Goal: Feedback & Contribution: Contribute content

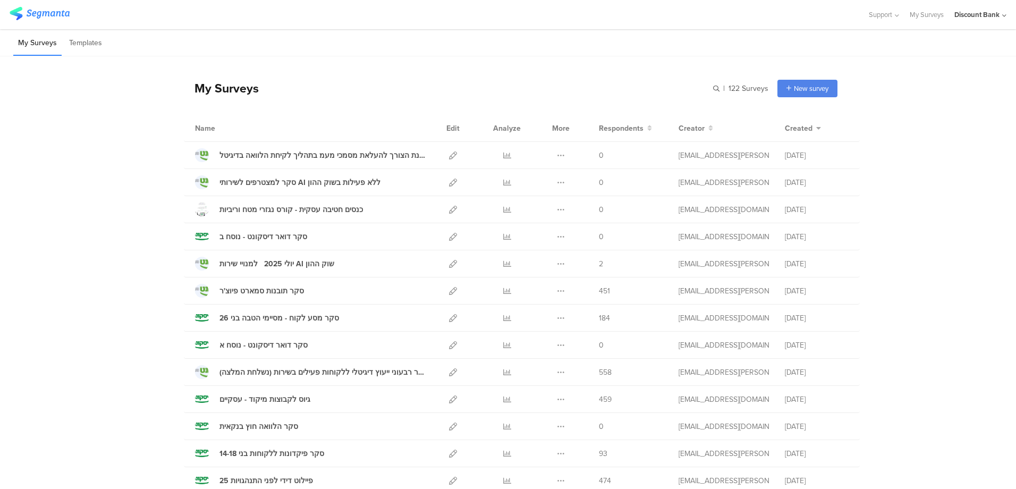
click at [449, 265] on icon at bounding box center [453, 264] width 8 height 8
click at [504, 263] on icon at bounding box center [507, 264] width 8 height 8
click at [449, 156] on icon at bounding box center [453, 155] width 8 height 8
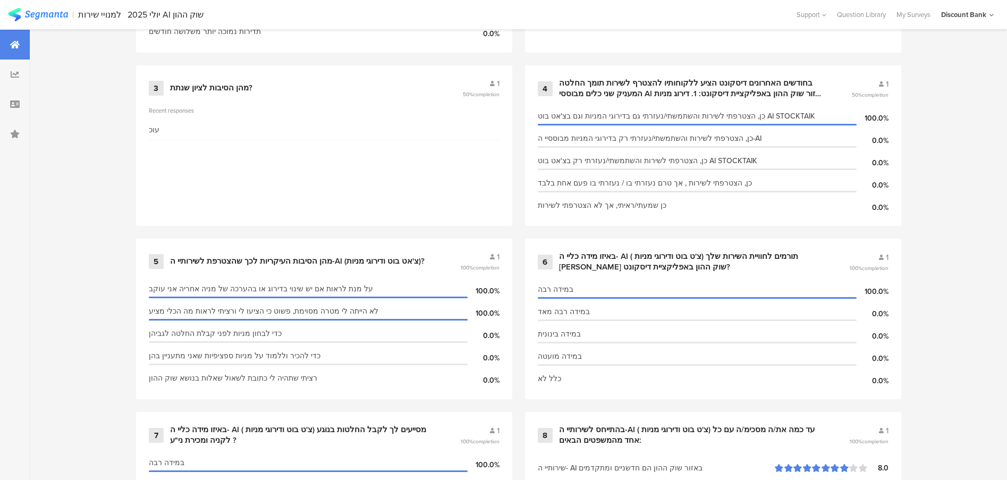
scroll to position [362, 0]
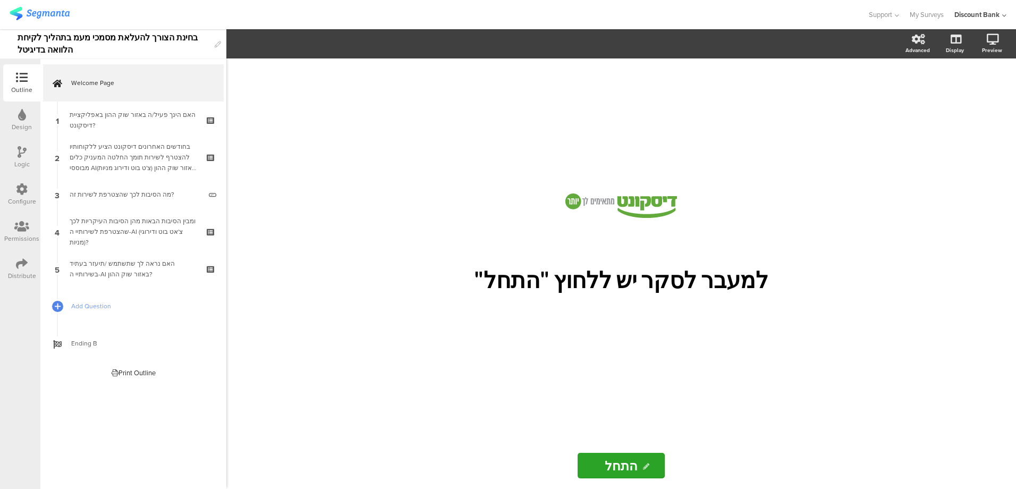
click at [667, 284] on p "למעבר לסקר יש ללחוץ "התחל"" at bounding box center [620, 279] width 393 height 27
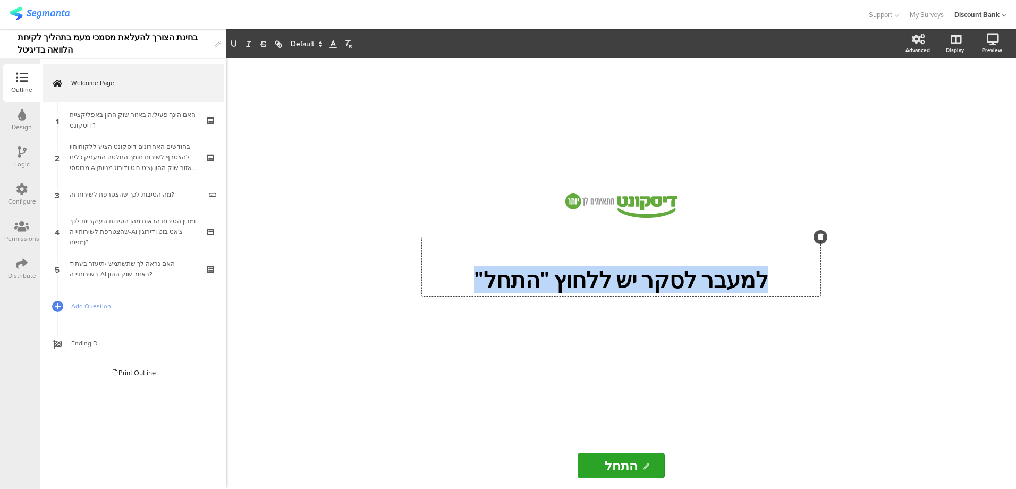
click at [581, 281] on p "למעבר לסקר יש ללחוץ "התחל"" at bounding box center [620, 279] width 393 height 27
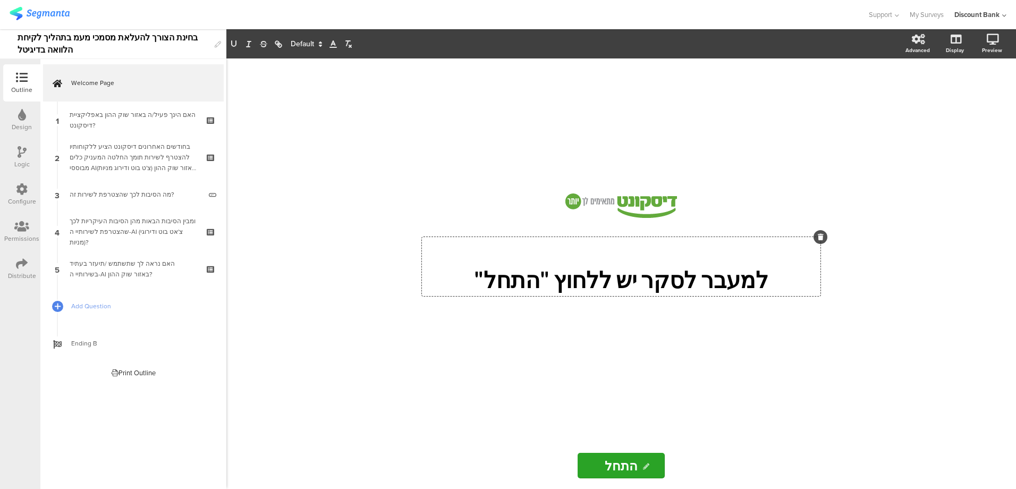
click at [745, 278] on p "למעבר לסקר יש ללחוץ "התחל"" at bounding box center [620, 279] width 393 height 27
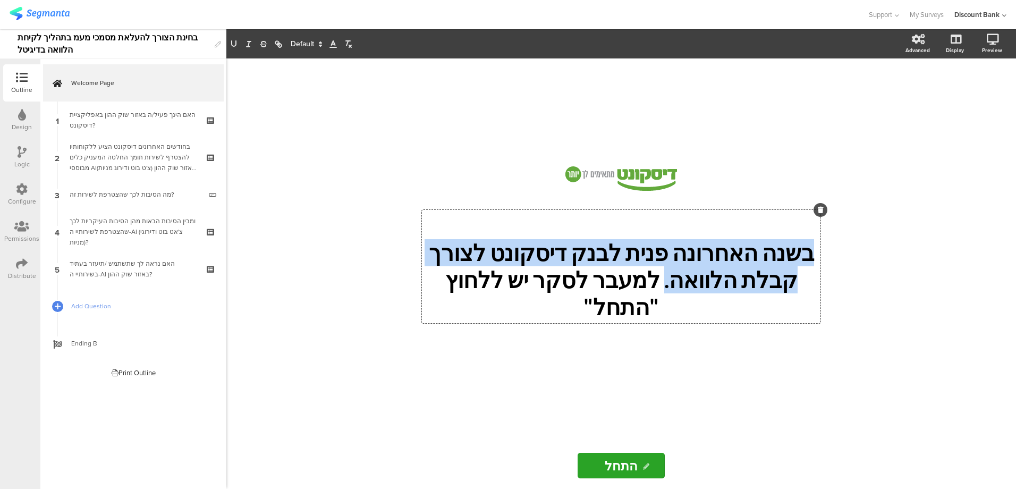
drag, startPoint x: 716, startPoint y: 295, endPoint x: 819, endPoint y: 273, distance: 105.4
click at [819, 273] on div "בשנה האחרונה פנית לבנק דיסקונט לצורך קבלת הלוואה. למעבר לסקר יש ללחוץ "התחל" בש…" at bounding box center [621, 266] width 398 height 113
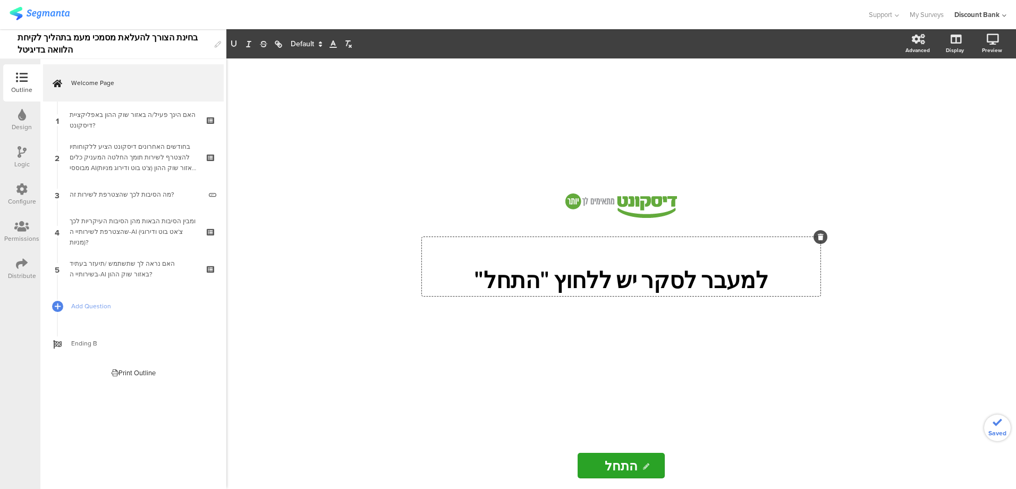
click at [103, 121] on div "האם הינך פעיל/ה באזור שוק ההון באפליקציית דיסקונט?" at bounding box center [133, 119] width 127 height 21
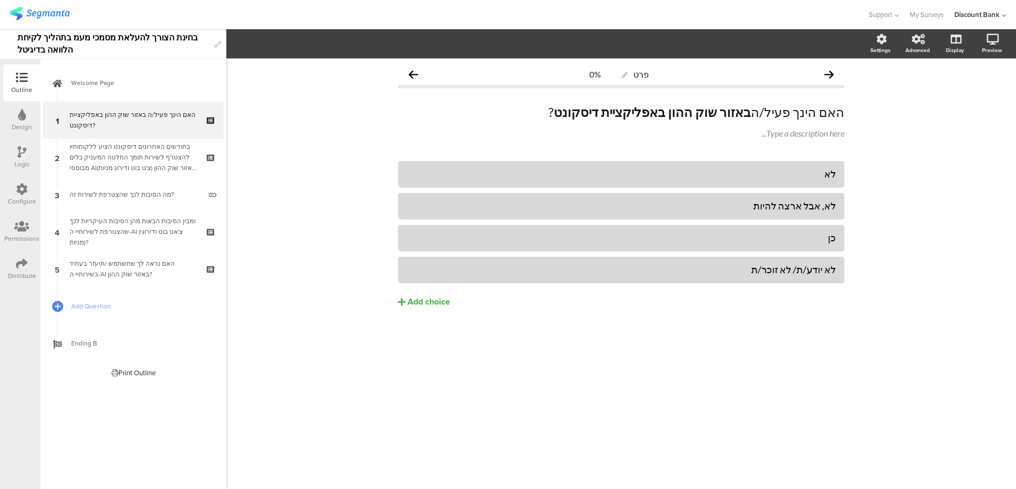
click at [82, 307] on span "Add Question" at bounding box center [139, 306] width 136 height 11
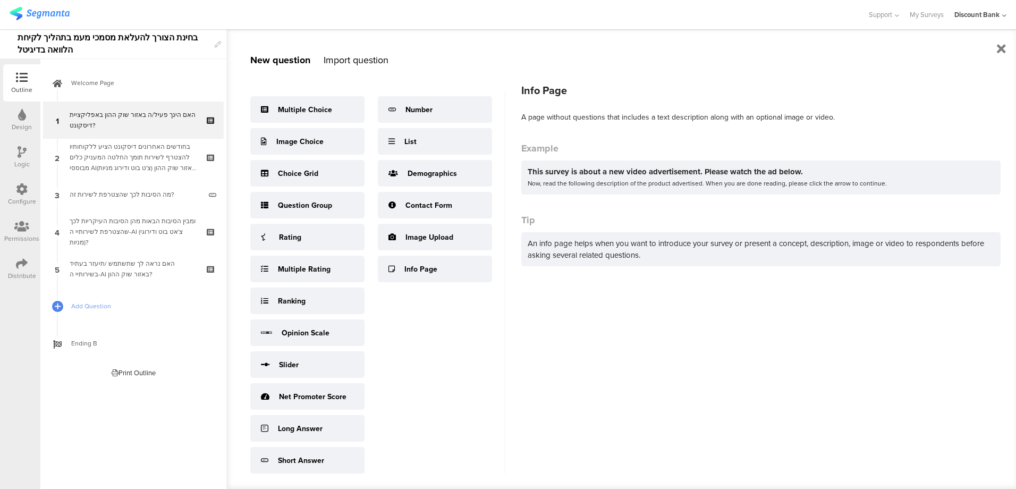
click at [411, 275] on div "Info Page" at bounding box center [420, 268] width 33 height 11
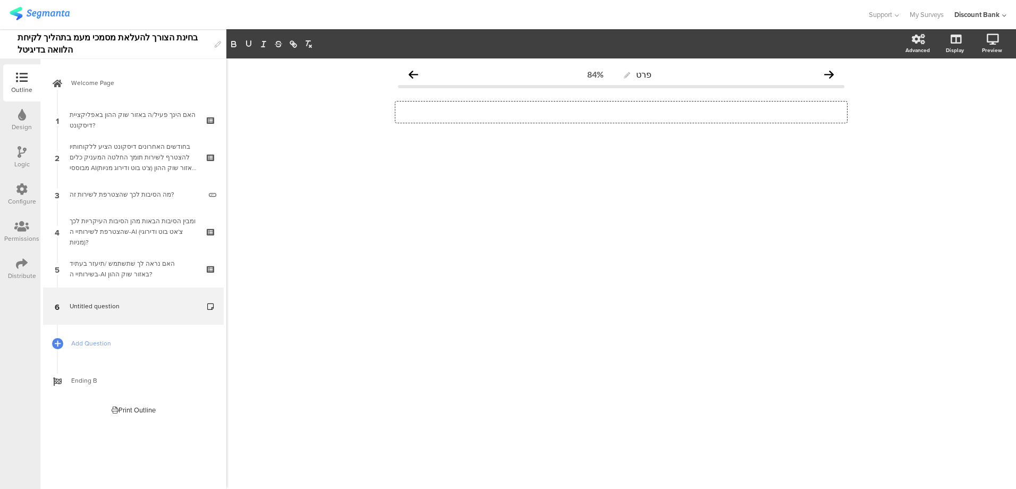
click at [772, 111] on p at bounding box center [621, 112] width 446 height 16
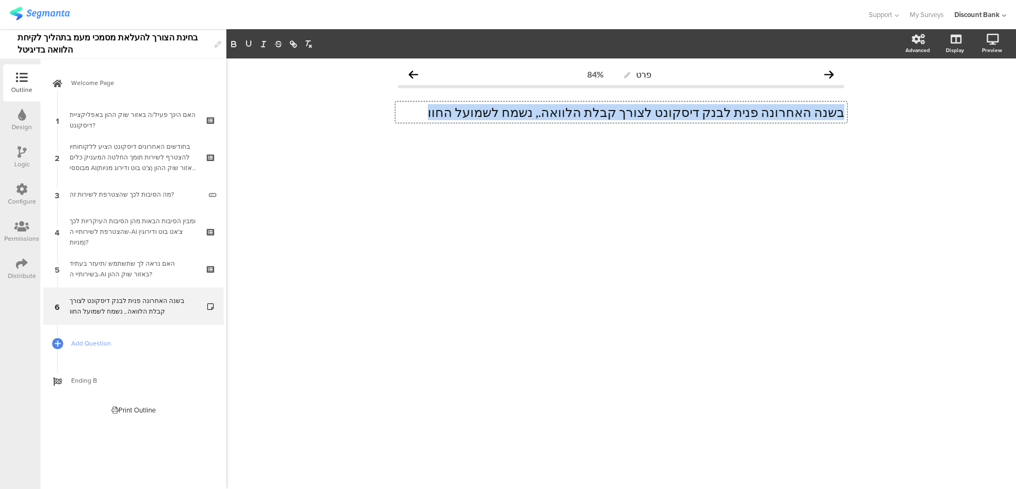
drag, startPoint x: 500, startPoint y: 111, endPoint x: 870, endPoint y: 133, distance: 370.4
click at [870, 133] on div "פרט 84% בשנה האחרונה פנית לבנק דיסקונט לצורך קבלת הלוואה., נשמח לשמועל החוו בשנ…" at bounding box center [620, 273] width 789 height 430
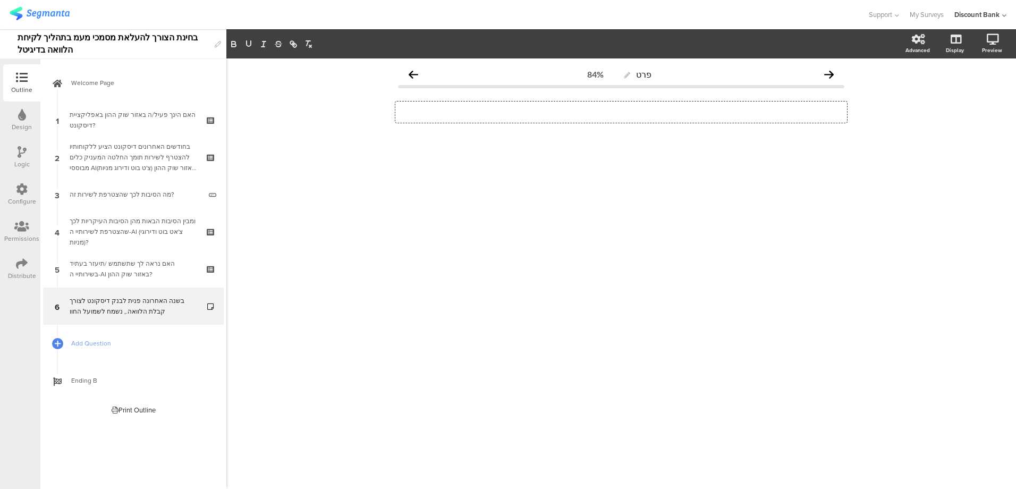
click at [152, 119] on div "האם הינך פעיל/ה באזור שוק ההון באפליקציית דיסקונט?" at bounding box center [133, 119] width 127 height 21
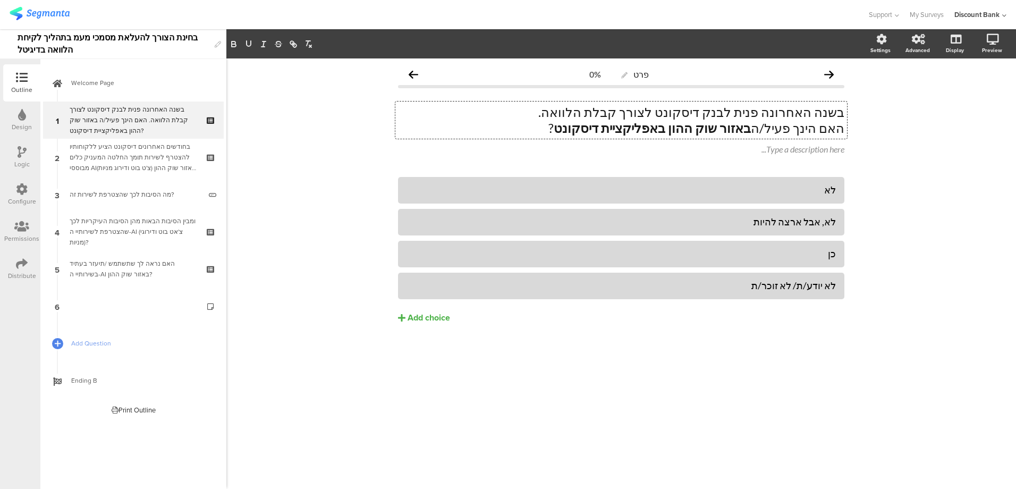
click at [713, 132] on strong "באזור שוק ההון באפליקציית דיסקונט" at bounding box center [652, 127] width 197 height 15
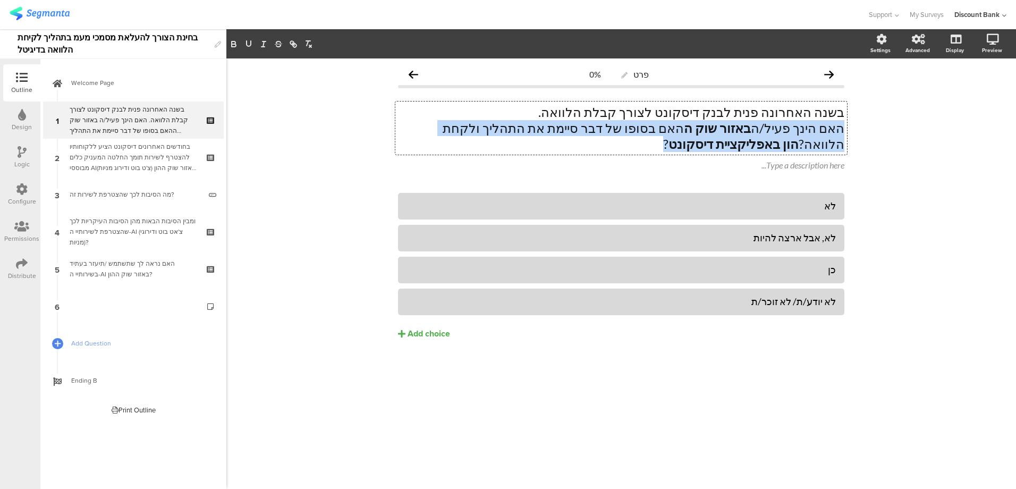
drag, startPoint x: 787, startPoint y: 148, endPoint x: 855, endPoint y: 134, distance: 69.9
click at [855, 134] on div "פרט 0% בשנה האחרונה פנית לבנק דיסקונט לצורך קבלת הלוואה. האם הינך פעיל/ה באזור …" at bounding box center [620, 273] width 789 height 430
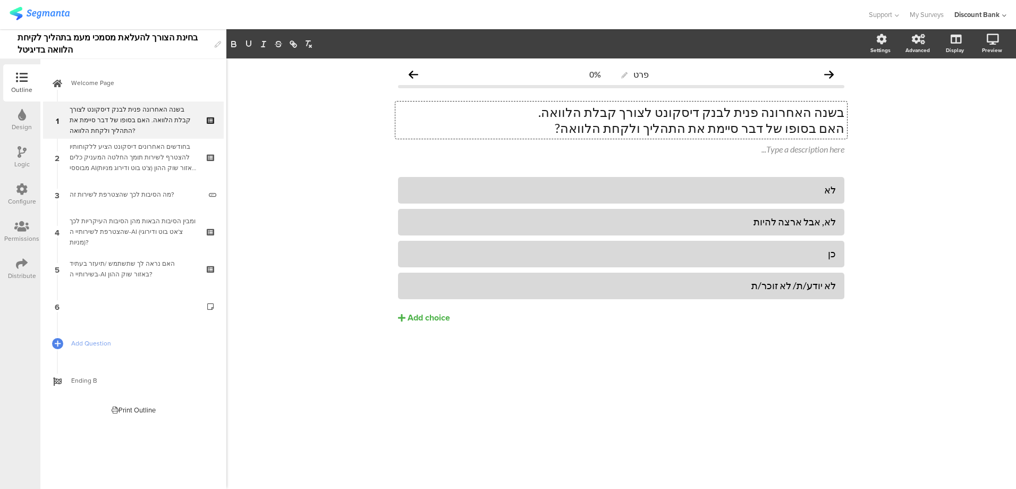
click at [591, 113] on p "בשנה האחרונה פנית לבנק דיסקונט לצורך קבלת הלוואה." at bounding box center [621, 112] width 446 height 16
click at [603, 112] on p "בשנה האחרונה פנית לבנק דיסקונט לצורך קבלת הלוואה." at bounding box center [621, 112] width 446 height 16
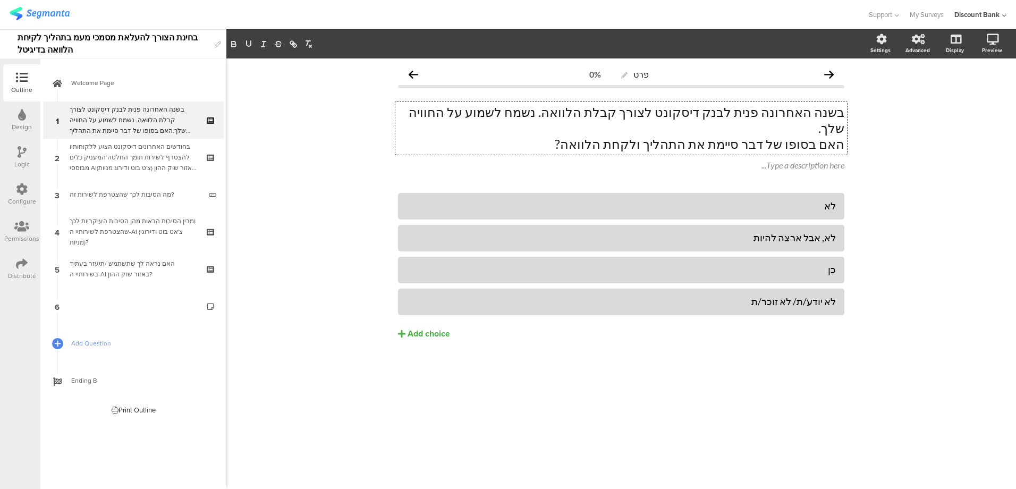
click at [473, 112] on p "בשנה האחרונה פנית לבנק דיסקונט לצורך קבלת הלוואה. נשמח לשמוע על החוויה שלך." at bounding box center [621, 120] width 446 height 32
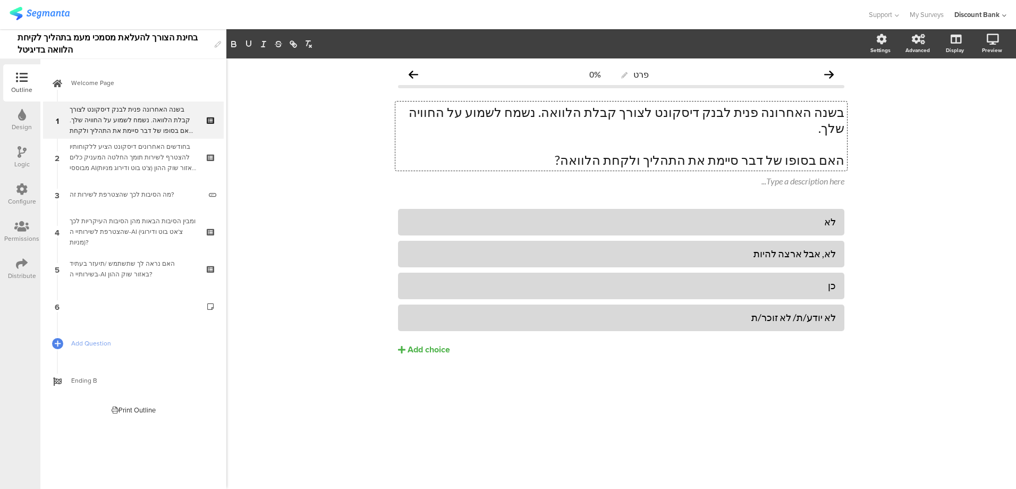
drag, startPoint x: 611, startPoint y: 146, endPoint x: 865, endPoint y: 143, distance: 253.4
click at [865, 143] on div "פרט 0% בשנה האחרונה פנית לבנק דיסקונט לצורך קבלת הלוואה. נשמח לשמוע על החוויה ש…" at bounding box center [620, 273] width 789 height 430
click at [233, 42] on icon "button" at bounding box center [234, 42] width 4 height 3
drag, startPoint x: 727, startPoint y: 376, endPoint x: 744, endPoint y: 401, distance: 30.6
click at [727, 377] on div "לא לא, אבל ארצה להיות כן" at bounding box center [621, 304] width 446 height 191
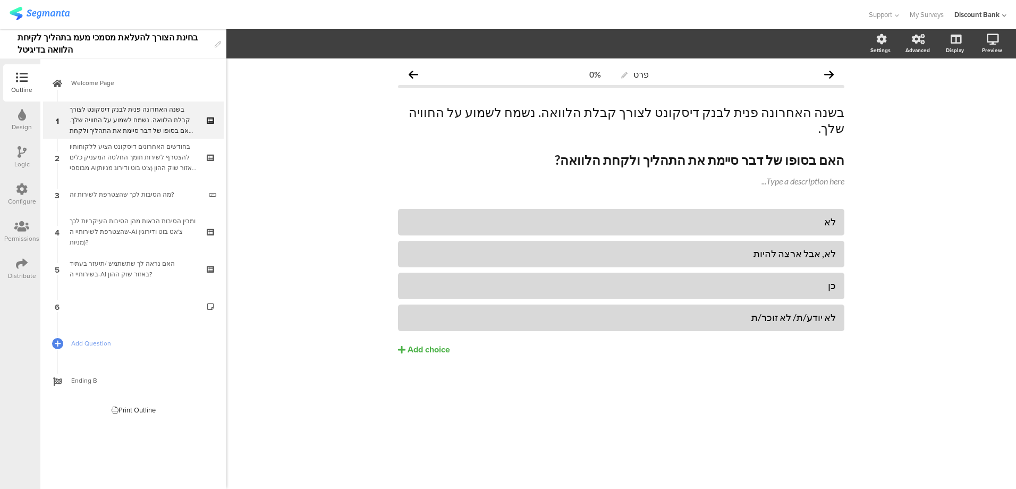
click at [789, 136] on p at bounding box center [621, 144] width 446 height 16
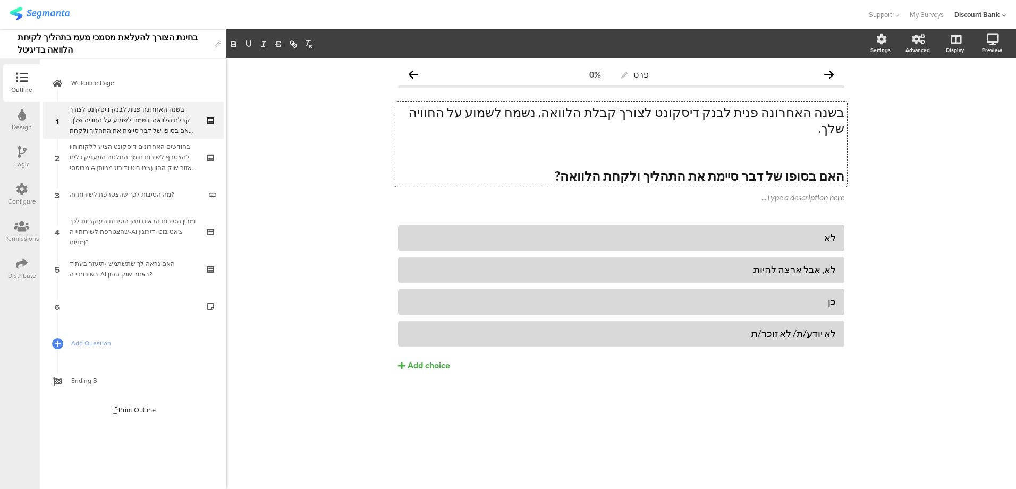
click at [805, 232] on div "לא" at bounding box center [620, 238] width 429 height 12
click at [806, 232] on div "לא" at bounding box center [620, 238] width 429 height 12
drag, startPoint x: 820, startPoint y: 225, endPoint x: 855, endPoint y: 223, distance: 35.1
click at [857, 223] on div "פרט 0% בשנה האחרונה פנית לבנק דיסקונט לצורך קבלת הלוואה. נשמח לשמוע על החוויה ש…" at bounding box center [620, 273] width 789 height 430
click at [797, 263] on div "לא, אבל ארצה להיות" at bounding box center [620, 269] width 429 height 12
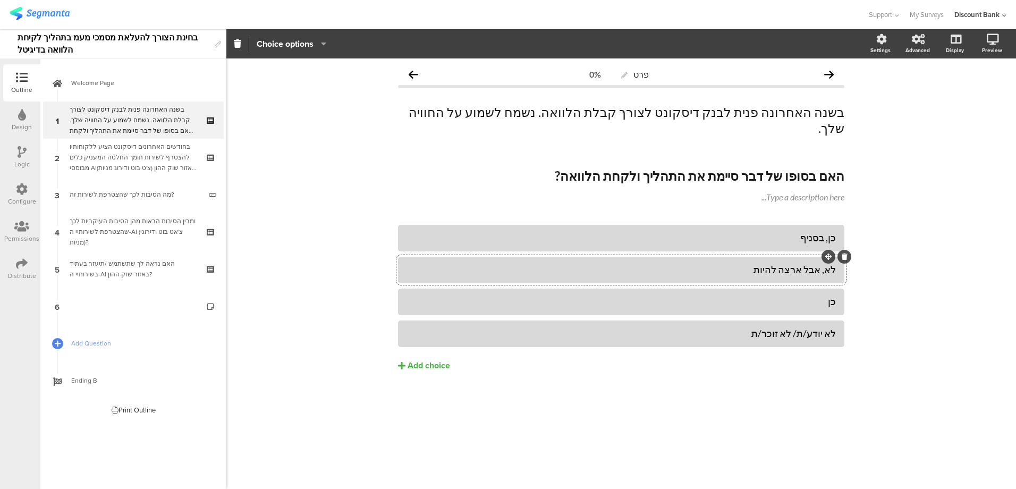
click at [797, 263] on div "לא, אבל ארצה להיות" at bounding box center [620, 269] width 429 height 12
click at [765, 263] on div "לא, אבל ארצה להיות" at bounding box center [620, 269] width 429 height 12
drag, startPoint x: 766, startPoint y: 253, endPoint x: 875, endPoint y: 245, distance: 109.7
click at [875, 246] on div "פרט 0% בשנה האחרונה פנית לבנק דיסקונט לצורך קבלת הלוואה. נשמח לשמוע על החוויה ש…" at bounding box center [620, 273] width 789 height 430
click at [827, 295] on div "כן" at bounding box center [620, 301] width 429 height 12
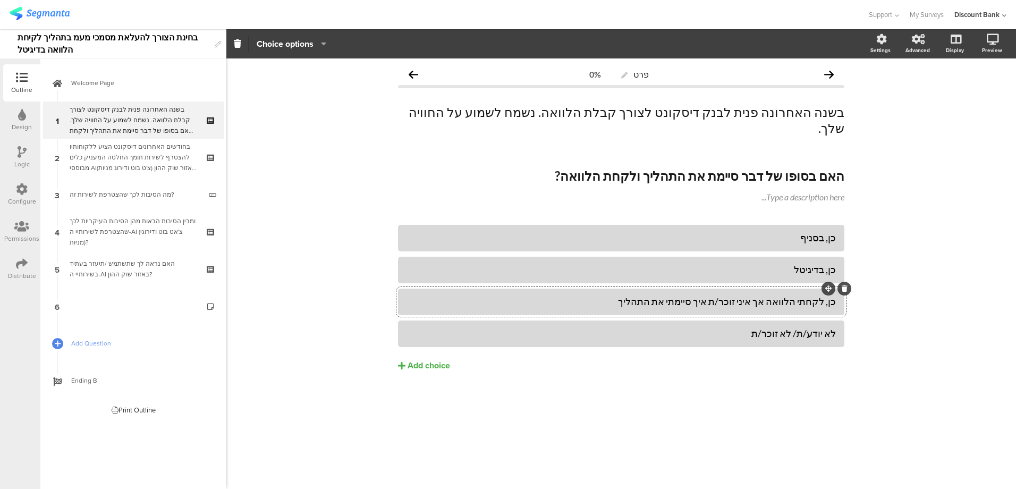
click at [796, 327] on div "לא יודע/ת/ לא זוכר/ת" at bounding box center [620, 333] width 429 height 12
click at [611, 168] on strong "האם בסופו של דבר סיימת את התהליך ולקחת הלוואה?" at bounding box center [700, 175] width 290 height 15
click at [681, 404] on div "פרט 0% בשנה האחרונה פנית לבנק דיסקונט לצורך קבלת הלוואה. נשמח לשמוע על החוויה ש…" at bounding box center [620, 239] width 467 height 363
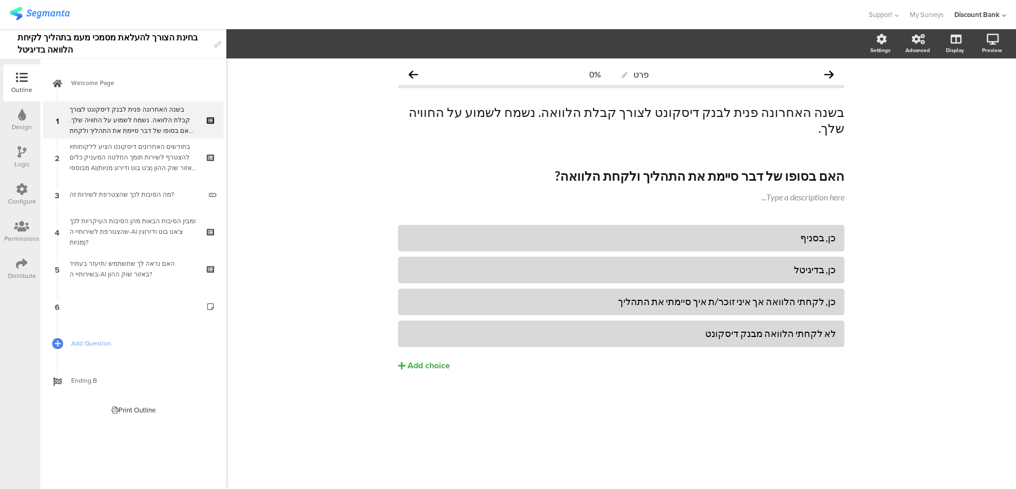
click at [0, 0] on icon at bounding box center [0, 0] width 0 height 0
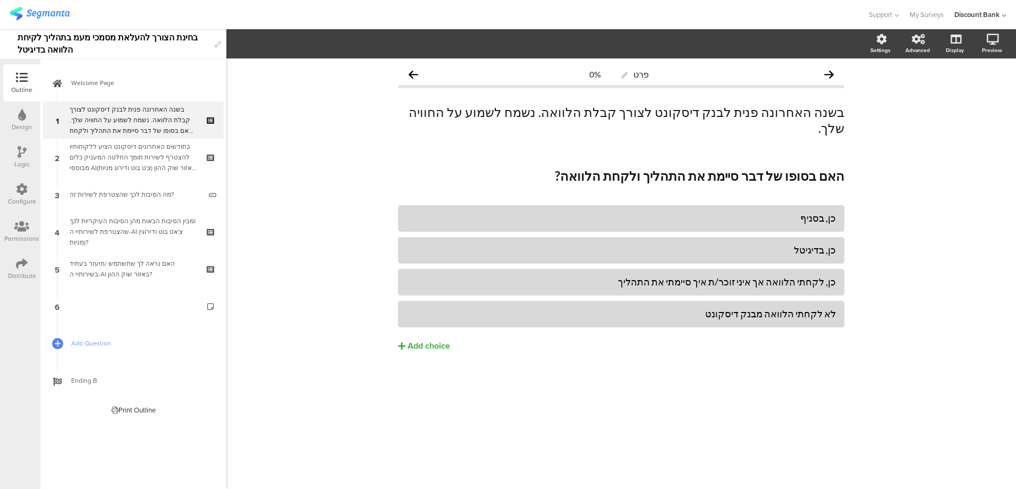
click at [156, 120] on div "בשנה האחרונה פנית לבנק דיסקונט לצורך קבלת הלוואה. נשמח לשמוע על החוויה שלך. האם…" at bounding box center [133, 120] width 127 height 32
click at [213, 111] on icon at bounding box center [211, 111] width 9 height 7
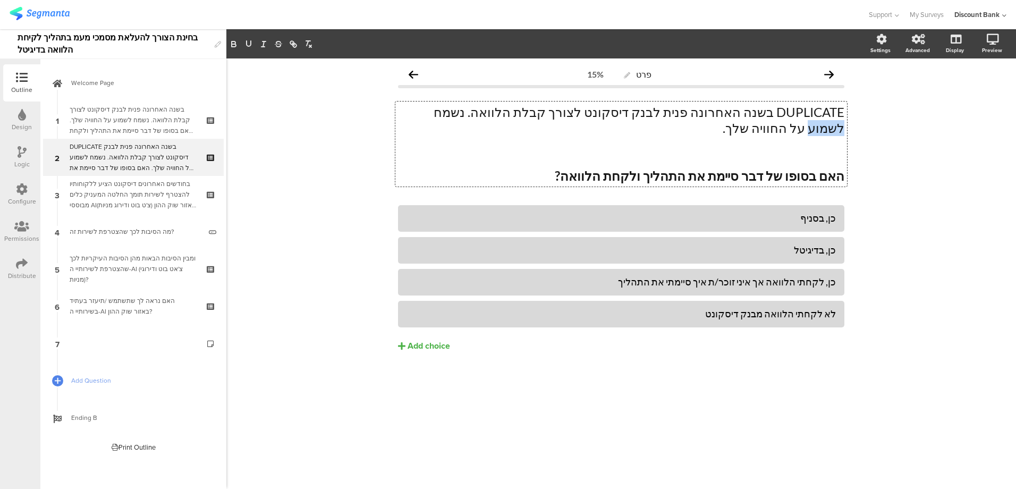
click at [492, 110] on p "DUPLICATE בשנה האחרונה פנית לבנק דיסקונט לצורך קבלת הלוואה. נשמח לשמוע על החווי…" at bounding box center [621, 120] width 446 height 32
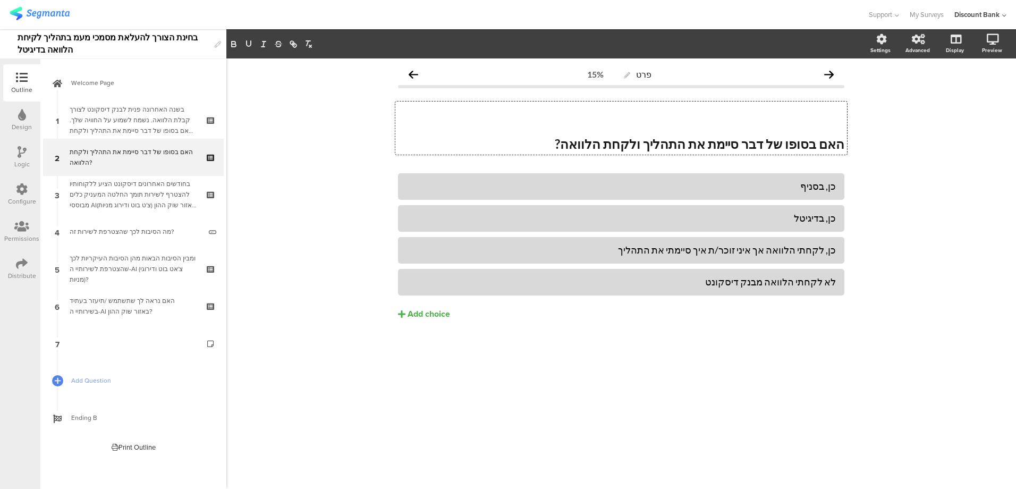
click at [835, 113] on p at bounding box center [621, 112] width 446 height 16
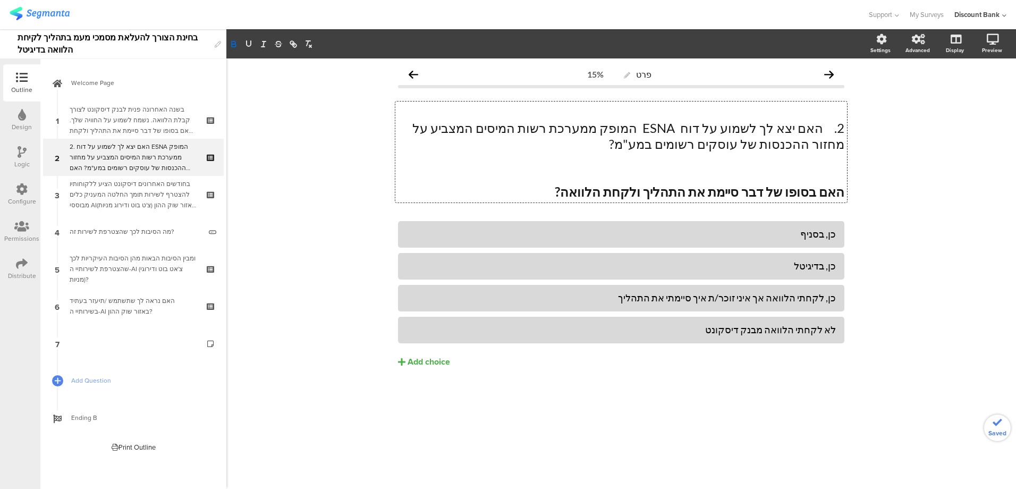
click at [822, 129] on p "2. האם יצא לך לשמוע על דוח ESNA המופק ממערכת רשות המיסים המצביע על מחזור ההכנסו…" at bounding box center [621, 136] width 446 height 32
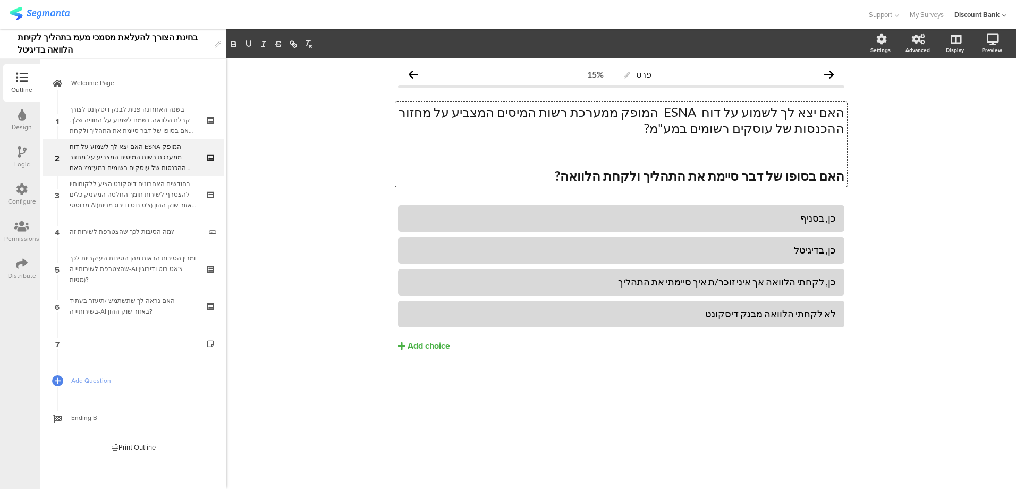
drag, startPoint x: 597, startPoint y: 176, endPoint x: 856, endPoint y: 177, distance: 259.8
click at [854, 177] on div "פרט 15% האם יצא לך לשמוע על דוח ESNA המופק ממערכת רשות המיסים המצביע על מחזור ה…" at bounding box center [620, 229] width 467 height 343
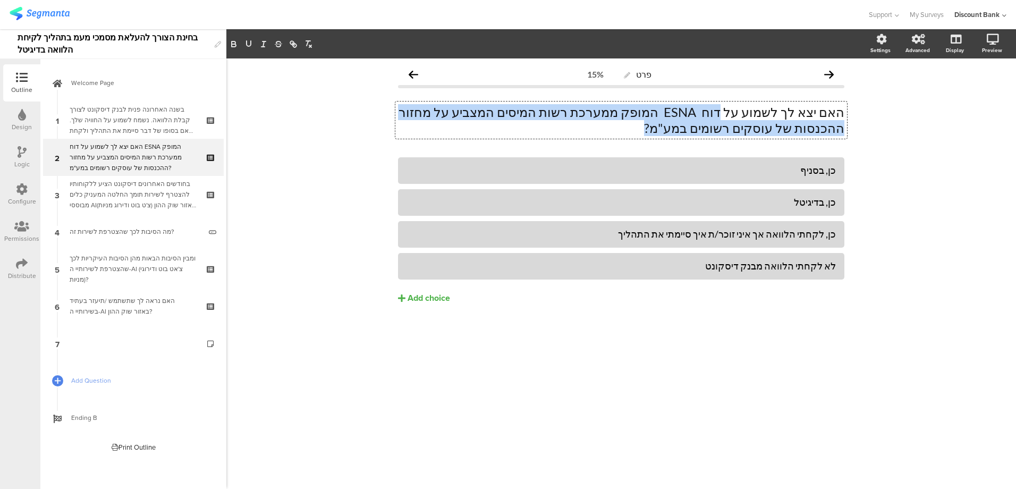
drag, startPoint x: 744, startPoint y: 110, endPoint x: 626, endPoint y: 126, distance: 119.5
click at [626, 126] on p "האם יצא לך לשמוע על דוח ESNA המופק ממערכת רשות המיסים המצביע על מחזור ההכנסות ש…" at bounding box center [621, 120] width 446 height 32
click at [679, 108] on p "האם יצא לך לשמוע על דוח ESNA המופק ממערכת רשות המיסים המצביע על מחזור ההכנסות ש…" at bounding box center [621, 120] width 446 height 32
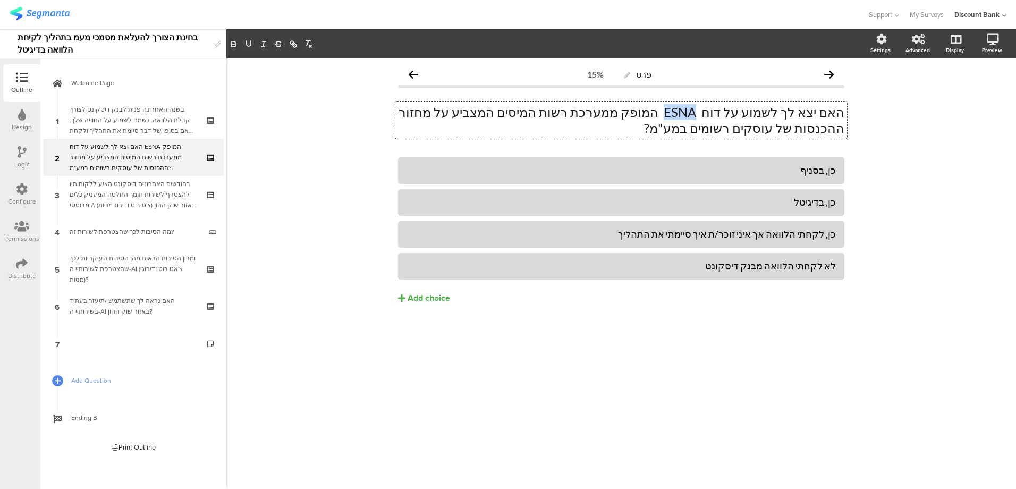
drag, startPoint x: 696, startPoint y: 110, endPoint x: 725, endPoint y: 107, distance: 28.8
click at [715, 107] on p "האם יצא לך לשמוע על דוח ESNA המופק ממערכת רשות המיסים המצביע על מחזור ההכנסות ש…" at bounding box center [621, 120] width 446 height 32
click at [806, 172] on div "כן, בסניף" at bounding box center [620, 170] width 429 height 12
drag, startPoint x: 806, startPoint y: 172, endPoint x: 821, endPoint y: 171, distance: 14.4
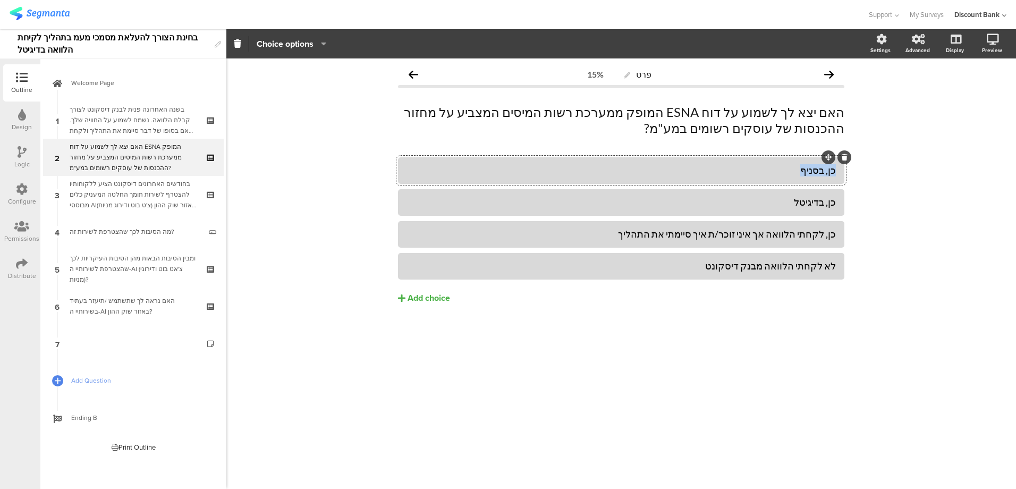
click at [820, 171] on div "כן, בסניף" at bounding box center [620, 170] width 429 height 12
click at [812, 204] on div "כן, בדיגיטל" at bounding box center [620, 202] width 429 height 12
click at [792, 230] on div "כן, לקחתי הלוואה אך איני זוכר/ת איך סיימתי את התהליך" at bounding box center [620, 234] width 429 height 12
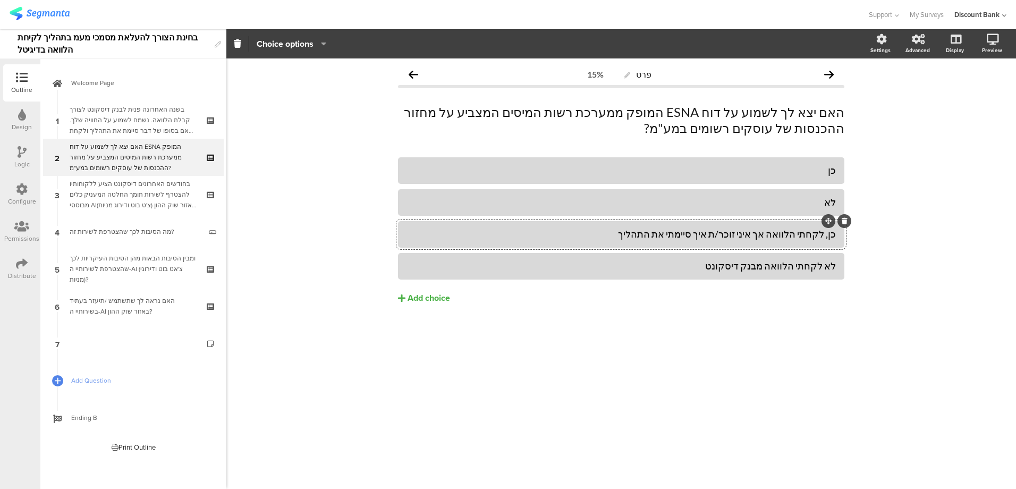
click at [792, 230] on div "כן, לקחתי הלוואה אך איני זוכר/ת איך סיימתי את התהליך" at bounding box center [620, 234] width 429 height 12
click at [788, 264] on div "לא לקחתי הלוואה מבנק דיסקונט" at bounding box center [620, 266] width 429 height 12
click at [846, 251] on icon at bounding box center [844, 253] width 6 height 6
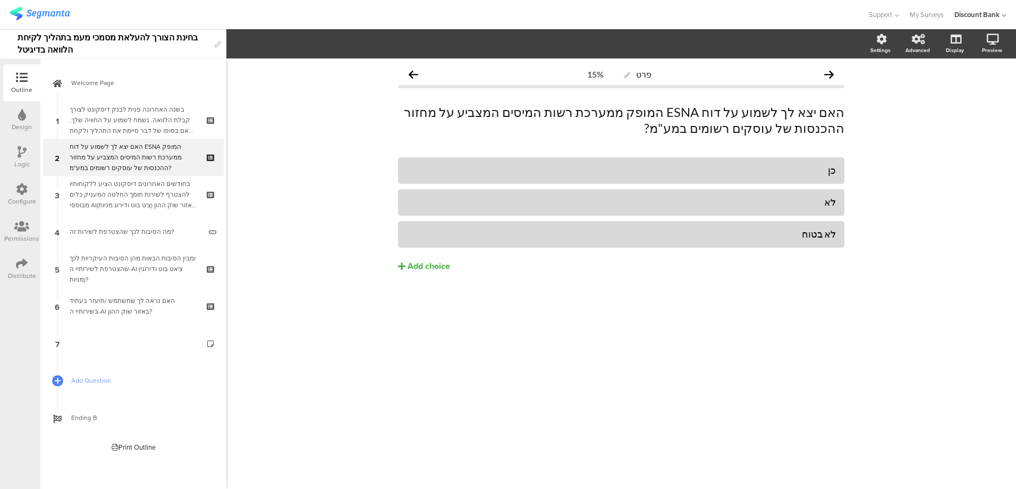
click at [132, 155] on div "האם יצא לך לשמוע על דוח ESNA המופק ממערכת רשות המיסים המצביע על מחזור ההכנסות ש…" at bounding box center [133, 157] width 127 height 32
click at [129, 192] on div "בחודשים האחרונים דיסקונט הציע ללקוחותיו להצטרף לשירות תומך החלטה המעניק כלים מב…" at bounding box center [133, 194] width 127 height 32
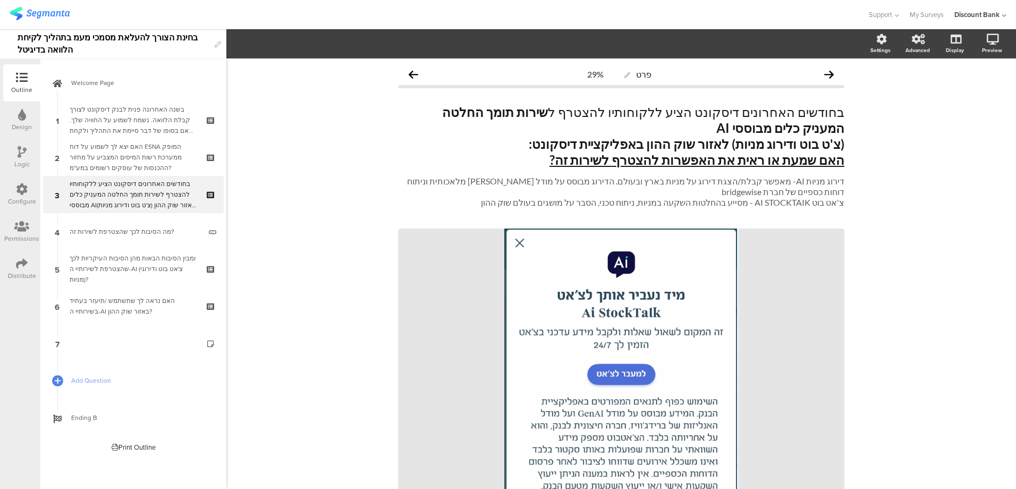
click at [107, 303] on div "האם נראה לך שתשתמש /תיעזר בעתיד בשירותיי ה-AI באזור שוק ההון?" at bounding box center [133, 305] width 127 height 21
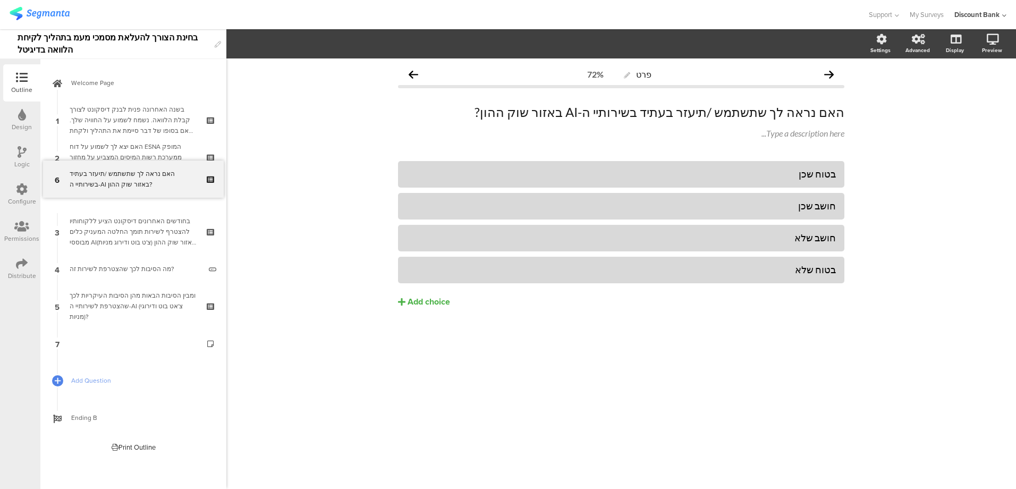
drag, startPoint x: 107, startPoint y: 304, endPoint x: 101, endPoint y: 177, distance: 127.1
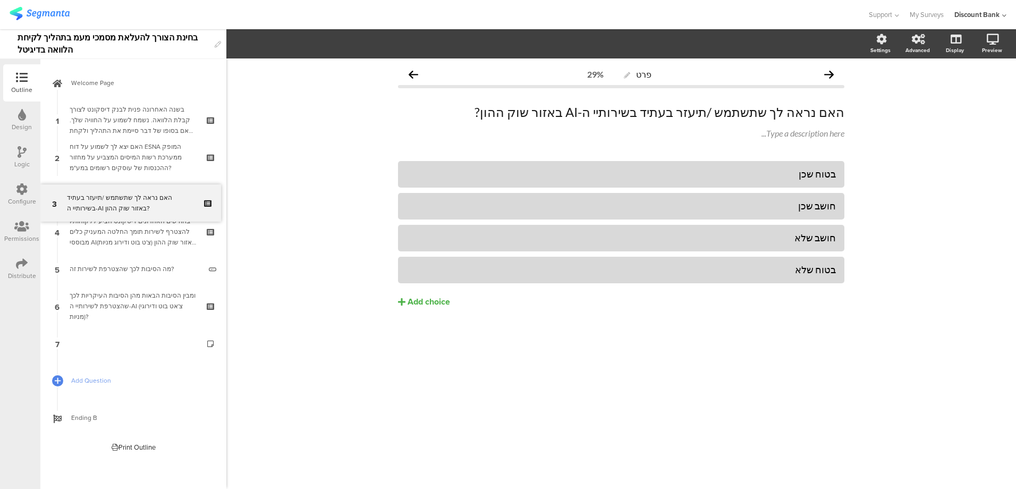
drag, startPoint x: 126, startPoint y: 195, endPoint x: 125, endPoint y: 205, distance: 9.6
click at [128, 193] on div "האם נראה לך שתשתמש /תיעזר בעתיד בשירותיי ה-AI באזור שוק ההון?" at bounding box center [133, 194] width 127 height 21
click at [540, 112] on p "האם נראה לך שתשתמש /תיעזר בעתיד בשירותיי ה-AI באזור שוק ההון?" at bounding box center [621, 112] width 446 height 16
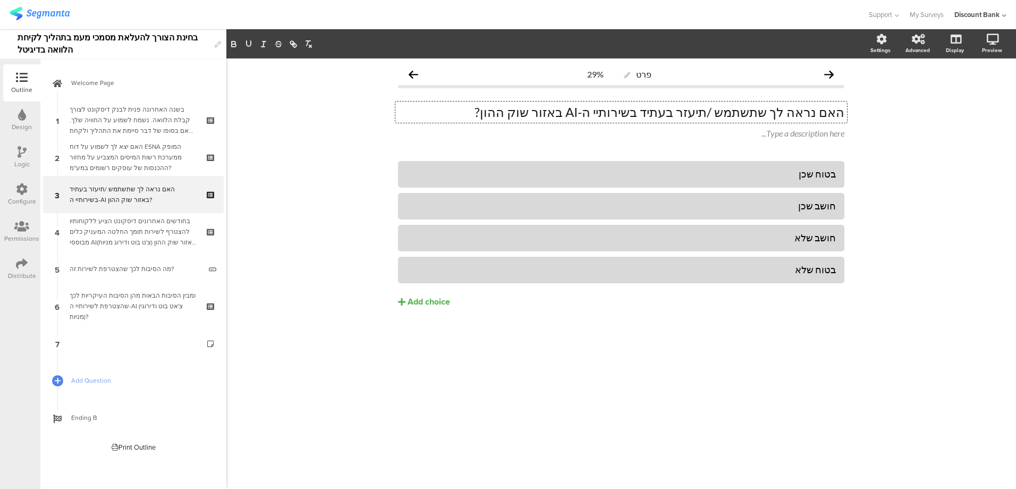
click at [540, 112] on p "האם נראה לך שתשתמש /תיעזר בעתיד בשירותיי ה-AI באזור שוק ההון?" at bounding box center [621, 112] width 446 height 16
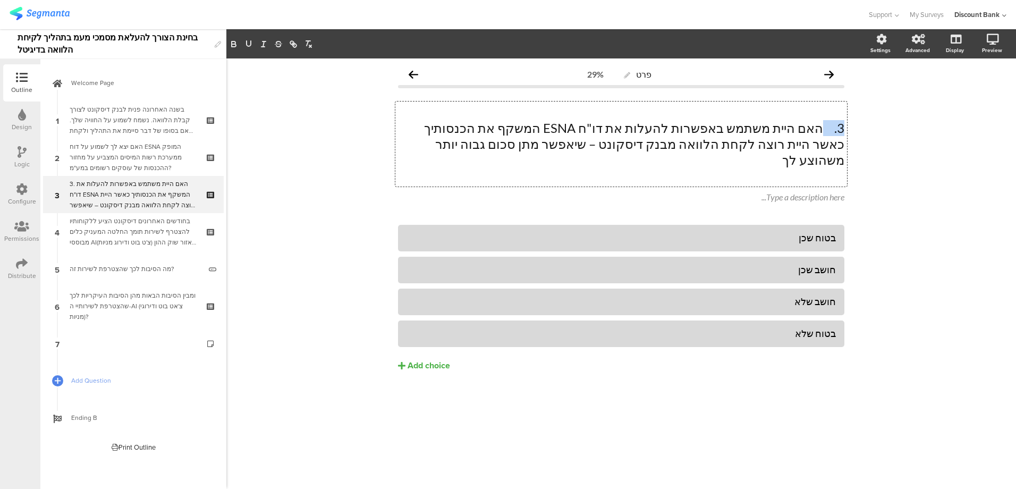
drag, startPoint x: 825, startPoint y: 126, endPoint x: 873, endPoint y: 122, distance: 48.0
click at [873, 122] on div "פרט 29% 3. האם היית משתמש באפשרות להעלות את דו"ח ESNA המשקף את הכנסותיך כאשר הי…" at bounding box center [620, 273] width 789 height 430
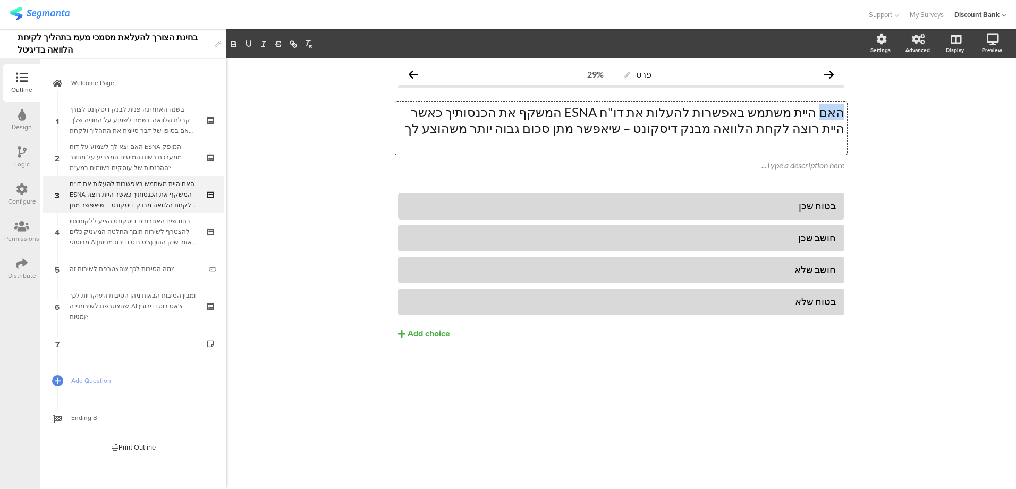
click at [567, 129] on p "האם היית משתמש באפשרות להעלות את דו"ח ESNA המשקף את הכנסותיך כאשר היית רוצה לקח…" at bounding box center [621, 120] width 446 height 32
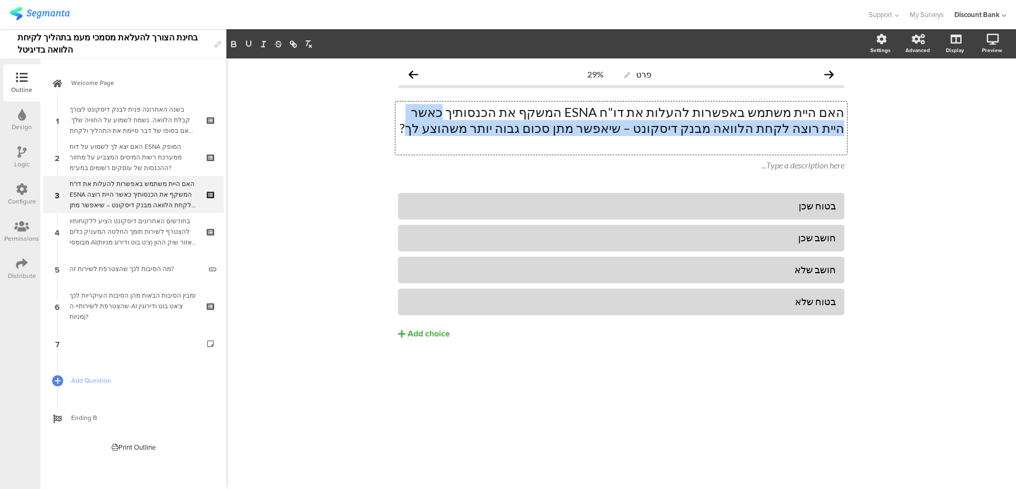
drag, startPoint x: 522, startPoint y: 109, endPoint x: 568, endPoint y: 132, distance: 51.6
click at [568, 132] on p "האם היית משתמש באפשרות להעלות את דו"ח ESNA המשקף את הכנסותיך כאשר היית רוצה לקח…" at bounding box center [621, 120] width 446 height 32
click at [235, 43] on icon "button" at bounding box center [234, 42] width 4 height 3
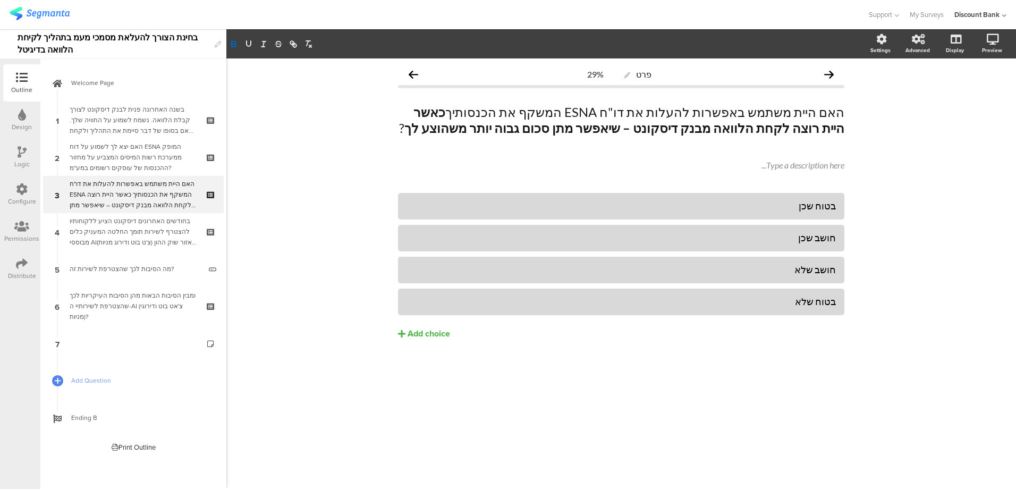
drag, startPoint x: 289, startPoint y: 284, endPoint x: 303, endPoint y: 290, distance: 15.5
click at [290, 285] on div "פרט 29% האם היית משתמש באפשרות להעלות את דו"ח ESNA המשקף את הכנסותיך כאשר היית …" at bounding box center [620, 273] width 789 height 430
click at [0, 0] on icon at bounding box center [0, 0] width 0 height 0
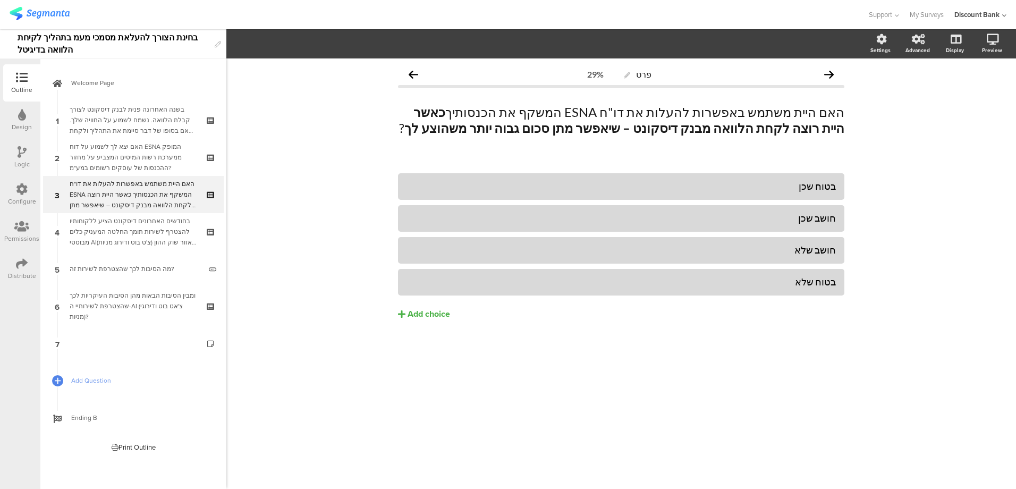
click at [119, 190] on div "האם היית משתמש באפשרות להעלות את דו"ח ESNA המשקף את הכנסותיך כאשר היית רוצה לקח…" at bounding box center [133, 194] width 127 height 32
click at [212, 183] on icon at bounding box center [211, 185] width 9 height 7
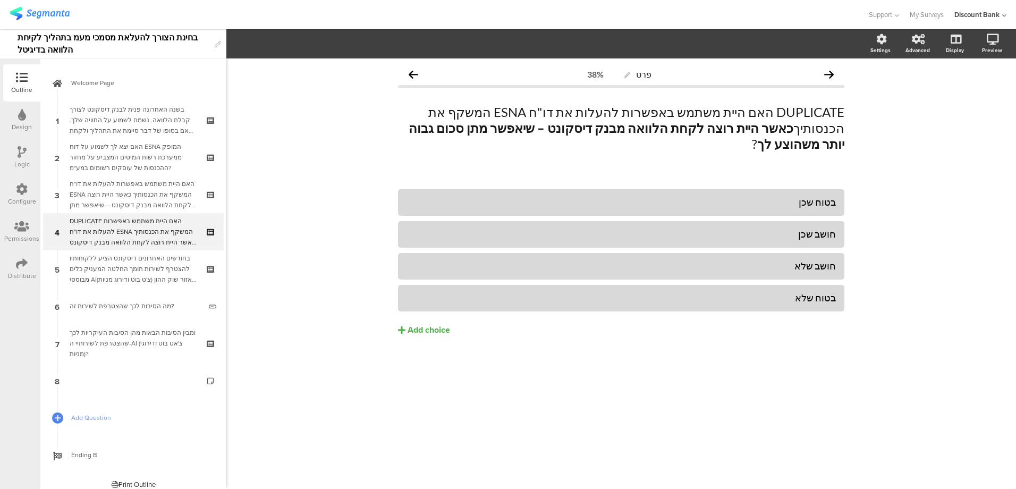
click at [130, 232] on div "DUPLICATE האם היית משתמש באפשרות להעלות את דו"ח ESNA המשקף את הכנסותיך כאשר היי…" at bounding box center [133, 232] width 127 height 32
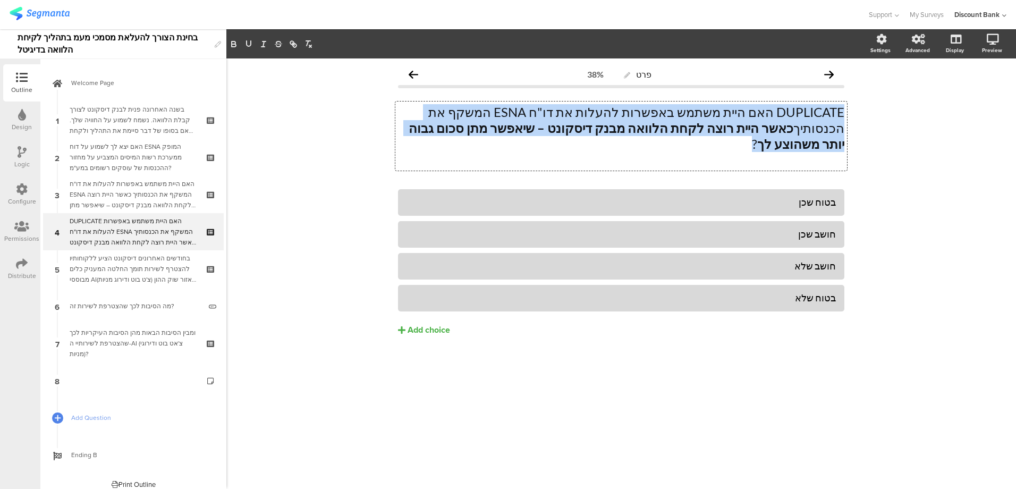
drag, startPoint x: 481, startPoint y: 126, endPoint x: 879, endPoint y: 104, distance: 398.5
click at [879, 104] on div "פרט 38% DUPLICATE האם היית משתמש באפשרות להעלות את דו"ח ESNA המשקף את הכנסותיך …" at bounding box center [620, 273] width 789 height 430
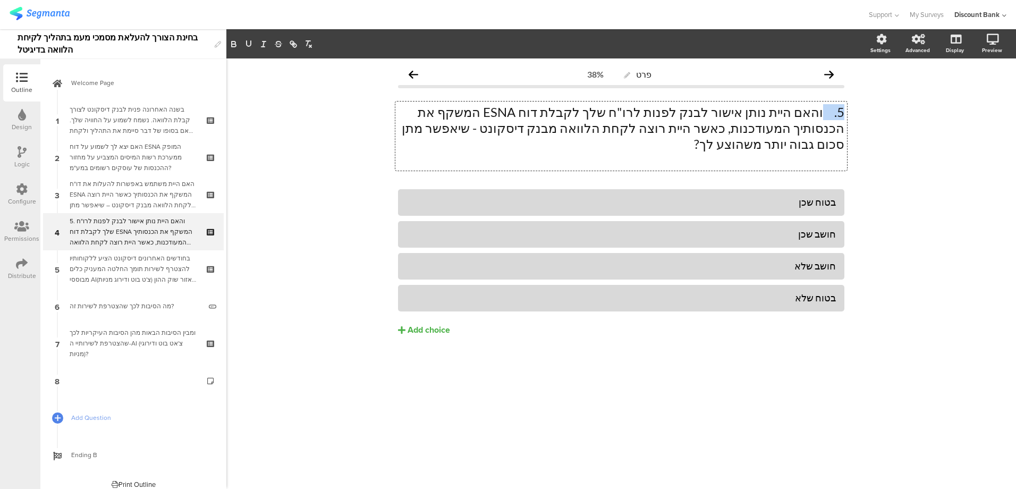
drag, startPoint x: 825, startPoint y: 108, endPoint x: 871, endPoint y: 113, distance: 45.9
click at [871, 113] on div "פרט 38% 5. והאם היית נותן אישור לבנק לפנות לרו"ח שלך לקבלת דוח ESNA המשקף את הכ…" at bounding box center [620, 273] width 789 height 430
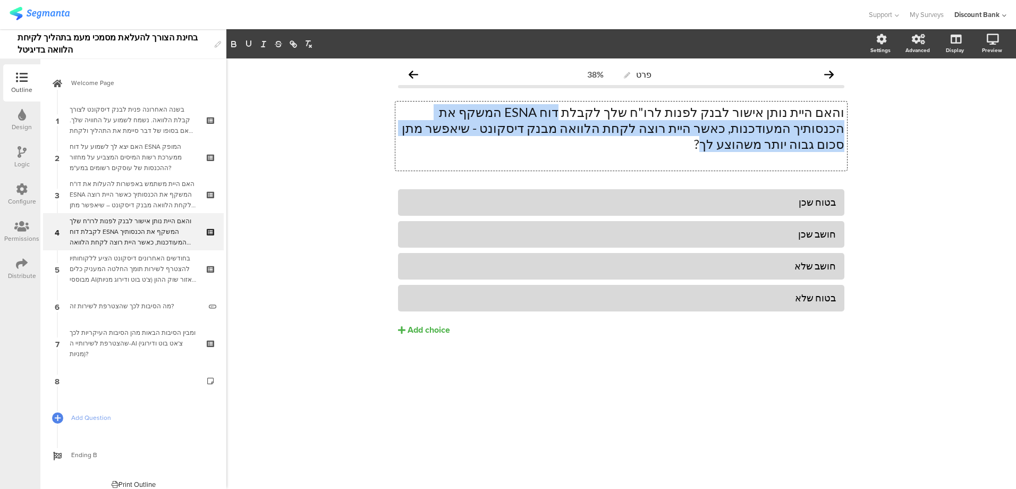
drag, startPoint x: 615, startPoint y: 112, endPoint x: 468, endPoint y: 126, distance: 147.3
click at [469, 126] on p "והאם היית נותן אישור לבנק לפנות לרו"ח שלך לקבלת דוח ESNA המשקף את הכנסותיך המעו…" at bounding box center [621, 128] width 446 height 48
click at [234, 44] on icon "button" at bounding box center [234, 44] width 10 height 10
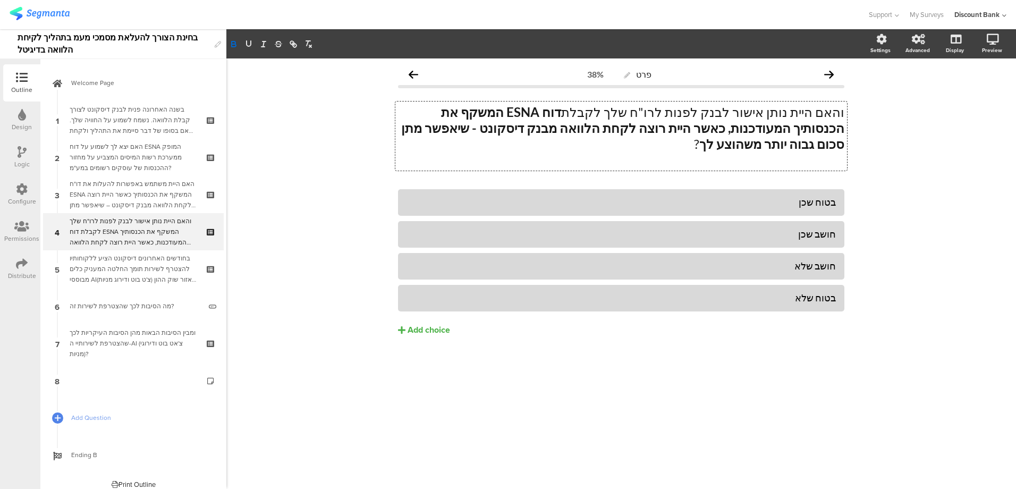
click at [294, 152] on div "פרט 38% והאם היית נותן אישור לבנק לפנות לרו"ח שלך לקבלת דוח ESNA המשקף את הכנסו…" at bounding box center [620, 273] width 789 height 430
drag, startPoint x: 724, startPoint y: 111, endPoint x: 608, endPoint y: 112, distance: 116.3
click at [608, 112] on div "והאם היית נותן אישור לבנק לפנות לרו"ח שלך לקבלת דוח ESNA המשקף את הכנסותיך המעו…" at bounding box center [621, 135] width 452 height 69
click at [617, 114] on strong "דוח ESNA המשקף את הכנסותיך המעודכנות, כאשר היית רוצה לקחת הלוואה מבנק דיסקונט -…" at bounding box center [621, 127] width 446 height 47
drag, startPoint x: 613, startPoint y: 111, endPoint x: 727, endPoint y: 110, distance: 114.8
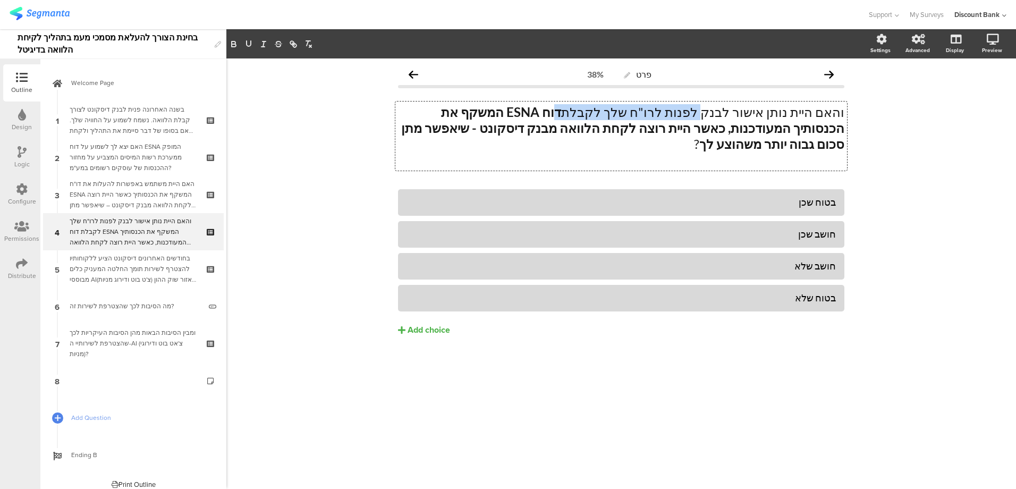
click at [727, 110] on p "והאם היית נותן אישור לבנק לפנות לרו"ח שלך לקבלת דוח ESNA המשקף את הכנסותיך המעו…" at bounding box center [621, 128] width 446 height 48
click at [231, 41] on icon "button" at bounding box center [234, 44] width 10 height 10
click at [300, 195] on div "פרט 38% והאם היית נותן אישור לבנק לפנות לרו"ח שלך לקבלת דוח ESNA המשקף את הכנסו…" at bounding box center [620, 273] width 789 height 430
click at [125, 189] on div "האם היית משתמש באפשרות להעלות את דו"ח ESNA המשקף את הכנסותיך כאשר היית רוצה לקח…" at bounding box center [133, 194] width 127 height 32
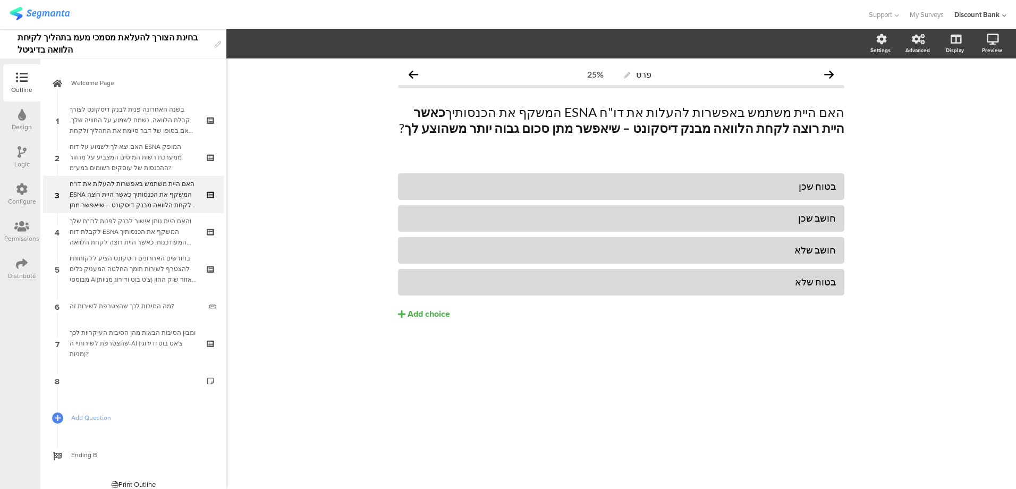
click at [119, 229] on div "והאם היית נותן אישור לבנק לפנות לרו"ח שלך לקבלת דוח ESNA המשקף את הכנסותיך המעו…" at bounding box center [133, 232] width 127 height 32
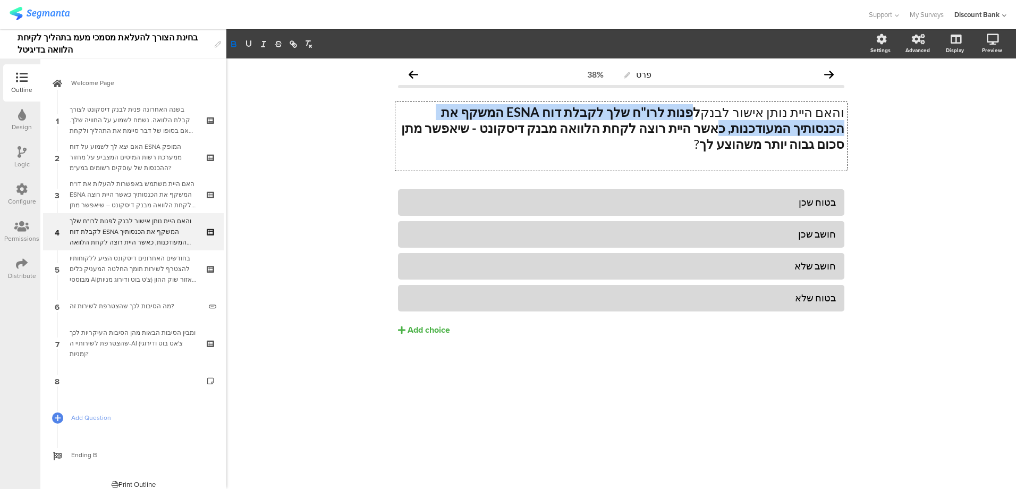
drag, startPoint x: 726, startPoint y: 109, endPoint x: 392, endPoint y: 111, distance: 333.6
click at [392, 111] on div "פרט 38% והאם היית נותן אישור לבנק לפנות לרו"ח שלך לקבלת דוח ESNA המשקף את הכנסו…" at bounding box center [620, 221] width 467 height 327
drag, startPoint x: 233, startPoint y: 41, endPoint x: 238, endPoint y: 274, distance: 232.7
click at [233, 41] on icon "button" at bounding box center [234, 44] width 10 height 10
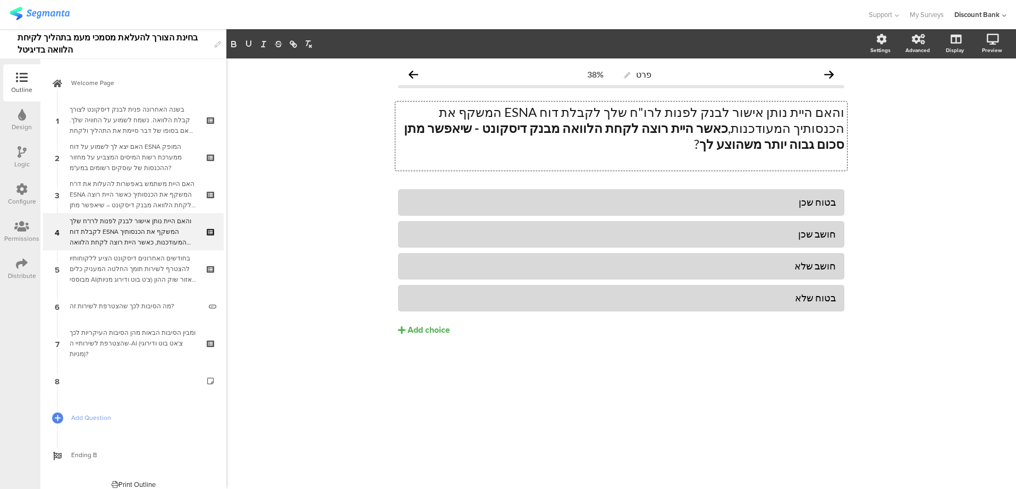
click at [273, 146] on div "פרט 38% והאם היית נותן אישור לבנק לפנות לרו"ח שלך לקבלת דוח ESNA המשקף את הכנסו…" at bounding box center [620, 273] width 789 height 430
click at [139, 304] on div "מה הסיבות לכך שהצטרפת לשירות זה?" at bounding box center [135, 306] width 131 height 11
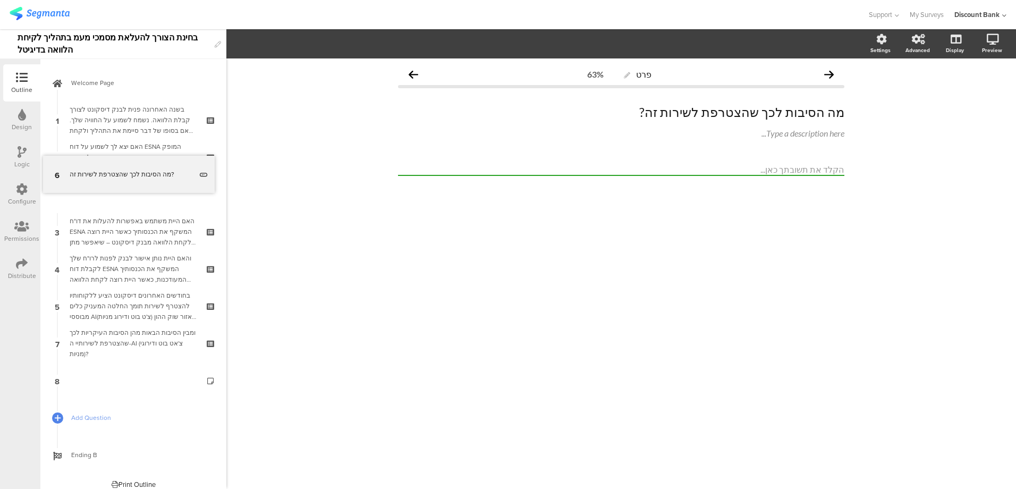
drag, startPoint x: 138, startPoint y: 305, endPoint x: 133, endPoint y: 174, distance: 131.8
click at [142, 149] on div "האם יצא לך לשמוע על דוח ESNA המופק ממערכת רשות המיסים המצביע על מחזור ההכנסות ש…" at bounding box center [133, 157] width 127 height 32
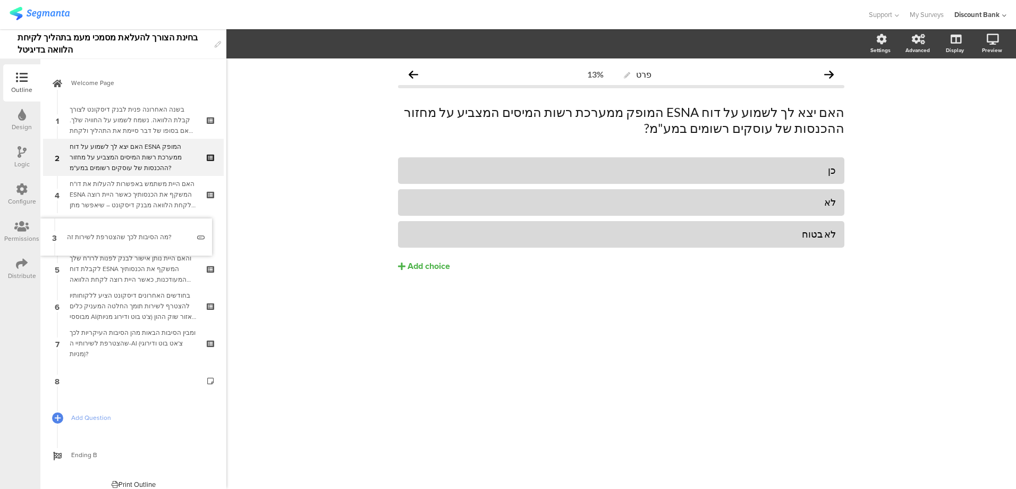
drag, startPoint x: 139, startPoint y: 195, endPoint x: 139, endPoint y: 238, distance: 42.5
click at [142, 188] on div "האם היית משתמש באפשרות להעלות את דו"ח ESNA המשקף את הכנסותיך כאשר היית רוצה לקח…" at bounding box center [133, 194] width 127 height 32
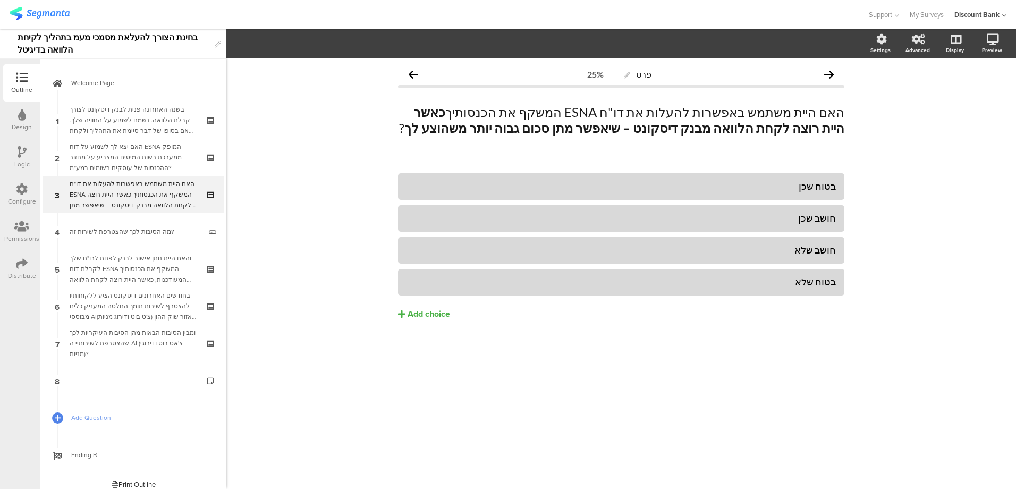
click at [151, 232] on div "מה הסיבות לכך שהצטרפת לשירות זה?" at bounding box center [135, 231] width 131 height 11
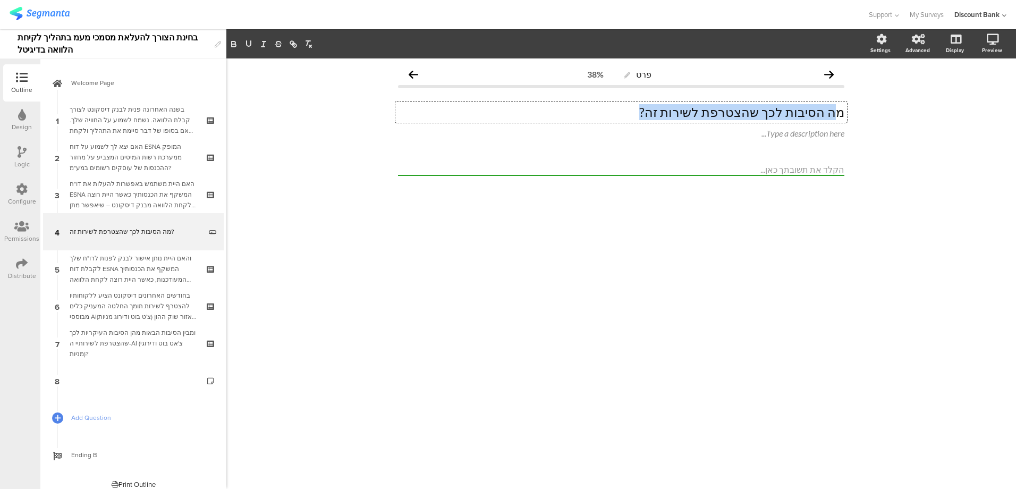
drag, startPoint x: 841, startPoint y: 111, endPoint x: 633, endPoint y: 109, distance: 208.3
click at [633, 109] on p "מה הסיבות לכך שהצטרפת לשירות זה?" at bounding box center [621, 112] width 446 height 16
click at [793, 116] on p "מה הסיבות לכך שהצטרפת לשירות זה?" at bounding box center [621, 112] width 446 height 16
drag, startPoint x: 777, startPoint y: 113, endPoint x: 668, endPoint y: 113, distance: 108.4
click at [668, 113] on p "מה הסיבות לכך שהצטרפת לשירות זה?" at bounding box center [621, 112] width 446 height 16
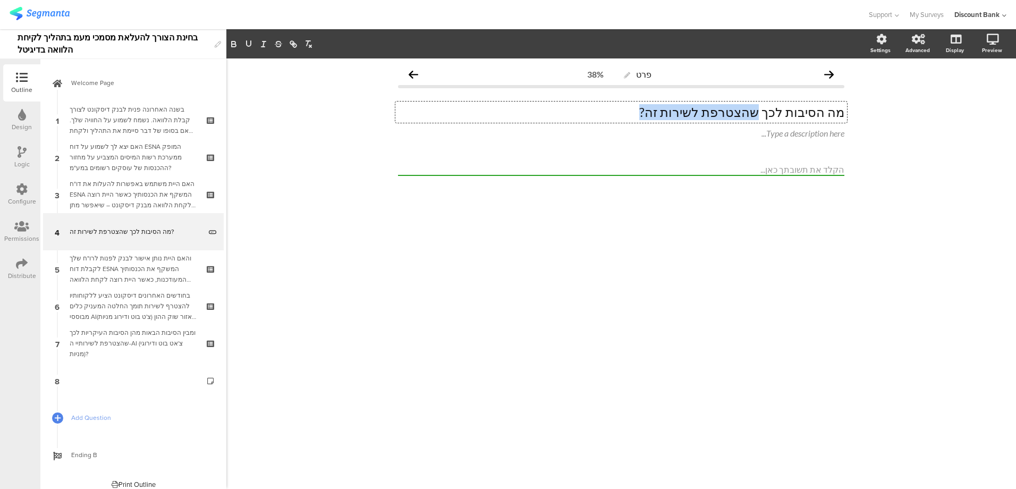
click at [675, 113] on p "מה הסיבות לכך שהצטרפת לשירות זה?" at bounding box center [621, 112] width 446 height 16
drag, startPoint x: 673, startPoint y: 112, endPoint x: 855, endPoint y: 114, distance: 182.2
click at [855, 114] on div "פרט 38% מה הסיבות לכך שהצטרפת לשירות זה? מה הסיבות לכך שהצטרפת לשירות זה? מה הס…" at bounding box center [620, 273] width 789 height 430
click at [762, 231] on div "פרט 38% מדוע לא? מדוע לא? מדוע לא? Type a description here..." at bounding box center [620, 273] width 789 height 430
click at [846, 127] on icon at bounding box center [847, 125] width 6 height 6
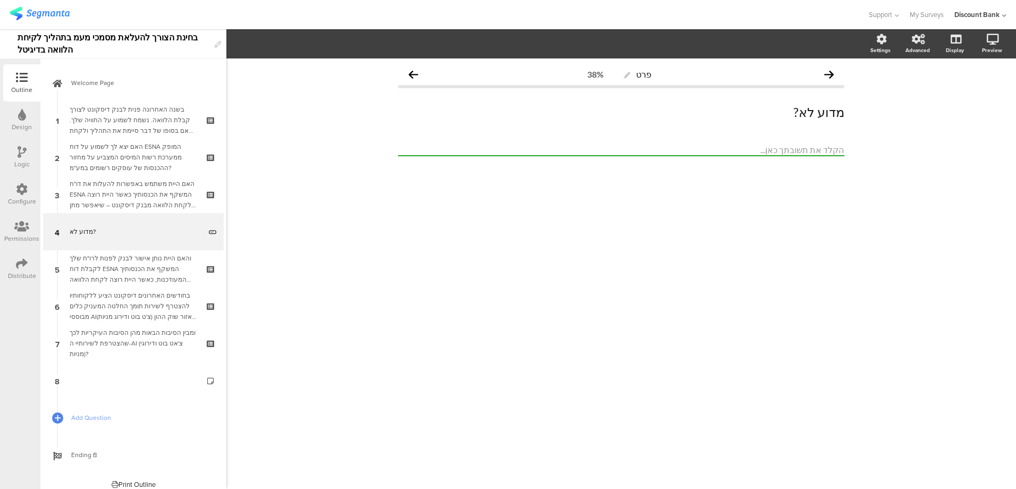
click at [121, 261] on div "והאם היית נותן אישור לבנק לפנות לרו"ח שלך לקבלת דוח ESNA המשקף את הכנסותיך המעו…" at bounding box center [133, 269] width 127 height 32
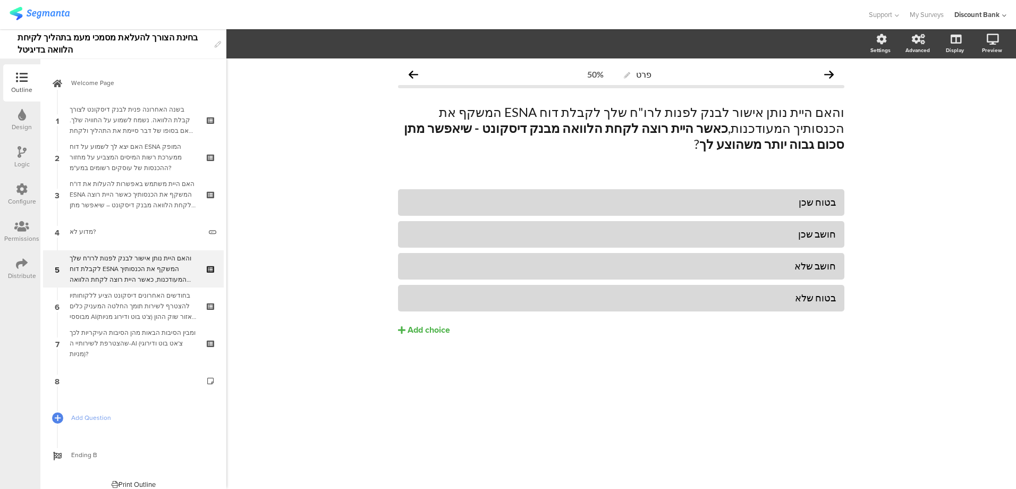
click at [121, 234] on div "מדוע לא?" at bounding box center [135, 231] width 131 height 11
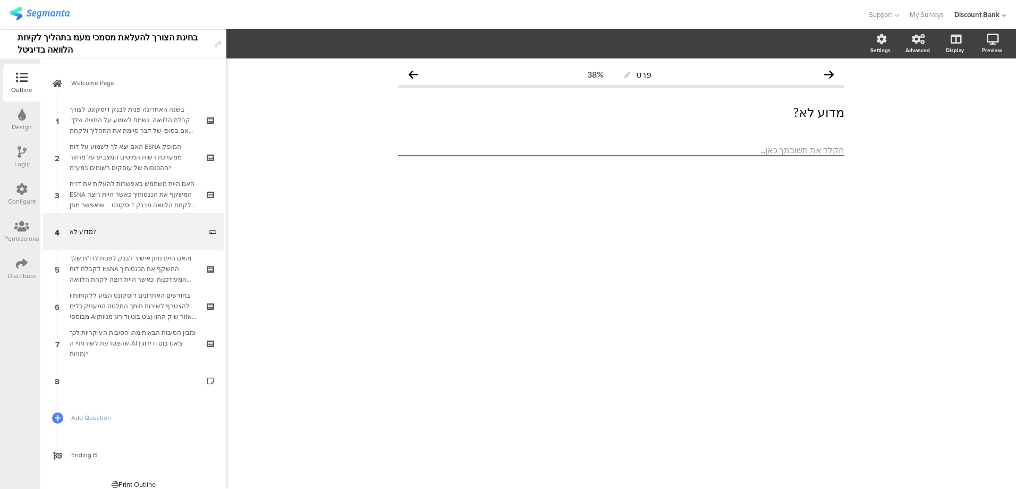
click at [207, 220] on icon at bounding box center [211, 222] width 9 height 7
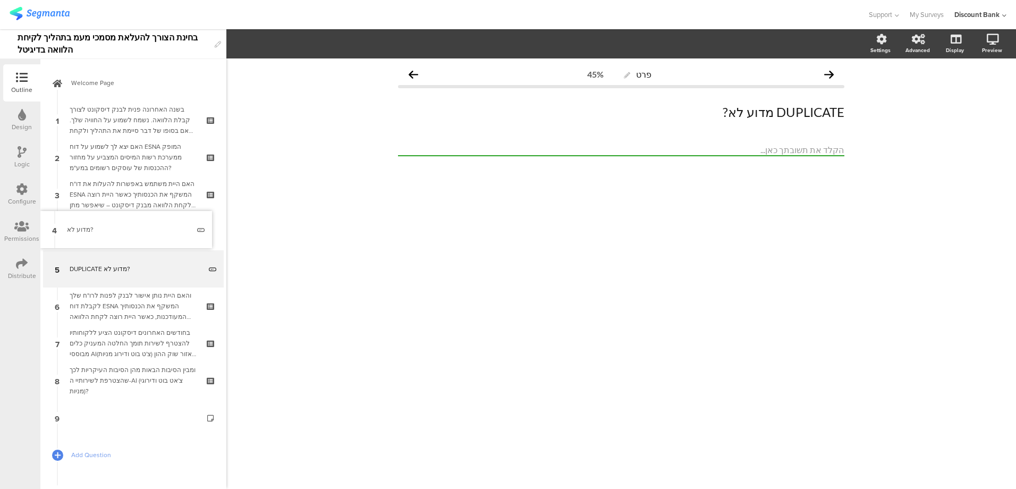
drag, startPoint x: 127, startPoint y: 228, endPoint x: 149, endPoint y: 225, distance: 22.0
drag, startPoint x: 125, startPoint y: 262, endPoint x: 127, endPoint y: 295, distance: 32.5
click at [107, 228] on div "מדוע לא?" at bounding box center [135, 231] width 131 height 11
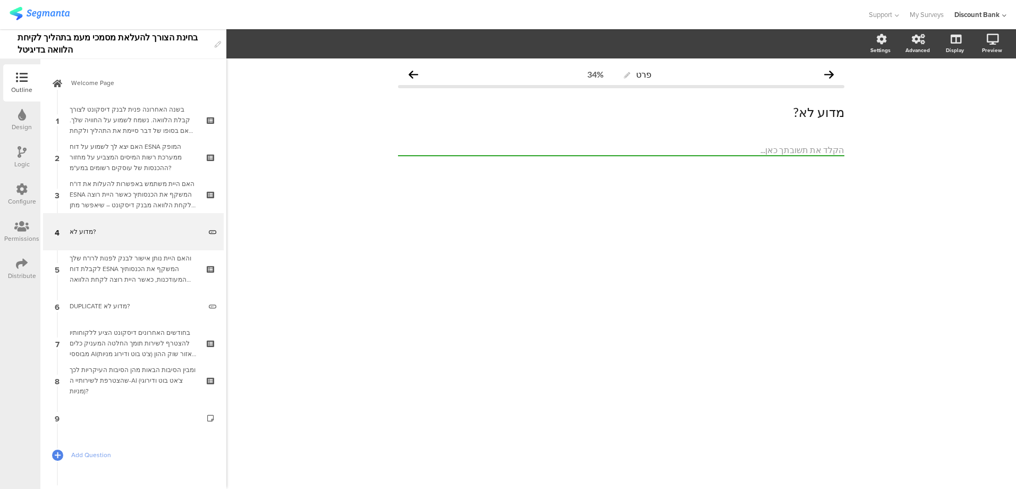
click at [789, 112] on p "מדוע לא?" at bounding box center [621, 112] width 446 height 16
drag, startPoint x: 634, startPoint y: 249, endPoint x: 594, endPoint y: 255, distance: 39.8
click at [632, 250] on div "פרט 34% מדוע לא? נשמח אם תוכל לפרט מדוע לא? נשמח אם תוכל לפרט מדוע לא? נשמח אם …" at bounding box center [620, 273] width 789 height 430
click at [138, 260] on div "והאם היית נותן אישור לבנק לפנות לרו"ח שלך לקבלת דוח ESNA המשקף את הכנסותיך המעו…" at bounding box center [133, 269] width 127 height 32
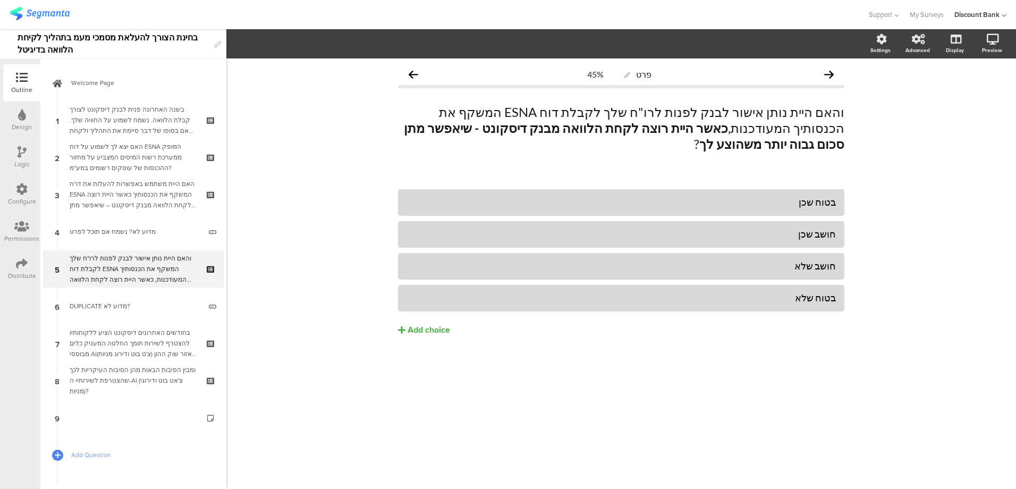
click at [117, 301] on div "DUPLICATE מדוע לא?" at bounding box center [135, 306] width 131 height 11
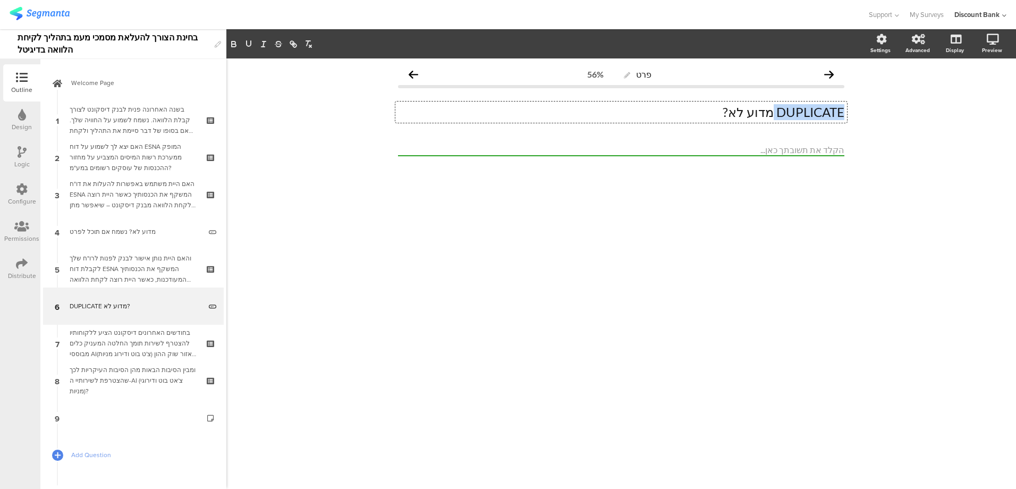
click at [788, 108] on p "DUPLICATE מדוע לא?" at bounding box center [621, 112] width 446 height 16
drag, startPoint x: 793, startPoint y: 110, endPoint x: 782, endPoint y: 111, distance: 11.2
click at [782, 111] on p "מדוע לא?" at bounding box center [621, 112] width 446 height 16
click at [545, 235] on div "פרט 56% מדוע לא? נשמח אם תוכל/י לפרט מדוע לא? נשמח אם תוכל/י לפרט מדוע לא? נשמח…" at bounding box center [620, 273] width 789 height 430
click at [126, 232] on div "מדוע לא? נשמח אם תוכל לפרט" at bounding box center [135, 231] width 131 height 11
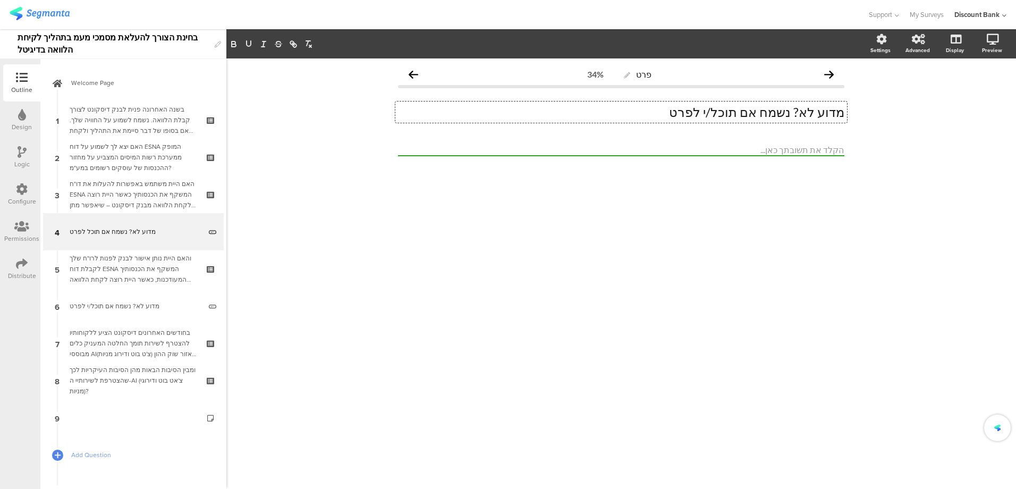
click at [753, 200] on div "פרט 34% מדוע לא? נשמח אם תוכל/י לפרט מדוע לא? נשמח אם תוכל/י לפרט מדוע לא? נשמח…" at bounding box center [620, 273] width 789 height 430
click at [157, 186] on div "האם היית משתמש באפשרות להעלות את דו"ח ESNA המשקף את הכנסותיך כאשר היית רוצה לקח…" at bounding box center [133, 194] width 127 height 32
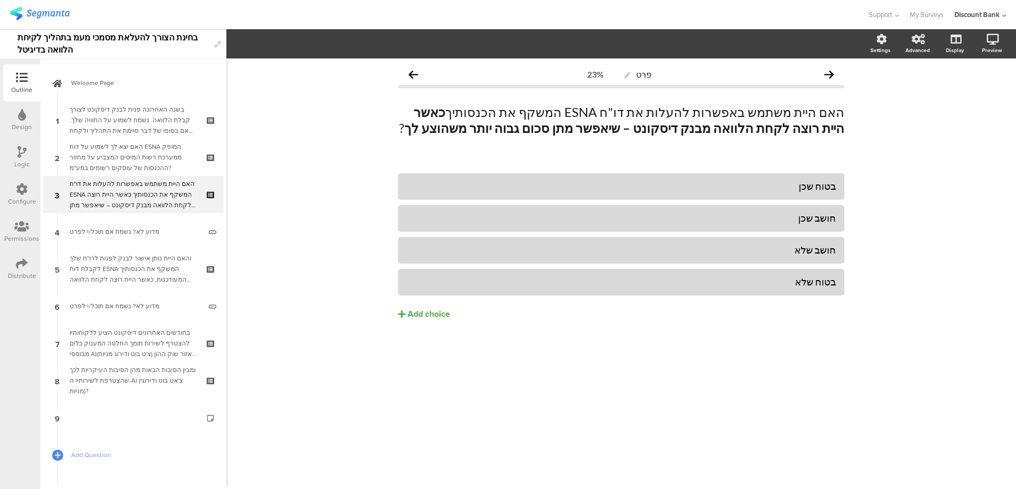
click at [109, 262] on div "והאם היית נותן אישור לבנק לפנות לרו"ח שלך לקבלת דוח ESNA המשקף את הכנסותיך המעו…" at bounding box center [133, 269] width 127 height 32
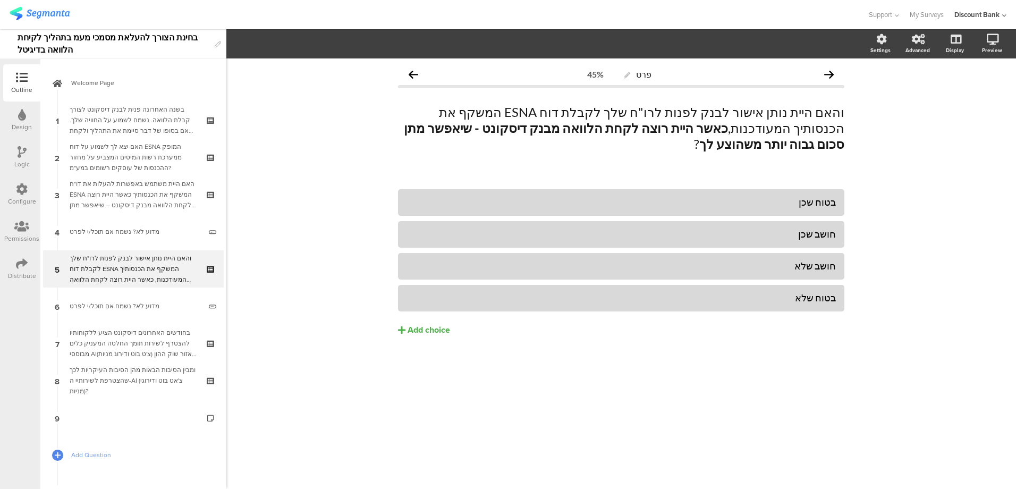
click at [110, 300] on link "6 מדוע לא? נשמח אם תוכל/י לפרט" at bounding box center [133, 305] width 181 height 37
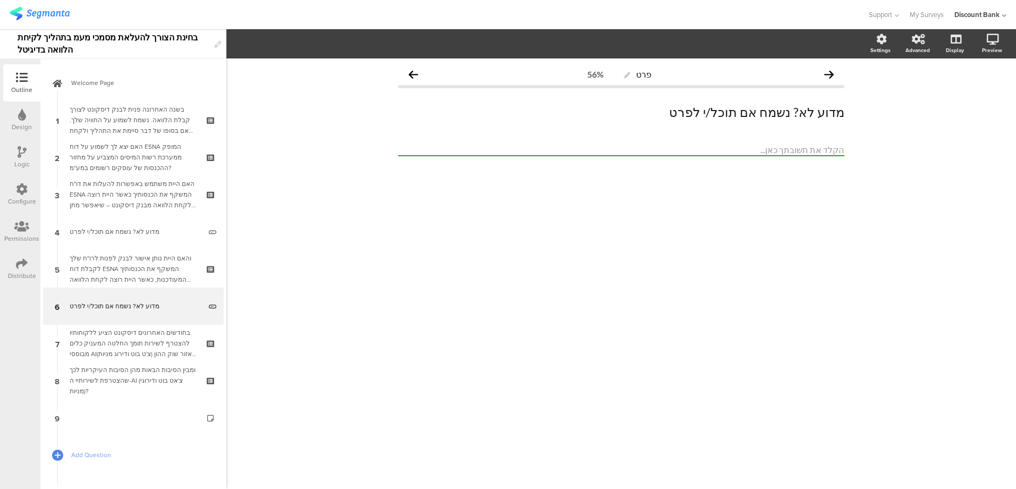
click at [145, 339] on div "בחודשים האחרונים דיסקונט הציע ללקוחותיו להצטרף לשירות תומך החלטה המעניק כלים מב…" at bounding box center [133, 343] width 127 height 32
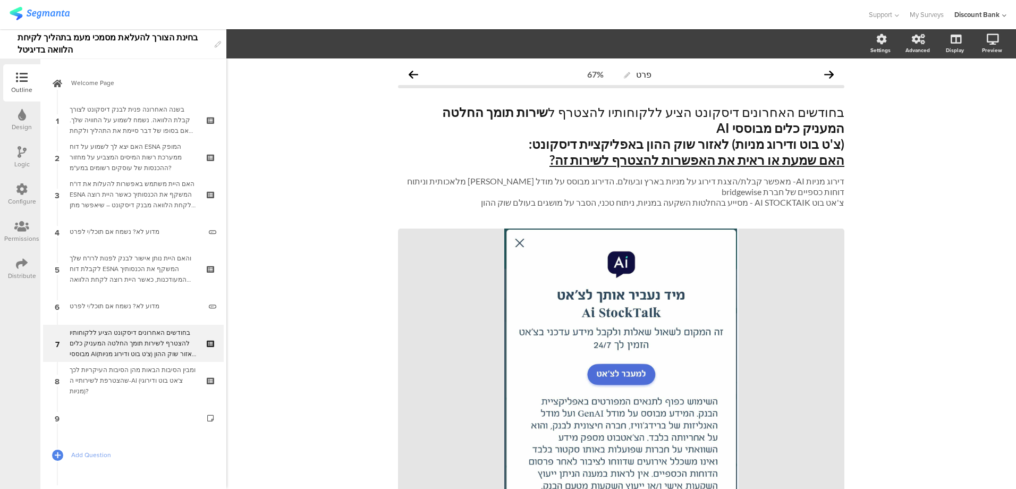
click at [207, 334] on icon at bounding box center [211, 334] width 9 height 7
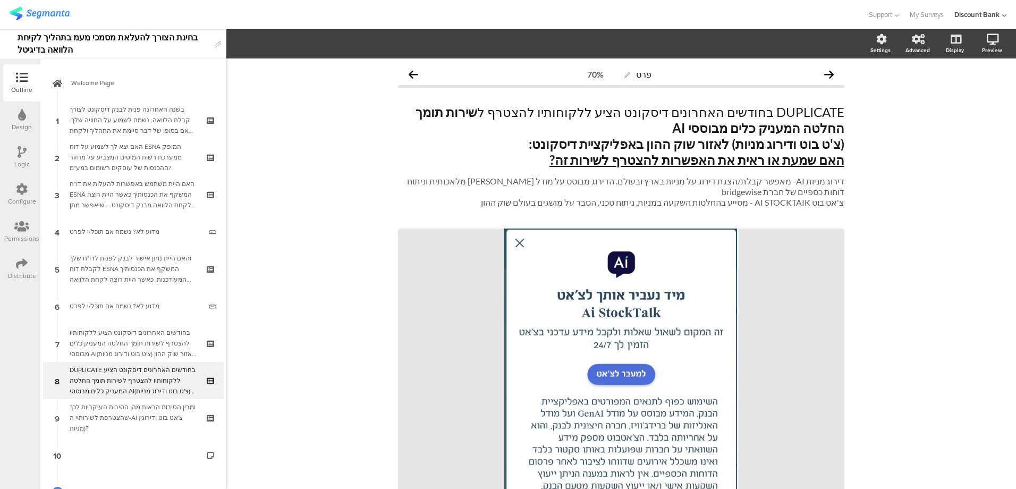
click at [136, 375] on div "DUPLICATE בחודשים האחרונים דיסקונט הציע ללקוחותיו להצטרף לשירות תומך החלטה המענ…" at bounding box center [133, 380] width 127 height 32
click at [207, 386] on icon at bounding box center [211, 387] width 9 height 10
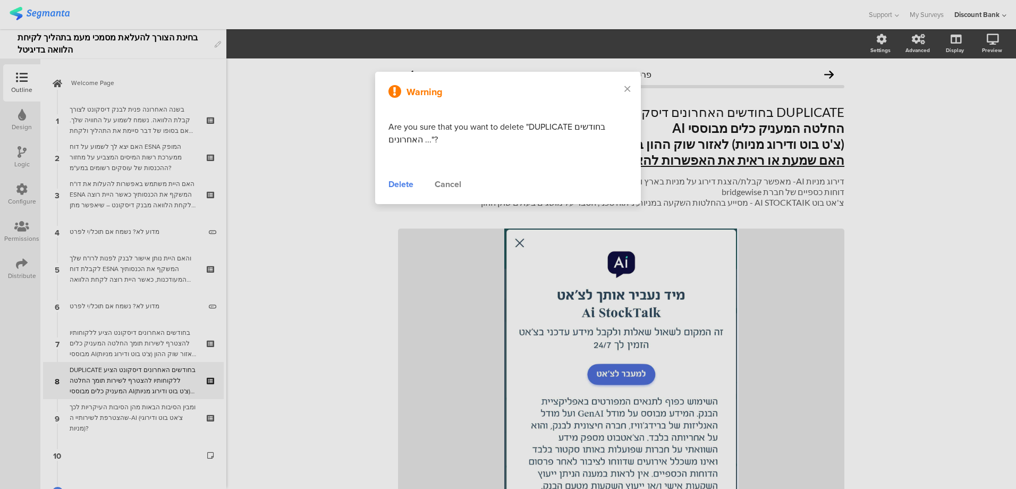
drag, startPoint x: 401, startPoint y: 188, endPoint x: 389, endPoint y: 188, distance: 12.2
click at [389, 188] on div "Delete" at bounding box center [400, 184] width 25 height 13
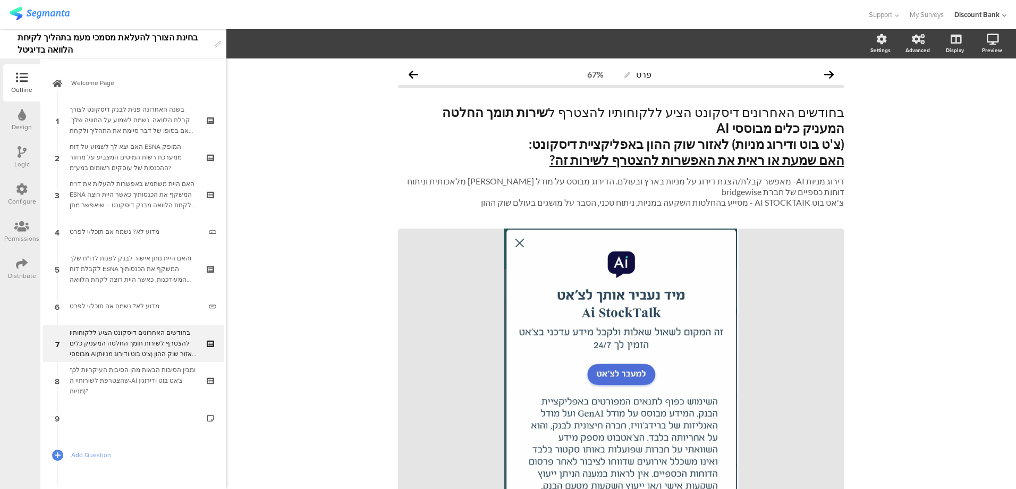
click at [139, 340] on div "בחודשים האחרונים דיסקונט הציע ללקוחותיו להצטרף לשירות תומך החלטה המעניק כלים מב…" at bounding box center [133, 343] width 127 height 32
click at [207, 348] on icon at bounding box center [211, 350] width 9 height 10
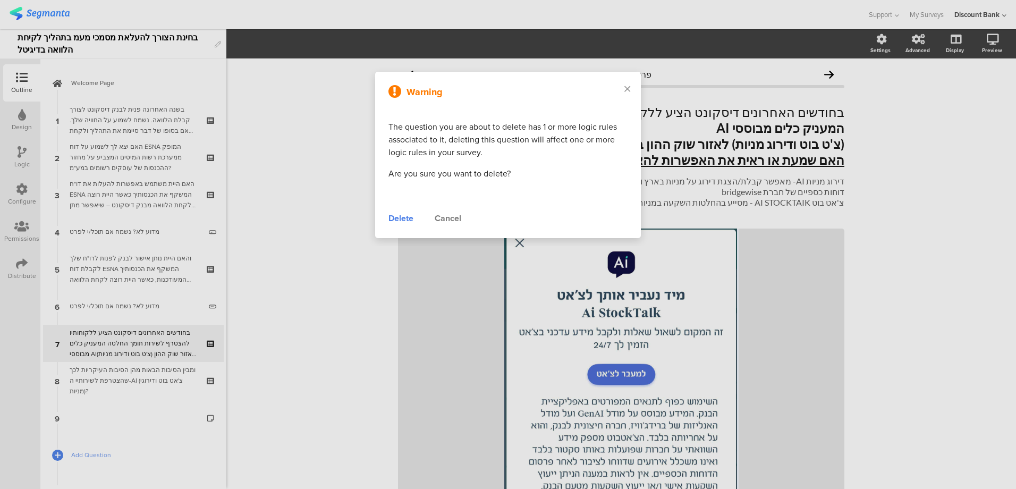
click at [394, 218] on div "Delete" at bounding box center [400, 218] width 25 height 13
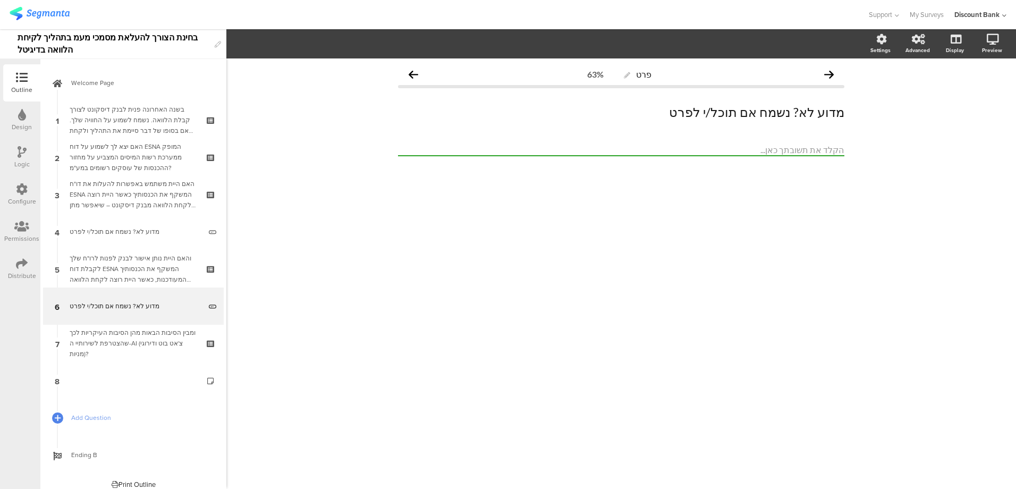
click at [150, 338] on div "ומבין הסיבות הבאות מהן הסיבות העיקריות לכך שהצטרפת לשירותיי ה-AI (צ'אט בוט ודיר…" at bounding box center [133, 343] width 127 height 32
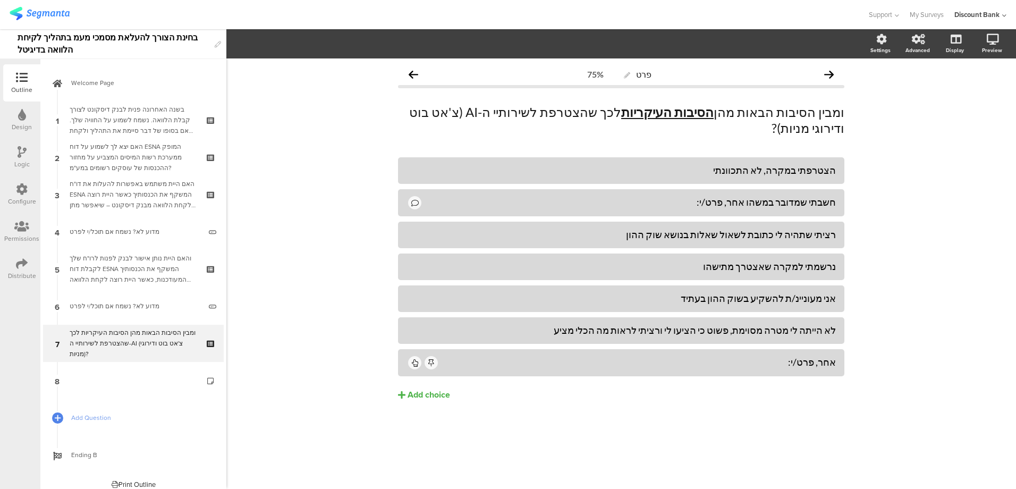
click at [773, 114] on p "ומבין הסיבות הבאות מהן הסיבות העיקריות לכך שהצטרפת לשירותיי ה-AI (צ'אט בוט ודיר…" at bounding box center [621, 120] width 446 height 32
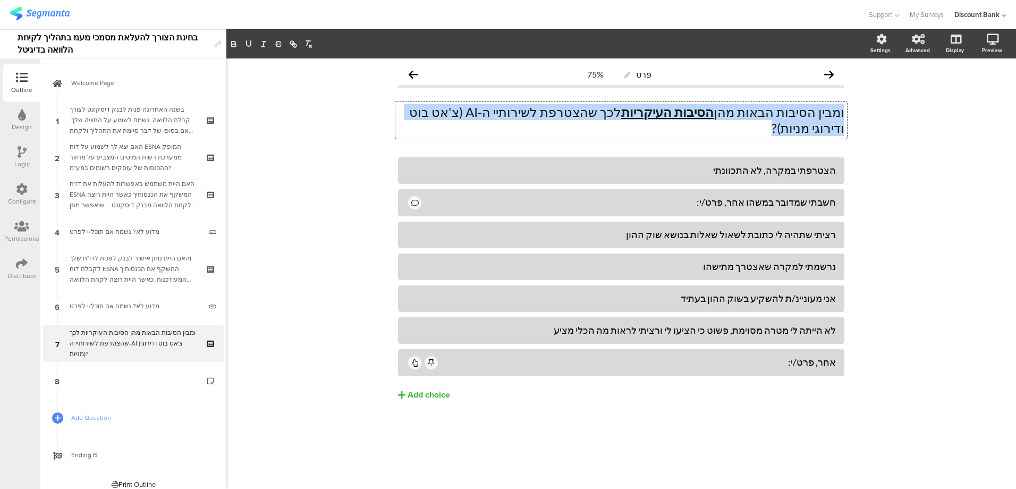
click at [773, 114] on p "ומבין הסיבות הבאות מהן הסיבות העיקריות לכך שהצטרפת לשירותיי ה-AI (צ'אט בוט ודיר…" at bounding box center [621, 120] width 446 height 32
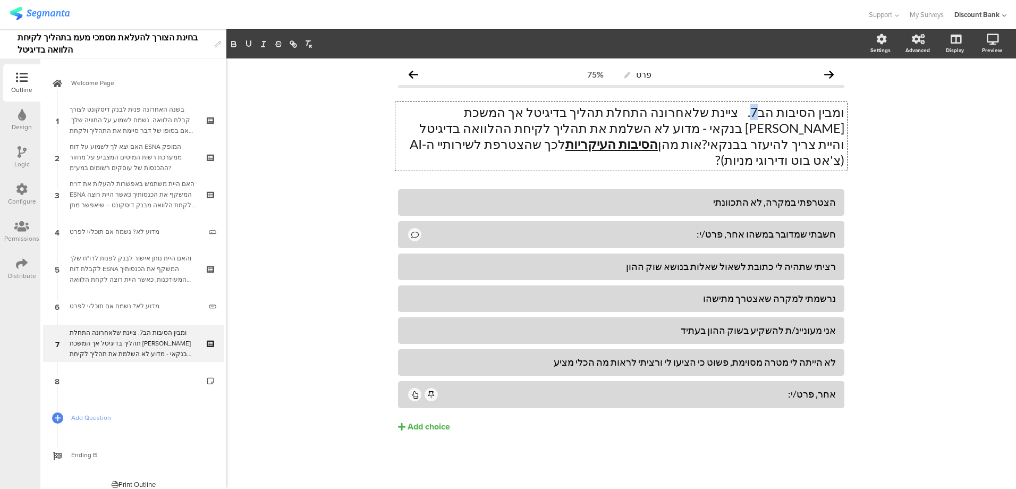
drag, startPoint x: 768, startPoint y: 109, endPoint x: 774, endPoint y: 109, distance: 6.4
click at [774, 109] on p "ומבין הסיבות הב7. ציינת שלאחרונה התחלת תהליך בדיגיטל אך המשכת מול בנקאי - מדוע …" at bounding box center [621, 136] width 446 height 64
drag, startPoint x: 758, startPoint y: 113, endPoint x: 870, endPoint y: 114, distance: 112.1
click at [870, 114] on div "פרט 75% ומבין הסיבות הב7. ציינת שלאחרונה התחלת תהליך בדיגיטל אך המשכת מול בנקאי…" at bounding box center [620, 273] width 789 height 430
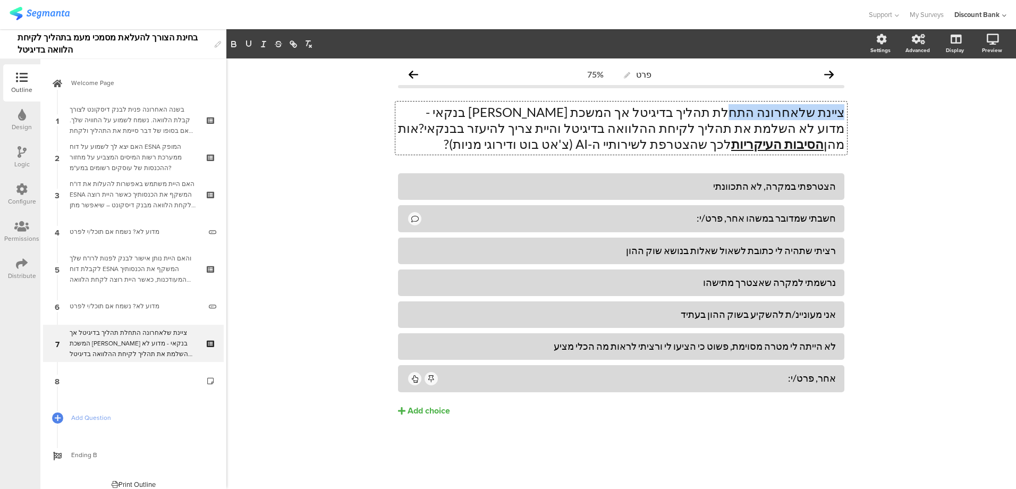
click at [715, 110] on p "ציינת שלאחרונה התחלת תהליך בדיגיטל אך המשכת מול בנקאי - מדוע לא השלמת את תהליך …" at bounding box center [621, 128] width 446 height 48
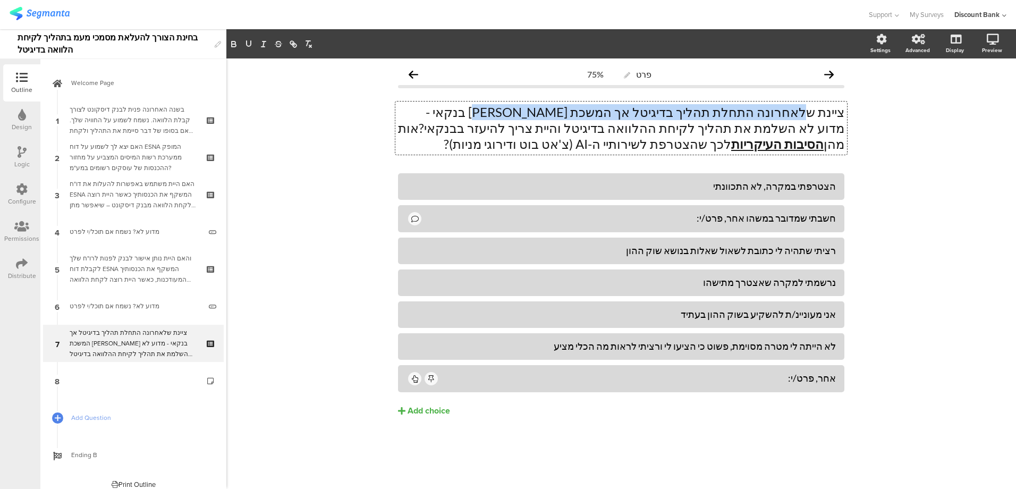
drag, startPoint x: 573, startPoint y: 110, endPoint x: 811, endPoint y: 105, distance: 238.1
click at [811, 105] on p "ציינת שלאחרונה התחלת תהליך בדיגיטל אך המשכת מול בנקאי - מדוע לא השלמת את תהליך …" at bounding box center [621, 128] width 446 height 48
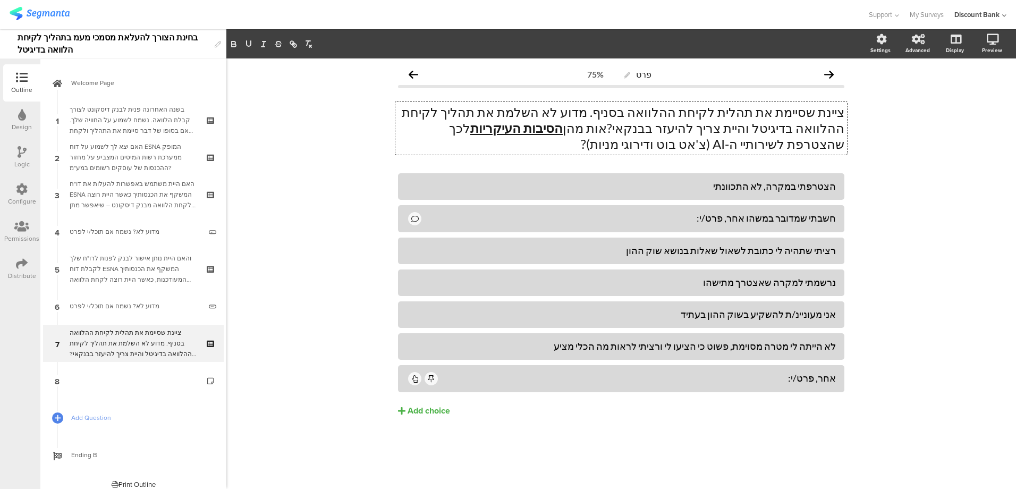
click at [607, 146] on p "ציינת שסיימת את תהלית לקיחת ההלוואה בסניף. מדוע לא השלמת את תהליך לקיחת ההלוואה…" at bounding box center [621, 128] width 446 height 48
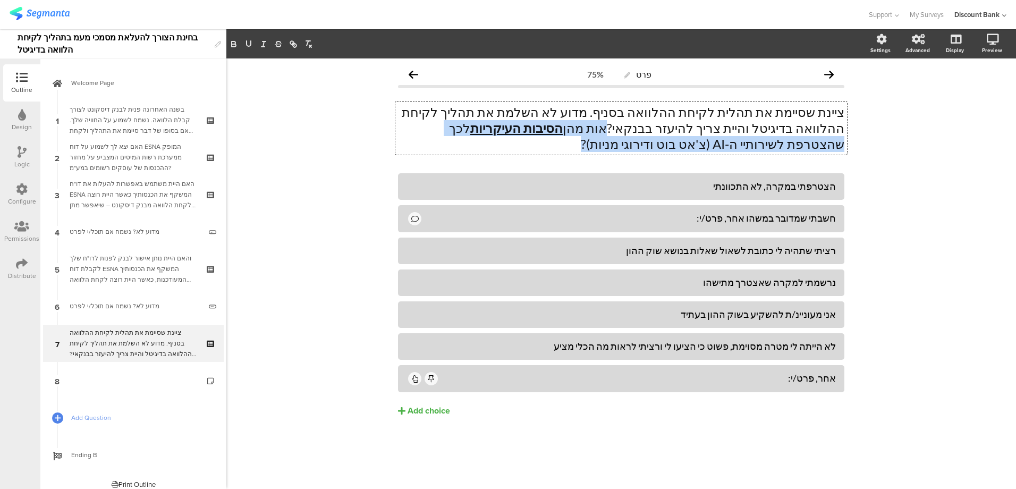
drag, startPoint x: 727, startPoint y: 127, endPoint x: 481, endPoint y: 143, distance: 245.9
click at [481, 143] on p "ציינת שסיימת את תהלית לקיחת ההלוואה בסניף. מדוע לא השלמת את תהליך לקיחת ההלוואה…" at bounding box center [621, 128] width 446 height 48
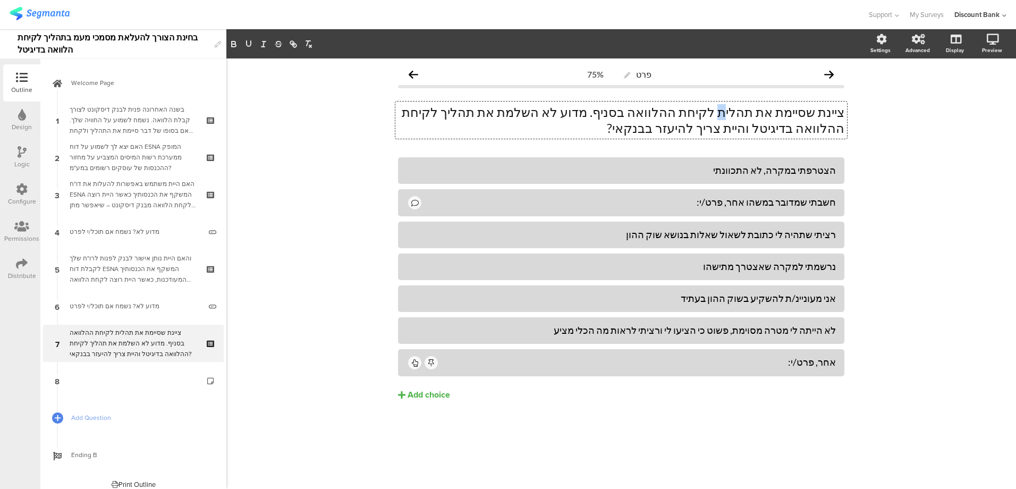
drag, startPoint x: 742, startPoint y: 113, endPoint x: 748, endPoint y: 113, distance: 6.4
click at [743, 113] on p "ציינת שסיימת את תהלית לקיחת ההלוואה בסניף. מדוע לא השלמת את תהליך לקיחת ההלוואה…" at bounding box center [621, 120] width 446 height 32
click at [630, 114] on p "ציינת שסיימת את תהליך לקיחת ההלוואה בסניף. מדוע לא השלמת את תהליך לקיחת ההלוואה…" at bounding box center [621, 120] width 446 height 32
click at [775, 168] on div "הצטרפתי במקרה, לא התכוונתי" at bounding box center [620, 170] width 429 height 12
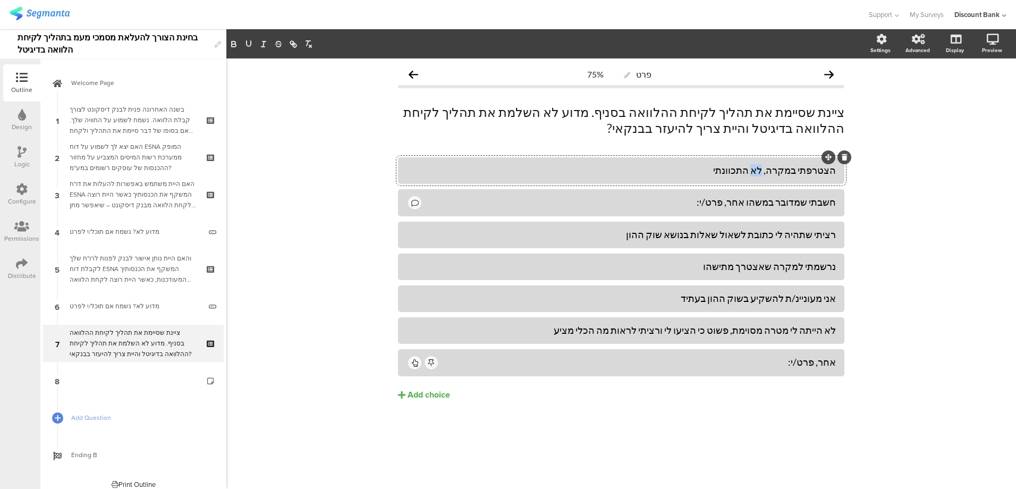
click at [775, 168] on div "הצטרפתי במקרה, לא התכוונתי" at bounding box center [620, 170] width 429 height 12
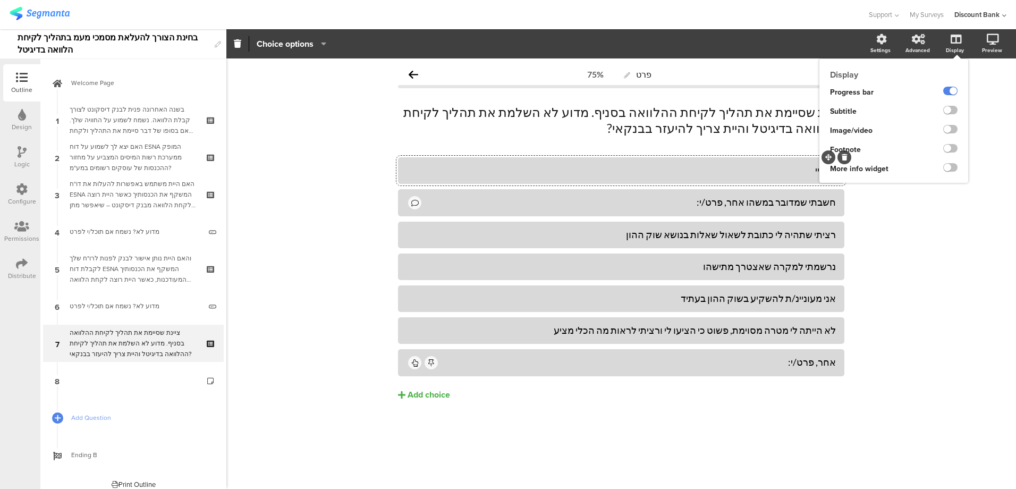
click at [954, 114] on label at bounding box center [950, 110] width 14 height 8
click at [0, 0] on input "checkbox" at bounding box center [0, 0] width 0 height 0
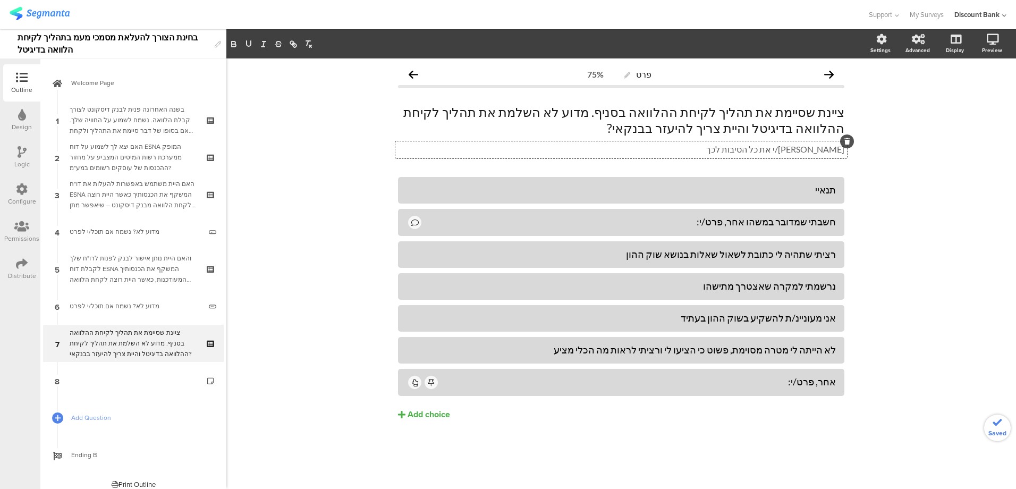
click at [808, 185] on div "תנאיי" at bounding box center [620, 190] width 429 height 12
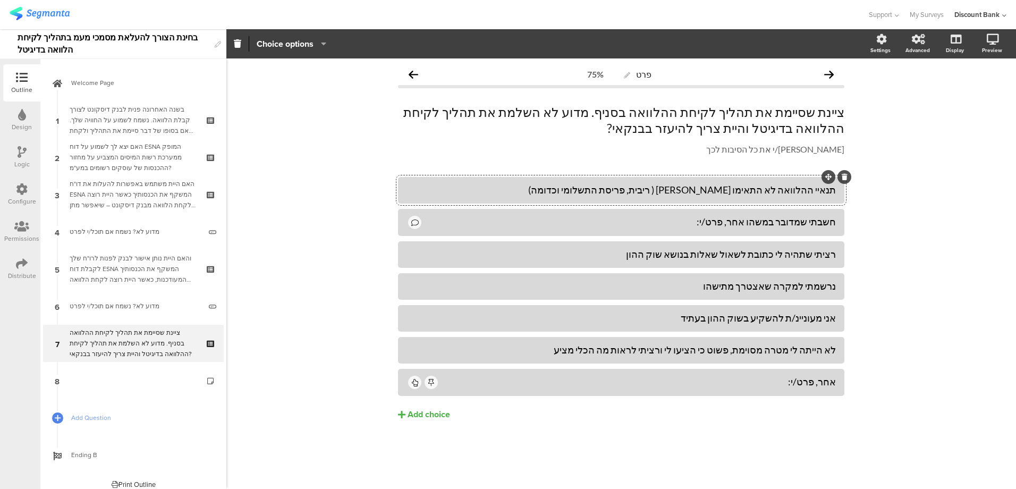
click at [789, 222] on div "חשבתי שמדובר במשהו אחר, פרט/י:" at bounding box center [629, 222] width 413 height 12
click at [844, 209] on icon at bounding box center [844, 209] width 6 height 6
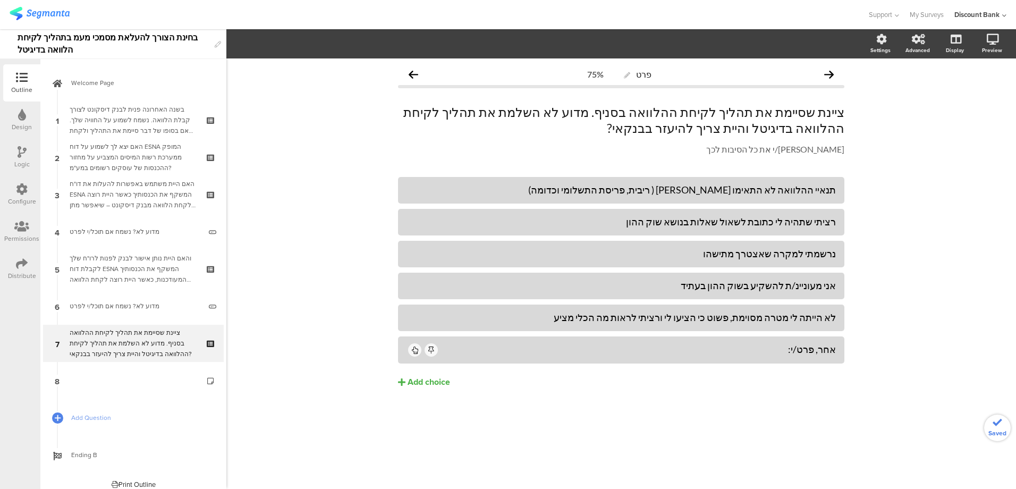
click at [811, 226] on div "רציתי שתהיה לי כתובת לשאול שאלות בנושא שוק ההון" at bounding box center [620, 222] width 429 height 12
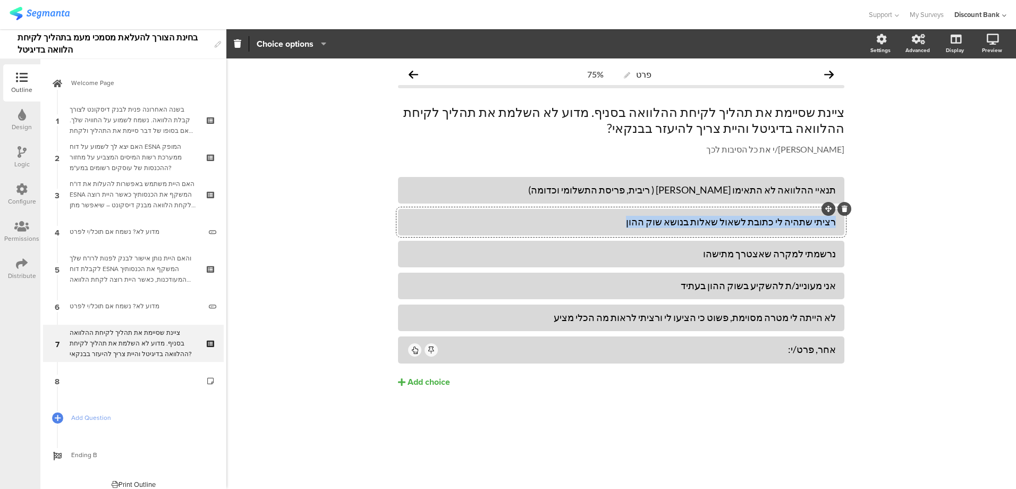
click at [811, 226] on div "רציתי שתהיה לי כתובת לשאול שאלות בנושא שוק ההון" at bounding box center [620, 222] width 429 height 12
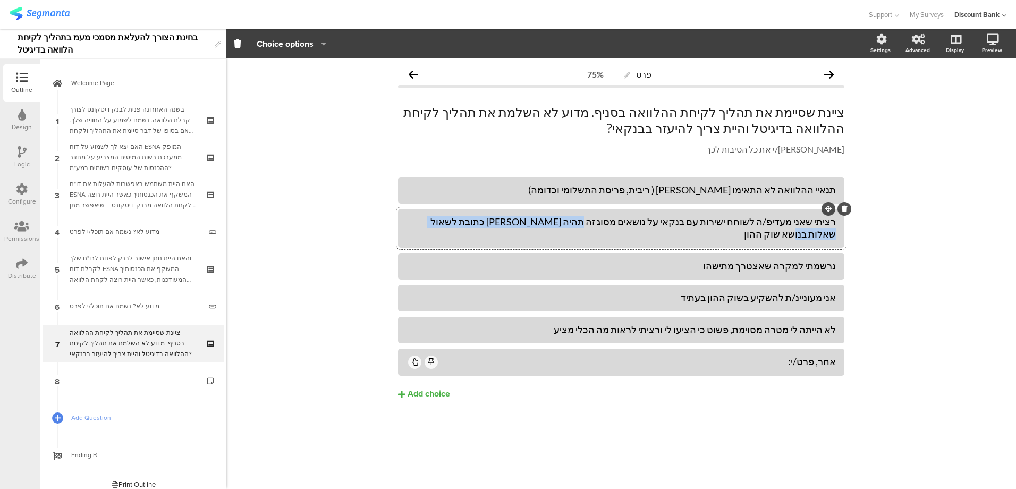
drag, startPoint x: 477, startPoint y: 218, endPoint x: 625, endPoint y: 220, distance: 148.2
click at [624, 221] on div "רציתי שאני מעדיפ/ה לשוחח ישירות עם בנקאי על נושאים מסוג זה תהיה לי כתובת לשאול …" at bounding box center [620, 228] width 429 height 25
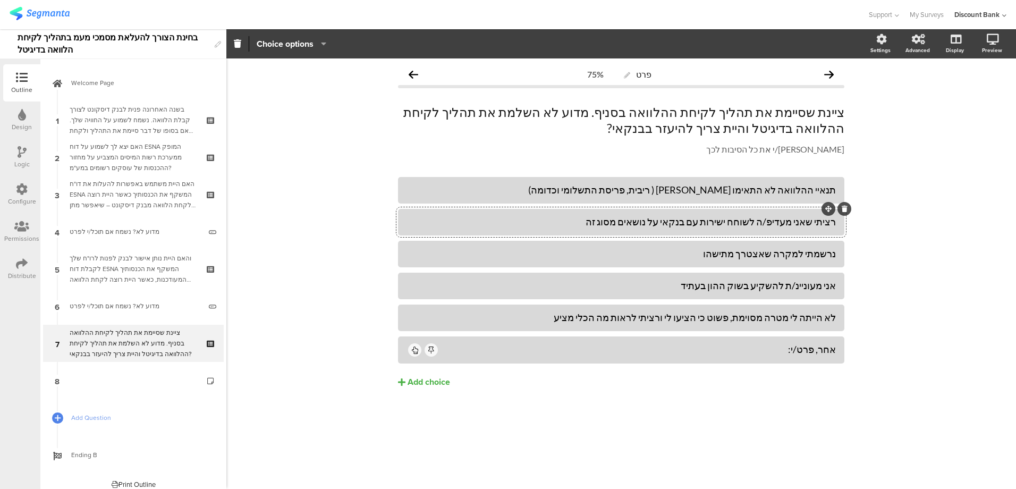
click at [742, 258] on div "נרשמתי למקרה שאצטרך מתישהו" at bounding box center [620, 254] width 429 height 12
click at [734, 253] on div "העדפתי לשוחח עם בנקאי במטרב חקבח תנאים טובים יותר" at bounding box center [620, 254] width 429 height 12
click at [727, 253] on div "העדפתי לשוחח עם בנקאי במטרה חקבח תנאים טובים יותר" at bounding box center [620, 254] width 429 height 12
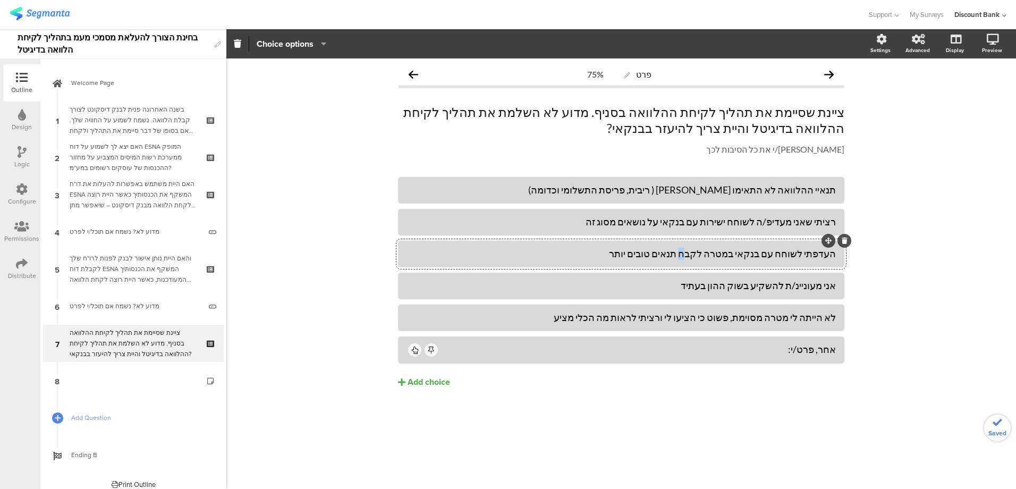
click at [712, 253] on div "העדפתי לשוחח עם בנקאי במטרה לקבח תנאים טובים יותר" at bounding box center [620, 254] width 429 height 12
click at [747, 281] on div "אני מעוניינ/ת להשקיע בשוק ההון בעתיד" at bounding box center [620, 285] width 429 height 12
click at [717, 386] on button "Add choice" at bounding box center [621, 382] width 446 height 27
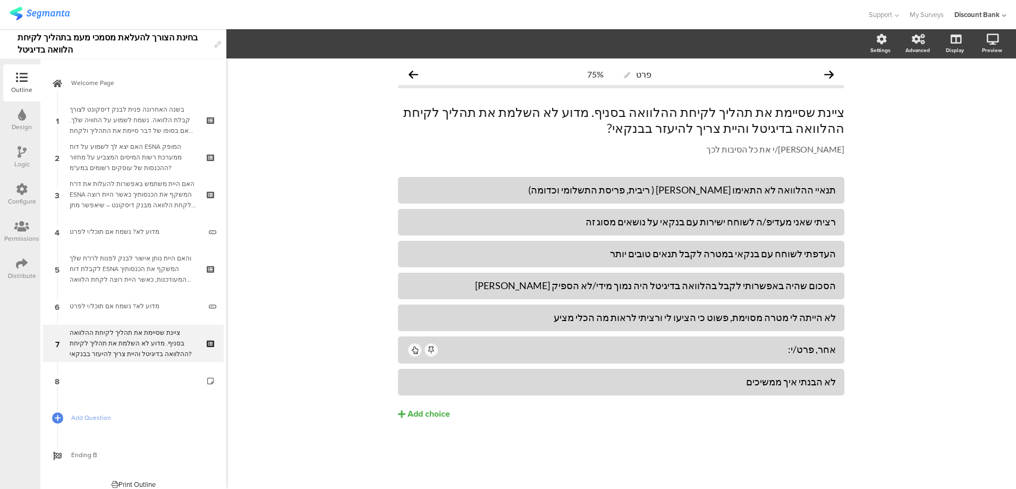
click at [433, 414] on div "Add choice" at bounding box center [428, 414] width 42 height 11
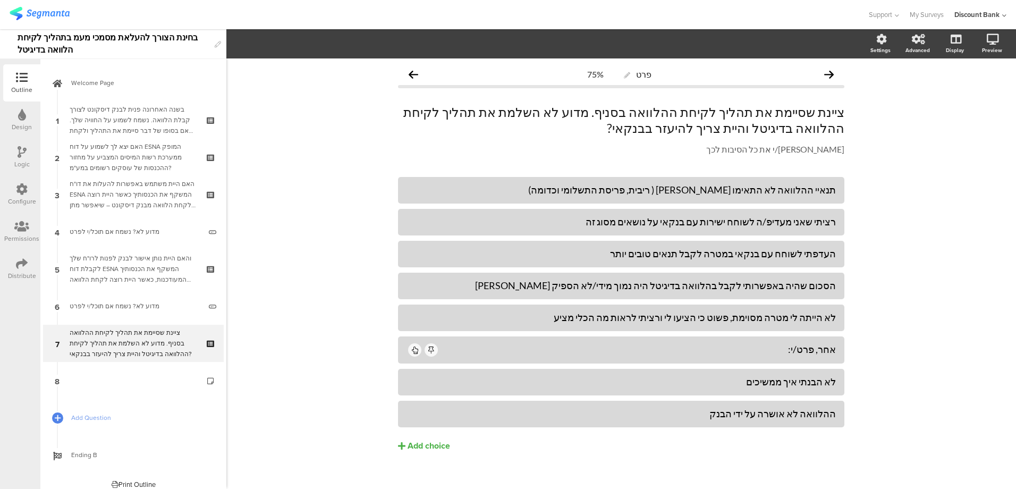
click at [797, 451] on button "Add choice" at bounding box center [621, 445] width 446 height 27
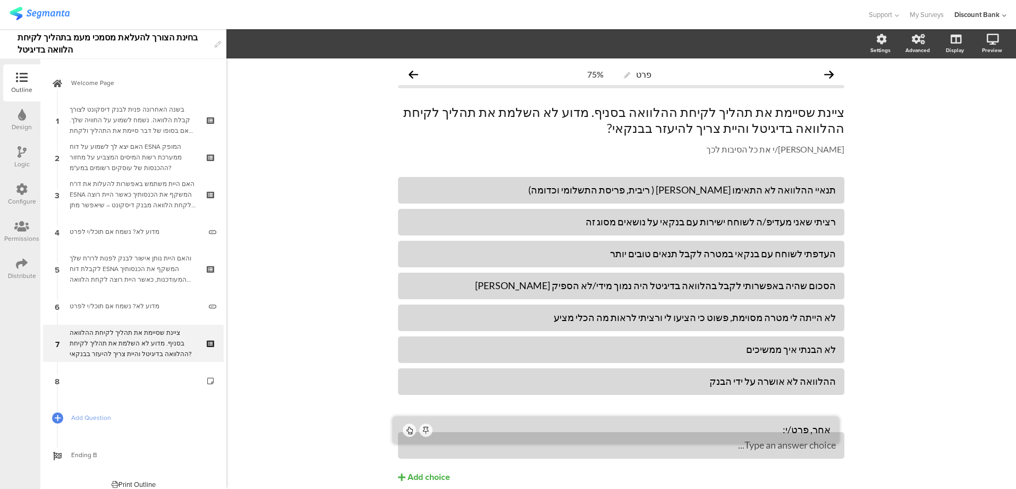
drag, startPoint x: 827, startPoint y: 336, endPoint x: 824, endPoint y: 410, distance: 74.4
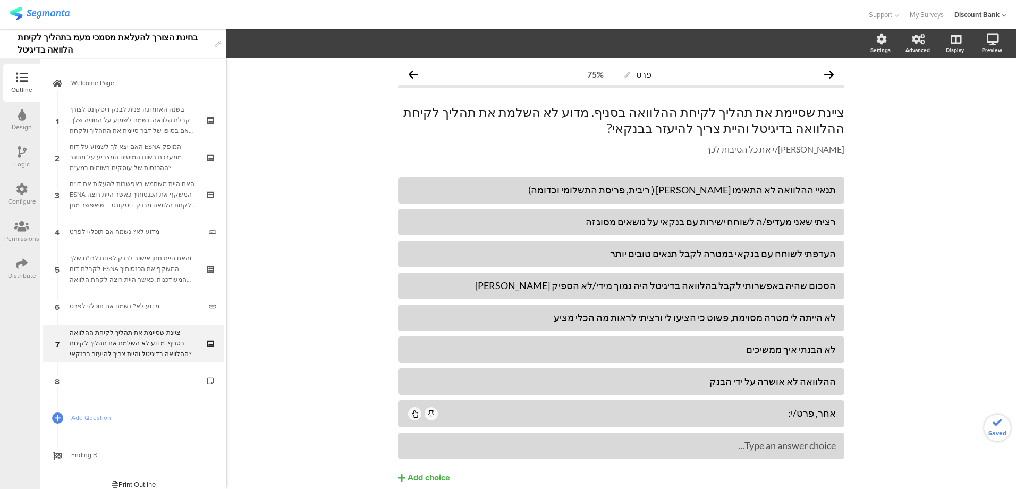
click at [812, 454] on div "Type an answer choice..." at bounding box center [620, 446] width 429 height 18
click at [844, 431] on div at bounding box center [844, 433] width 14 height 14
click at [841, 432] on icon at bounding box center [844, 432] width 6 height 6
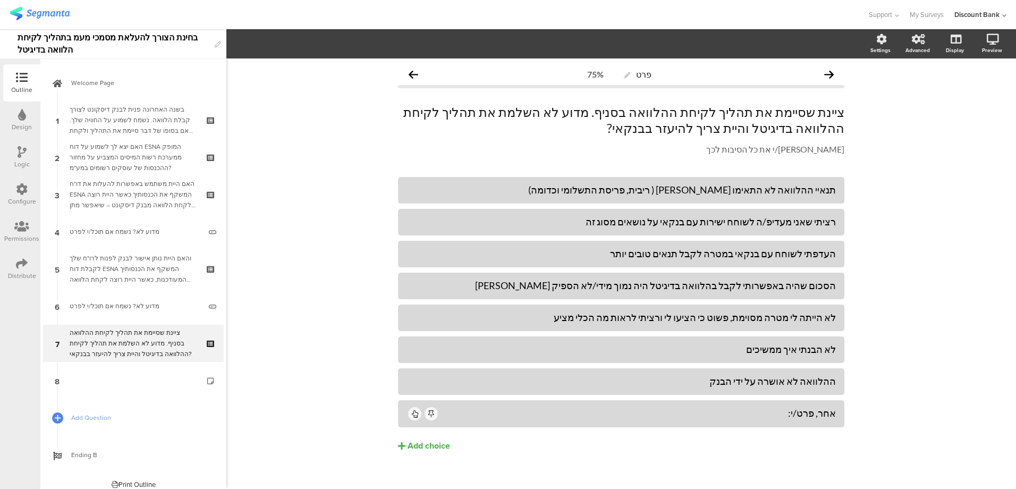
click at [0, 0] on icon at bounding box center [0, 0] width 0 height 0
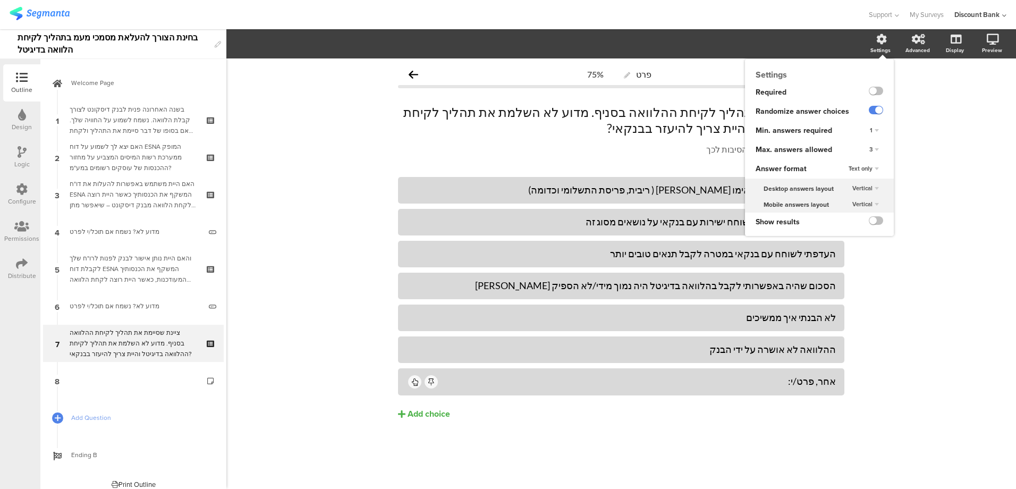
click at [873, 148] on div "3" at bounding box center [874, 149] width 18 height 13
click at [835, 239] on span "7" at bounding box center [833, 237] width 3 height 8
click at [920, 375] on div "פרט 75% ציינת שסיימת את תהליך לקיחת ההלוואה בסניף. מדוע לא השלמת את תהליך לקיחת…" at bounding box center [620, 273] width 789 height 430
click at [336, 169] on div "פרט 75% ציינת שסיימת את תהליך לקיחת ההלוואה בסניף. מדוע לא השלמת את תהליך לקיחת…" at bounding box center [620, 273] width 789 height 430
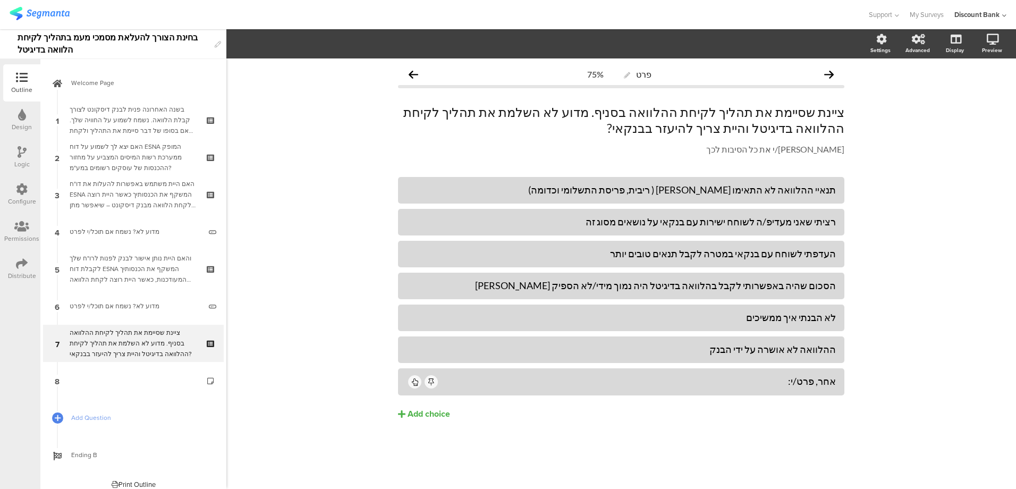
click at [911, 103] on div "פרט 75% ציינת שסיימת את תהליך לקיחת ההלוואה בסניף. מדוע לא השלמת את תהליך לקיחת…" at bounding box center [620, 273] width 789 height 430
drag, startPoint x: 931, startPoint y: 128, endPoint x: 933, endPoint y: 134, distance: 6.2
click at [931, 129] on div "פרט 75% ציינת שסיימת את תהליך לקיחת ההלוואה בסניף. מדוע לא השלמת את תהליך לקיחת…" at bounding box center [620, 273] width 789 height 430
click at [207, 335] on icon at bounding box center [211, 334] width 9 height 7
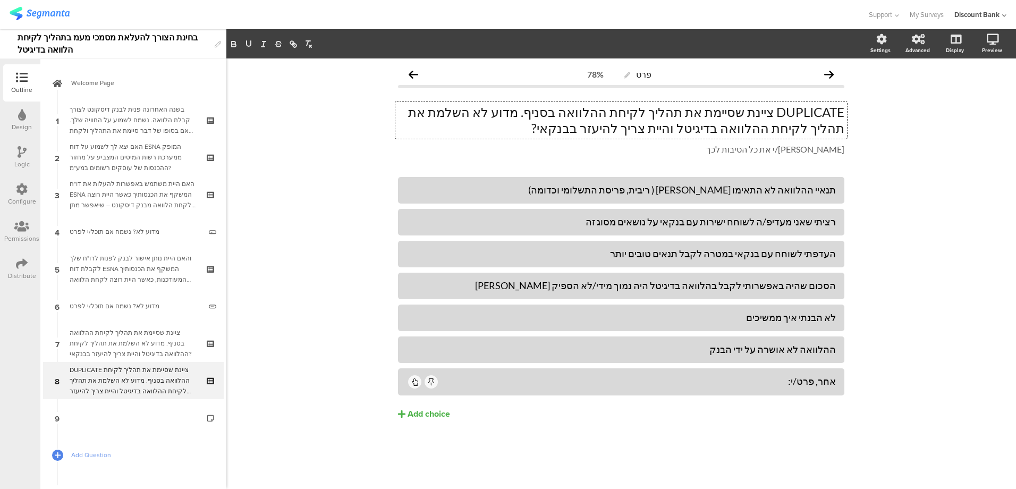
drag, startPoint x: 803, startPoint y: 128, endPoint x: 658, endPoint y: 130, distance: 145.6
click at [659, 130] on div "DUPLICATE ציינת שסיימת את תהליך לקיחת ההלוואה בסניף. מדוע לא השלמת את תהליך לקי…" at bounding box center [621, 119] width 452 height 37
drag, startPoint x: 658, startPoint y: 130, endPoint x: 804, endPoint y: 131, distance: 146.1
click at [804, 131] on p "DUPLICATE ציינת שסיימת את תהליך לקיחת ההלוואה בסניף. מדוע לא השלמת את תהליך לקי…" at bounding box center [621, 120] width 446 height 32
drag, startPoint x: 715, startPoint y: 118, endPoint x: 721, endPoint y: 116, distance: 6.2
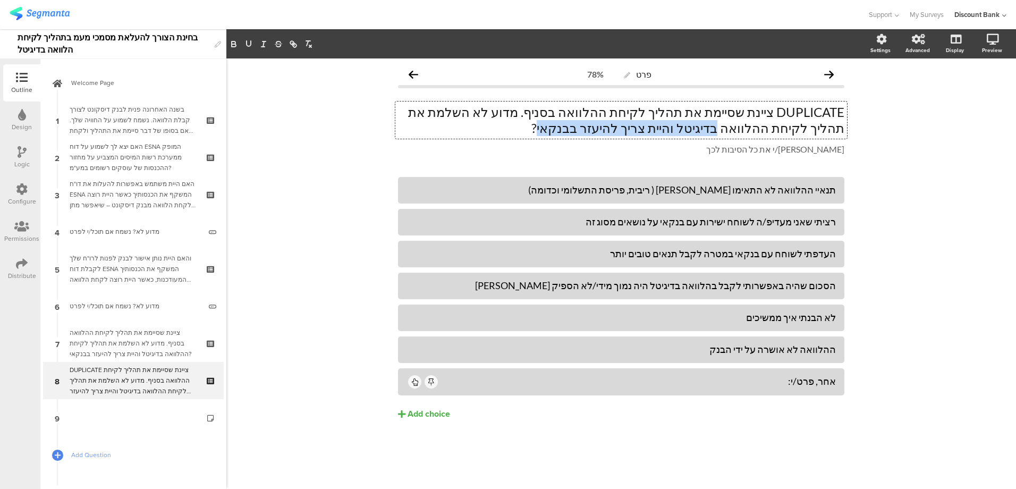
click at [716, 118] on p "DUPLICATE ציינת שסיימת את תהליך לקיחת ההלוואה בסניף. מדוע לא השלמת את תהליך לקי…" at bounding box center [621, 120] width 446 height 32
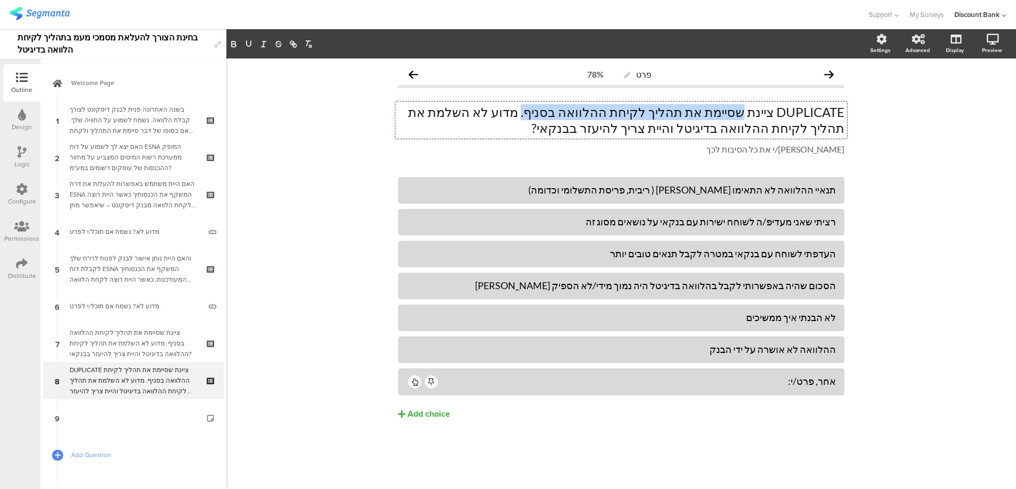
drag, startPoint x: 746, startPoint y: 112, endPoint x: 571, endPoint y: 118, distance: 174.9
click at [573, 118] on p "DUPLICATE ציינת שסיימת את תהליך לקיחת ההלוואה בסניף. מדוע לא השלמת את תהליך לקי…" at bounding box center [621, 120] width 446 height 32
click at [571, 116] on p "DUPLICATE ציינת שסיימת את תהליך לקיחת ההלוואה בסניף. מדוע לא השלמת את תהליך לקי…" at bounding box center [621, 120] width 446 height 32
drag, startPoint x: 571, startPoint y: 114, endPoint x: 779, endPoint y: 112, distance: 208.3
click at [779, 112] on p "DUPLICATE ציינת שסיימת את תהליך לקיחת ההלוואה בסניף. מדוע לא השלמת את תהליך לקי…" at bounding box center [621, 120] width 446 height 32
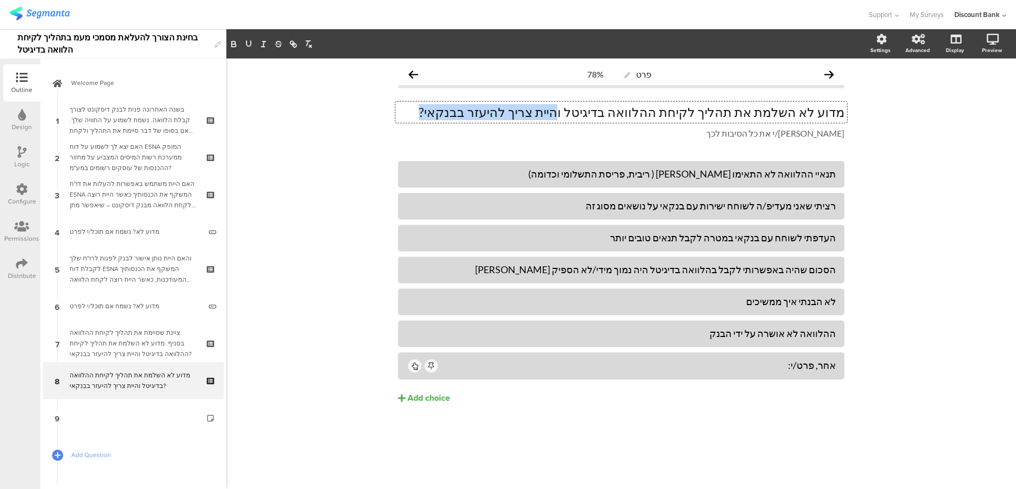
drag, startPoint x: 620, startPoint y: 110, endPoint x: 506, endPoint y: 116, distance: 114.4
click at [508, 116] on p "מדוע לא השלמת את תהליך לקיחת ההלוואה בדיגיטל והיית צריך להיעזר בבנקאי?" at bounding box center [621, 112] width 446 height 16
click at [624, 113] on p "מדוע לא השלמת את תהליך לקיחת ההלוואה בדיגיטל ?" at bounding box center [621, 112] width 446 height 16
drag, startPoint x: 619, startPoint y: 113, endPoint x: 657, endPoint y: 112, distance: 37.2
click at [658, 112] on p "מדוע לא השלמת את תהליך לקיחת ההלוואה בדיגיטל ?" at bounding box center [621, 112] width 446 height 16
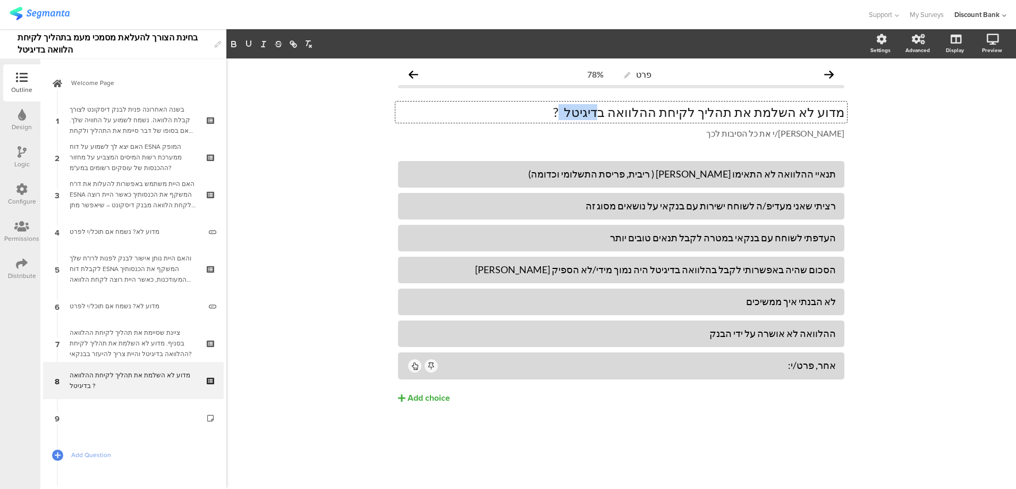
click at [738, 110] on p "מדוע לא השלמת את תהליך לקיחת ההלוואה בדיגיטל ?" at bounding box center [621, 112] width 446 height 16
click at [658, 111] on p "מדוע לא השלמת את תהליך לקיחת ההלוואה בדיגיטל ?" at bounding box center [621, 112] width 446 height 16
click at [640, 107] on p "מדוע לא השלמת את תהליך לקיחת ההלוואה בדיגיטל ?" at bounding box center [621, 112] width 446 height 16
click at [693, 109] on p "מדוע לא השלמת את תהליך לקיחת ההלוואה בדיגיטל ?" at bounding box center [621, 112] width 446 height 16
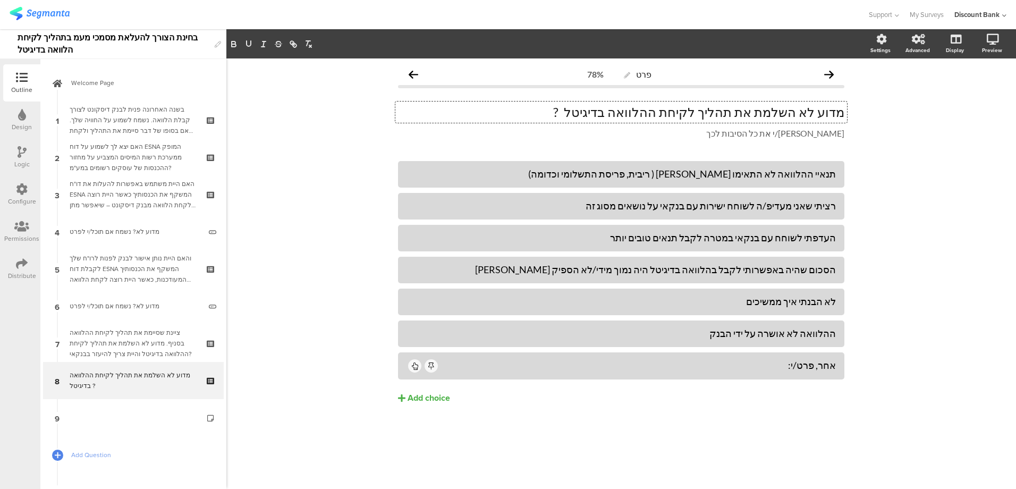
click at [692, 109] on p "מדוע לא השלמת את תהליך לקיחת ההלוואה בדיגיטל ?" at bounding box center [621, 112] width 446 height 16
click at [119, 231] on div "מדוע לא? נשמח אם תוכל/י לפרט" at bounding box center [135, 231] width 131 height 11
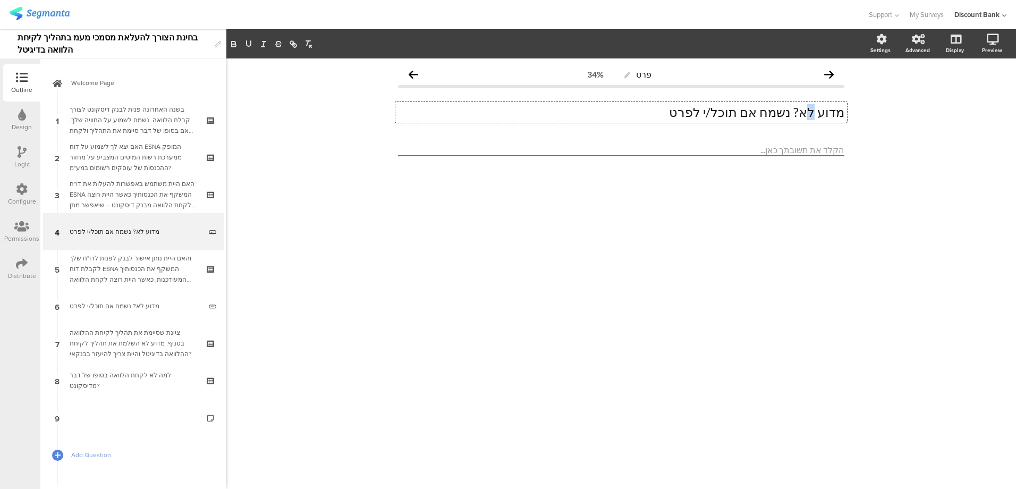
click at [819, 111] on div "מדוע לא? נשמח אם תוכל/י לפרט מדוע לא? נשמח אם תוכל/י לפרט מדוע לא? נשמח אם תוכל…" at bounding box center [621, 111] width 452 height 21
drag, startPoint x: 811, startPoint y: 112, endPoint x: 820, endPoint y: 110, distance: 8.6
click at [820, 110] on p "מדוע לא? נשמח אם תוכל/י לפרט" at bounding box center [621, 112] width 446 height 16
click at [566, 251] on div "פרט 34% מדוע? נשמח אם תוכל/י לפרט מדוע? נשמח אם תוכל/י לפרט מדוע? נשמח אם תוכל/…" at bounding box center [620, 273] width 789 height 430
click at [128, 268] on div "והאם היית נותן אישור לבנק לפנות לרו"ח שלך לקבלת דוח ESNA המשקף את הכנסותיך המעו…" at bounding box center [133, 269] width 127 height 32
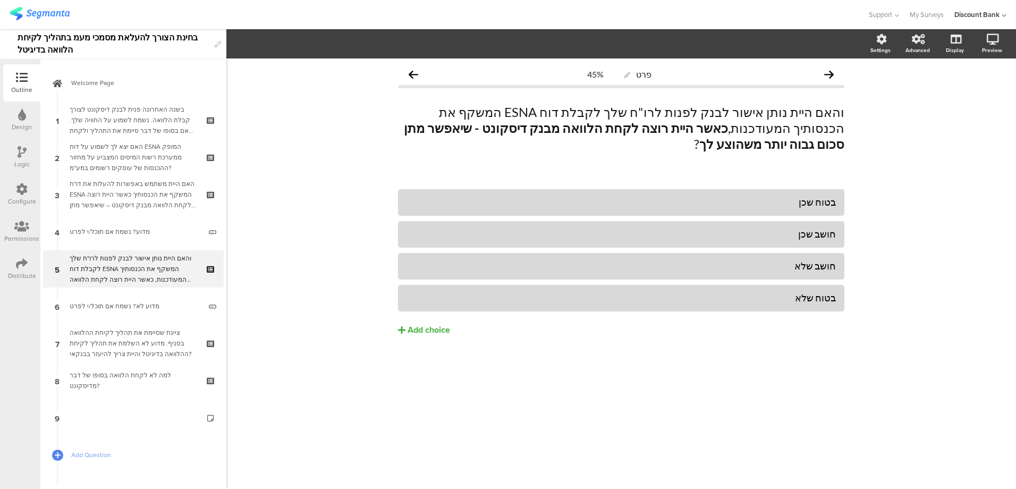
click at [130, 302] on div "מדוע לא? נשמח אם תוכל/י לפרט" at bounding box center [135, 306] width 131 height 11
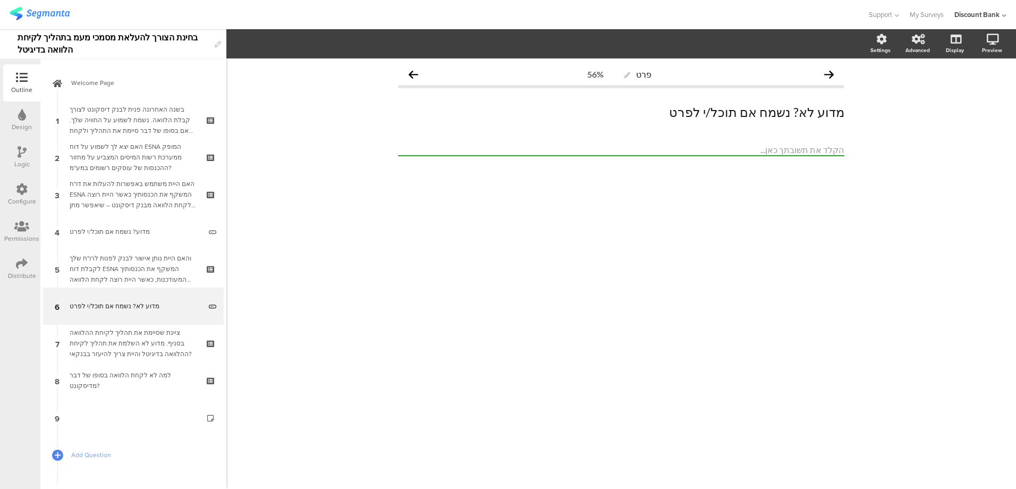
click at [14, 149] on div "Logic" at bounding box center [21, 157] width 37 height 37
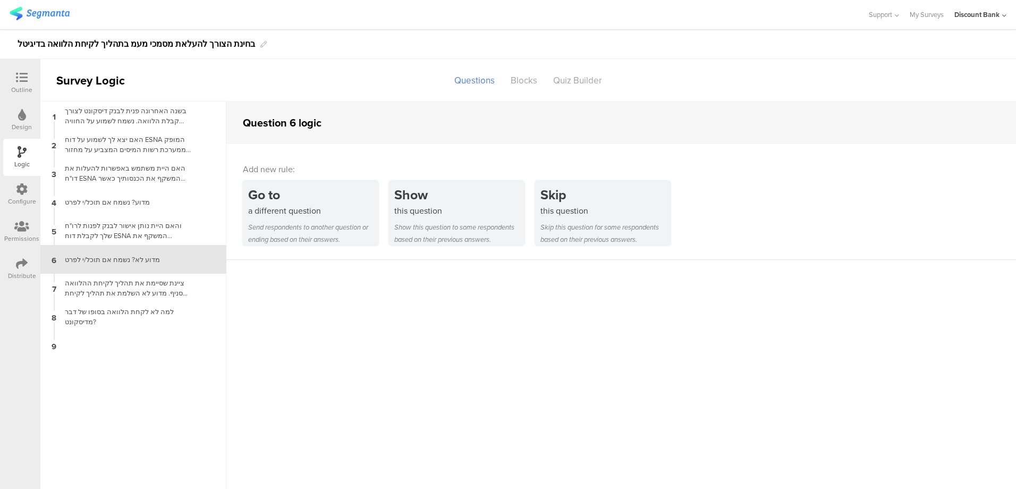
click at [448, 208] on div "this question" at bounding box center [459, 211] width 130 height 12
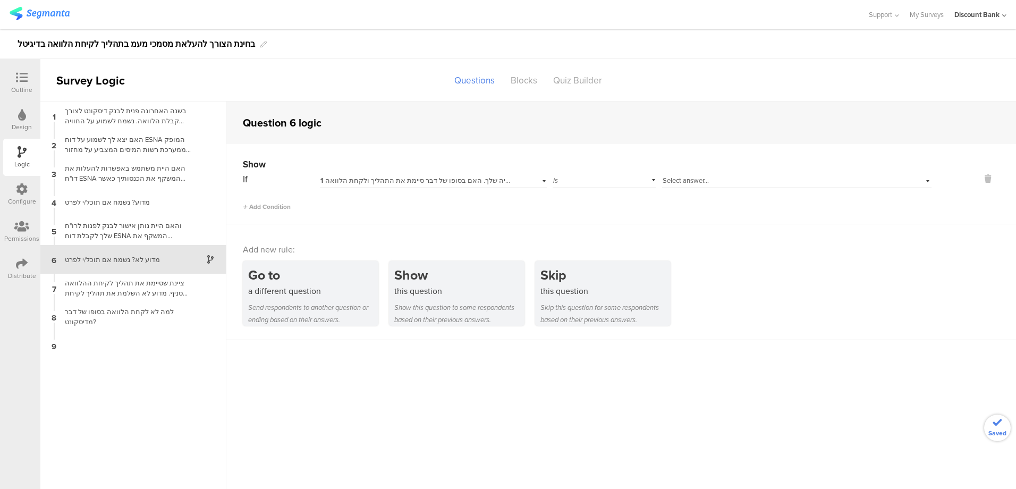
click at [428, 176] on span "1 בשנה האחרונה פנית לבנק דיסקונט לצורך קבלת הלוואה. נשמח לשמוע על החוויה שלך. ה…" at bounding box center [529, 180] width 419 height 10
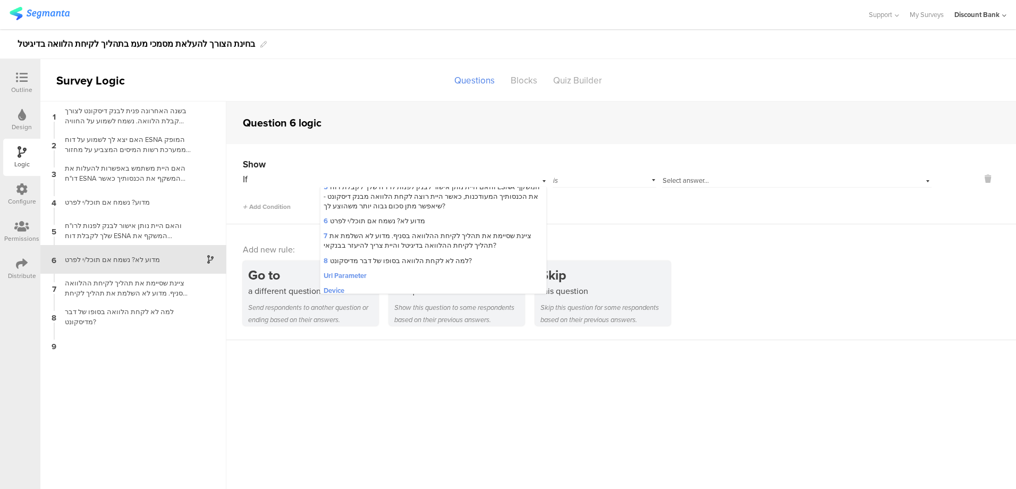
scroll to position [106, 0]
click at [392, 195] on span "5 והאם היית נותן אישור לבנק לפנות לרו"ח שלך לקבלת דוח ESNA המשקף את הכנסותיך המ…" at bounding box center [432, 196] width 216 height 29
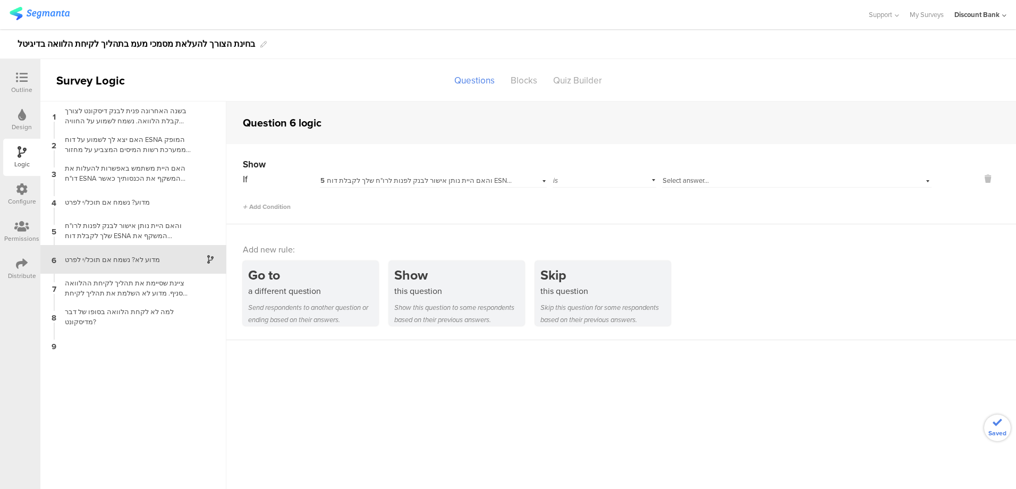
click at [716, 179] on div "Select answer..." at bounding box center [776, 181] width 229 height 10
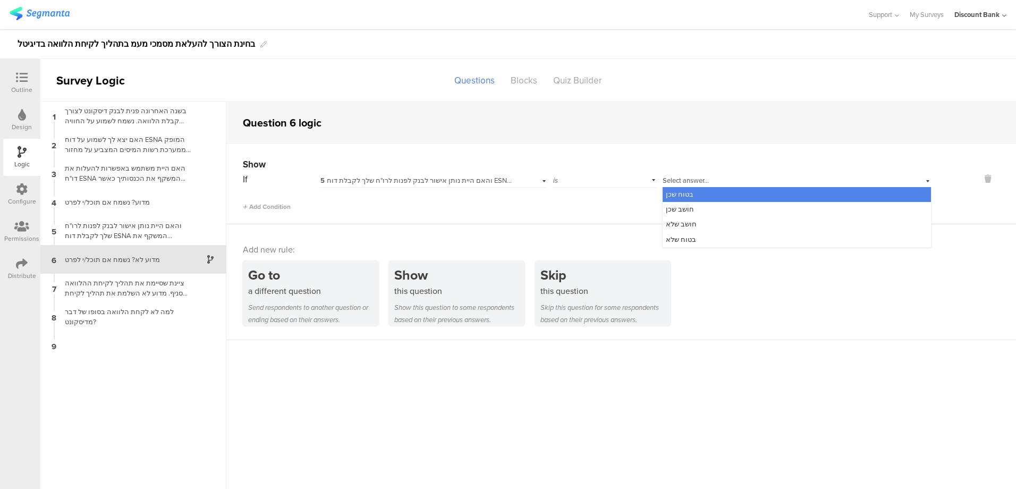
click at [699, 222] on div "חושב שלא" at bounding box center [796, 224] width 268 height 15
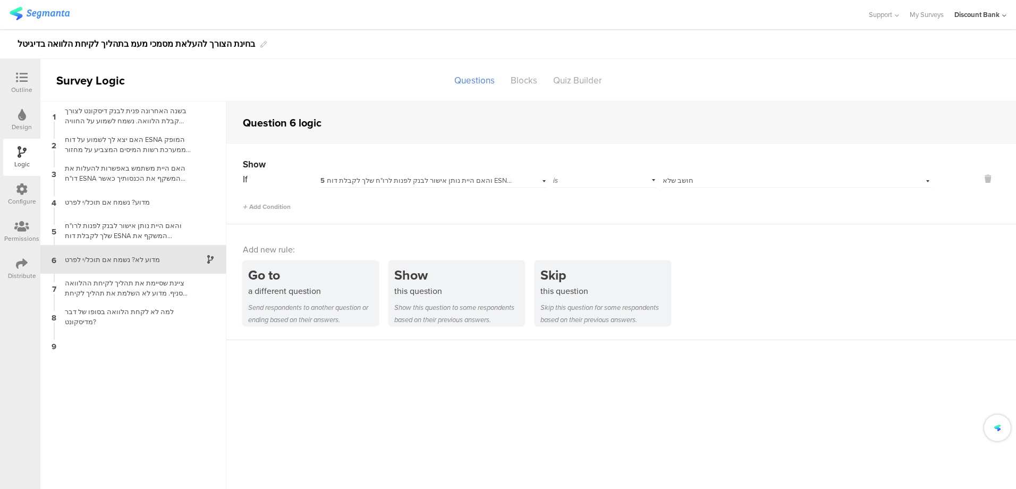
click at [251, 206] on span "Add Condition" at bounding box center [267, 207] width 48 height 10
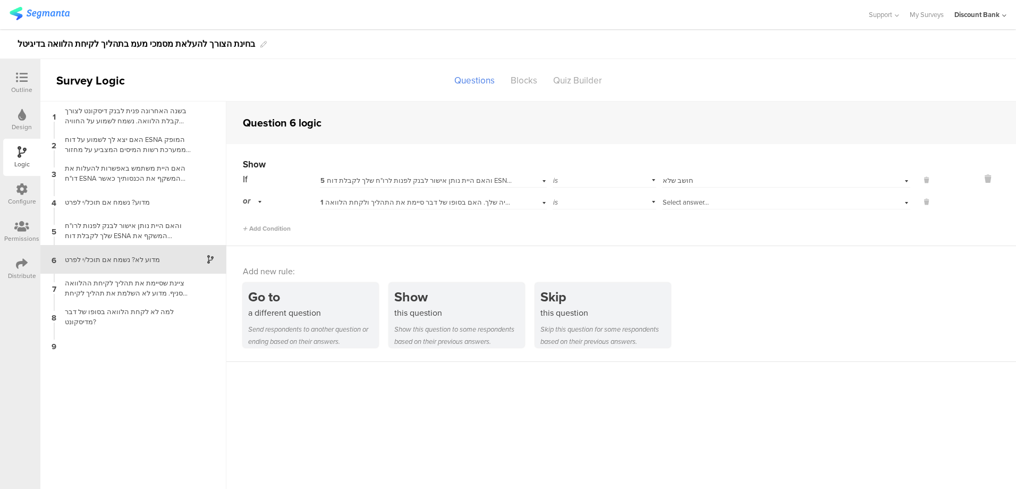
click at [457, 201] on span "1 בשנה האחרונה פנית לבנק דיסקונט לצורך קבלת הלוואה. נשמח לשמוע על החוויה שלך. ה…" at bounding box center [529, 202] width 419 height 10
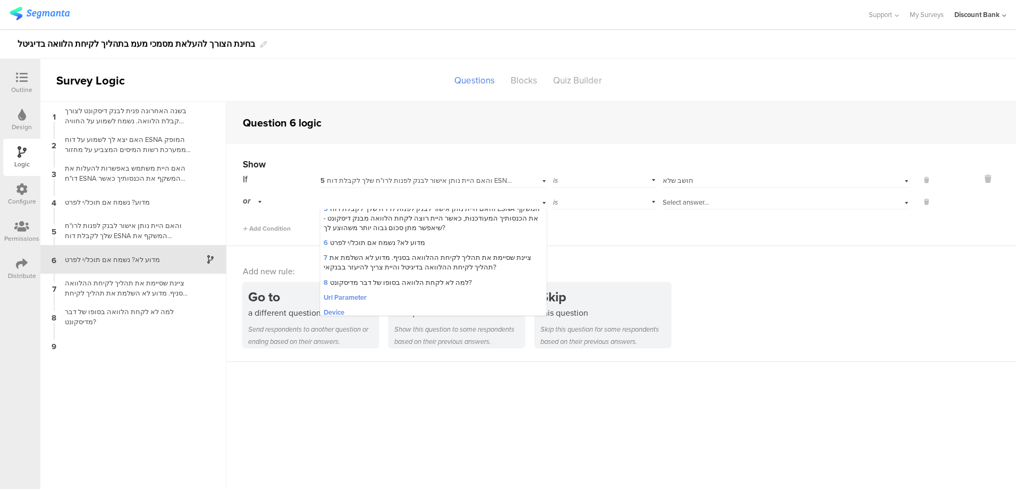
scroll to position [115, 0]
click at [379, 216] on span "5 והאם היית נותן אישור לבנק לפנות לרו"ח שלך לקבלת דוח ESNA המשקף את הכנסותיך המ…" at bounding box center [432, 213] width 216 height 29
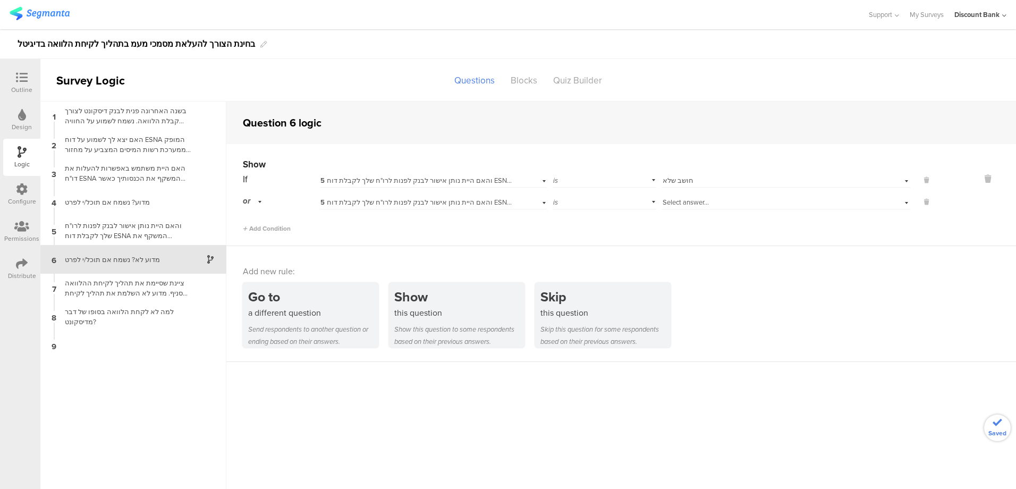
click at [716, 205] on div "Select answer..." at bounding box center [767, 203] width 210 height 10
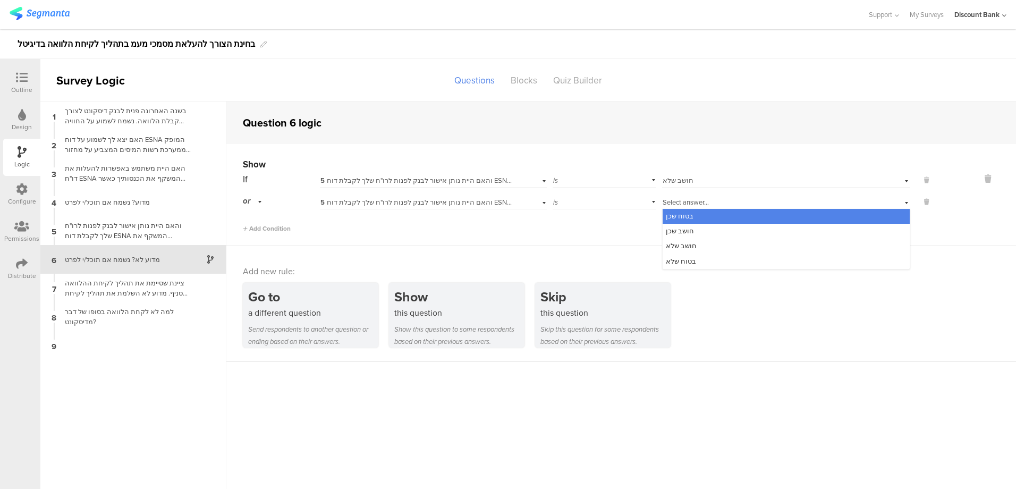
click at [686, 262] on span "בטוח שלא" at bounding box center [681, 261] width 30 height 10
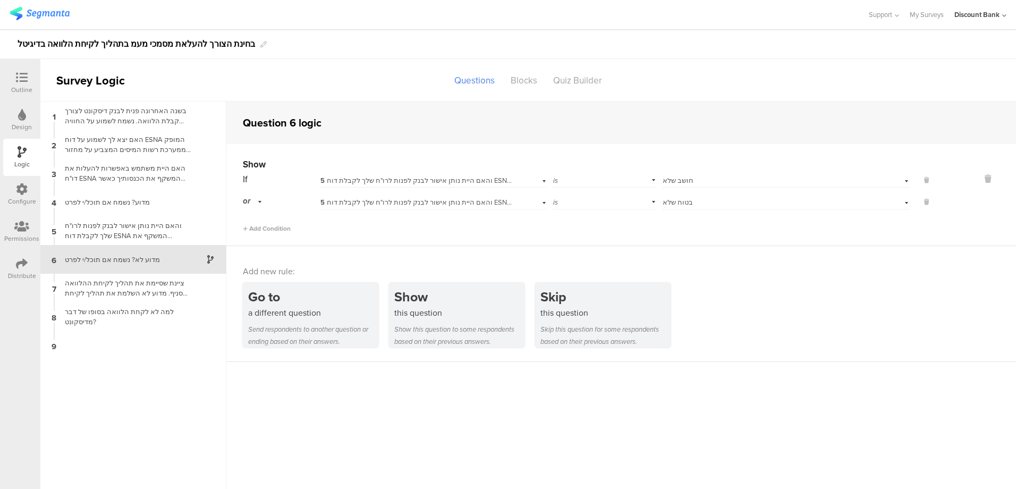
click at [141, 286] on div "ציינת שסיימת את תהליך לקיחת ההלוואה בסניף. מדוע לא השלמת את תהליך לקיחת ההלוואה…" at bounding box center [124, 288] width 133 height 20
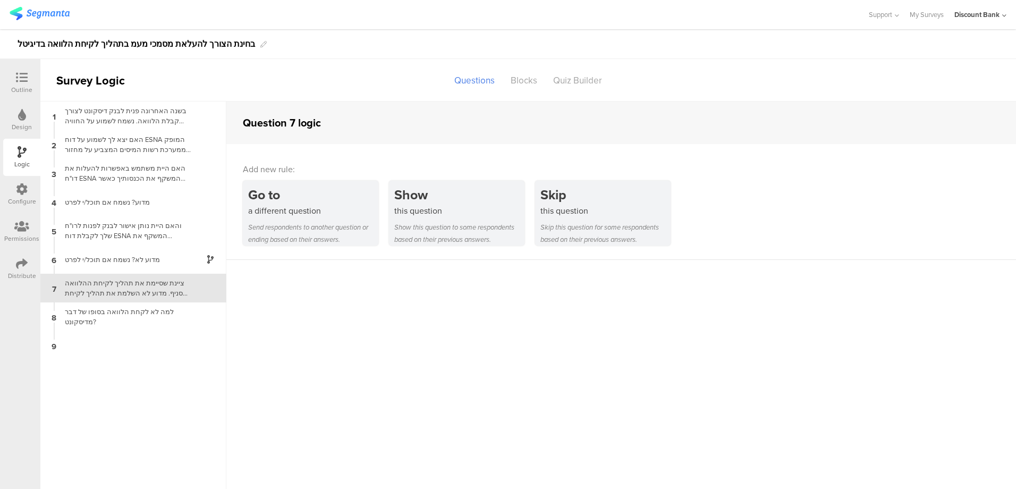
click at [128, 309] on div "למה לא לקחת הלוואה בסופו של דבר מדיסקונט?" at bounding box center [124, 317] width 133 height 20
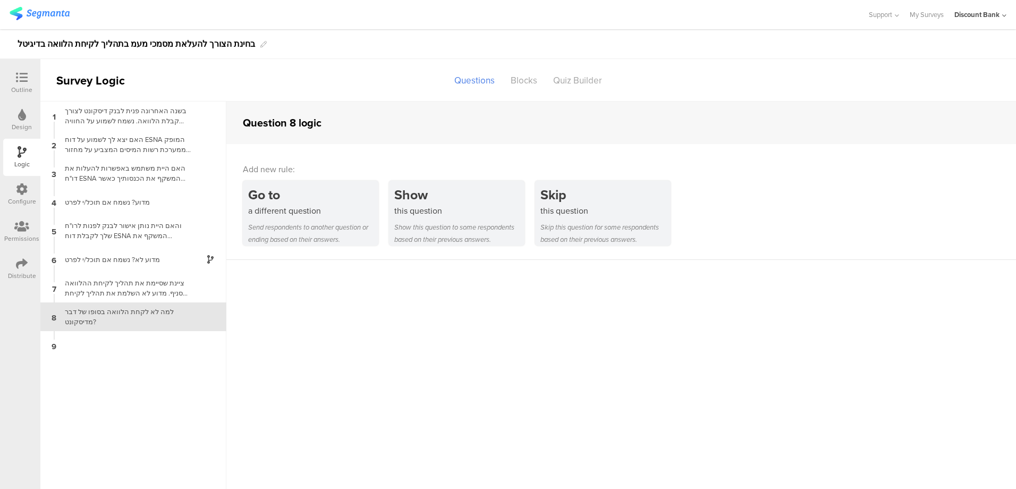
click at [112, 318] on div "למה לא לקחת הלוואה בסופו של דבר מדיסקונט?" at bounding box center [124, 317] width 133 height 20
click at [22, 76] on icon at bounding box center [22, 78] width 12 height 12
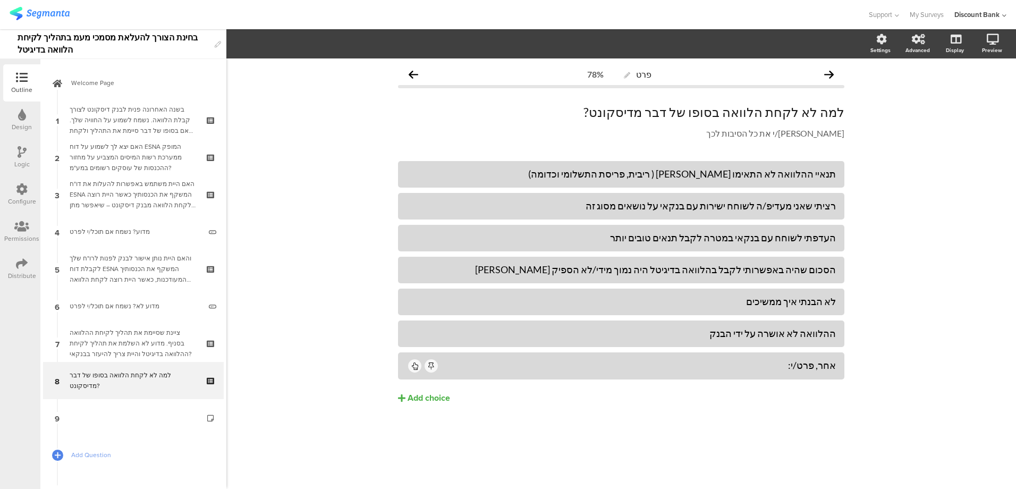
click at [134, 158] on div "האם יצא לך לשמוע על דוח ESNA המופק ממערכת רשות המיסים המצביע על מחזור ההכנסות ש…" at bounding box center [133, 157] width 127 height 32
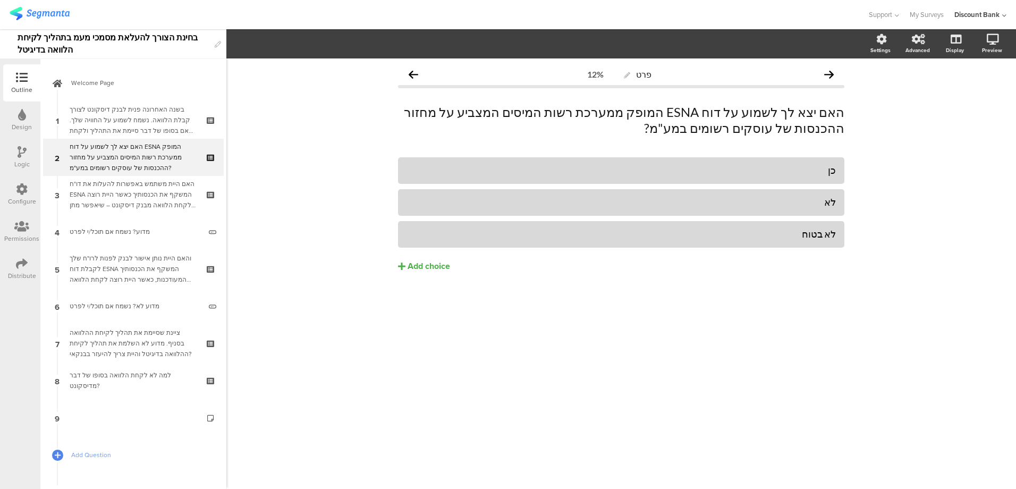
click at [129, 198] on div "האם היית משתמש באפשרות להעלות את דו"ח ESNA המשקף את הכנסותיך כאשר היית רוצה לקח…" at bounding box center [133, 194] width 127 height 32
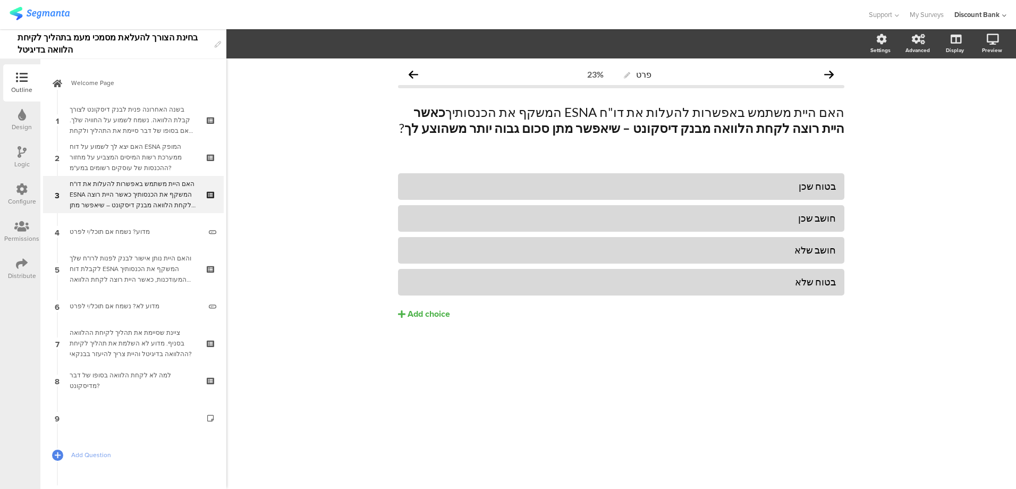
click at [197, 186] on link "3 האם היית משתמש באפשרות להעלות את דו"ח ESNA המשקף את הכנסותיך כאשר היית רוצה ל…" at bounding box center [133, 194] width 181 height 37
click at [207, 185] on icon at bounding box center [211, 185] width 9 height 7
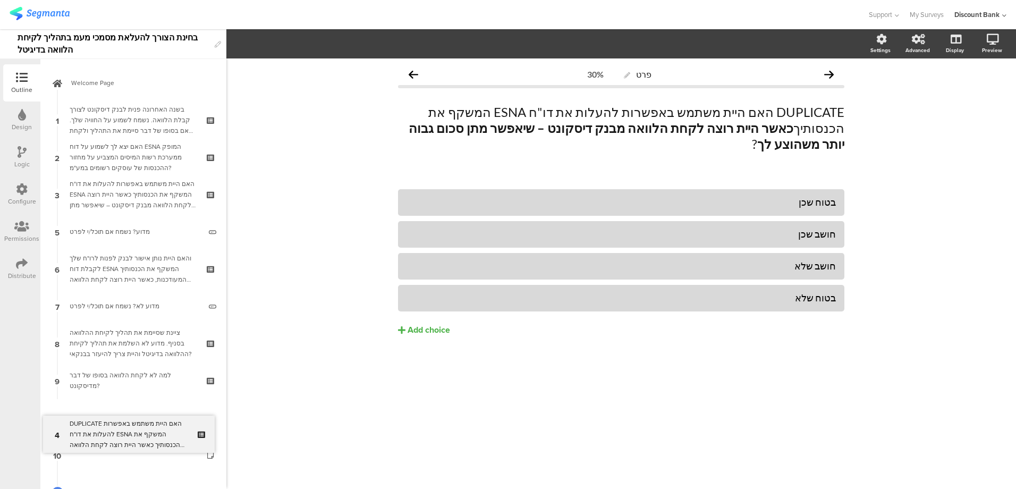
drag, startPoint x: 149, startPoint y: 223, endPoint x: 158, endPoint y: 425, distance: 202.6
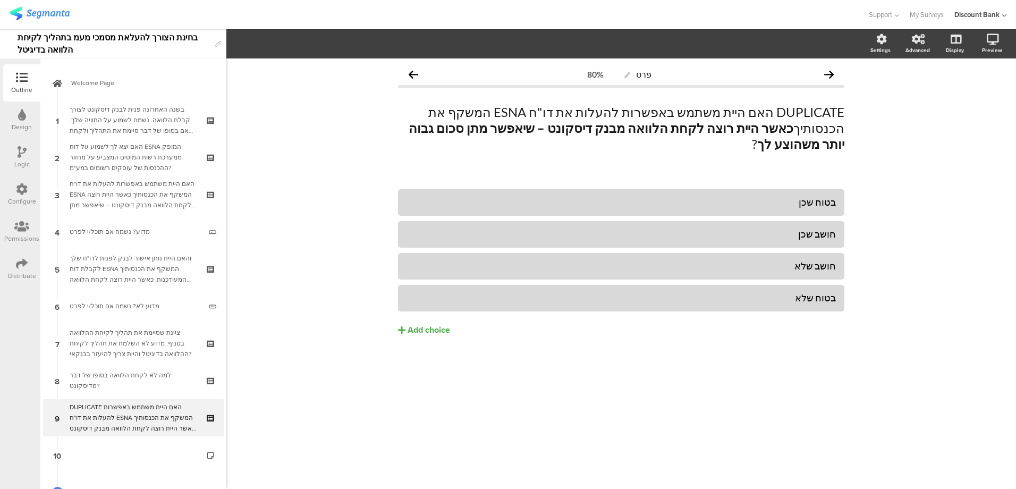
click at [757, 124] on strong "כאשר היית רוצה לקחת הלוואה מבנק דיסקונט – שיאפשר מתן סכום גבוה יותר משהוצע לך" at bounding box center [627, 135] width 436 height 31
click at [757, 124] on strong "כאשר היית רוצה לקחת הלוואה מבנק דיסקונט – שיאפשר מתן סכום גבוה יותר משהוצע לך" at bounding box center [625, 135] width 438 height 31
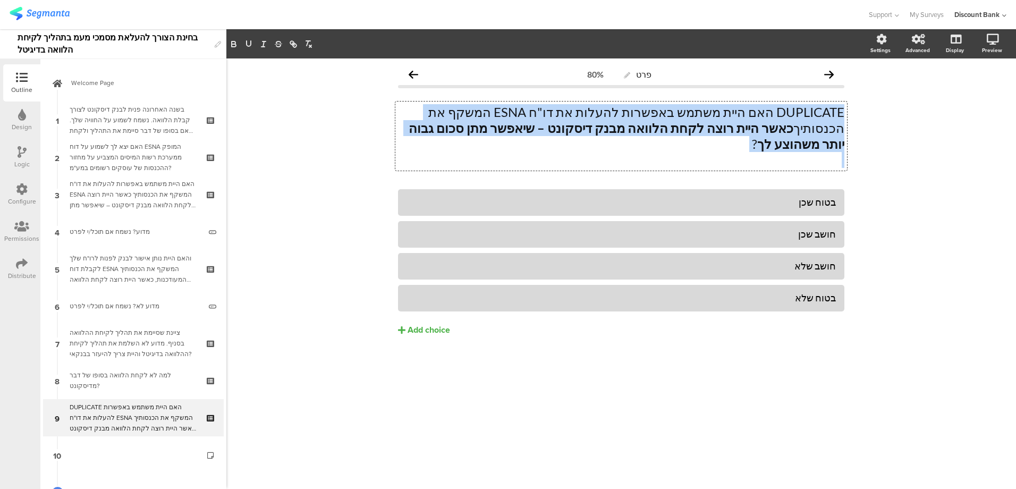
click at [757, 124] on strong "כאשר היית רוצה לקחת הלוואה מבנק דיסקונט – שיאפשר מתן סכום גבוה יותר משהוצע לך" at bounding box center [625, 135] width 438 height 31
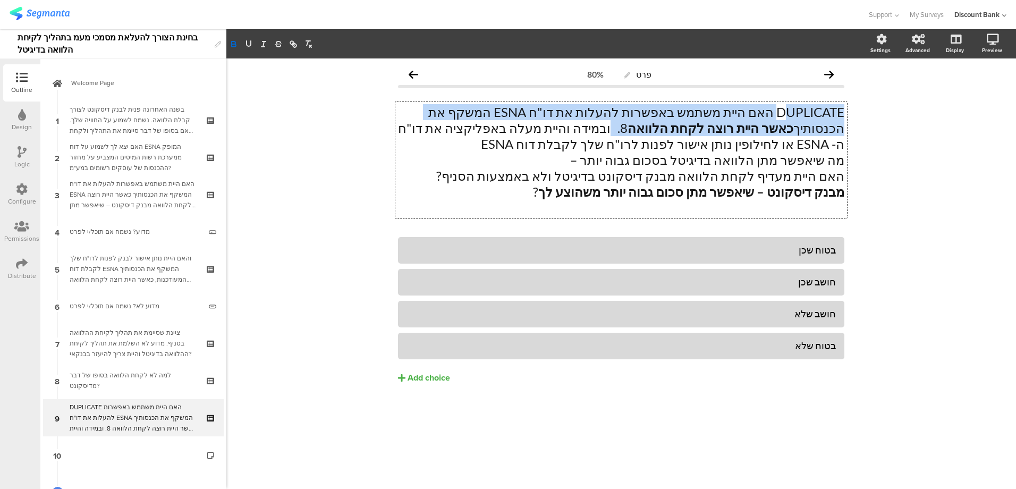
drag, startPoint x: 741, startPoint y: 129, endPoint x: 783, endPoint y: 106, distance: 47.8
click at [782, 106] on p "DUPLICATE האם היית משתמש באפשרות להעלות את דו"ח ESNA המשקף את הכנסותיך כאשר היי…" at bounding box center [621, 128] width 446 height 48
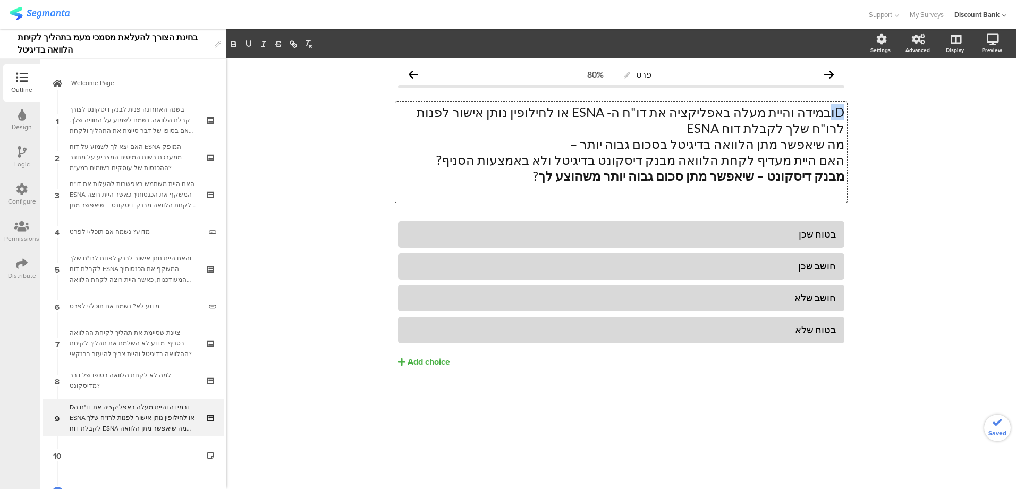
drag, startPoint x: 832, startPoint y: 112, endPoint x: 847, endPoint y: 113, distance: 14.9
click at [847, 113] on div "פרט 80% Dובמידה והיית מעלה באפליקציה את דו"ח ה- ESNA או לחילופין נותן אישור לפנ…" at bounding box center [620, 237] width 467 height 359
drag, startPoint x: 620, startPoint y: 146, endPoint x: 628, endPoint y: 144, distance: 8.6
click at [628, 144] on p "מה שיאפשר מתן הלוואה בדיגיטל בסכום גבוה יותר –" at bounding box center [621, 144] width 446 height 16
drag, startPoint x: 628, startPoint y: 144, endPoint x: 844, endPoint y: 144, distance: 215.2
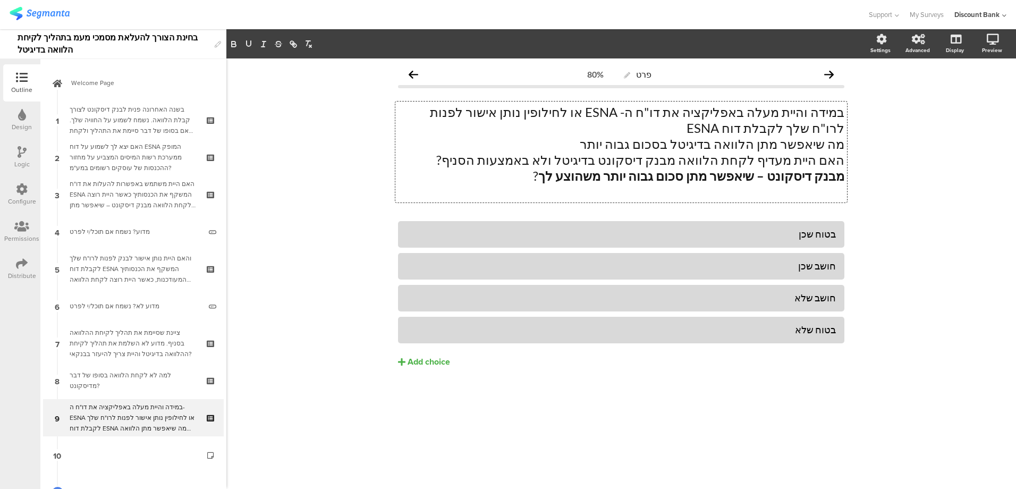
click at [844, 144] on p "מה שיאפשר מתן הלוואה בדיגיטל בסכום גבוה יותר" at bounding box center [621, 144] width 446 height 16
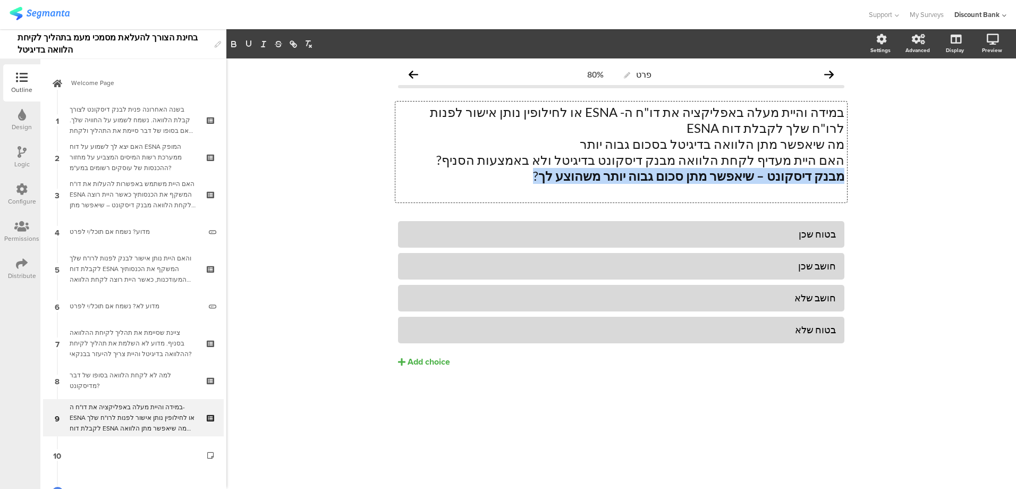
drag, startPoint x: 556, startPoint y: 176, endPoint x: 862, endPoint y: 183, distance: 306.1
click at [862, 183] on div "פרט 80% במידה והיית מעלה באפליקציה את דו"ח ה- ESNA או לחילופין נותן אישור לפנות…" at bounding box center [620, 273] width 789 height 430
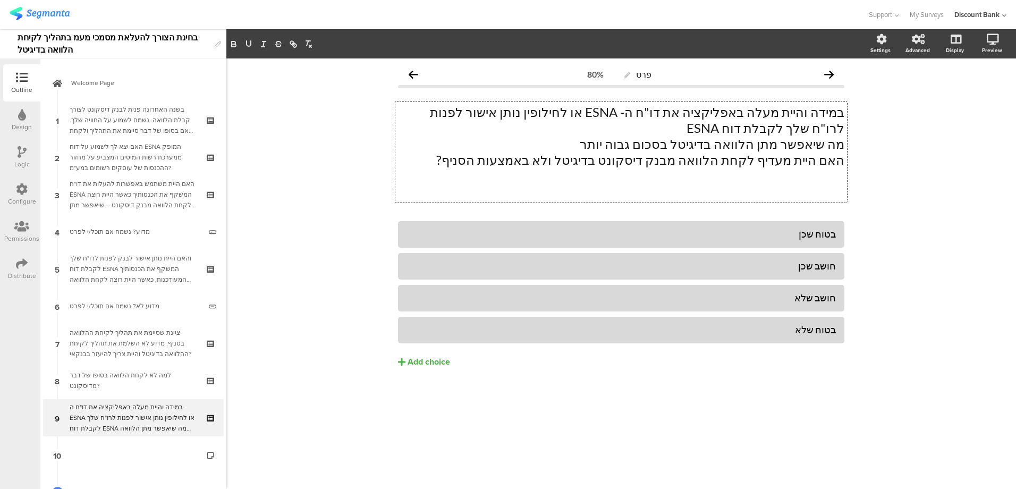
click at [845, 159] on div "במידה והיית מעלה באפליקציה את דו"ח ה- ESNA או לחילופין נותן אישור לפנות לרו"ח ש…" at bounding box center [621, 151] width 452 height 101
click at [841, 158] on p "האם היית מעדיף לקחת הלוואה מבנק דיסקונט בדיגיטל ולא באמצעות הסניף?" at bounding box center [621, 160] width 446 height 16
click at [843, 143] on p "מה שיאפשר מתן הלוואה בדיגיטל בסכום גבוה יותר האם היית מעדיף לקחת הלוואה מבנק די…" at bounding box center [621, 152] width 446 height 32
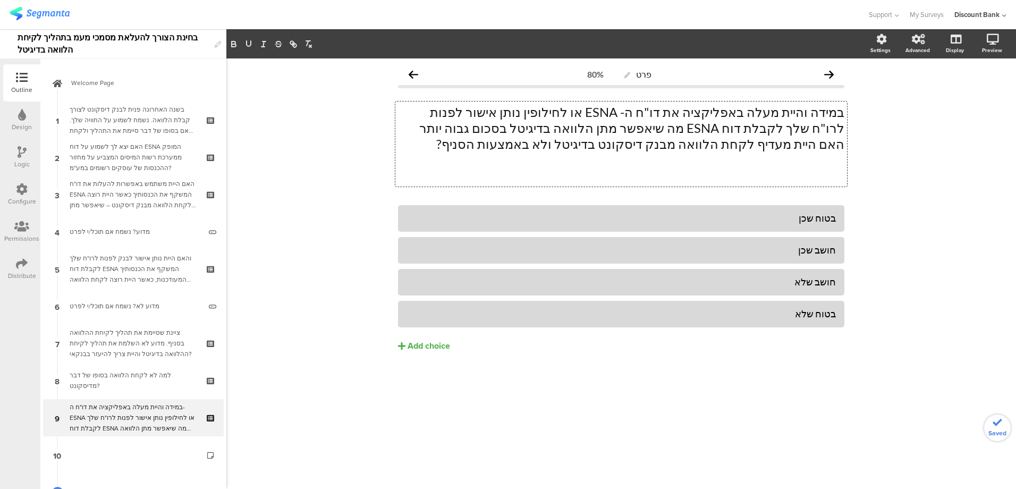
click at [598, 126] on p "במידה והיית מעלה באפליקציה את דו"ח ה- ESNA או לחילופין נותן אישור לפנות לרו"ח ש…" at bounding box center [621, 128] width 446 height 48
drag, startPoint x: 585, startPoint y: 128, endPoint x: 432, endPoint y: 148, distance: 154.8
click at [432, 148] on p "במידה והיית מעלה באפליקציה את דו"ח ה- ESNA או לחילופין נותן אישור לפנות לרו"ח ש…" at bounding box center [621, 128] width 446 height 48
click at [234, 44] on icon "button" at bounding box center [234, 44] width 10 height 10
click at [376, 154] on div "פרט 80% במידה והיית מעלה באפליקציה את דו"ח ה- ESNA או לחילופין נותן אישור לפנות…" at bounding box center [620, 273] width 789 height 430
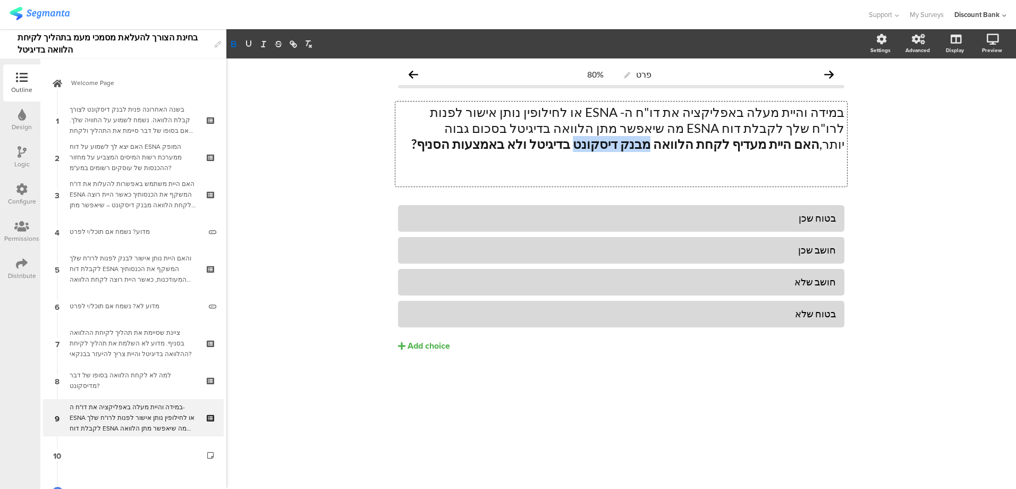
drag, startPoint x: 808, startPoint y: 142, endPoint x: 451, endPoint y: 130, distance: 357.2
click at [452, 130] on div "במידה והיית מעלה באפליקציה את דו"ח ה- ESNA או לחילופין נותן אישור לפנות לרו"ח ש…" at bounding box center [621, 143] width 452 height 85
click at [651, 156] on p at bounding box center [621, 160] width 446 height 16
drag, startPoint x: 457, startPoint y: 127, endPoint x: 546, endPoint y: 128, distance: 88.7
click at [546, 136] on strong "האם היית מעדיף לקחת הלוואה מבנק דיסקונט בדיגיטל ולא באמצעות הסניף?" at bounding box center [615, 143] width 408 height 15
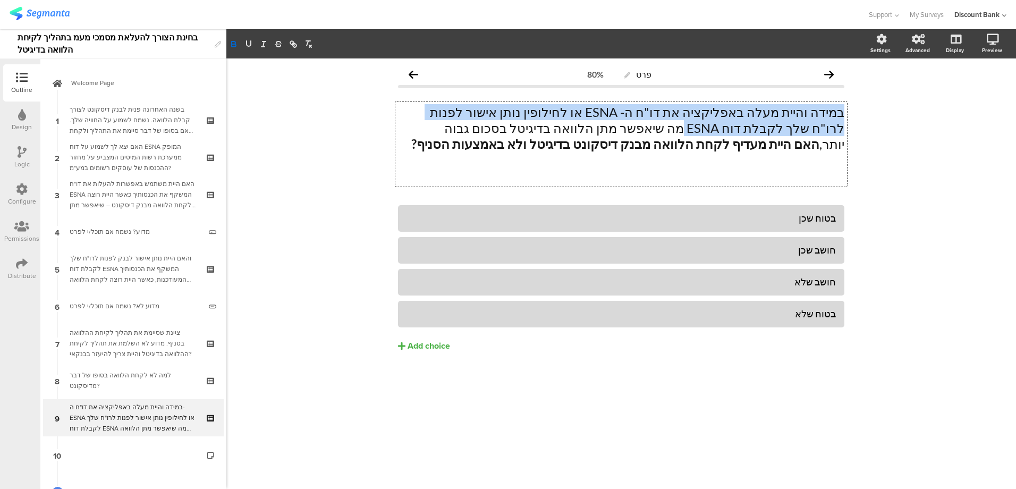
drag, startPoint x: 807, startPoint y: 130, endPoint x: 852, endPoint y: 112, distance: 47.5
click at [852, 112] on div "פרט 80% במידה והיית מעלה באפליקציה את דו"ח ה- ESNA או לחילופין נותן אישור לפנות…" at bounding box center [620, 229] width 467 height 343
click at [793, 132] on p "במידה והיית מעלה באפליקציה את דו"ח ה- ESNA או לחילופין נותן אישור לפנות לרו"ח ש…" at bounding box center [621, 128] width 446 height 48
drag, startPoint x: 810, startPoint y: 129, endPoint x: 814, endPoint y: 113, distance: 16.5
click at [814, 113] on p "במידה והיית מעלה באפליקציה את דו"ח ה- ESNA או לחילופין נותן אישור לפנות לרו"ח ש…" at bounding box center [621, 128] width 446 height 48
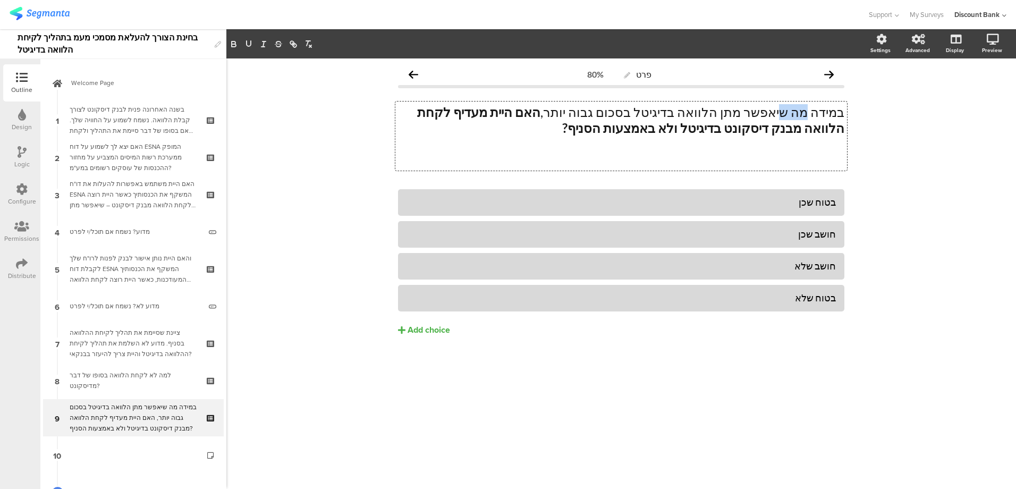
drag, startPoint x: 796, startPoint y: 113, endPoint x: 813, endPoint y: 112, distance: 17.0
click at [813, 112] on p "במידה מה שיאפשר מתן הלוואה בדיגיטל בסכום גבוה יותר, האם היית מעדיף לקחת הלוואה …" at bounding box center [621, 120] width 446 height 32
drag, startPoint x: 695, startPoint y: 113, endPoint x: 733, endPoint y: 110, distance: 37.8
click at [733, 110] on p "במידה והיה מתאפשר לקבל יאפשר מתן הלוואה בדיגיטל בסכום גבוה יותר, האם היית מעדיף…" at bounding box center [621, 120] width 446 height 32
drag, startPoint x: 677, startPoint y: 114, endPoint x: 729, endPoint y: 111, distance: 52.1
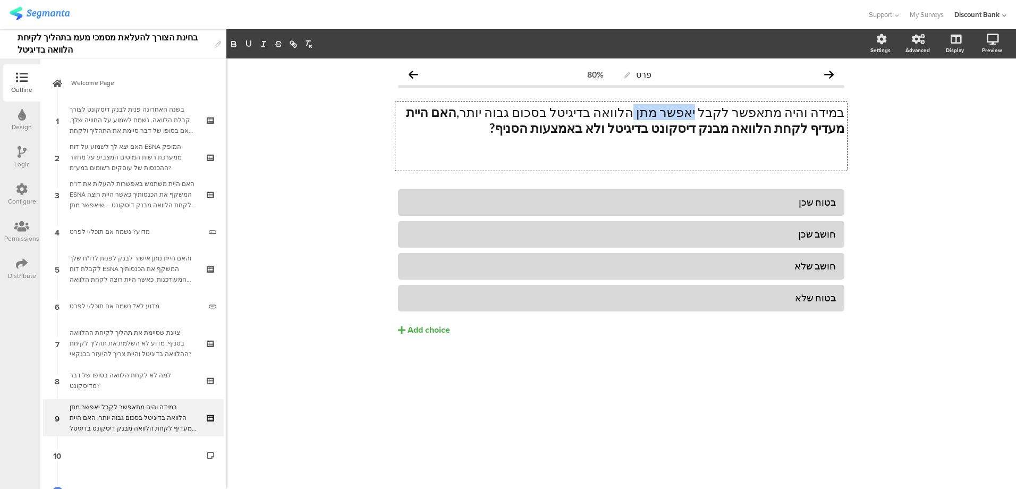
click at [729, 111] on p "במידה והיה מתאפשר לקבל יאפשר מתן הלוואה בדיגיטל בסכום גבוה יותר, האם היית מעדיף…" at bounding box center [621, 120] width 446 height 32
click at [589, 113] on p "במידה והיה מתאפשר לקבל הלוואה בדיגיטל בסכום גבוה יותר, האם היית מעדיף לקחת הלוו…" at bounding box center [621, 120] width 446 height 32
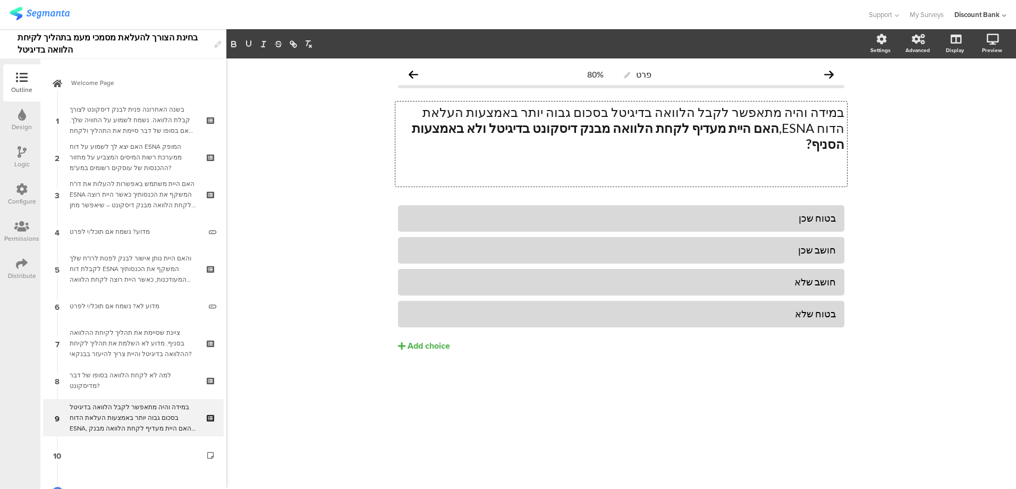
click at [512, 111] on p "במידה והיה מתאפשר לקבל הלוואה בדיגיטל בסכום גבוה יותר באמצעות העלאת הדוח ESNA, …" at bounding box center [621, 128] width 446 height 48
click at [506, 114] on p "במידה והיה מתאפשר לקבל הלוואה בדיגיטל בסכום גבוה יותר באמצעות העלאת הדוח ESNA, …" at bounding box center [621, 128] width 446 height 48
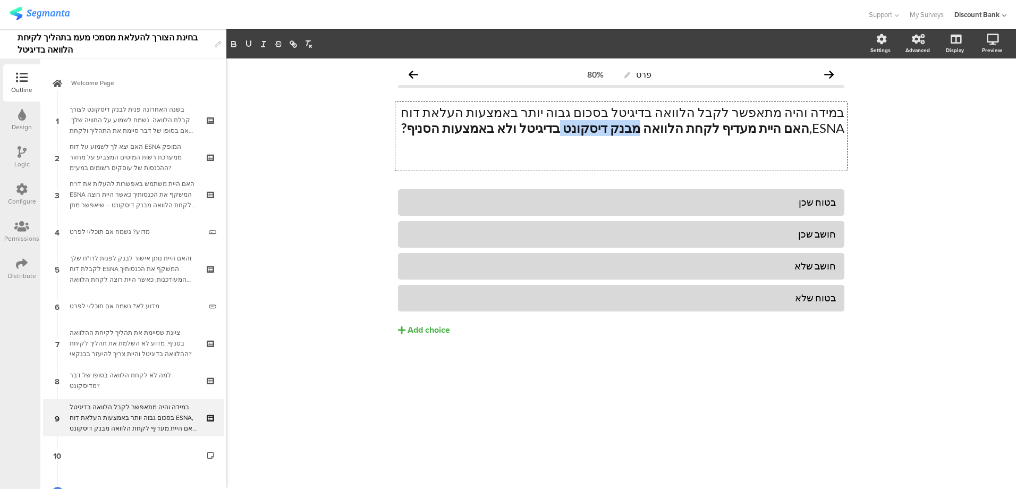
drag, startPoint x: 746, startPoint y: 130, endPoint x: 686, endPoint y: 130, distance: 60.0
click at [687, 130] on strong "האם היית מעדיף לקחת הלוואה מבנק דיסקונט בדיגיטל ולא באמצעות הסניף?" at bounding box center [605, 127] width 408 height 15
click at [647, 129] on strong "האם היית מעדיף לקחת הלוואה בדיגיטל ולא באמצעות הסניף?" at bounding box center [645, 127] width 328 height 15
drag, startPoint x: 711, startPoint y: 127, endPoint x: 620, endPoint y: 130, distance: 90.9
click at [620, 130] on strong "האם היית מעדיף לקחת הלוואה בדיגיטל ולא באמצעות הסניף?" at bounding box center [645, 127] width 328 height 15
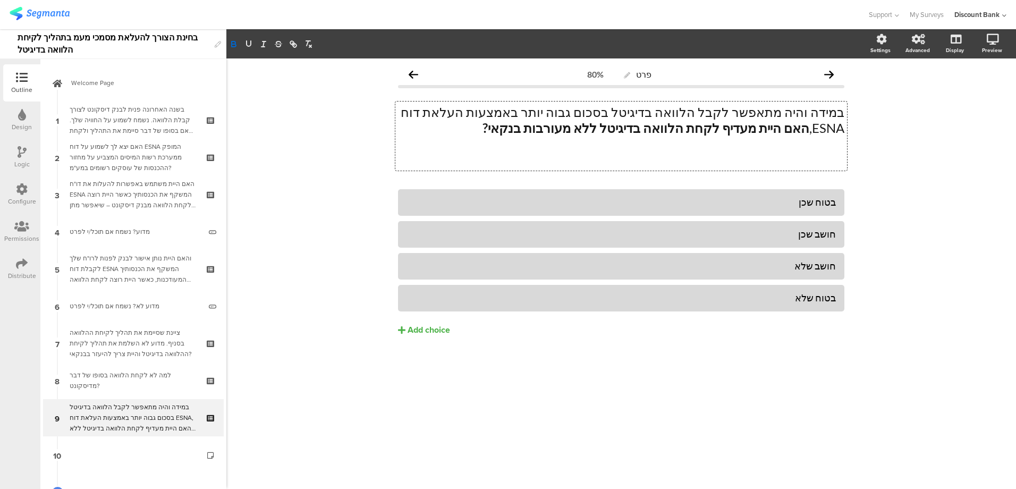
click at [622, 126] on strong "האם היית מעדיף לקחת הלוואה בדיגיטל ללא מעורבות בנקאי?" at bounding box center [645, 127] width 327 height 15
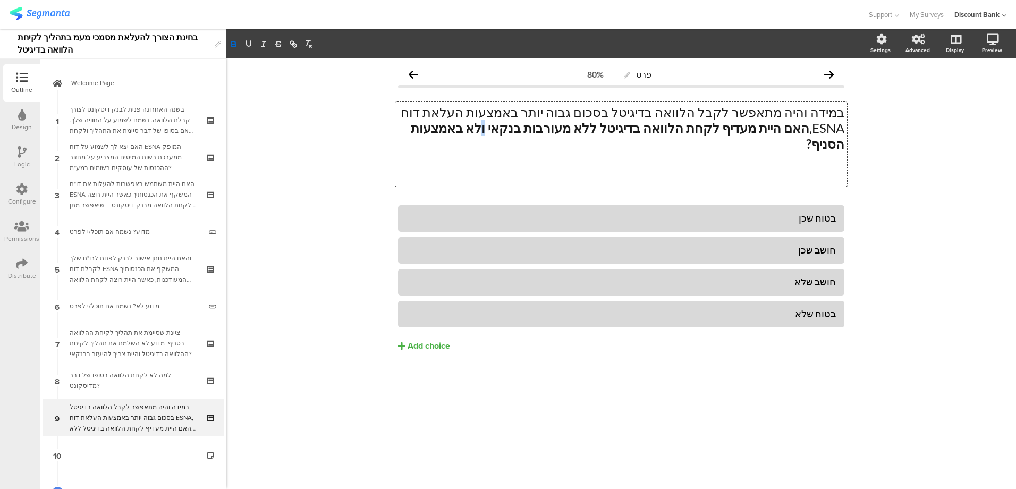
drag, startPoint x: 621, startPoint y: 127, endPoint x: 615, endPoint y: 127, distance: 5.8
click at [615, 127] on strong "האם היית מעדיף לקחת הלוואה בדיגיטל ללא מעורבות בנקאי ולא באמצעות הסניף?" at bounding box center [626, 135] width 436 height 31
drag, startPoint x: 648, startPoint y: 127, endPoint x: 530, endPoint y: 131, distance: 118.0
click at [531, 131] on strong "האם היית מעדיף לקחת הלוואה בדיגיטל ללא מעורבות בנקאי ולא באמצעות הסניף?" at bounding box center [626, 135] width 436 height 31
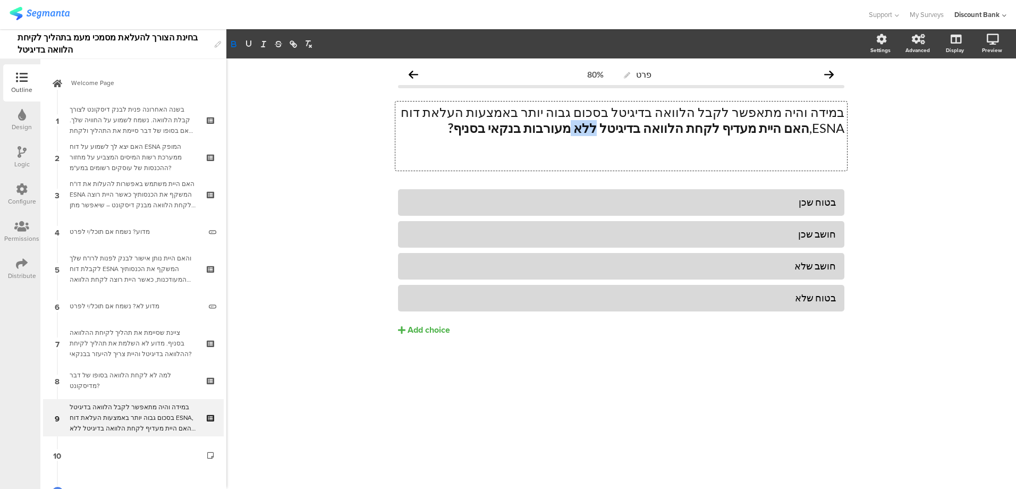
drag, startPoint x: 692, startPoint y: 127, endPoint x: 712, endPoint y: 127, distance: 20.2
click at [712, 127] on strong "האם היית מעדיף לקחת הלוואה בדיגיטל ללא מעורבות בנקאי בסניף?" at bounding box center [628, 127] width 361 height 15
drag, startPoint x: 622, startPoint y: 127, endPoint x: 710, endPoint y: 129, distance: 88.7
click at [710, 129] on strong "האם היית מעדיף לקחת הלוואה בדיגיטל ללא מעורבות בנקאי בסניף?" at bounding box center [628, 127] width 361 height 15
click at [708, 130] on strong "האם היית מעדיף לקחת הלוואה בדיגיטל ללא מעורבות בנקאי בסניף?" at bounding box center [628, 127] width 361 height 15
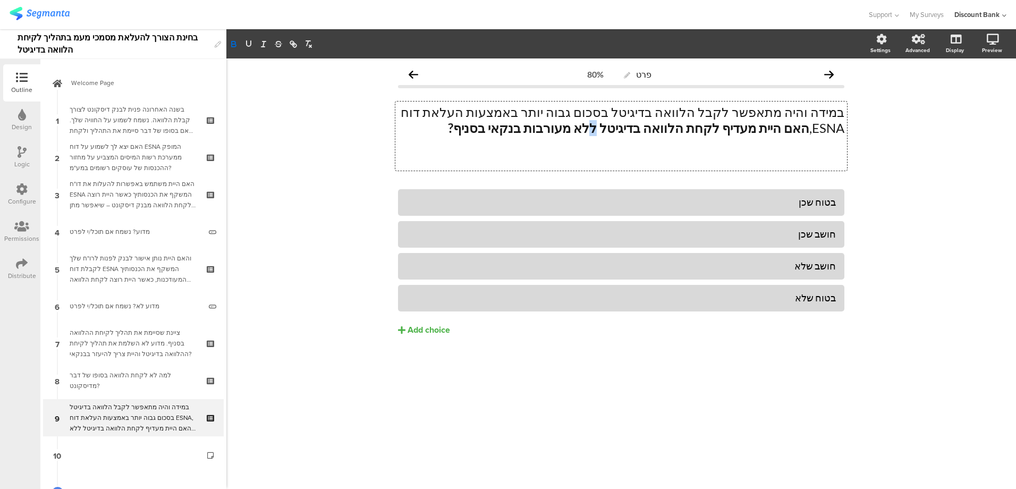
click at [711, 129] on strong "האם היית מעדיף לקחת הלוואה בדיגיטל ללא מעורבות בנקאי בסניף?" at bounding box center [628, 127] width 361 height 15
drag, startPoint x: 634, startPoint y: 127, endPoint x: 690, endPoint y: 128, distance: 55.8
click at [690, 128] on strong "האם היית מעדיף לקחת הלוואה בדיגיטל ולא לא מעורבות בנקאי בסניף?" at bounding box center [619, 127] width 379 height 15
click at [579, 359] on div "בטוח שכן חושב שכן חושב שלא" at bounding box center [621, 284] width 446 height 191
click at [98, 341] on div "ציינת שסיימת את תהליך לקיחת ההלוואה בסניף. מדוע לא השלמת את תהליך לקיחת ההלוואה…" at bounding box center [133, 343] width 127 height 32
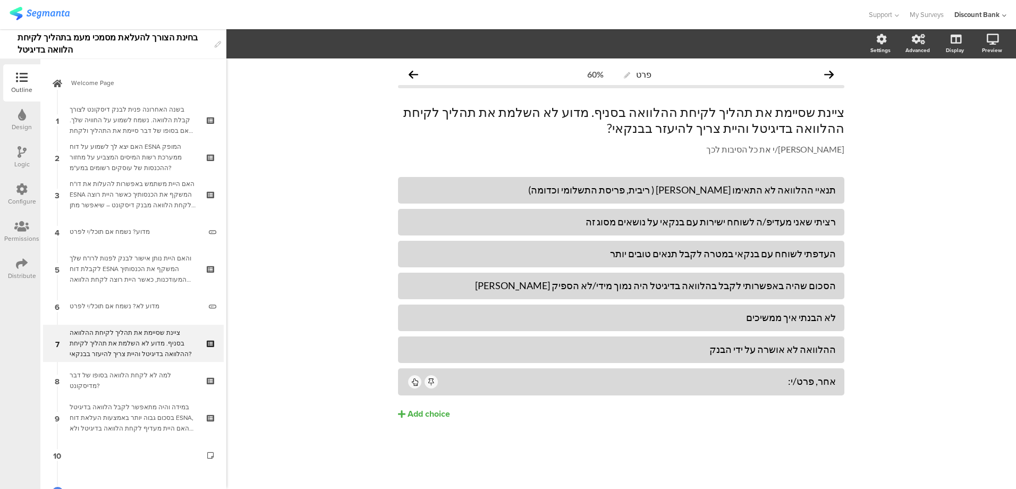
click at [133, 269] on div "והאם היית נותן אישור לבנק לפנות לרו"ח שלך לקבלת דוח ESNA המשקף את הכנסותיך המעו…" at bounding box center [133, 269] width 127 height 32
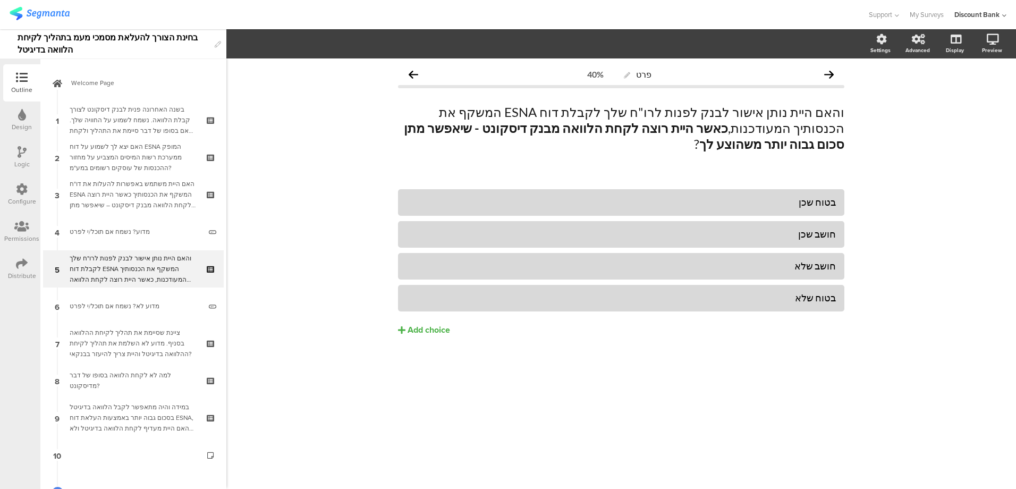
click at [133, 353] on div "ציינת שסיימת את תהליך לקיחת ההלוואה בסניף. מדוע לא השלמת את תהליך לקיחת ההלוואה…" at bounding box center [133, 343] width 127 height 32
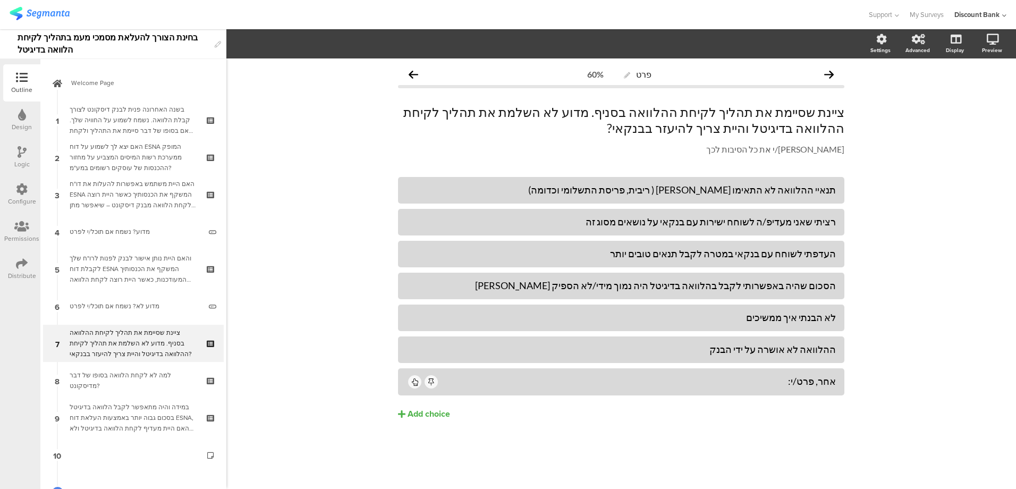
click at [123, 411] on div "במידה והיה מתאפשר לקבל הלוואה בדיגיטל בסכום גבוה יותר באמצעות העלאת דוח ESNA, ה…" at bounding box center [133, 418] width 127 height 32
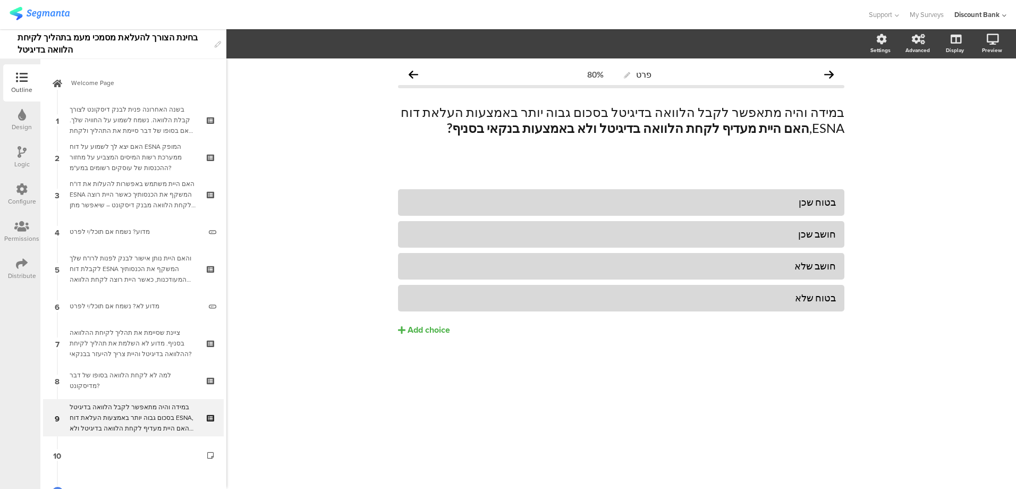
click at [132, 336] on div "ציינת שסיימת את תהליך לקיחת ההלוואה בסניף. מדוע לא השלמת את תהליך לקיחת ההלוואה…" at bounding box center [133, 343] width 127 height 32
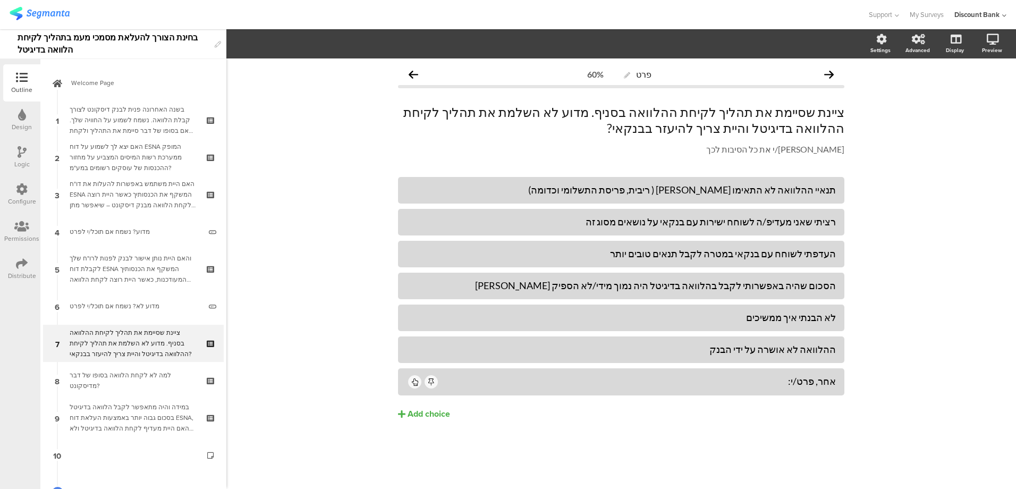
click at [129, 268] on div "והאם היית נותן אישור לבנק לפנות לרו"ח שלך לקבלת דוח ESNA המשקף את הכנסותיך המעו…" at bounding box center [133, 269] width 127 height 32
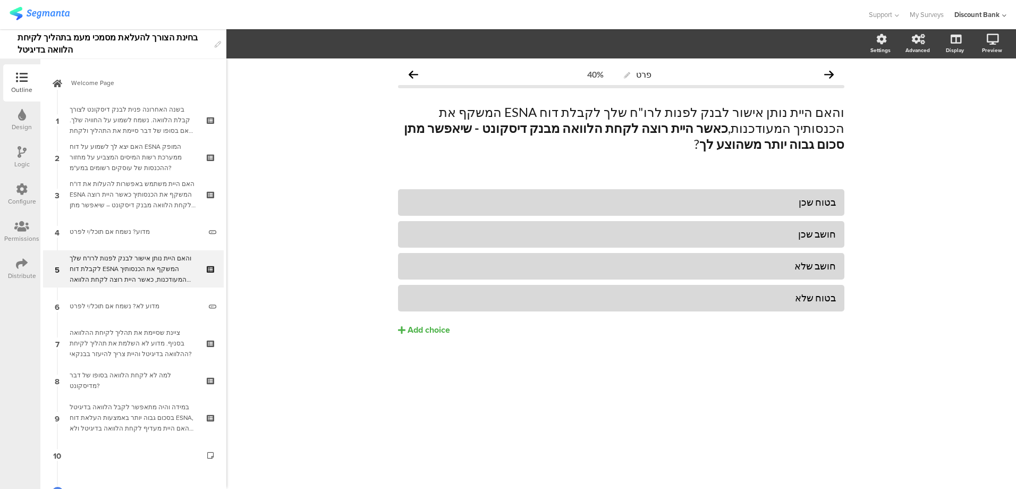
click at [136, 382] on div "למה לא לקחת הלוואה בסופו של דבר מדיסקונט?" at bounding box center [133, 380] width 127 height 21
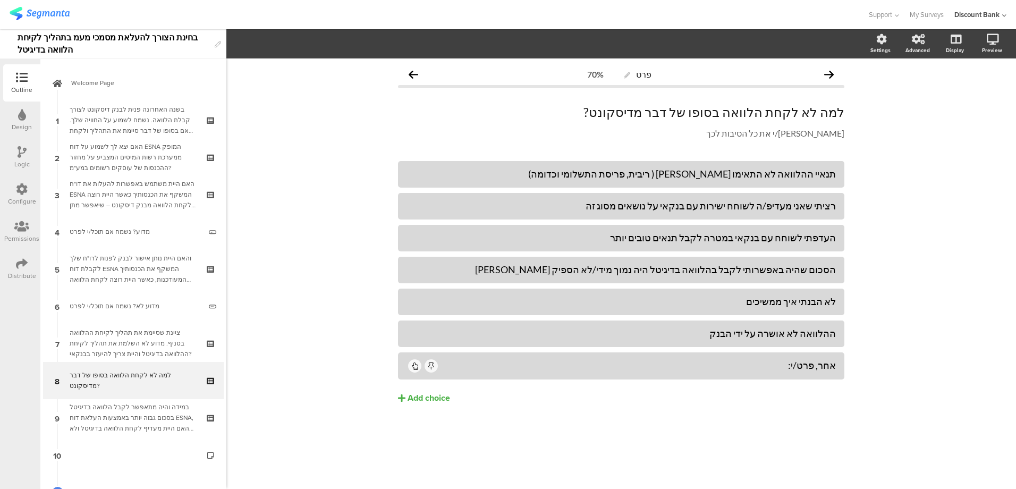
click at [20, 151] on icon at bounding box center [22, 152] width 9 height 12
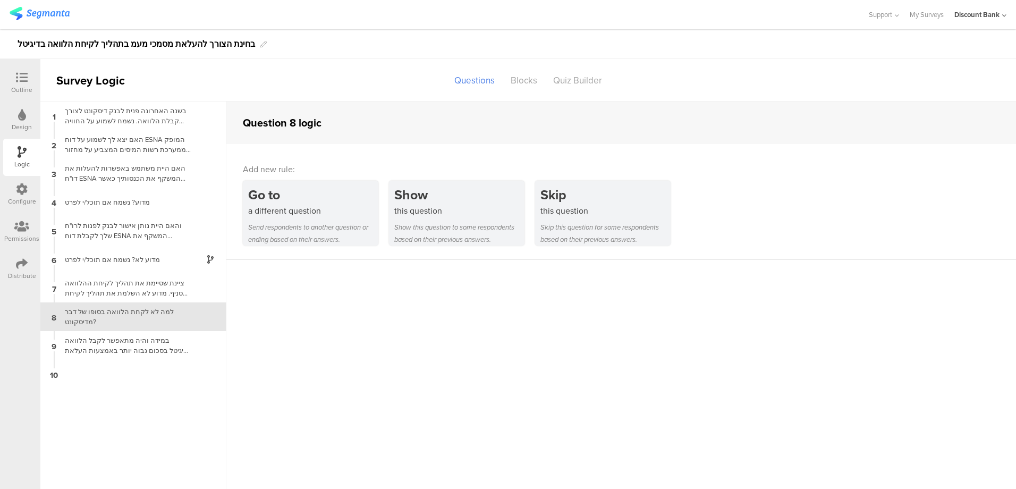
click at [127, 284] on div "ציינת שסיימת את תהליך לקיחת ההלוואה בסניף. מדוע לא השלמת את תהליך לקיחת ההלוואה…" at bounding box center [124, 288] width 133 height 20
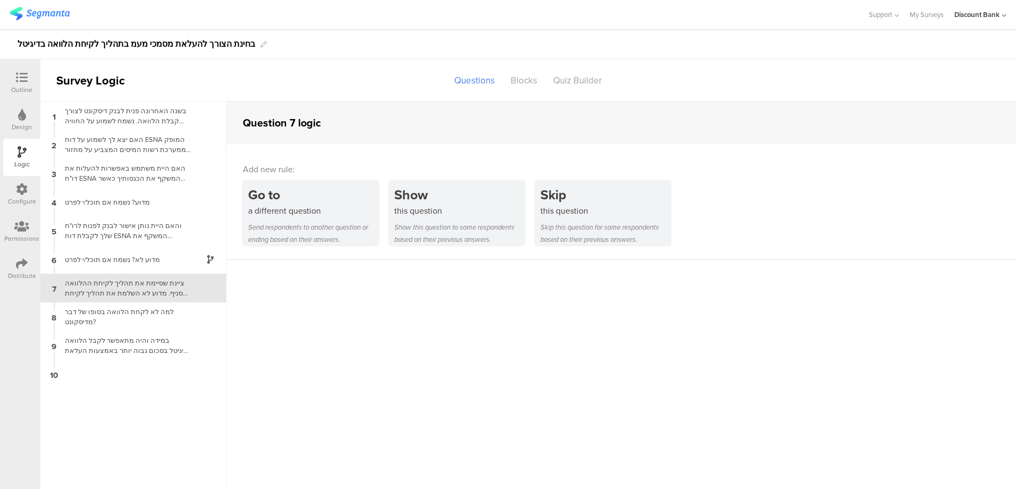
click at [146, 284] on div "ציינת שסיימת את תהליך לקיחת ההלוואה בסניף. מדוע לא השלמת את תהליך לקיחת ההלוואה…" at bounding box center [124, 288] width 133 height 20
click at [417, 197] on div "Show" at bounding box center [459, 195] width 130 height 20
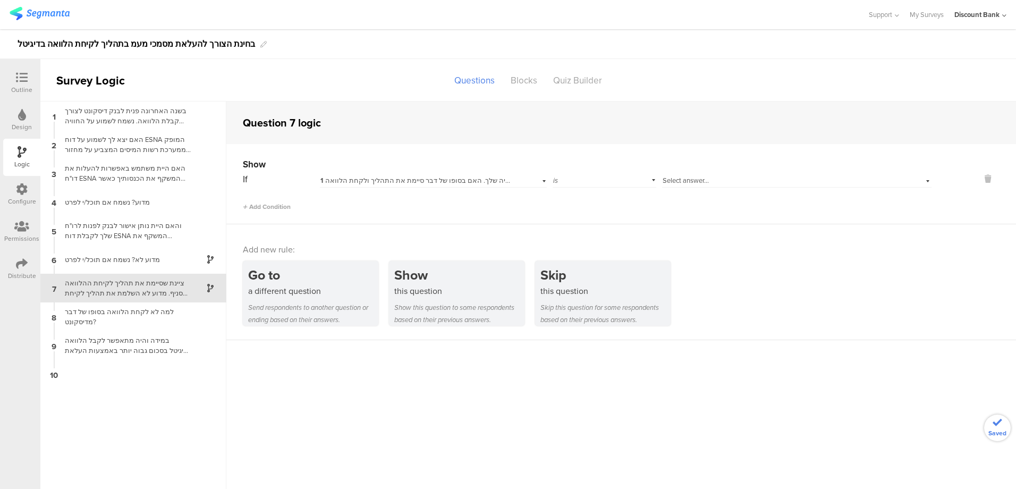
click at [416, 181] on span "1 בשנה האחרונה פנית לבנק דיסקונט לצורך קבלת הלוואה. נשמח לשמוע על החוויה שלך. ה…" at bounding box center [529, 180] width 419 height 10
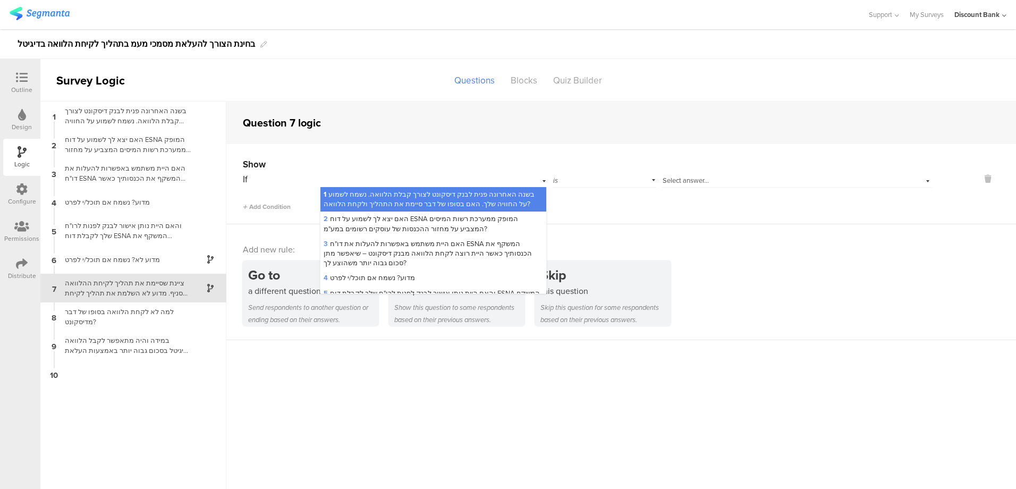
click at [418, 196] on span "1 בשנה האחרונה פנית לבנק דיסקונט לצורך קבלת הלוואה. נשמח לשמוע על החוויה שלך. ה…" at bounding box center [429, 199] width 211 height 20
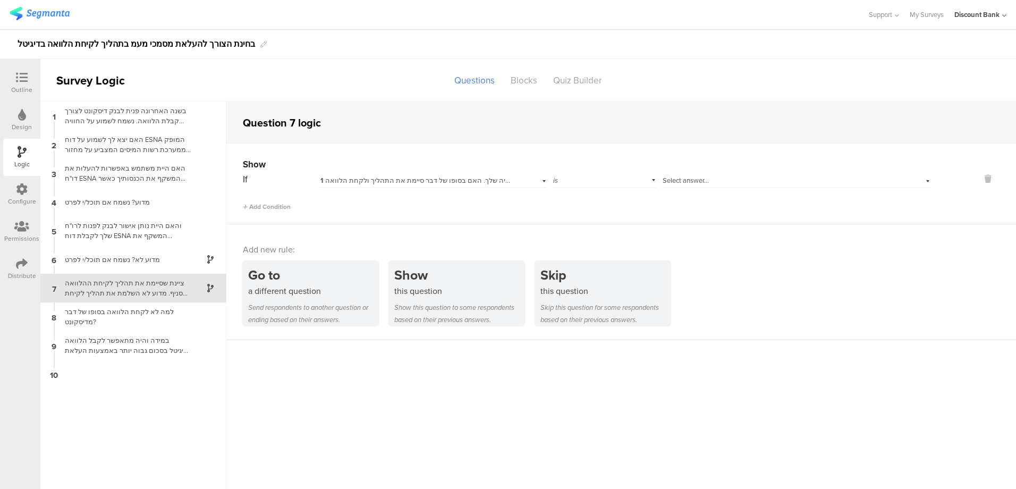
click at [711, 177] on div "Select answer..." at bounding box center [776, 181] width 229 height 10
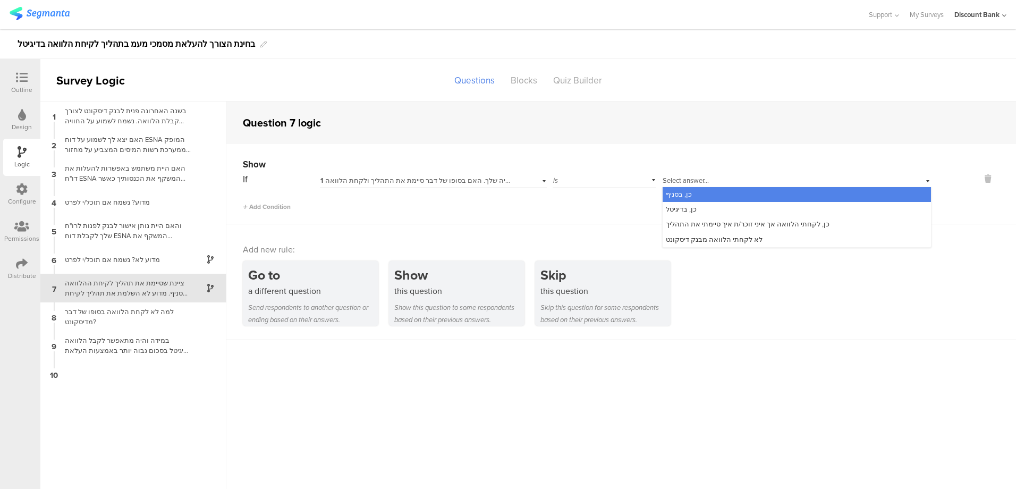
click at [674, 192] on span "כן, בסניף" at bounding box center [679, 194] width 26 height 10
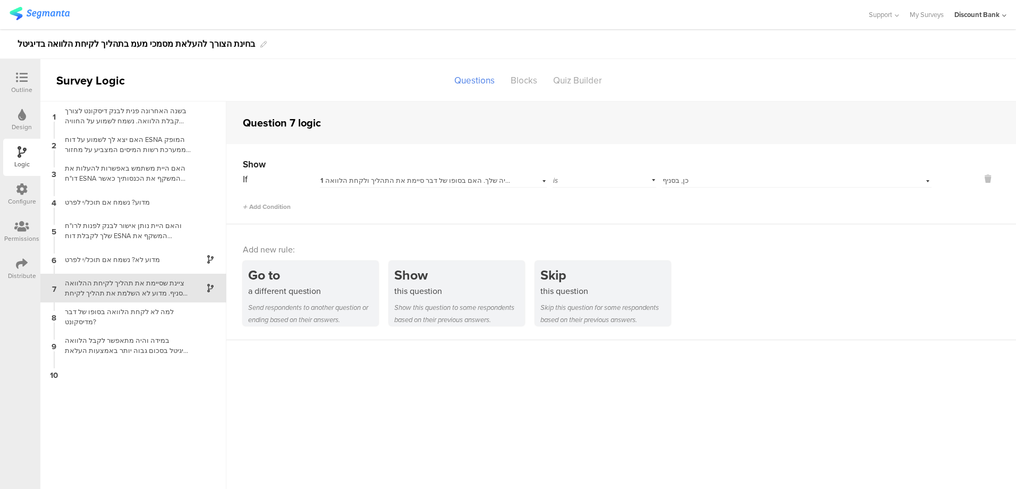
click at [116, 315] on div "למה לא לקחת הלוואה בסופו של דבר מדיסקונט?" at bounding box center [124, 317] width 133 height 20
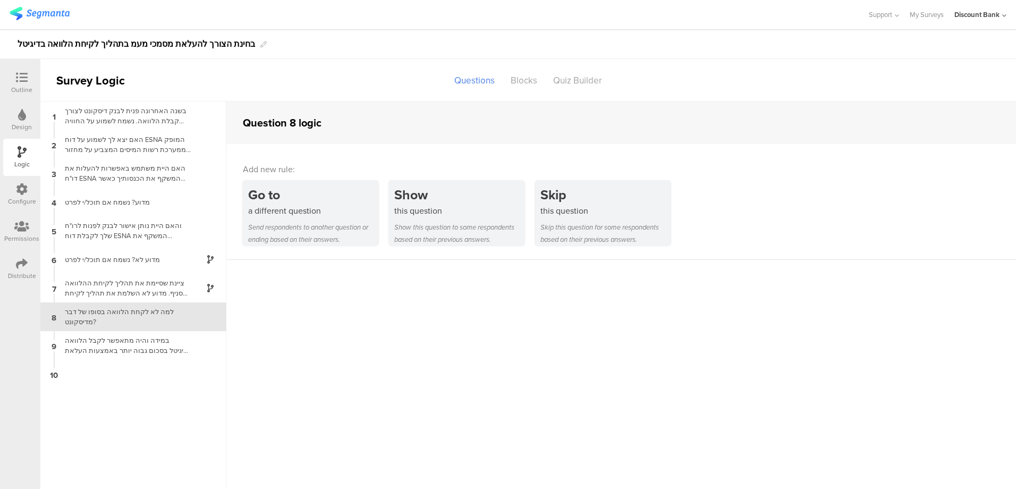
click at [448, 199] on div "Show" at bounding box center [459, 195] width 130 height 20
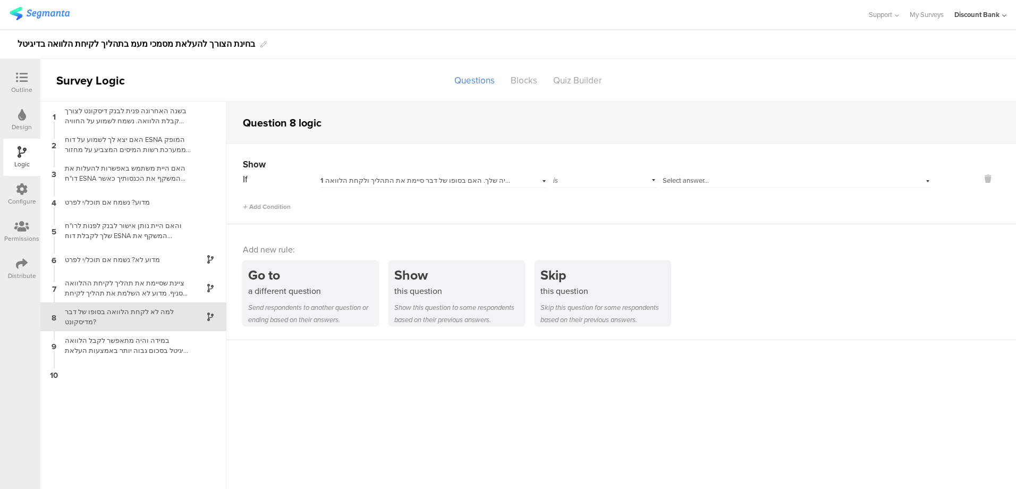
click at [366, 181] on span "1 בשנה האחרונה פנית לבנק דיסקונט לצורך קבלת הלוואה. נשמח לשמוע על החוויה שלך. ה…" at bounding box center [529, 180] width 419 height 10
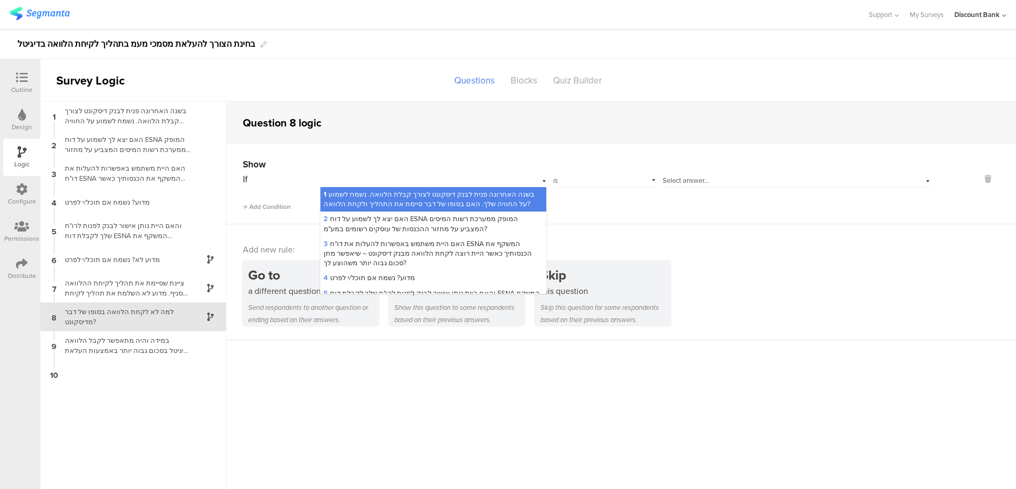
click at [673, 181] on span "Select answer..." at bounding box center [685, 180] width 46 height 10
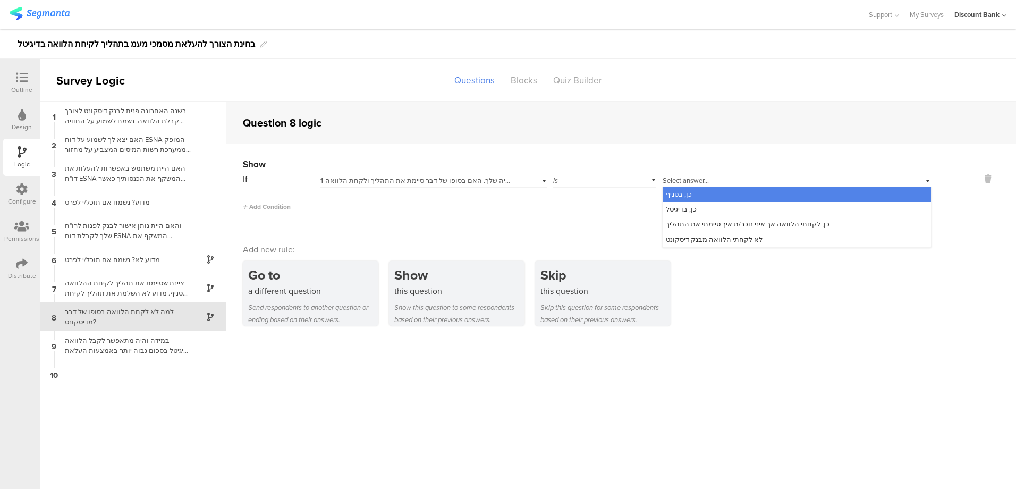
click at [679, 242] on span "לא לקחתי הלוואה מבנק דיסקונט" at bounding box center [714, 239] width 97 height 10
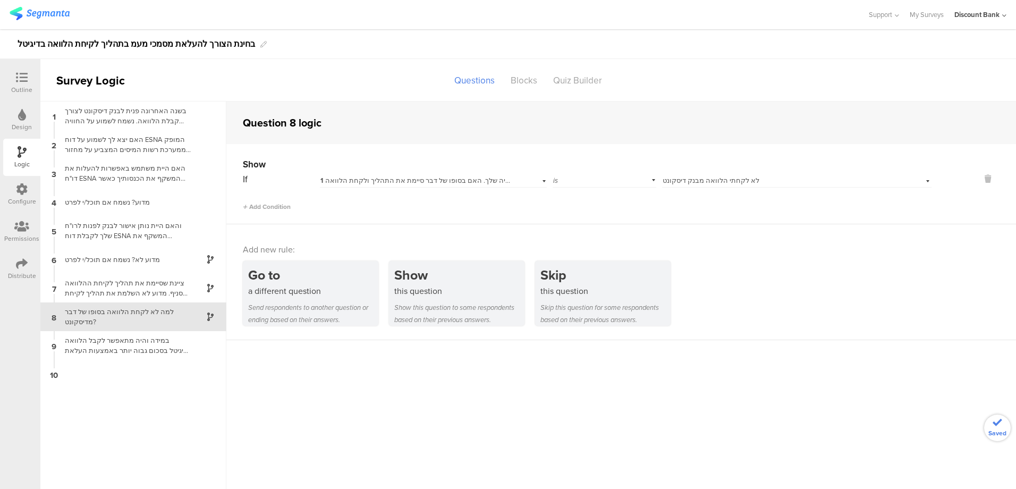
click at [138, 424] on div "1 בשנה האחרונה פנית לבנק דיסקונט לצורך קבלת הלוואה. נשמח לשמוע על החוויה שלך. ה…" at bounding box center [133, 294] width 186 height 387
click at [125, 350] on div "במידה והיה מתאפשר לקבל הלוואה בדיגיטל בסכום גבוה יותר באמצעות העלאת דוח ESNA, ה…" at bounding box center [124, 345] width 133 height 20
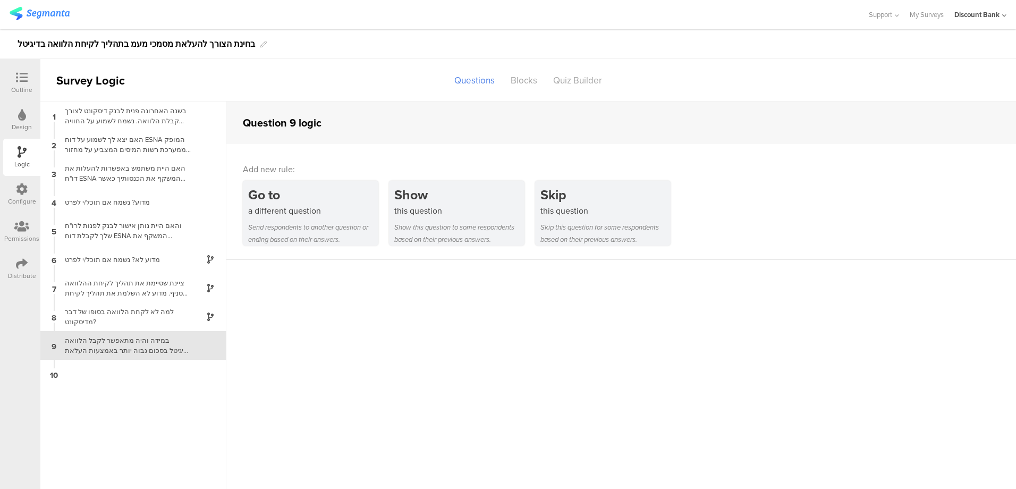
click at [117, 313] on div "למה לא לקחת הלוואה בסופו של דבר מדיסקונט?" at bounding box center [124, 317] width 133 height 20
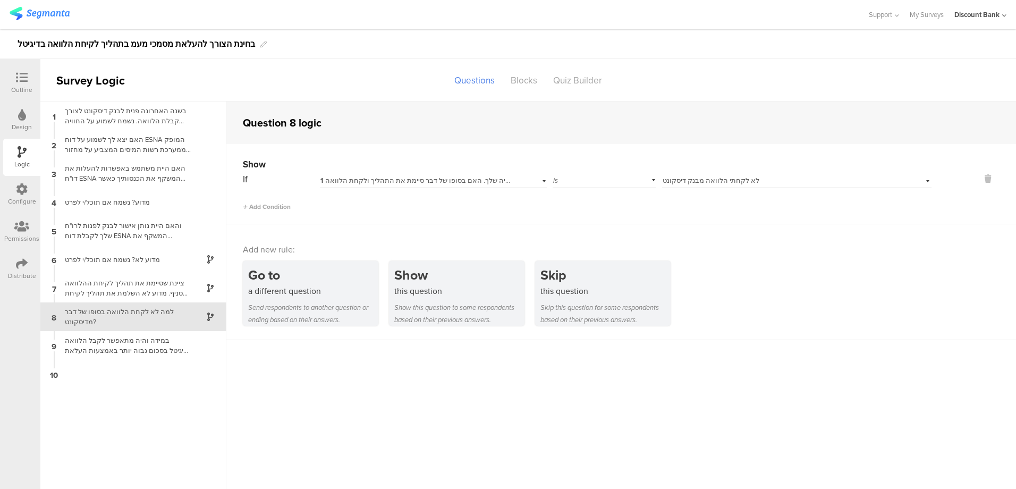
click at [140, 285] on div "ציינת שסיימת את תהליך לקיחת ההלוואה בסניף. מדוע לא השלמת את תהליך לקיחת ההלוואה…" at bounding box center [124, 288] width 133 height 20
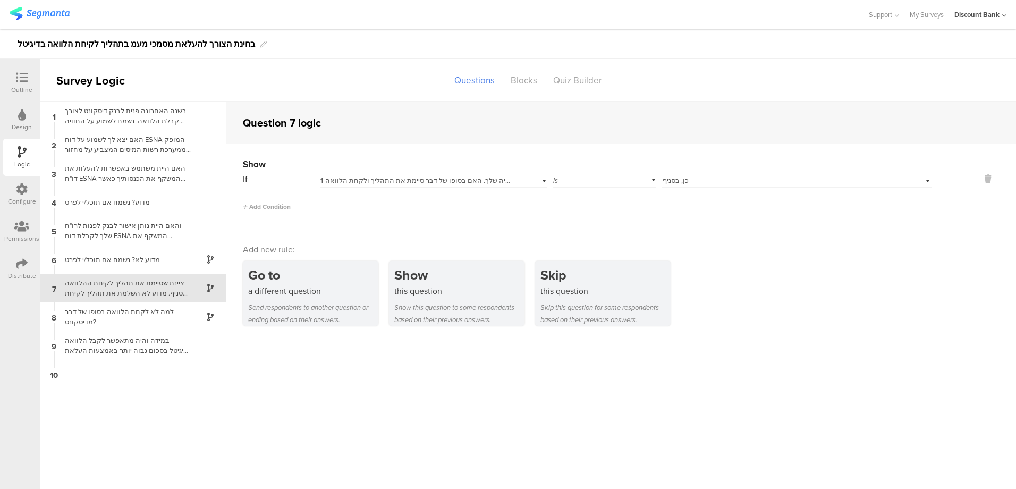
click at [134, 312] on div "למה לא לקחת הלוואה בסופו של דבר מדיסקונט?" at bounding box center [124, 317] width 133 height 20
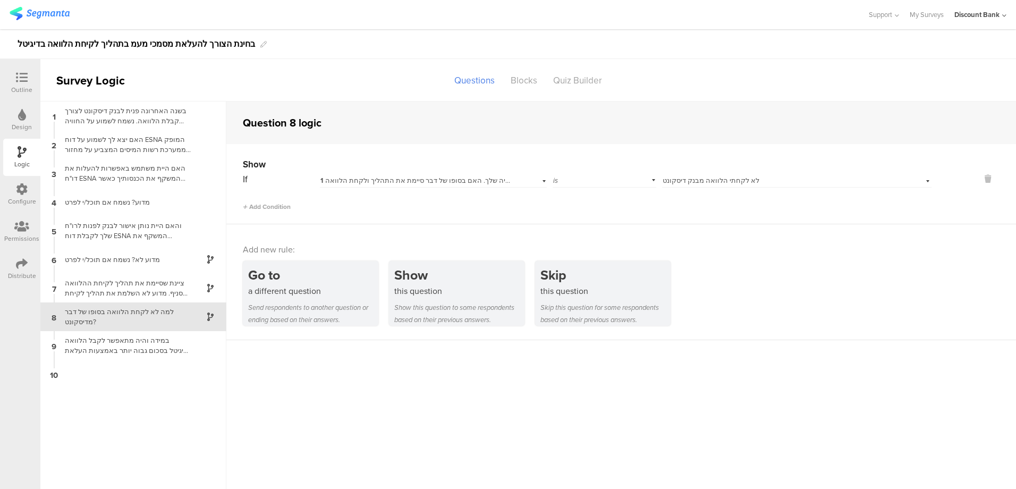
click at [15, 74] on div at bounding box center [21, 78] width 21 height 13
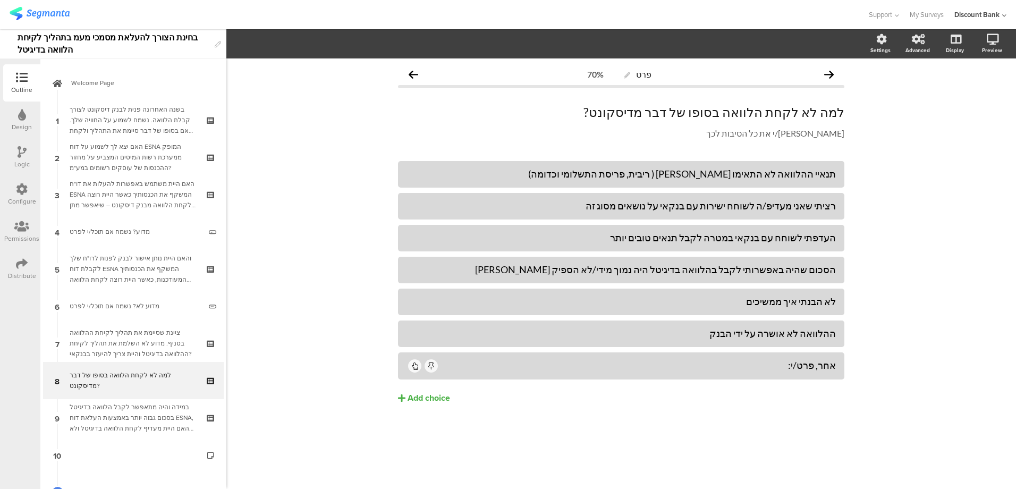
scroll to position [83, 0]
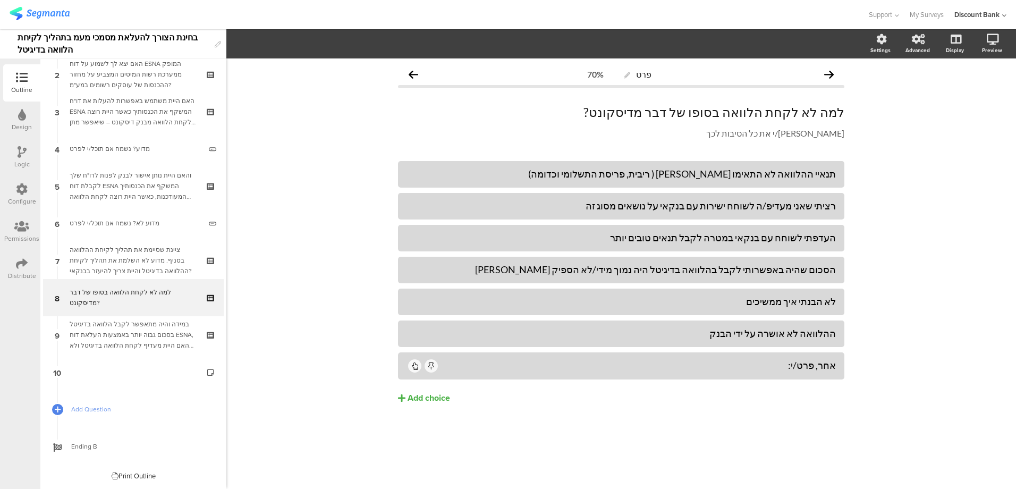
click at [137, 249] on div "ציינת שסיימת את תהליך לקיחת ההלוואה בסניף. מדוע לא השלמת את תהליך לקיחת ההלוואה…" at bounding box center [133, 260] width 127 height 32
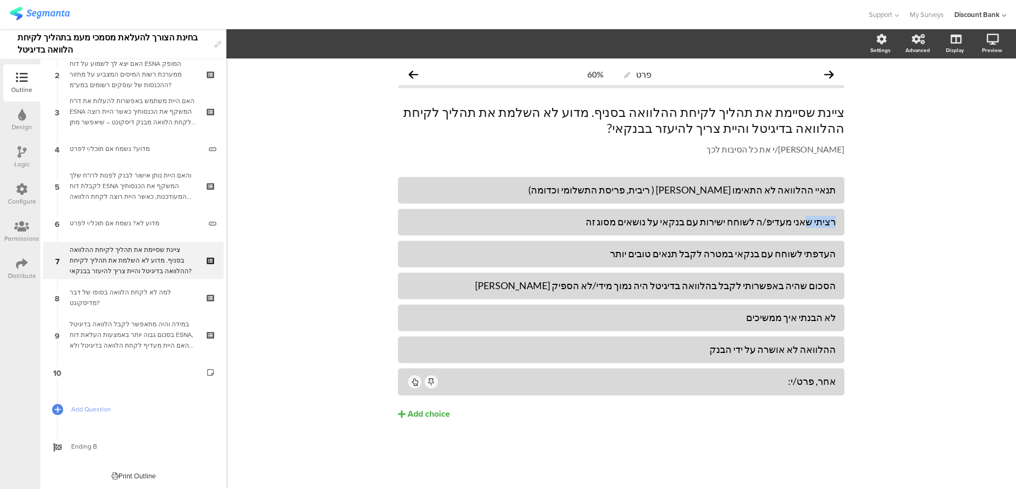
drag, startPoint x: 811, startPoint y: 217, endPoint x: 850, endPoint y: 217, distance: 39.3
click at [850, 218] on div "פרט 60% ציינת שסיימת את תהליך לקיחת ההלוואה בסניף. מדוע לא השלמת את תהליך לקיחת…" at bounding box center [620, 263] width 467 height 411
click at [136, 307] on div "למה לא לקחת הלוואה בסופו של דבר מדיסקונט?" at bounding box center [133, 297] width 127 height 21
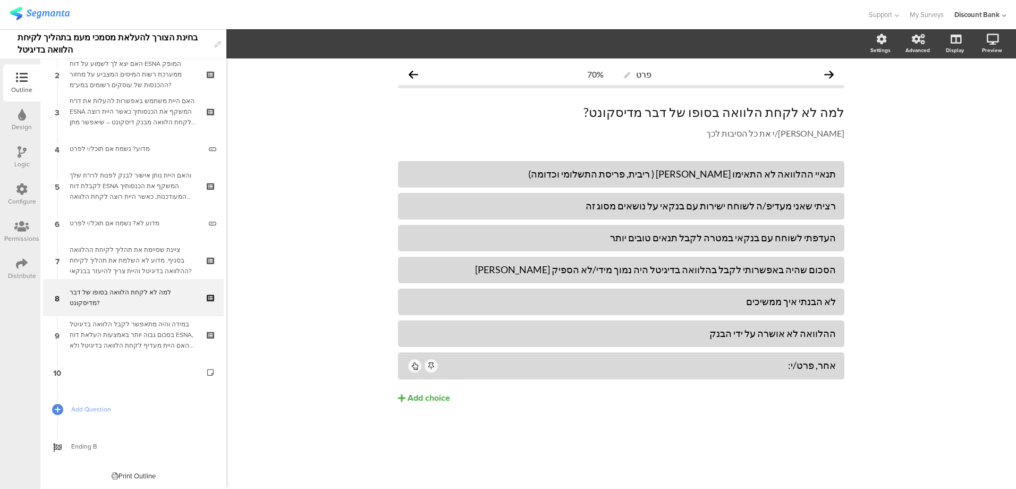
click at [847, 193] on div "פרט 70% למה לא לקחת הלוואה בסופו של דבר מדיסקונט? למה לא לקחת הלוואה בסופו של ד…" at bounding box center [620, 255] width 467 height 395
click at [0, 0] on icon at bounding box center [0, 0] width 0 height 0
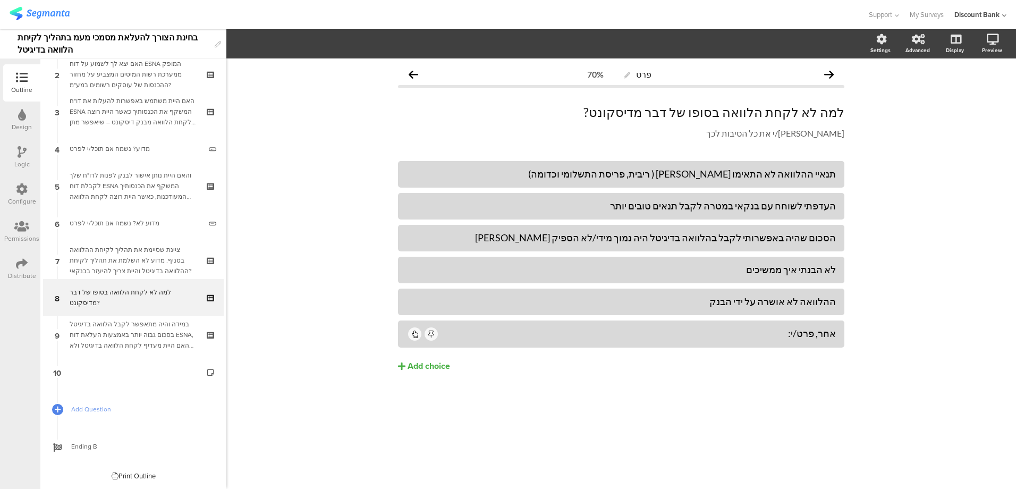
click at [0, 0] on div at bounding box center [0, 0] width 0 height 0
drag, startPoint x: 708, startPoint y: 240, endPoint x: 681, endPoint y: 238, distance: 27.7
click at [681, 240] on div "הסכום שהיה באפשרותי לקבל בהלוואה בדיגיטל היה נמוך מידי/לא הספיק לי" at bounding box center [620, 238] width 429 height 12
drag, startPoint x: 674, startPoint y: 388, endPoint x: 685, endPoint y: 374, distance: 17.8
click at [675, 388] on div "תנאיי ההלוואה לא התאימו לי ( ריבית, פריסת התשלומי וכדומה) העדפתי לשוחח עם בנקאי…" at bounding box center [621, 289] width 446 height 256
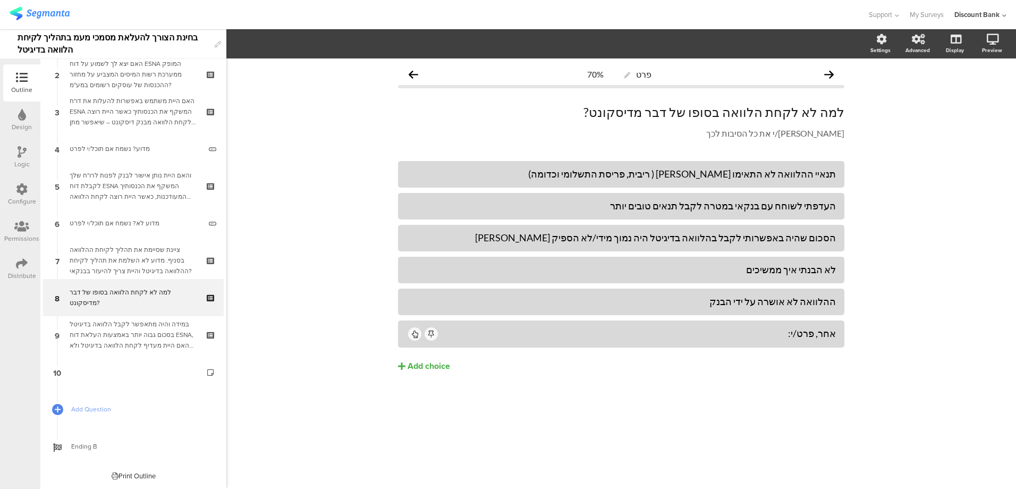
click at [0, 0] on icon at bounding box center [0, 0] width 0 height 0
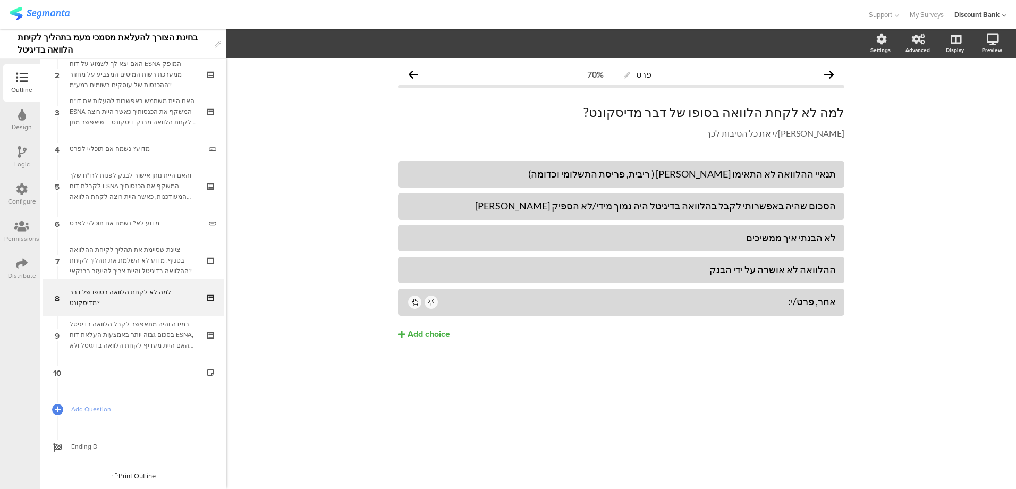
click at [758, 240] on div "לא הבנתי איך ממשיכים" at bounding box center [620, 238] width 429 height 12
click at [754, 377] on div "תנאיי ההלוואה לא התאימו לי ( ריבית, פריסת התשלומי וכדומה) הסכום שהיה באפשרותי ל…" at bounding box center [621, 273] width 446 height 224
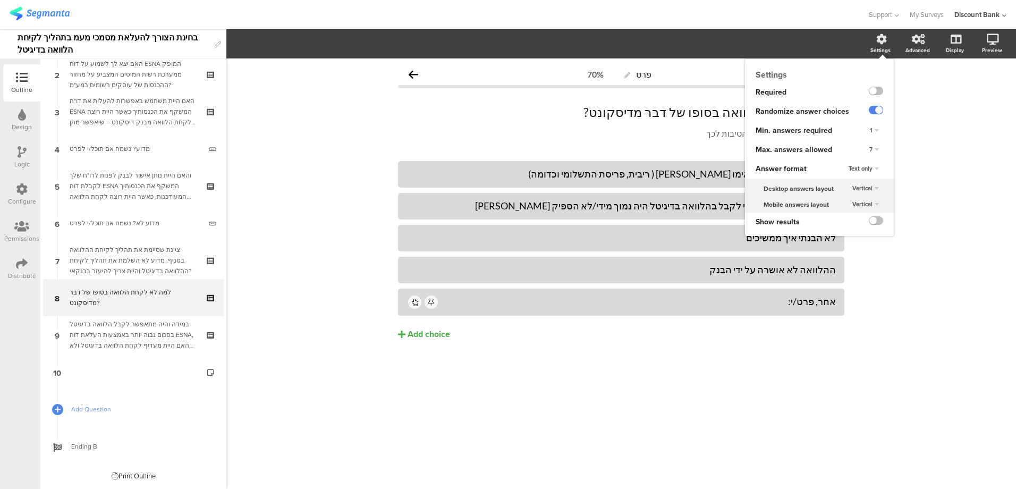
click at [875, 145] on div "7" at bounding box center [874, 149] width 18 height 13
click at [843, 224] on div "6" at bounding box center [859, 226] width 63 height 11
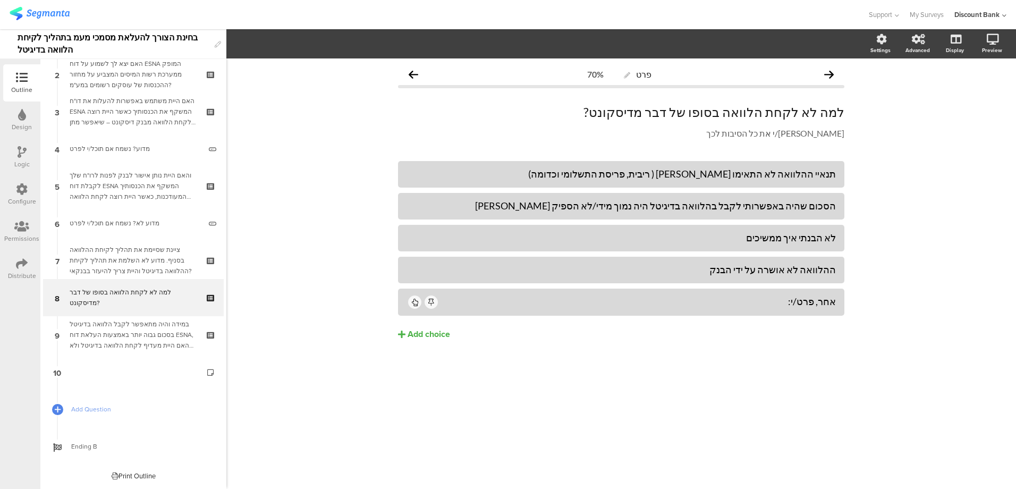
scroll to position [0, 0]
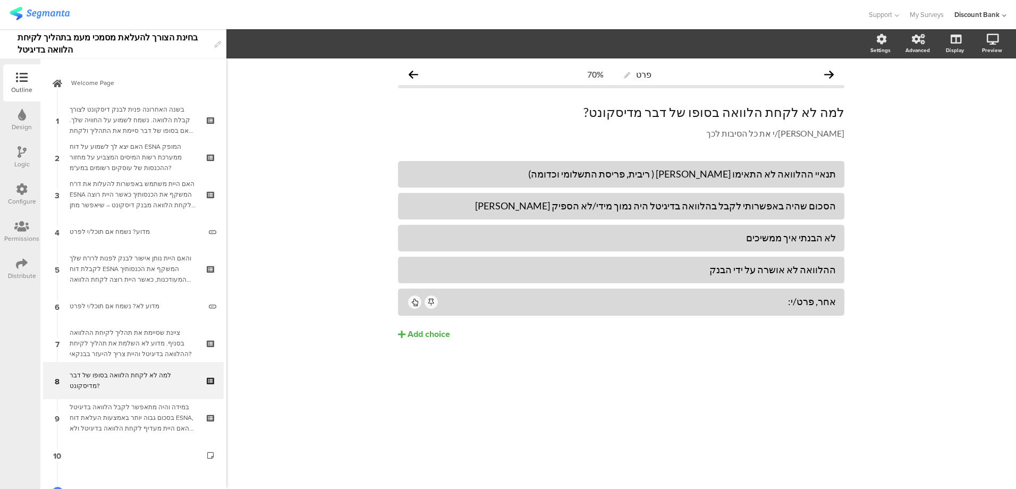
click at [110, 72] on link "Welcome Page" at bounding box center [133, 82] width 181 height 37
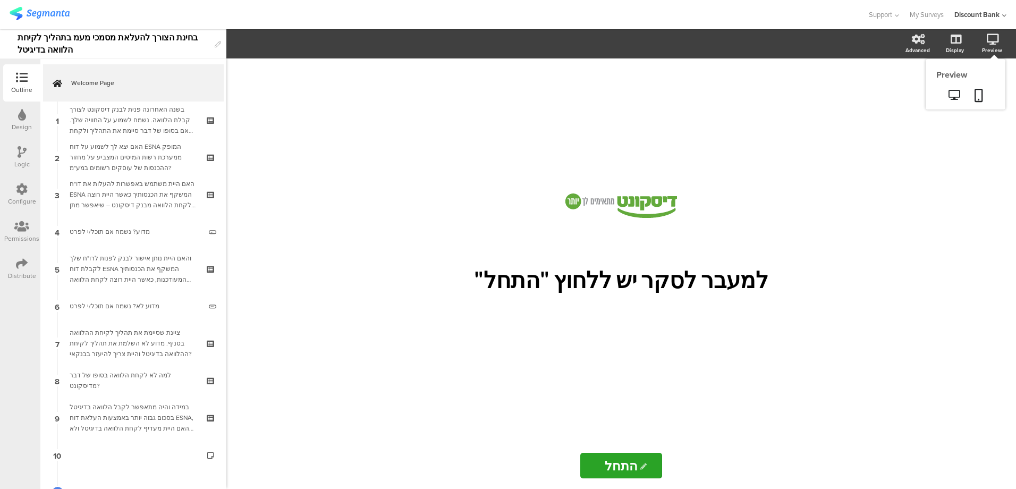
click at [954, 96] on icon at bounding box center [953, 95] width 11 height 10
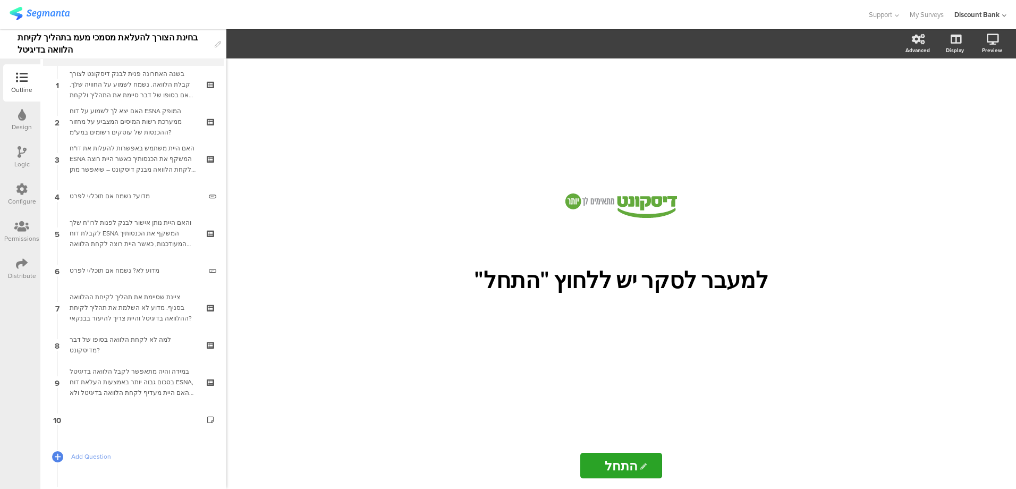
scroll to position [83, 0]
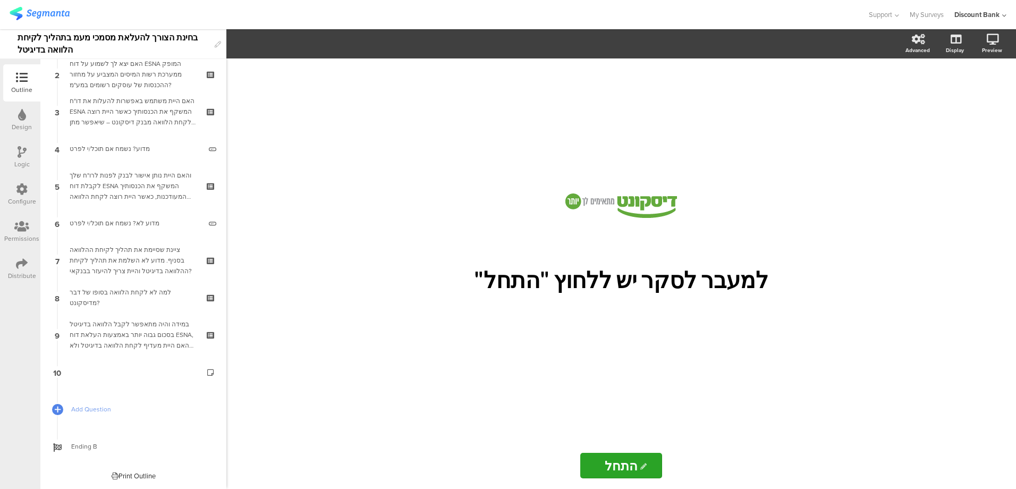
click at [142, 376] on link "10" at bounding box center [133, 371] width 181 height 37
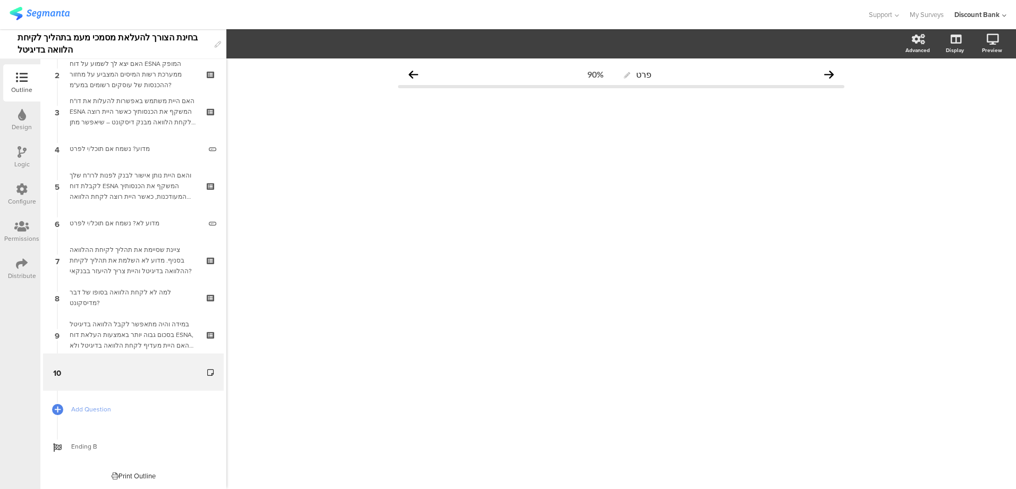
click at [207, 381] on icon at bounding box center [211, 379] width 9 height 10
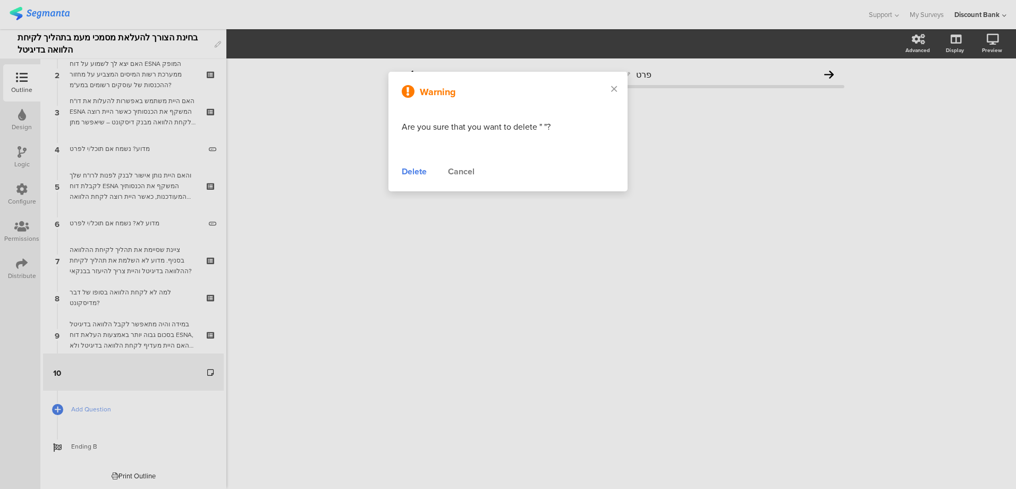
click at [417, 174] on div "Delete" at bounding box center [414, 171] width 25 height 13
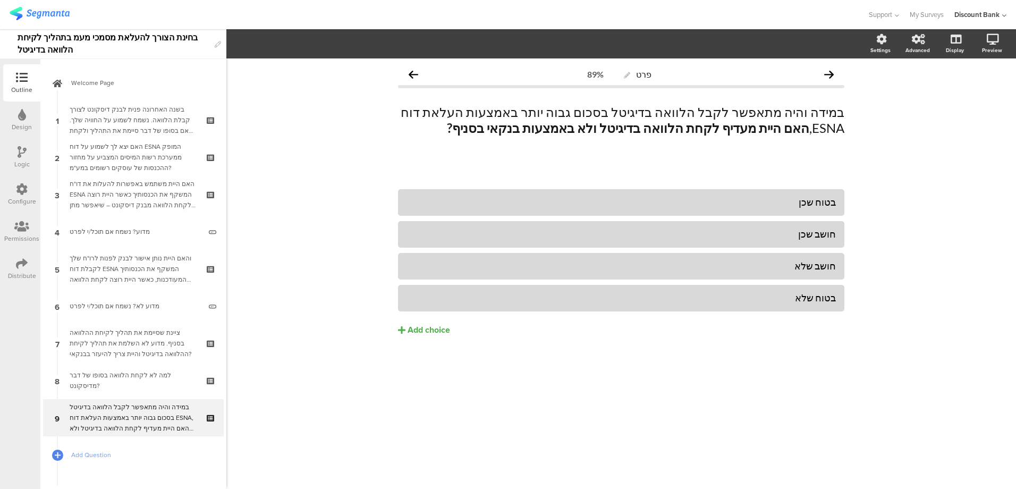
click at [101, 98] on link "Welcome Page" at bounding box center [133, 82] width 181 height 37
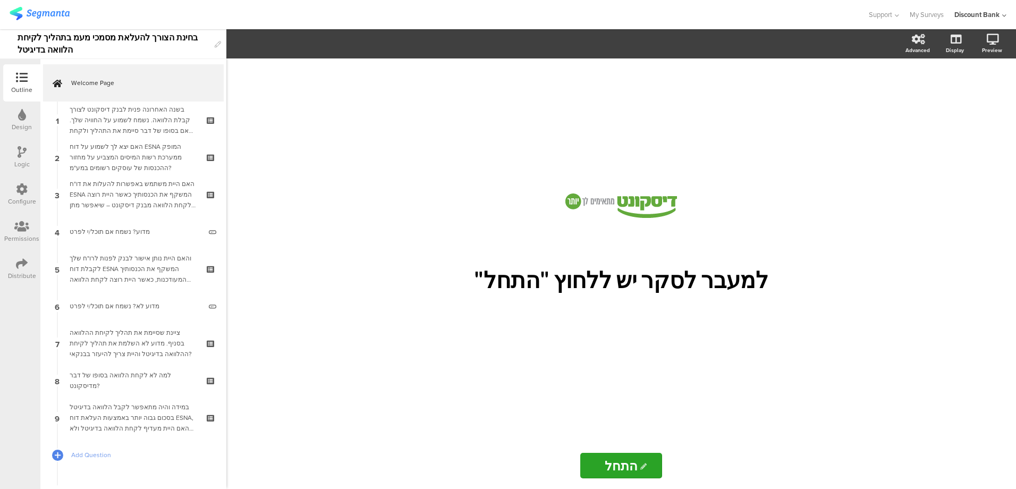
click at [109, 115] on div "בשנה האחרונה פנית לבנק דיסקונט לצורך קבלת הלוואה. נשמח לשמוע על החוויה שלך. האם…" at bounding box center [133, 120] width 127 height 32
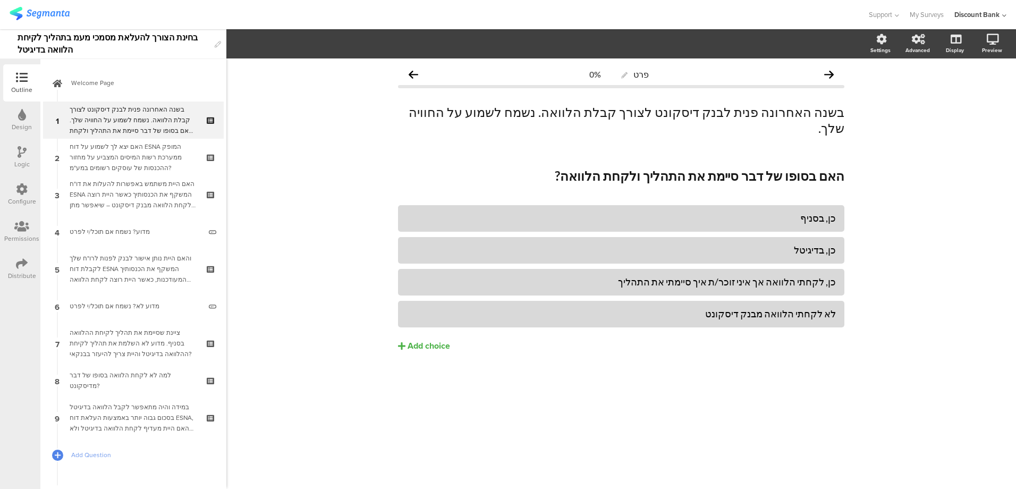
click at [106, 153] on div "האם יצא לך לשמוע על דוח ESNA המופק ממערכת רשות המיסים המצביע על מחזור ההכנסות ש…" at bounding box center [133, 157] width 127 height 32
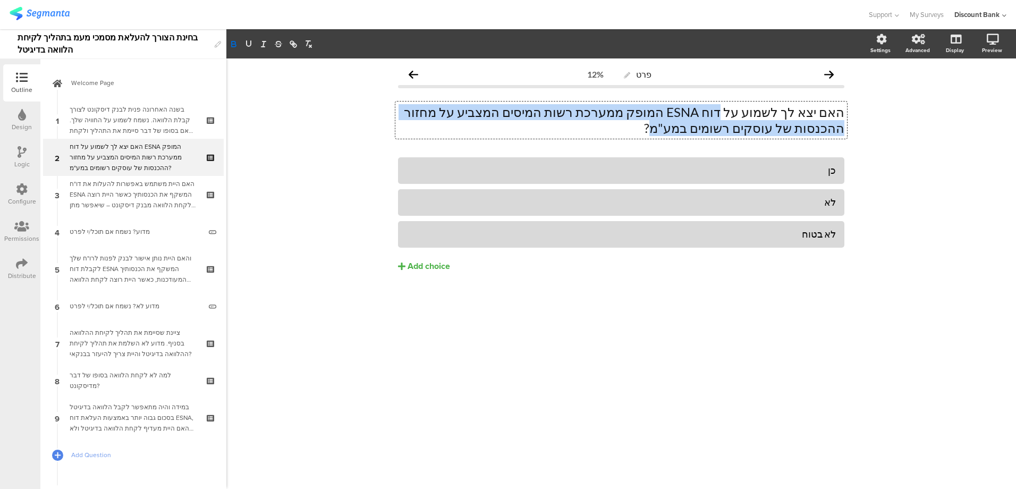
click at [232, 42] on icon "button" at bounding box center [234, 42] width 4 height 3
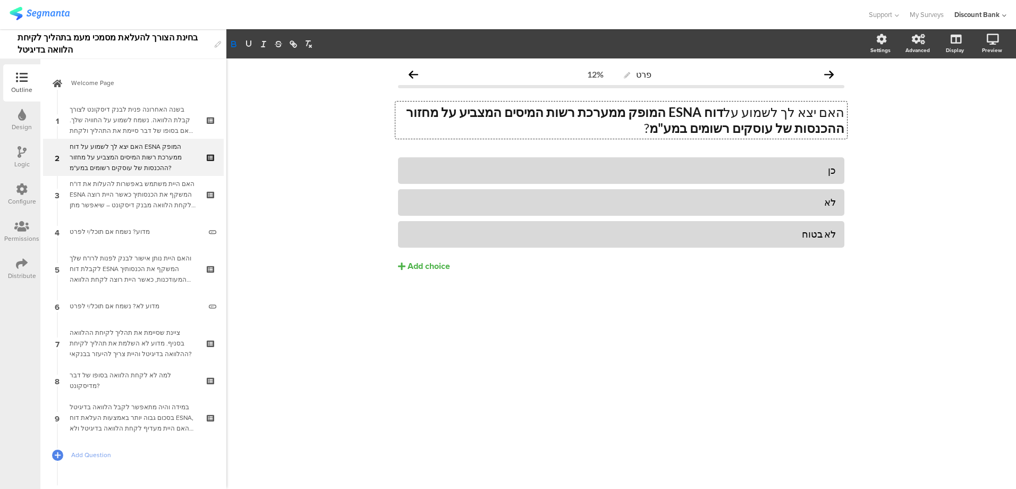
click at [297, 178] on div "פרט 12% האם יצא לך לשמוע על דוח ESNA המופק ממערכת רשות המיסים המצביע על מחזור ה…" at bounding box center [620, 273] width 789 height 430
click at [118, 196] on div "האם היית משתמש באפשרות להעלות את דו"ח ESNA המשקף את הכנסותיך כאשר היית רוצה לקח…" at bounding box center [133, 194] width 127 height 32
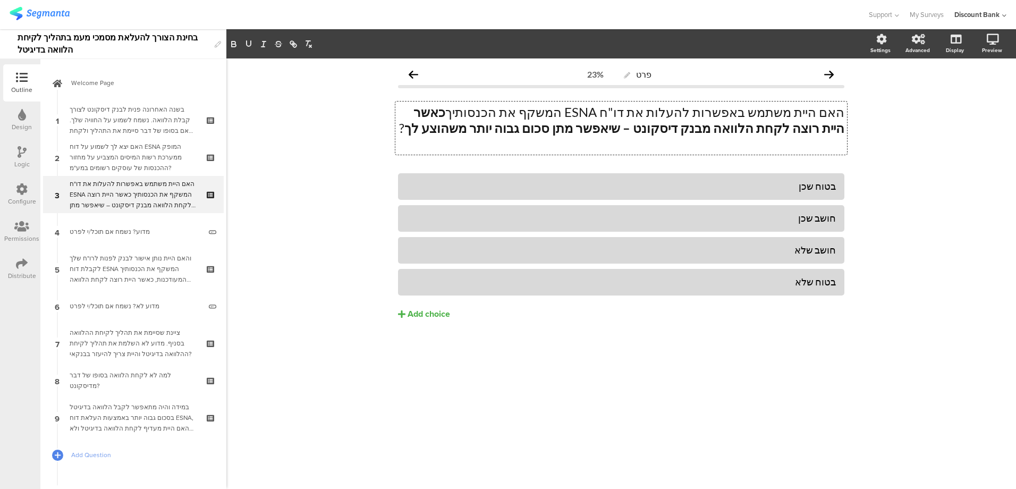
drag, startPoint x: 615, startPoint y: 111, endPoint x: 649, endPoint y: 111, distance: 33.5
click at [648, 111] on div "האם היית משתמש באפשרות להעלות את דו"ח ESNA המשקף את הכנסותיך כאשר היית רוצה לקח…" at bounding box center [621, 127] width 452 height 53
drag, startPoint x: 670, startPoint y: 112, endPoint x: 618, endPoint y: 111, distance: 52.6
click at [617, 111] on p "האם היית משתמש באפשרות להעלות את דו"ח ESNA המשקף את הכנסותיך כאשר היית רוצה לקח…" at bounding box center [621, 120] width 446 height 32
click at [232, 41] on icon "button" at bounding box center [234, 44] width 10 height 10
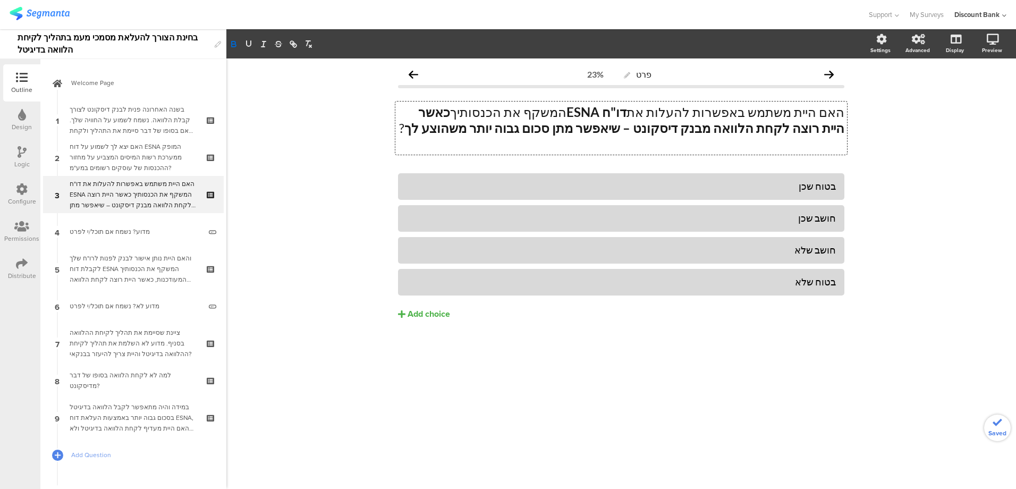
click at [118, 233] on div "מדוע? נשמח אם תוכל/י לפרט" at bounding box center [135, 231] width 131 height 11
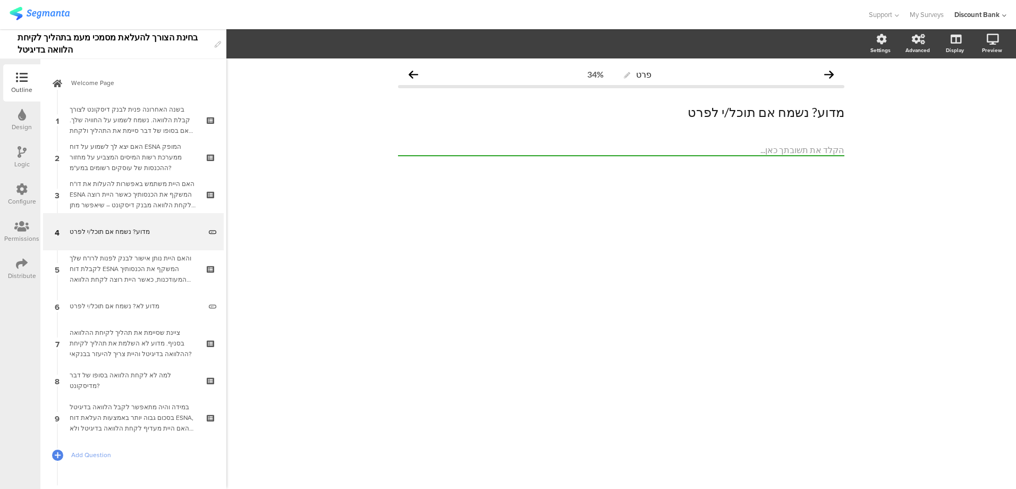
click at [124, 266] on div "והאם היית נותן אישור לבנק לפנות לרו"ח שלך לקבלת דוח ESNA המשקף את הכנסותיך המעו…" at bounding box center [133, 269] width 127 height 32
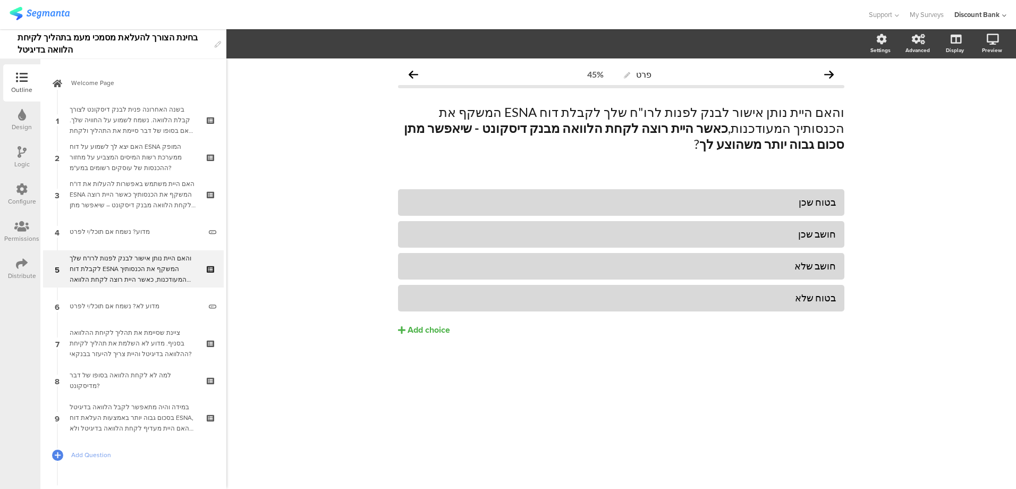
click at [105, 82] on span "Welcome Page" at bounding box center [139, 83] width 136 height 11
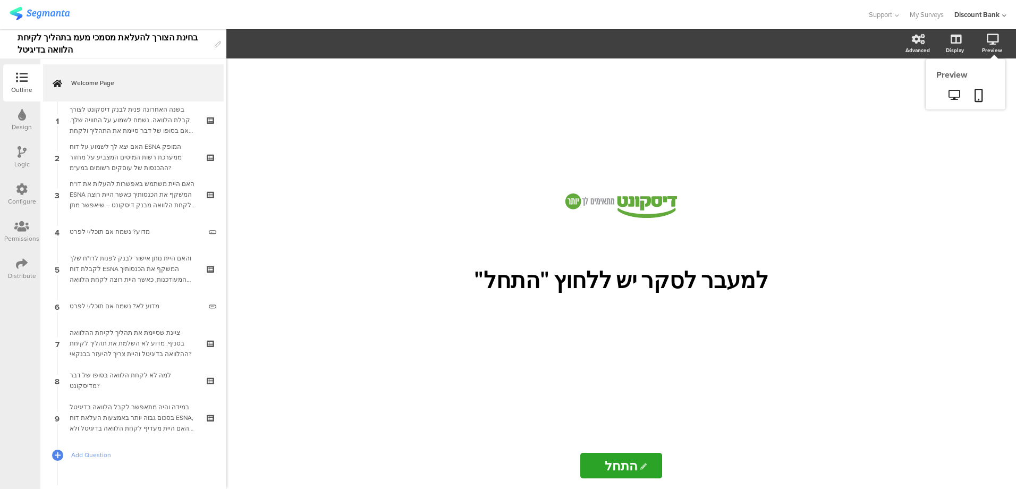
click at [953, 93] on icon at bounding box center [953, 95] width 11 height 10
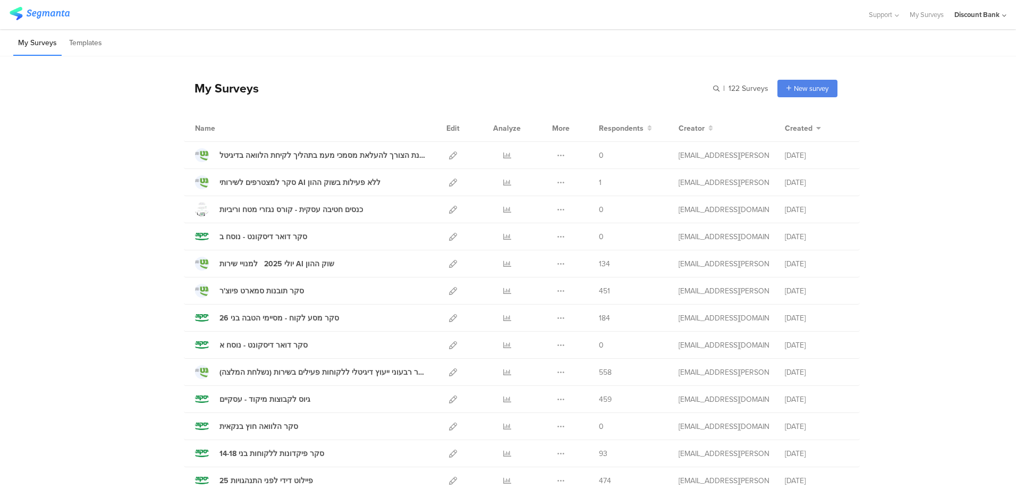
click at [504, 265] on icon at bounding box center [507, 264] width 8 height 8
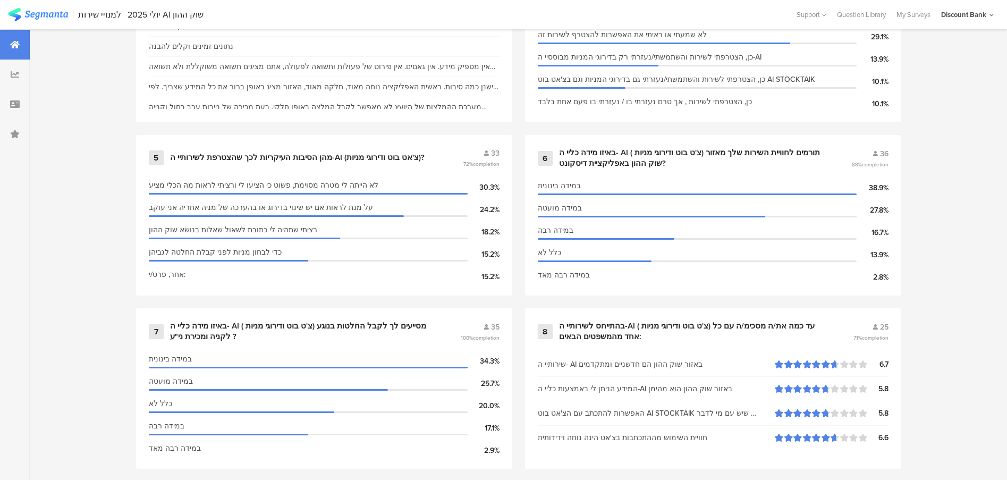
scroll to position [236, 0]
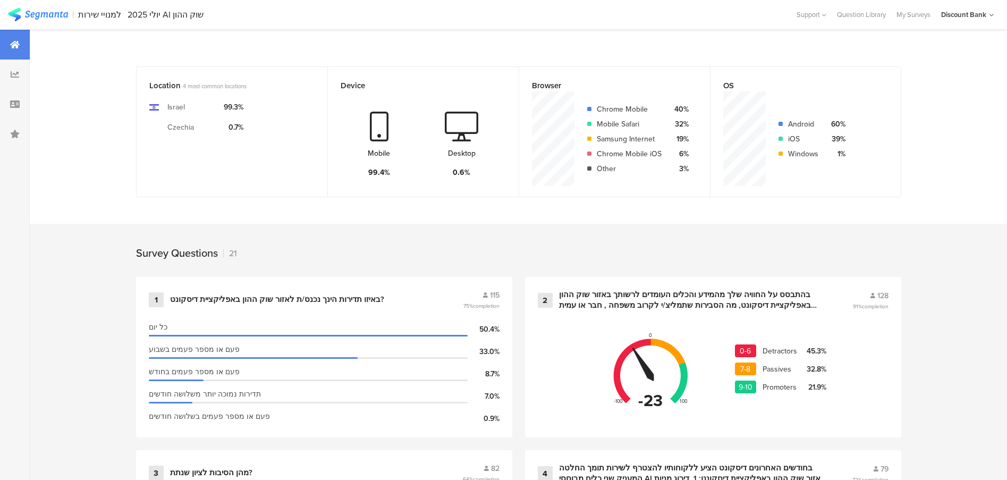
click at [771, 478] on div "בחודשים האחרונים דיסקונט הציע ללקוחותיו להצטרף לשירות תומך החלטה המעניק שני כלי…" at bounding box center [692, 473] width 267 height 21
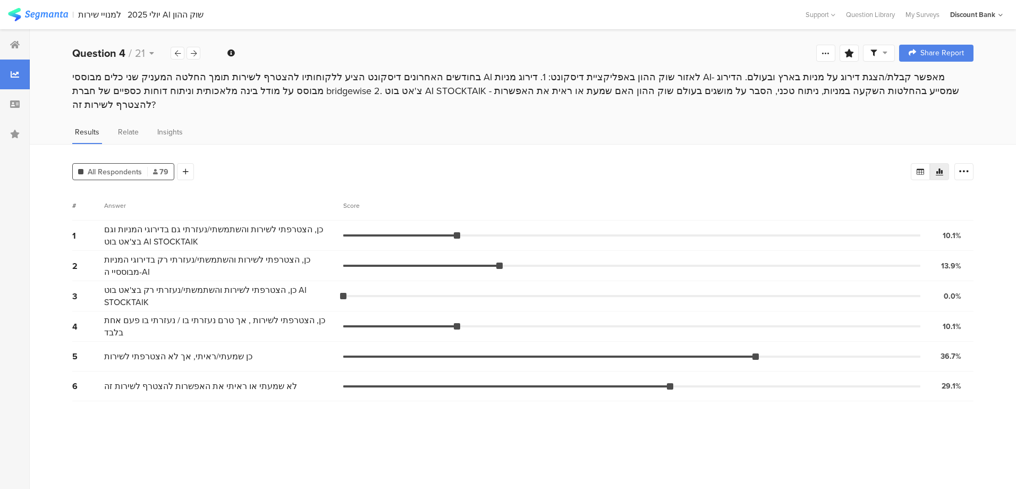
click at [189, 57] on div at bounding box center [193, 53] width 14 height 13
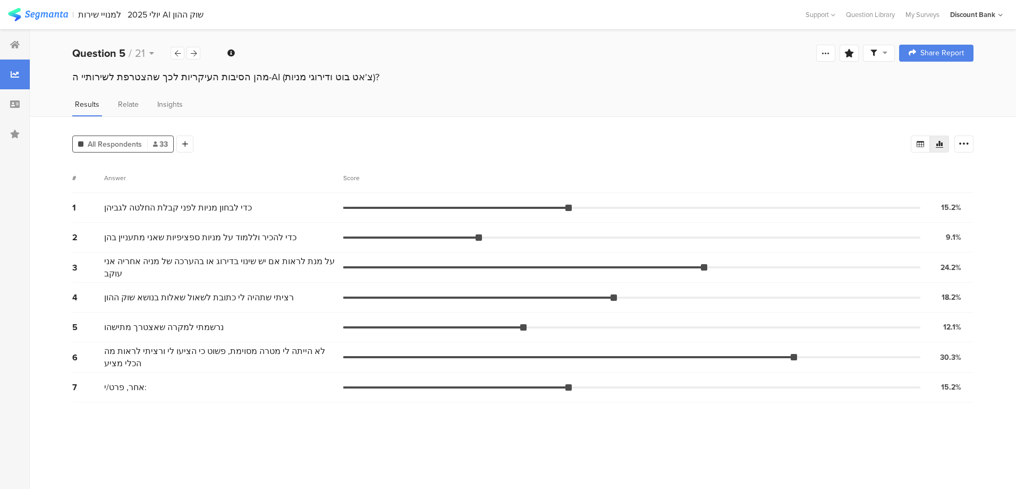
click at [189, 57] on div at bounding box center [193, 53] width 14 height 13
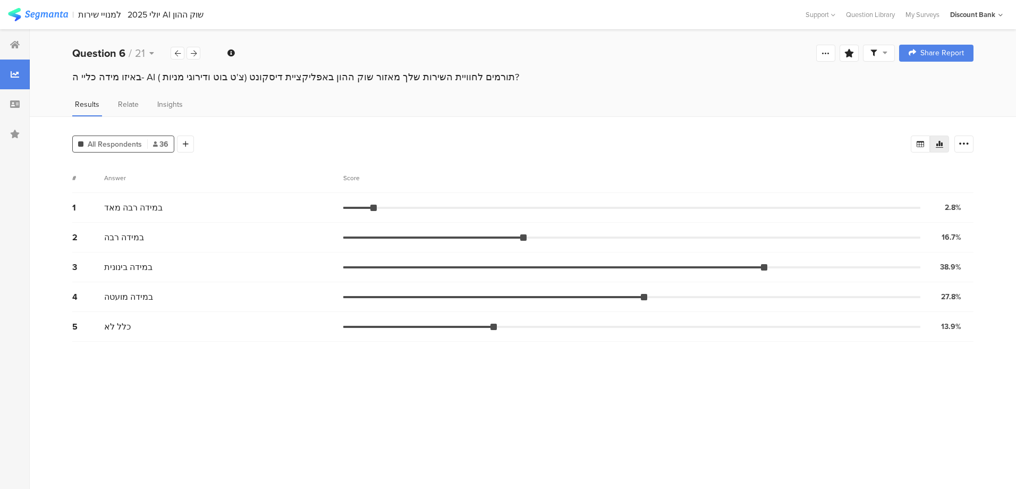
click at [177, 57] on div at bounding box center [178, 53] width 14 height 13
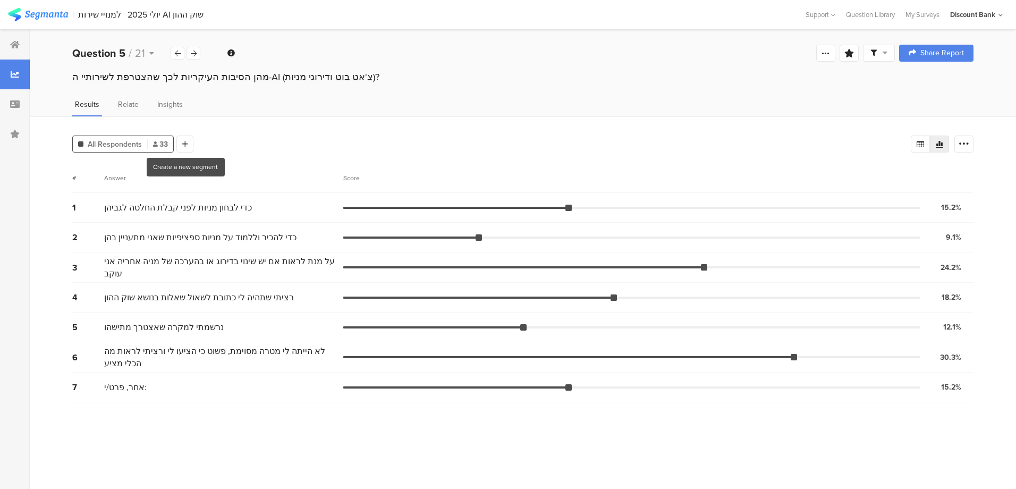
click at [183, 144] on icon at bounding box center [185, 143] width 6 height 7
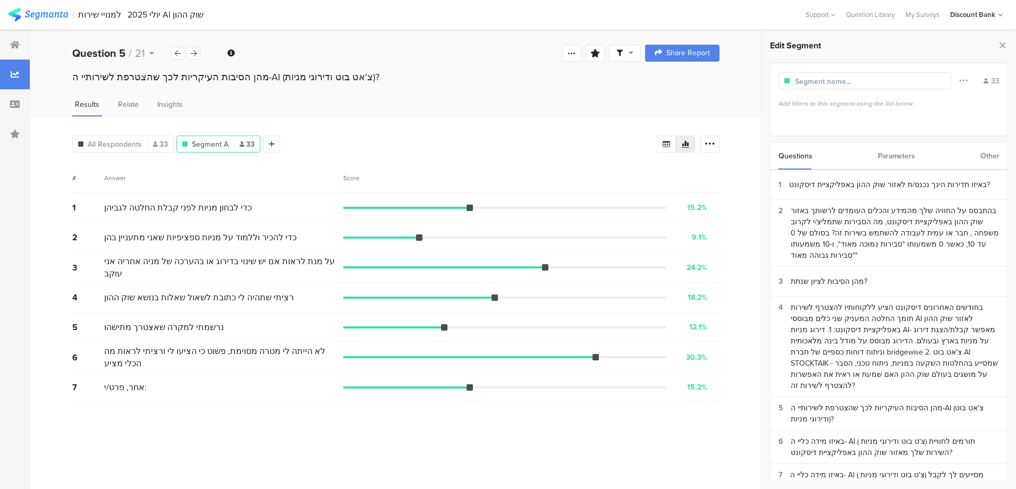
click at [907, 221] on div "בהתבסס על החוויה שלך מהמידע והכלים העומדים לרשותך באזור שוק ההון באפליקציית דיס…" at bounding box center [894, 233] width 209 height 56
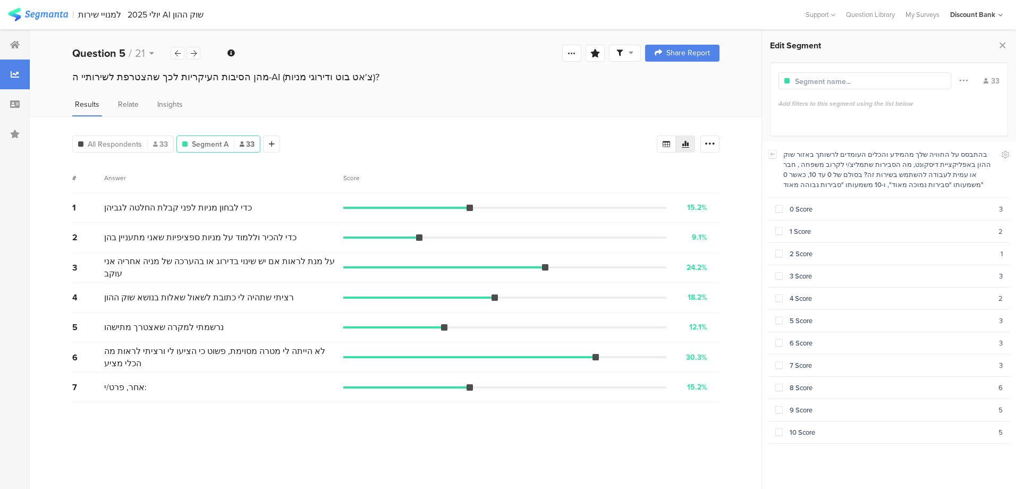
click at [771, 152] on icon at bounding box center [772, 154] width 7 height 8
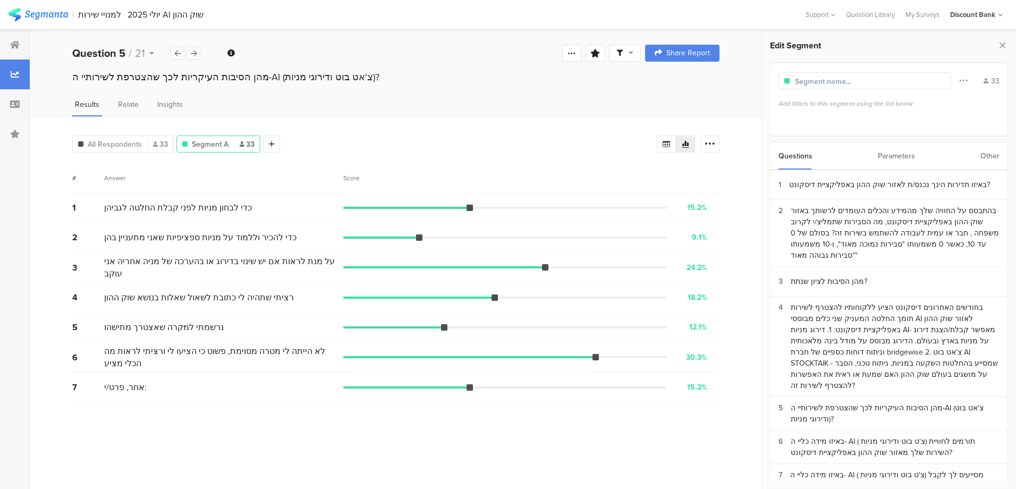
click at [877, 309] on div "בחודשים האחרונים דיסקונט הציע ללקוחותיו להצטרף לשירות תומך החלטה המעניק שני כלי…" at bounding box center [894, 346] width 209 height 89
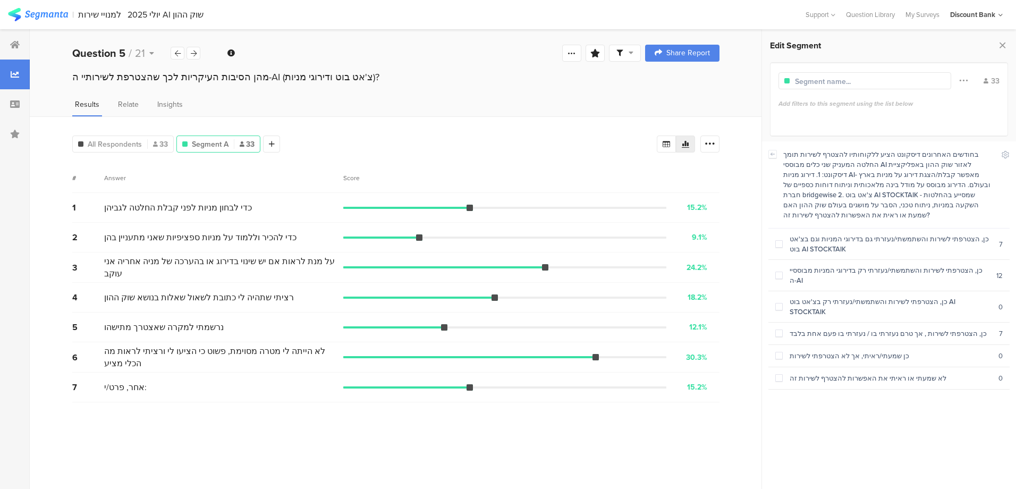
click at [780, 271] on span at bounding box center [778, 274] width 7 height 7
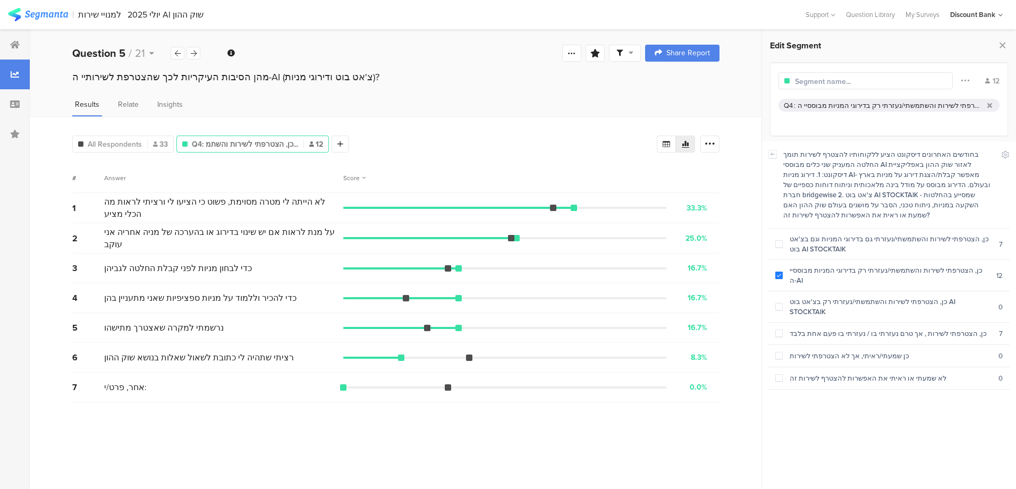
click at [780, 271] on span at bounding box center [778, 274] width 7 height 7
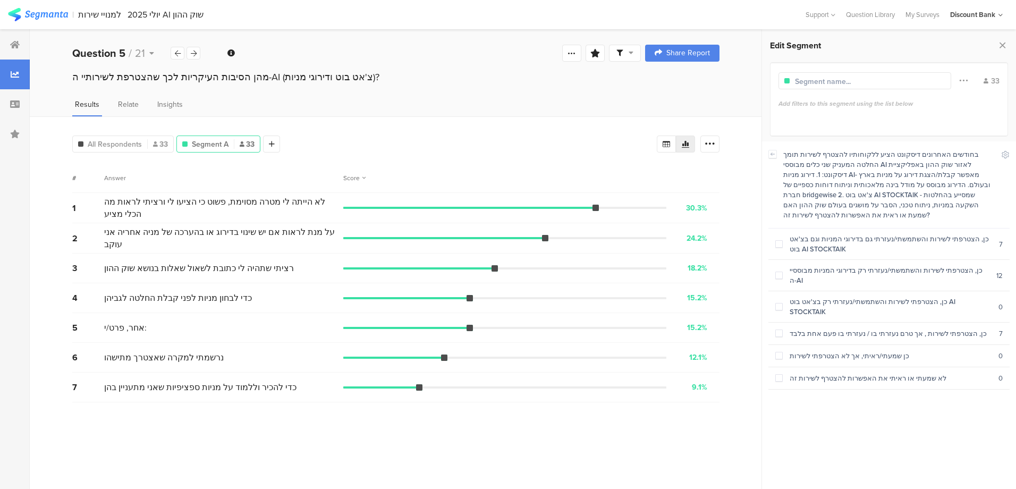
click at [777, 240] on span at bounding box center [778, 243] width 7 height 7
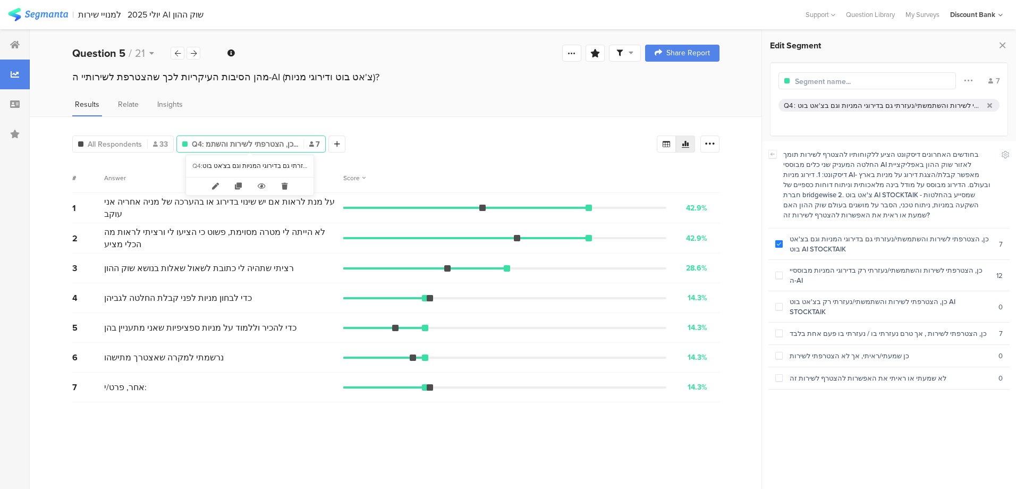
click at [284, 184] on icon at bounding box center [285, 186] width 22 height 18
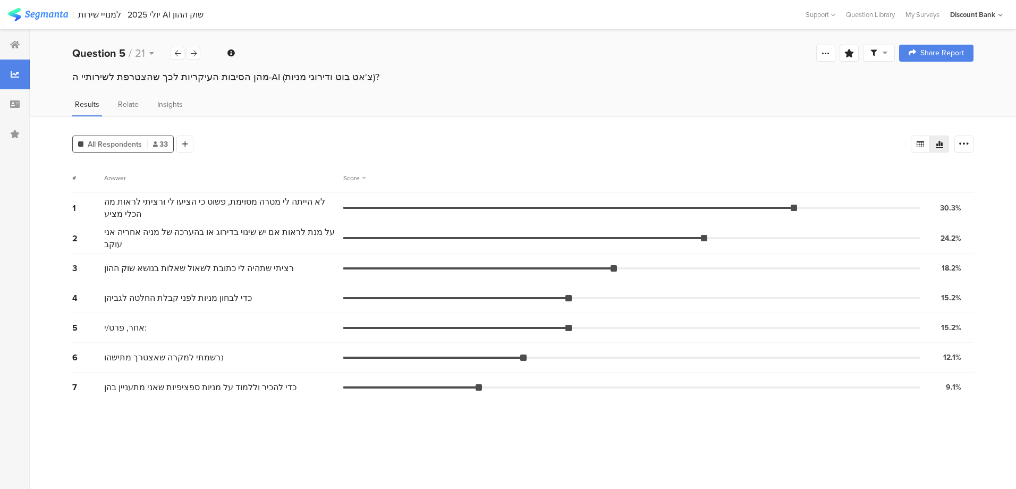
click at [195, 55] on icon at bounding box center [194, 53] width 6 height 7
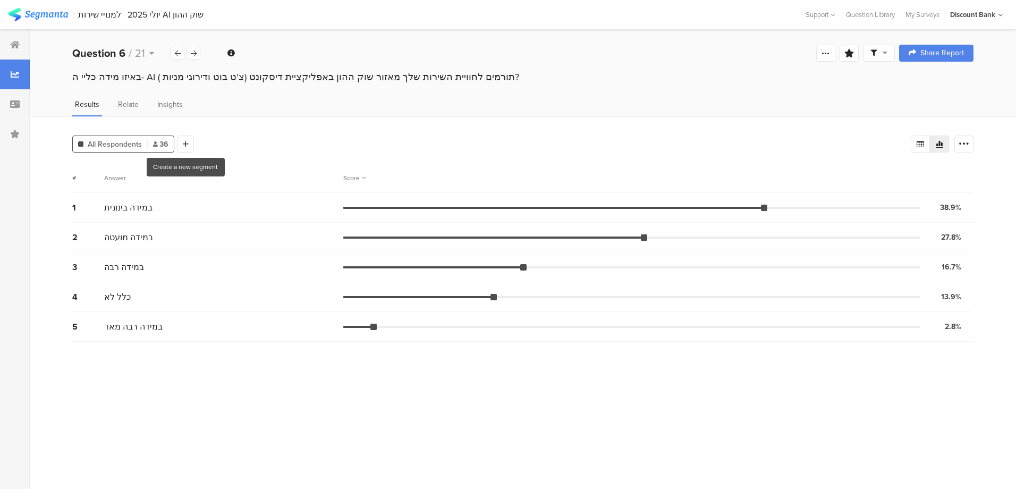
click at [190, 141] on div at bounding box center [185, 143] width 17 height 17
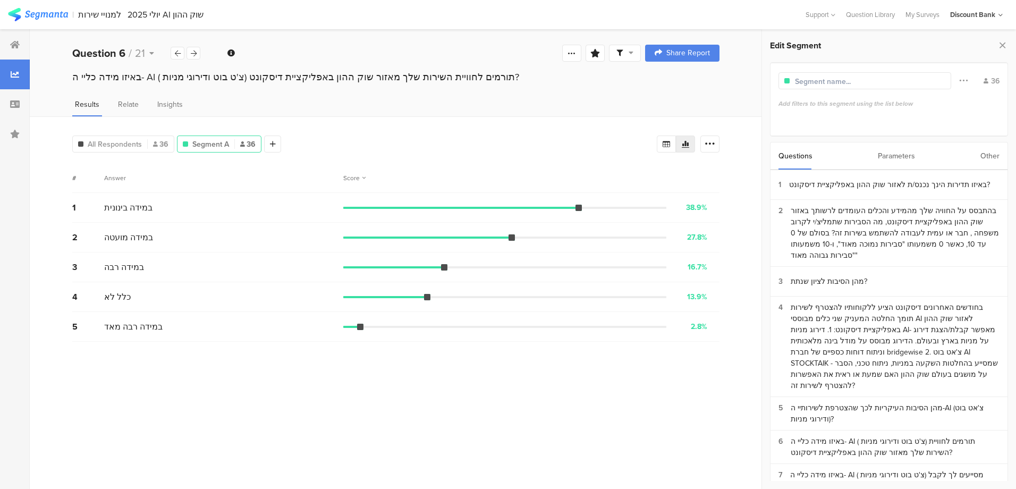
click at [912, 302] on div "בחודשים האחרונים דיסקונט הציע ללקוחותיו להצטרף לשירות תומך החלטה המעניק שני כלי…" at bounding box center [894, 346] width 209 height 89
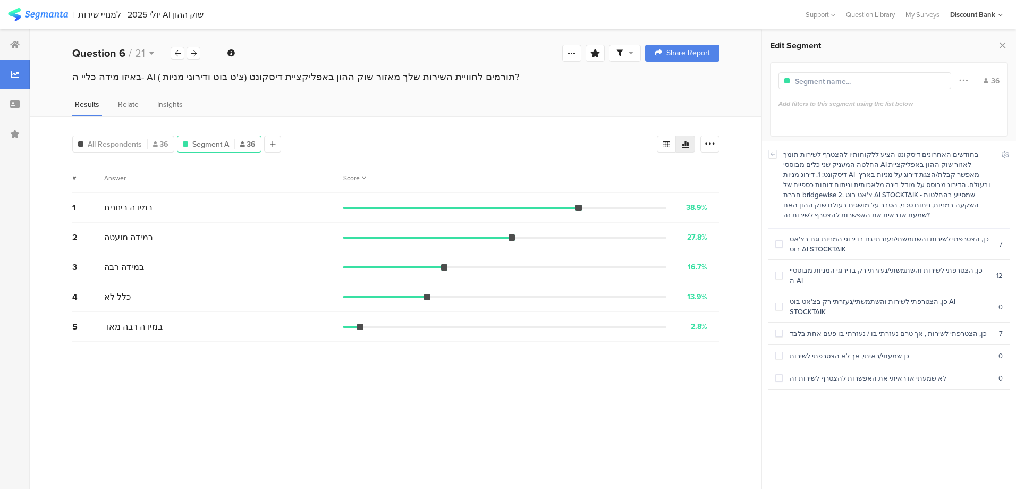
click at [779, 271] on span at bounding box center [778, 274] width 7 height 7
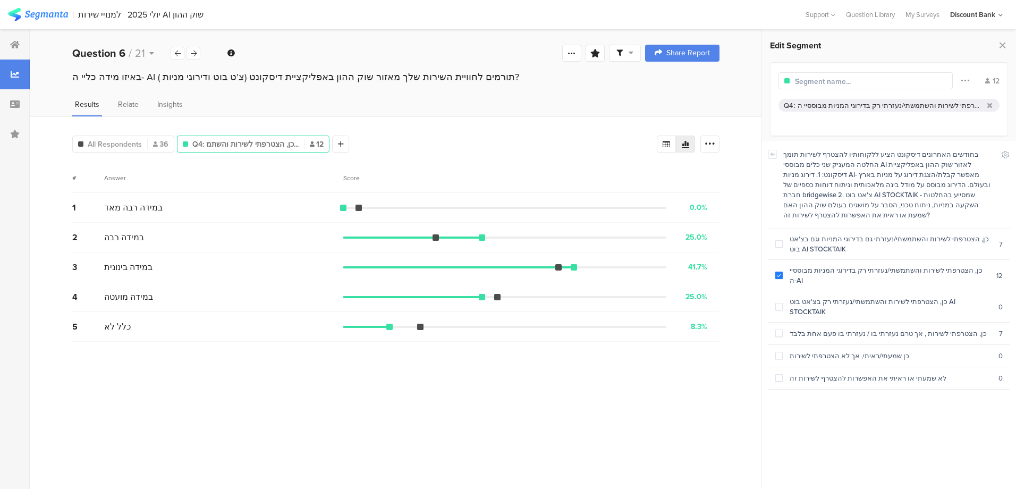
click at [779, 271] on span at bounding box center [778, 274] width 7 height 7
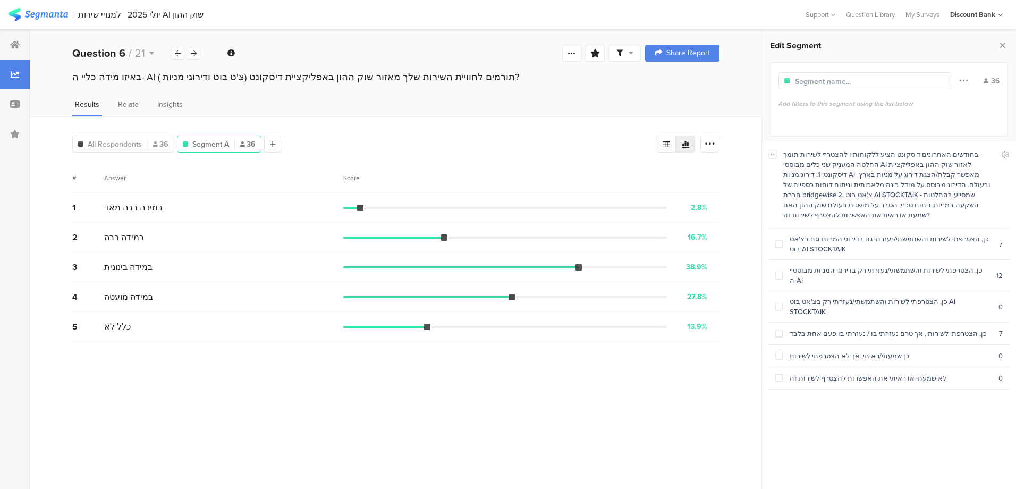
click at [778, 240] on span at bounding box center [778, 243] width 7 height 7
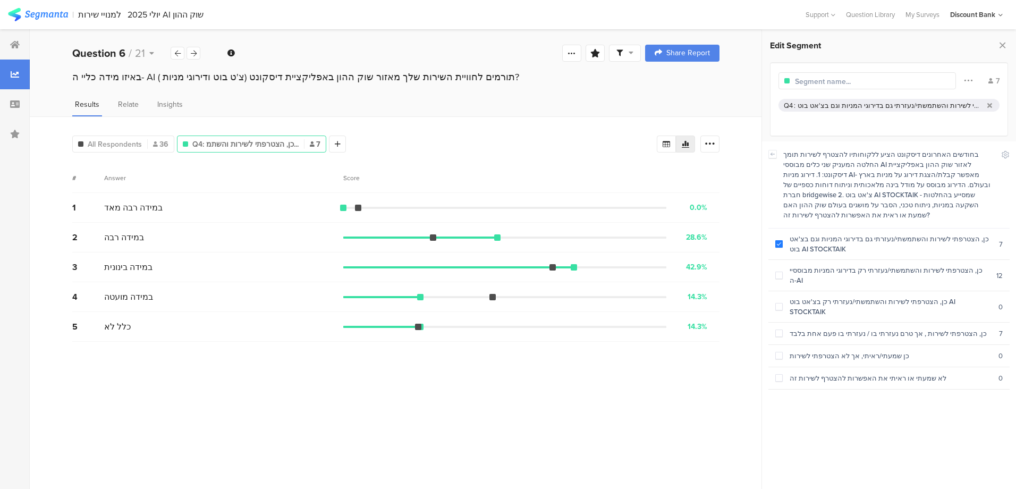
click at [779, 271] on span at bounding box center [778, 274] width 7 height 7
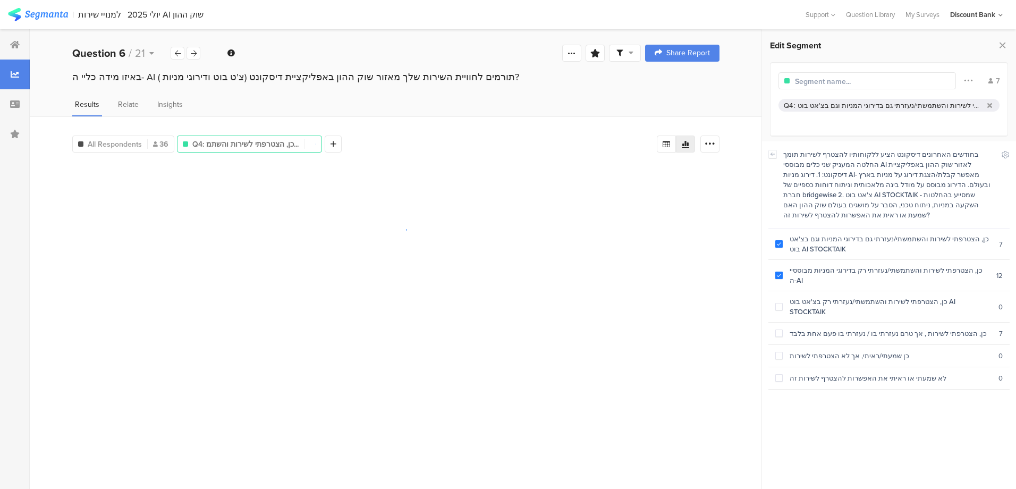
click at [780, 240] on span at bounding box center [778, 243] width 7 height 7
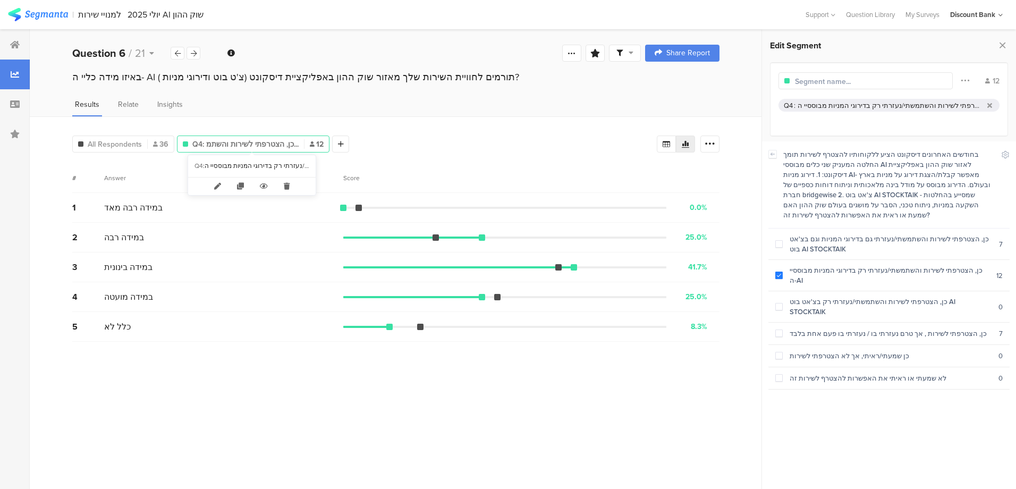
click at [286, 187] on icon at bounding box center [287, 186] width 22 height 18
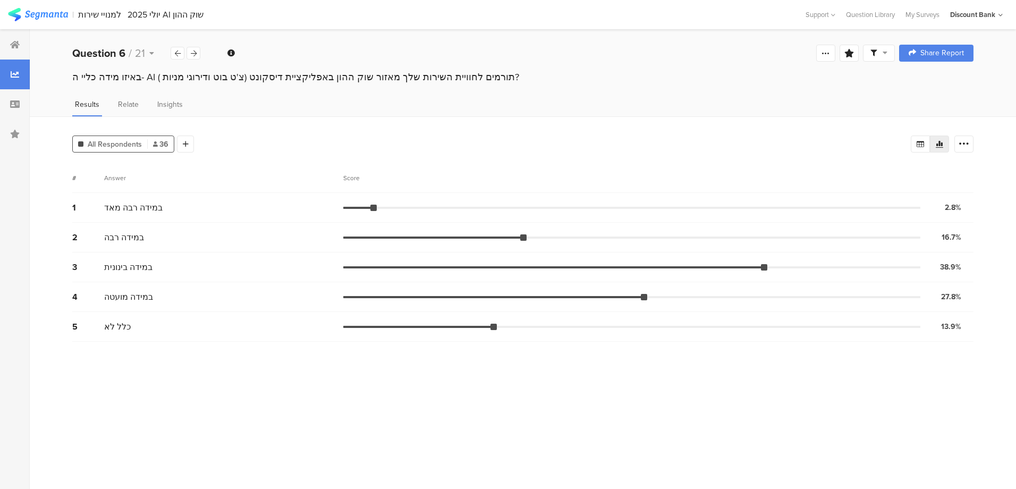
click at [192, 52] on icon at bounding box center [194, 53] width 6 height 7
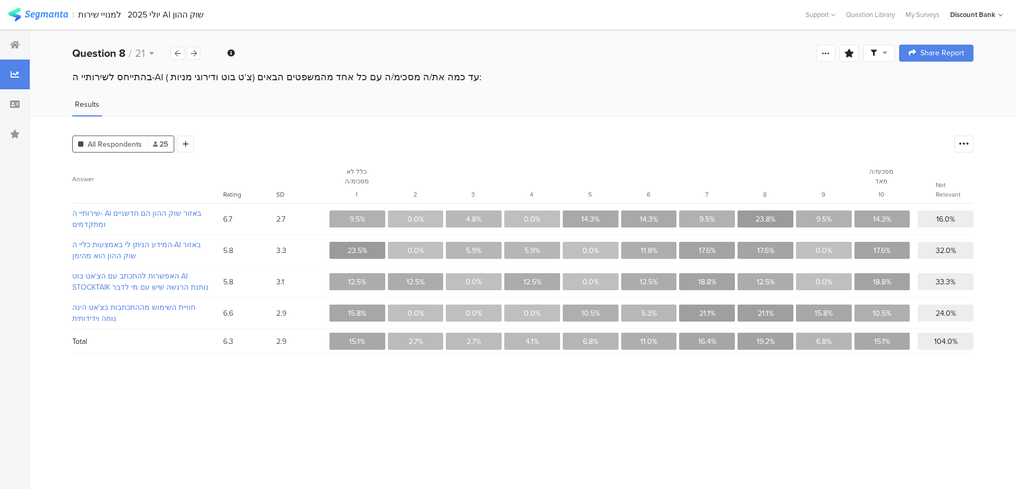
click at [192, 52] on icon at bounding box center [194, 53] width 6 height 7
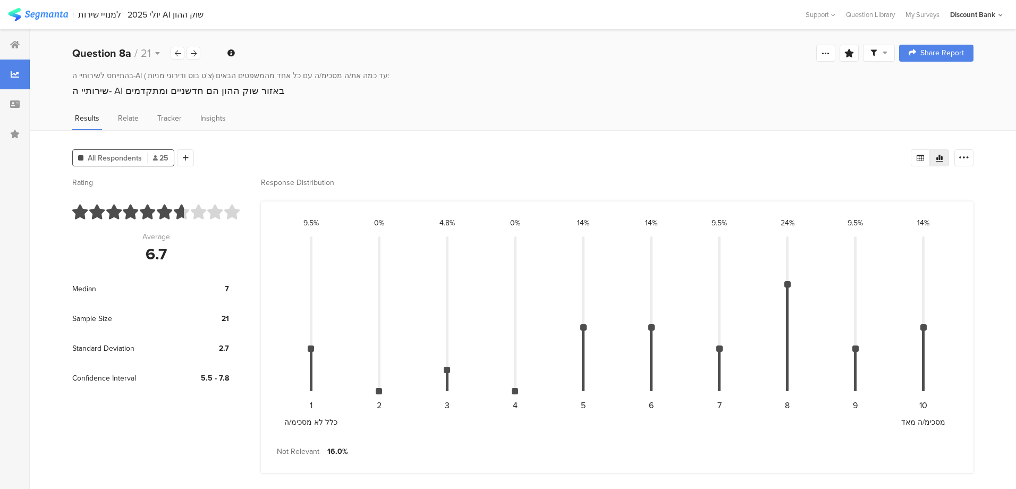
click at [192, 52] on icon at bounding box center [194, 53] width 6 height 7
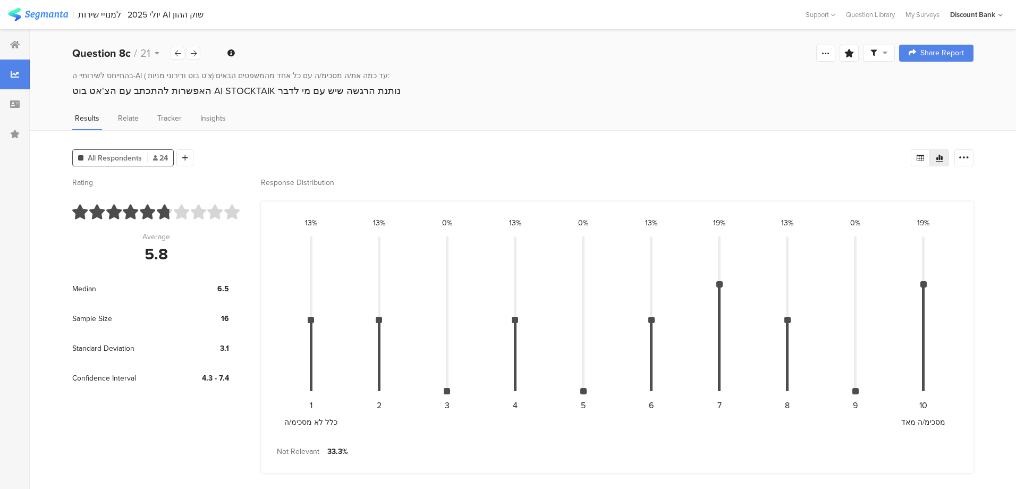
click at [192, 52] on icon at bounding box center [194, 53] width 6 height 7
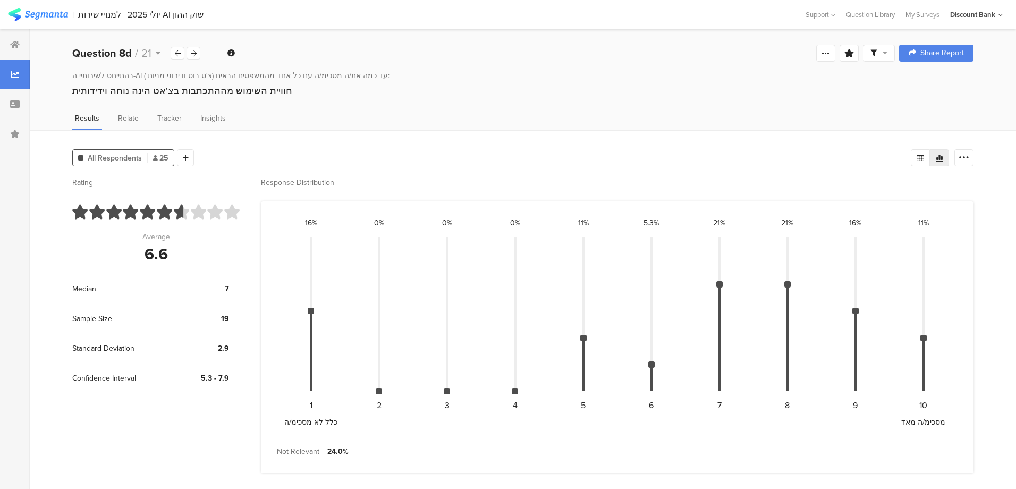
click at [192, 52] on icon at bounding box center [194, 53] width 6 height 7
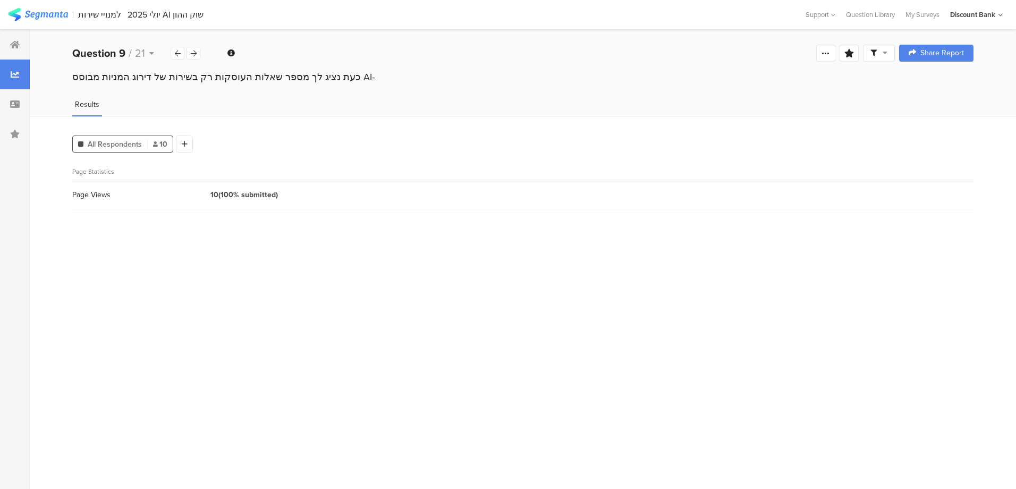
click at [192, 52] on icon at bounding box center [194, 53] width 6 height 7
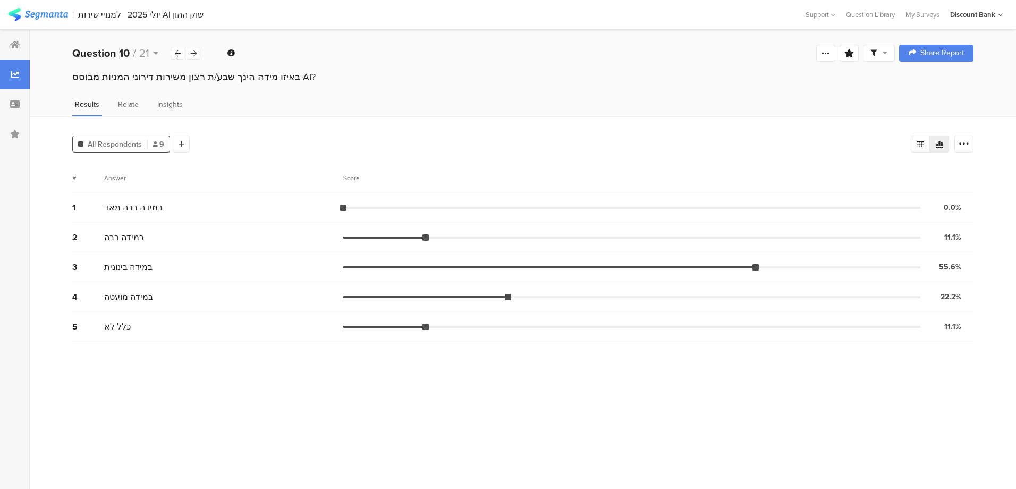
click at [192, 52] on icon at bounding box center [194, 53] width 6 height 7
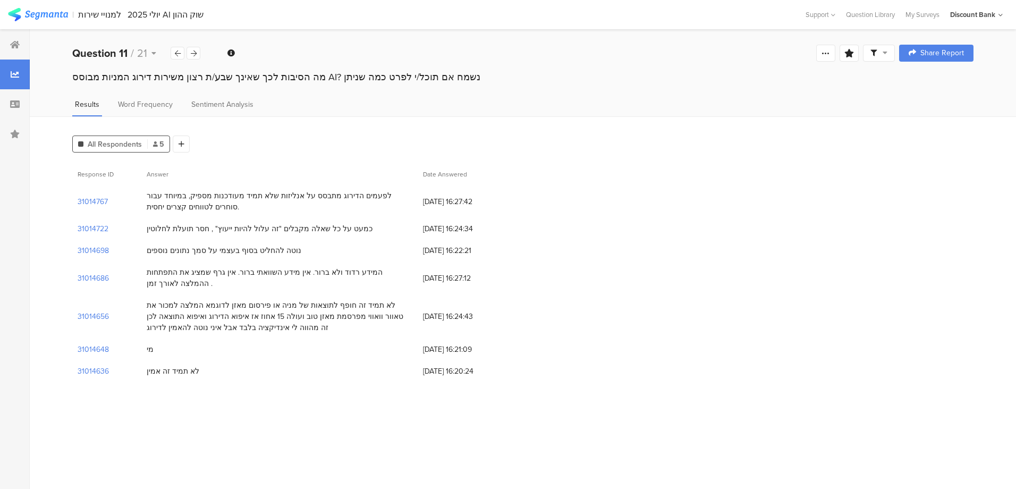
click at [192, 52] on icon at bounding box center [194, 53] width 6 height 7
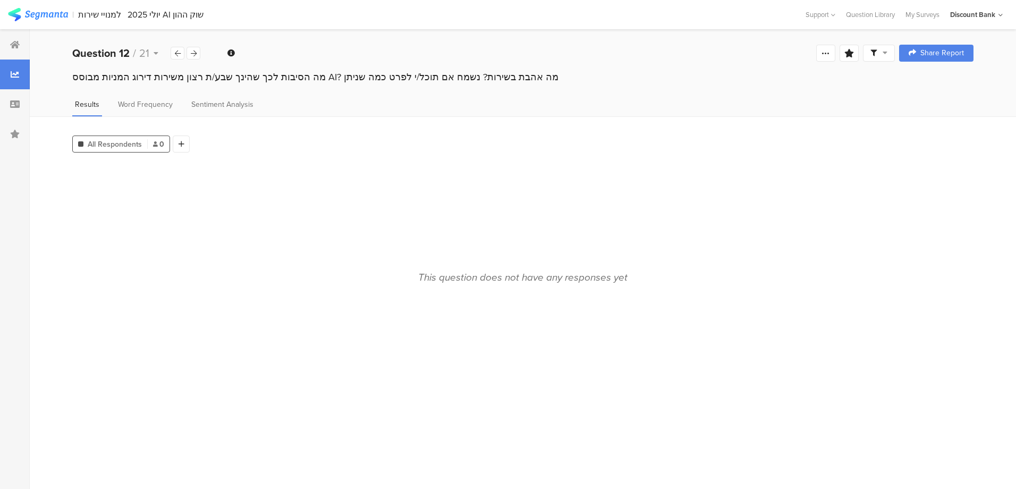
click at [192, 52] on icon at bounding box center [194, 53] width 6 height 7
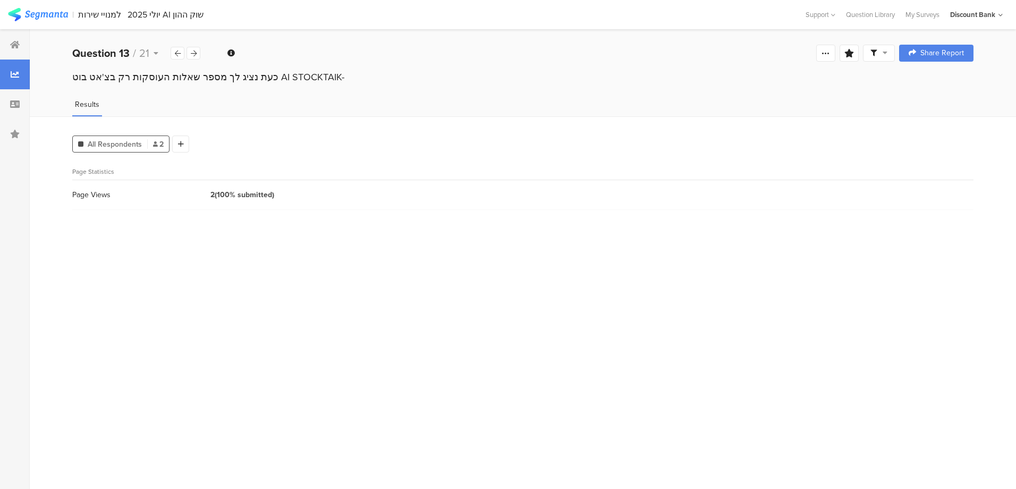
click at [192, 52] on icon at bounding box center [194, 53] width 6 height 7
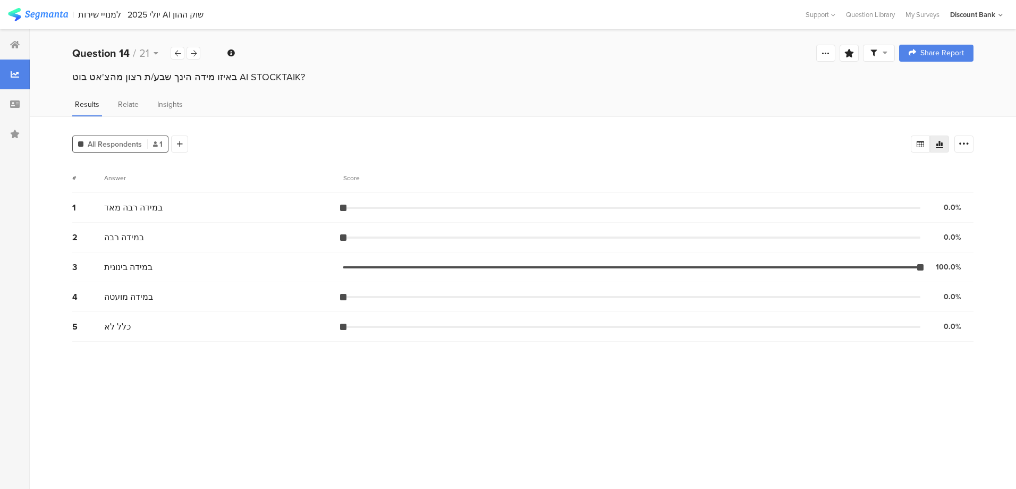
click at [192, 52] on icon at bounding box center [194, 53] width 6 height 7
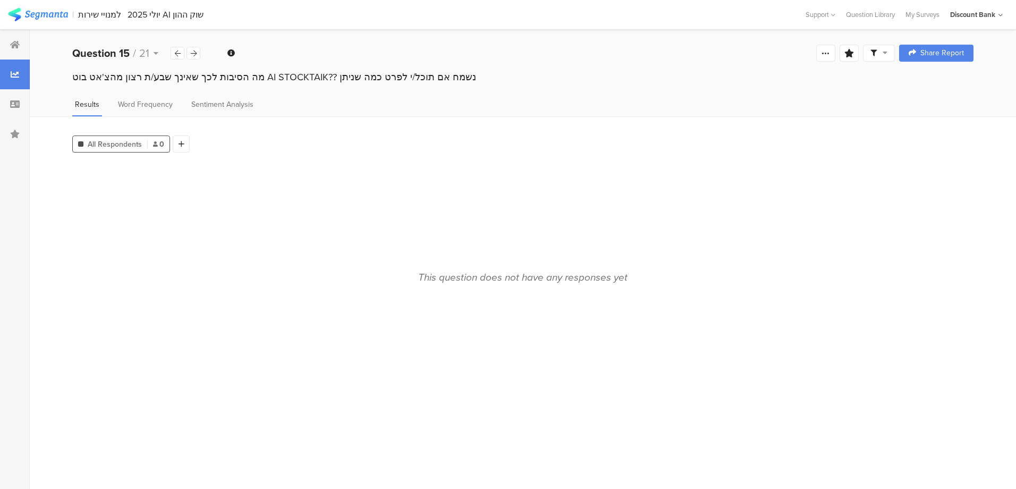
click at [192, 52] on icon at bounding box center [194, 53] width 6 height 7
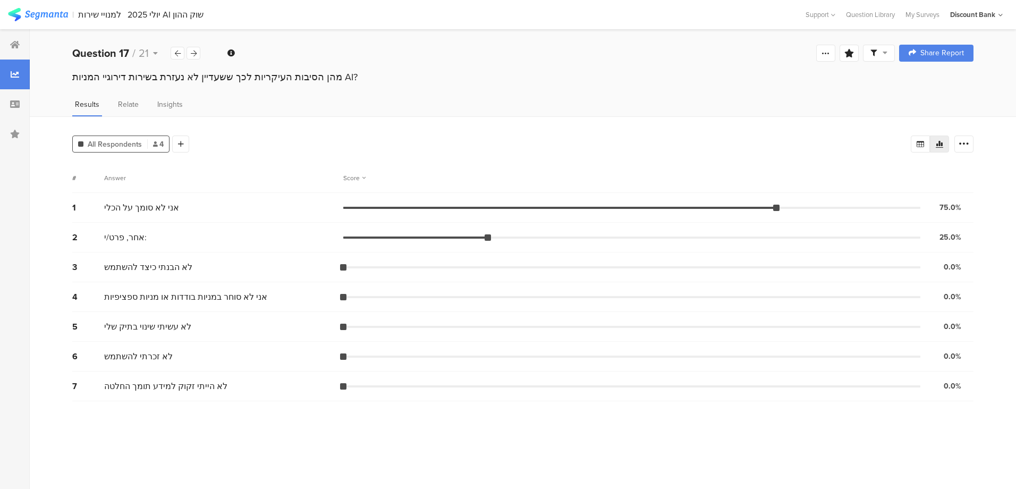
click at [192, 52] on icon at bounding box center [194, 53] width 6 height 7
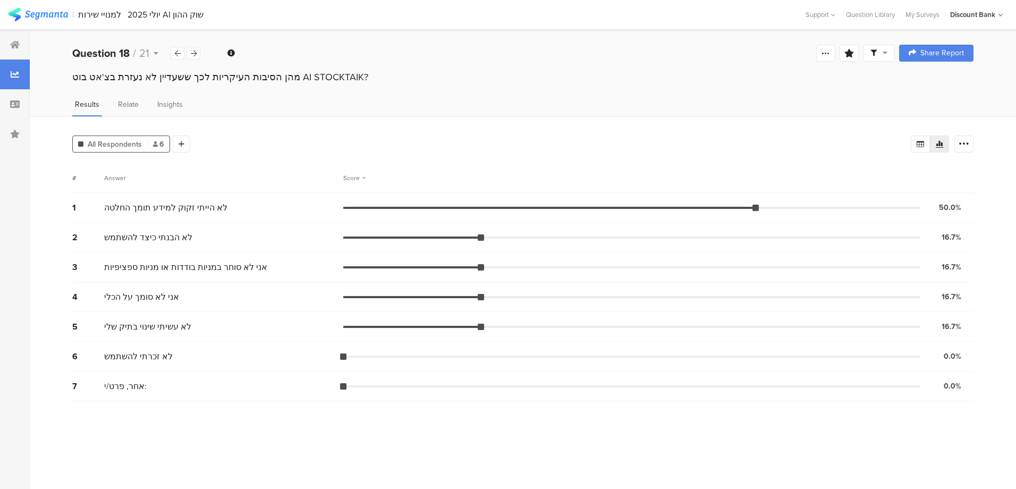
click at [192, 50] on icon at bounding box center [194, 53] width 6 height 7
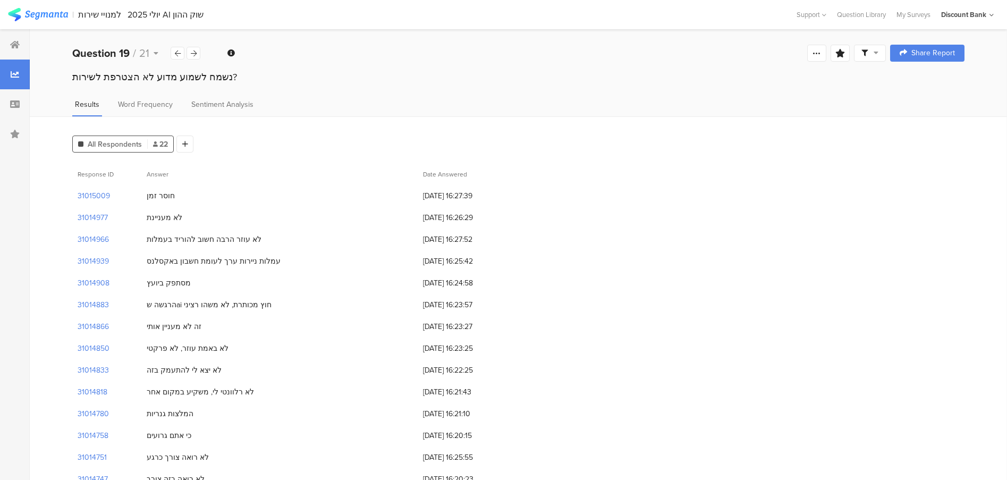
click at [195, 56] on icon at bounding box center [194, 53] width 6 height 7
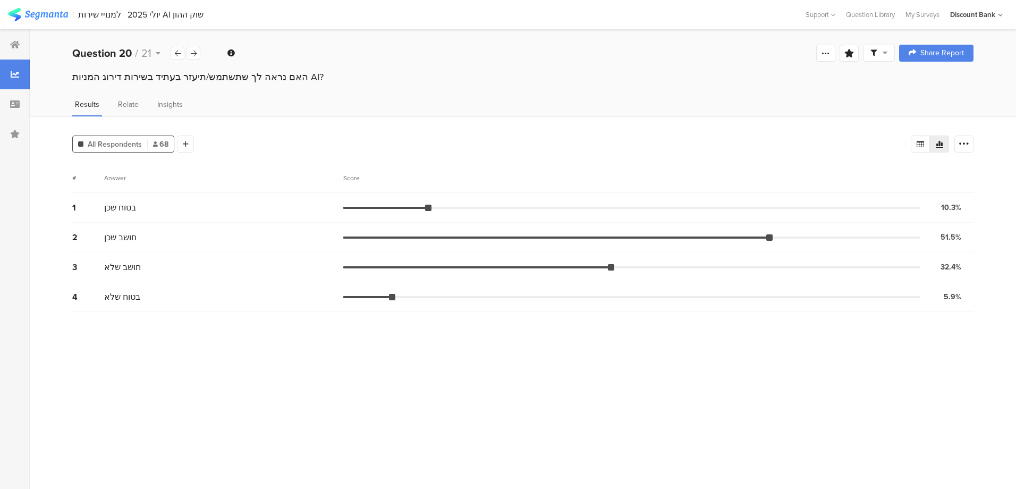
click at [194, 55] on icon at bounding box center [194, 53] width 6 height 7
click at [19, 47] on icon at bounding box center [15, 44] width 10 height 8
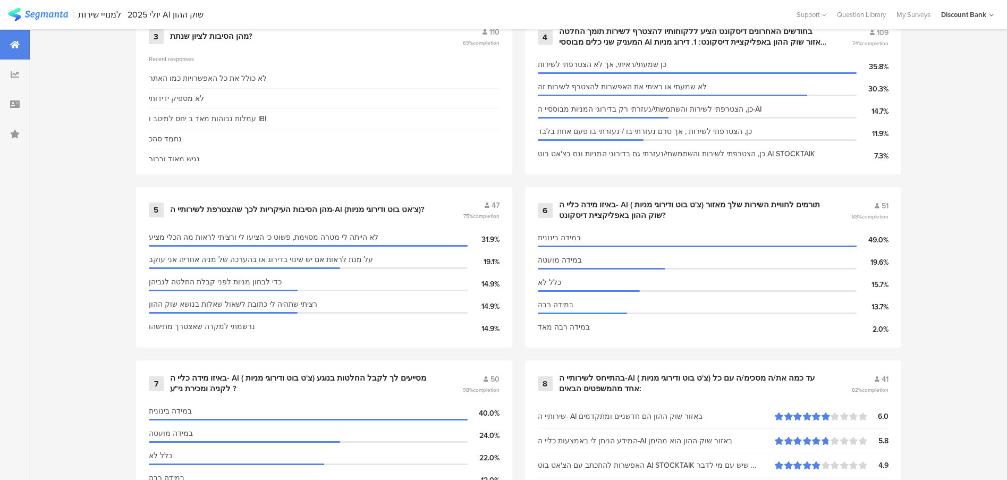
scroll to position [673, 0]
click at [270, 207] on div "מהן הסיבות העיקריות לכך שהצטרפת לשירותיי ה-AI (צ'אט בוט ודירוגי מניות)?" at bounding box center [297, 209] width 254 height 11
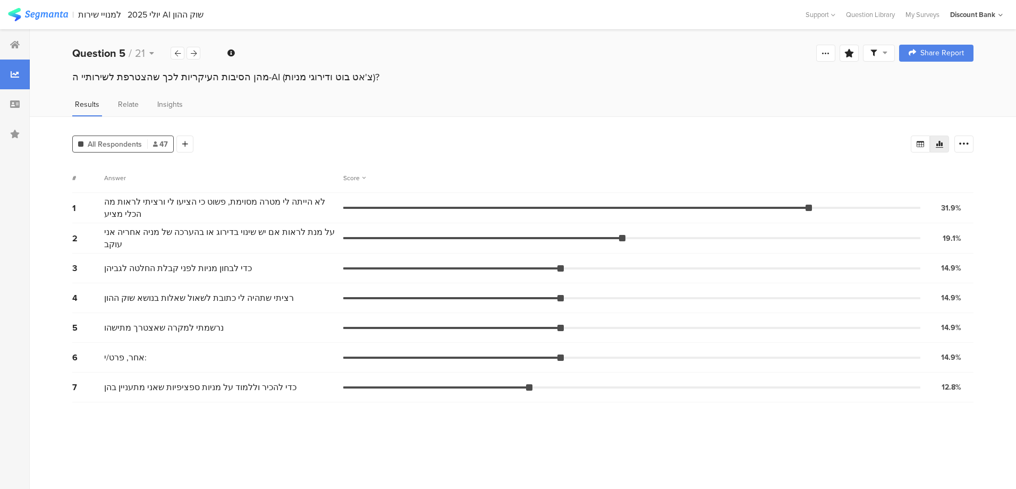
click at [190, 144] on div at bounding box center [184, 143] width 17 height 17
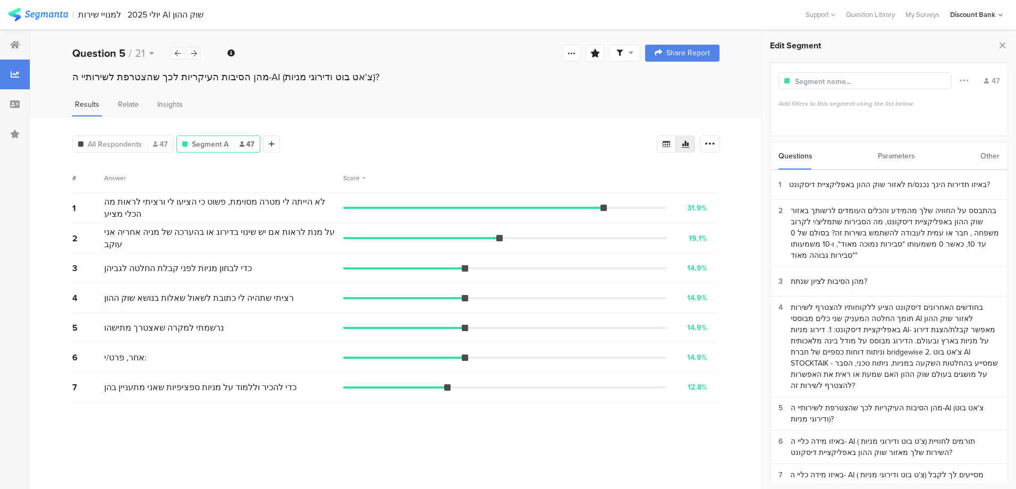
click at [903, 316] on div "בחודשים האחרונים דיסקונט הציע ללקוחותיו להצטרף לשירות תומך החלטה המעניק שני כלי…" at bounding box center [894, 346] width 209 height 89
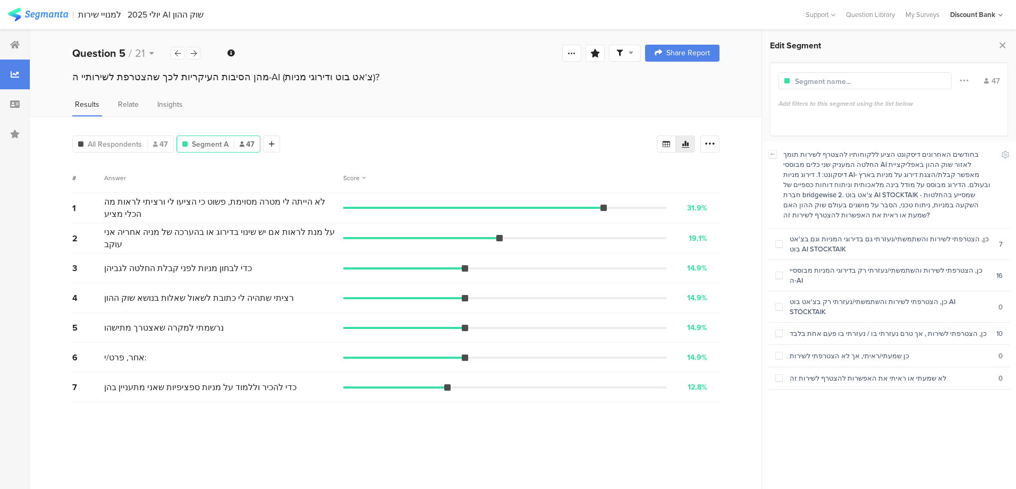
click at [781, 271] on span at bounding box center [778, 274] width 7 height 7
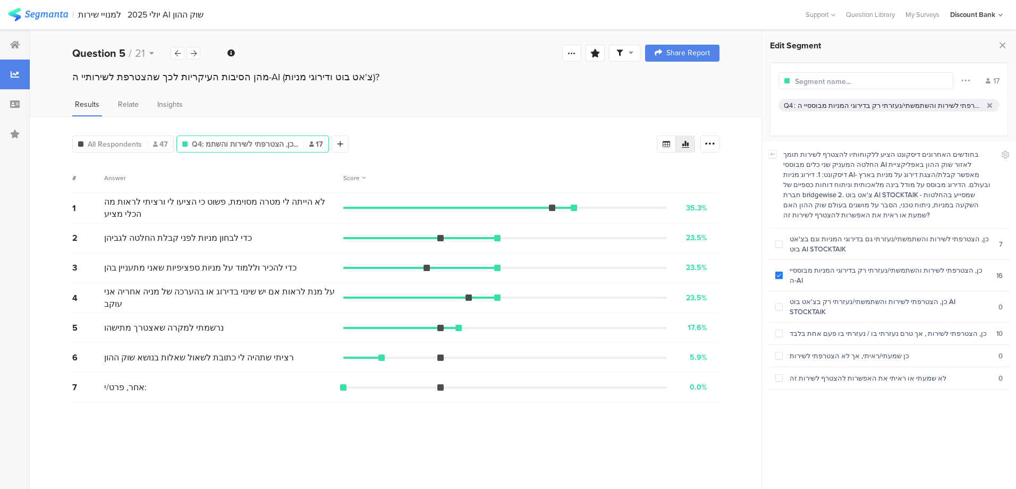
click at [781, 271] on span at bounding box center [778, 274] width 7 height 7
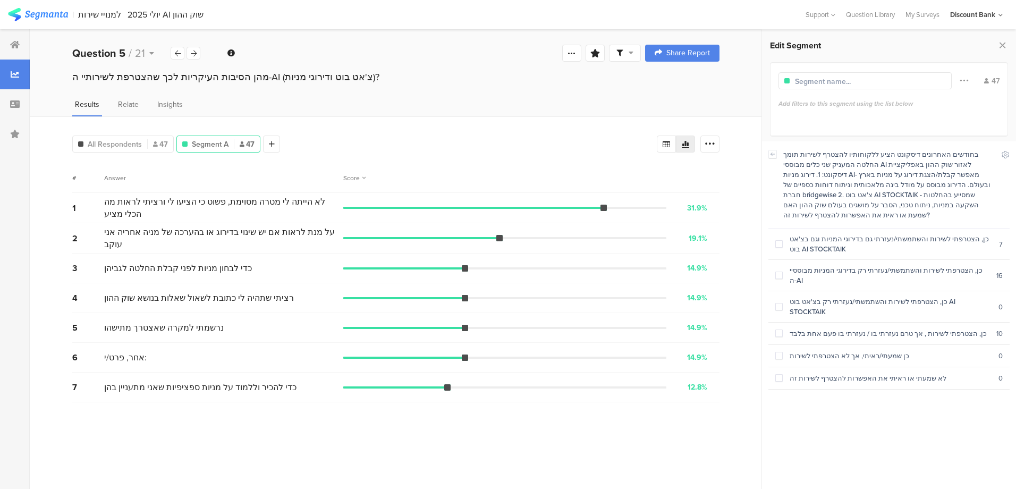
click at [779, 240] on span at bounding box center [778, 243] width 7 height 7
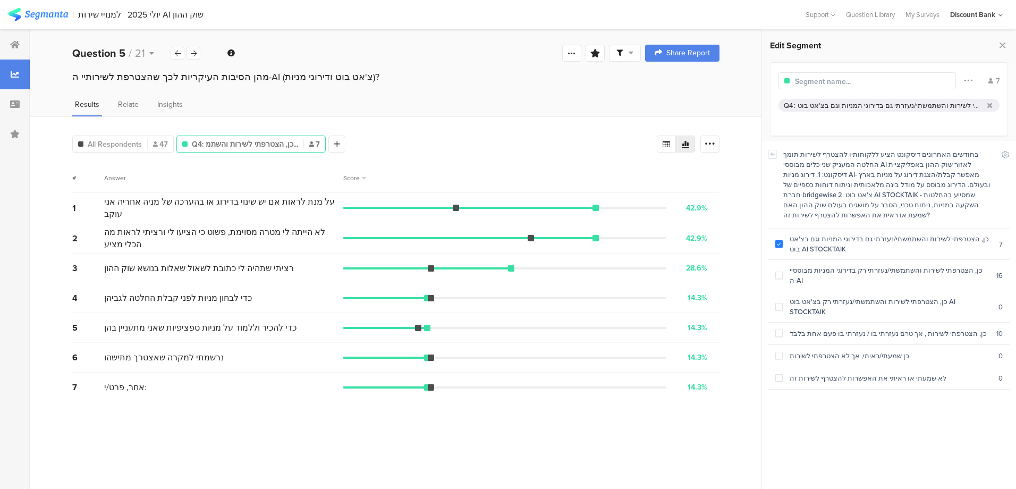
click at [14, 41] on icon at bounding box center [15, 44] width 10 height 8
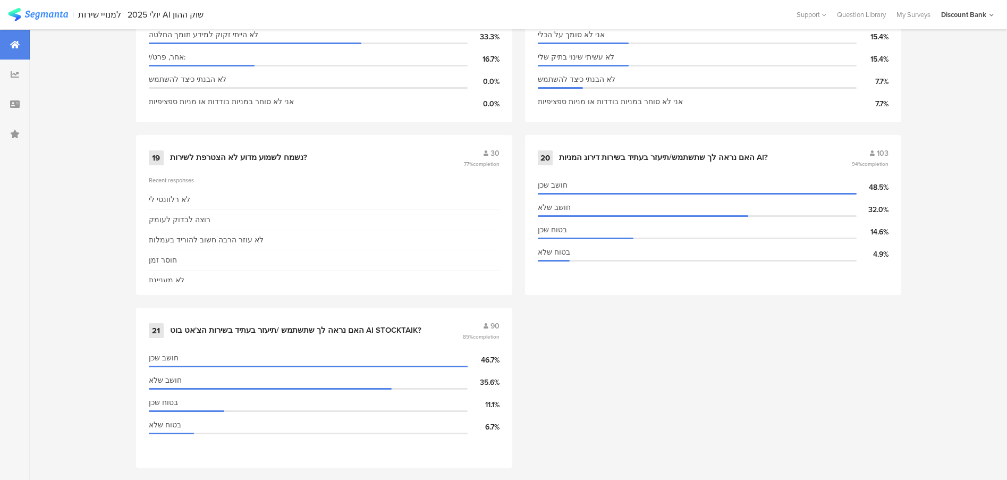
scroll to position [1934, 0]
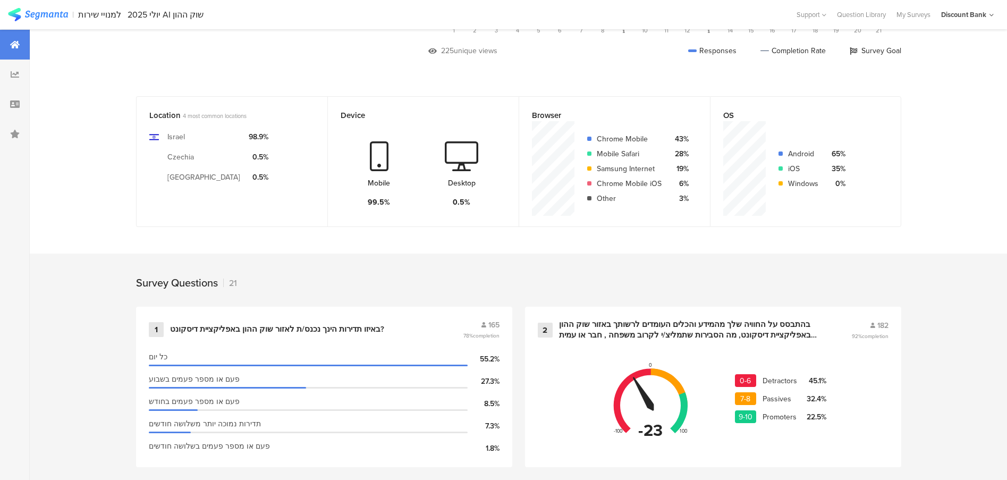
scroll to position [207, 0]
click at [648, 321] on div "בהתבסס על החוויה שלך מהמידע והכלים העומדים לרשותך באזור שוק ההון באפליקציית דיס…" at bounding box center [692, 329] width 267 height 21
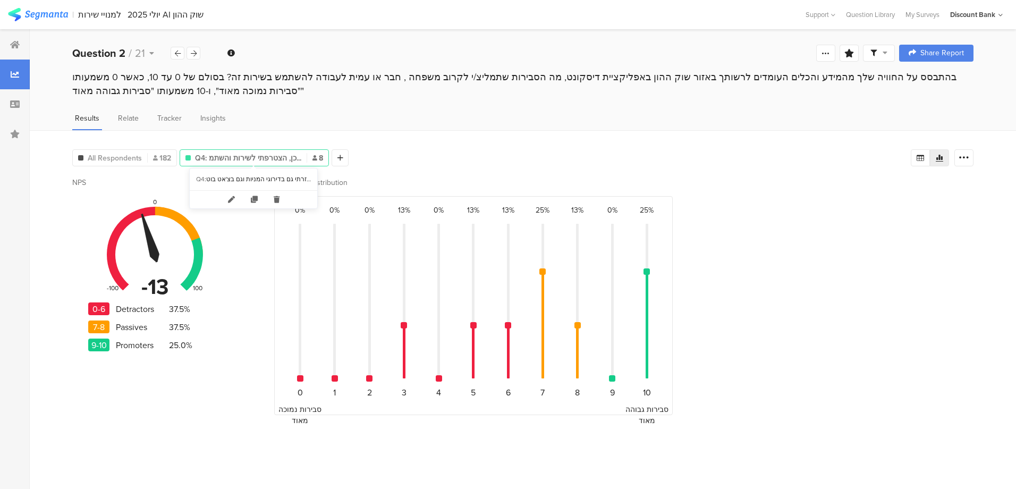
click at [244, 155] on span "Q4: כן, הצטרפתי לשירות והשתמ..." at bounding box center [248, 157] width 106 height 11
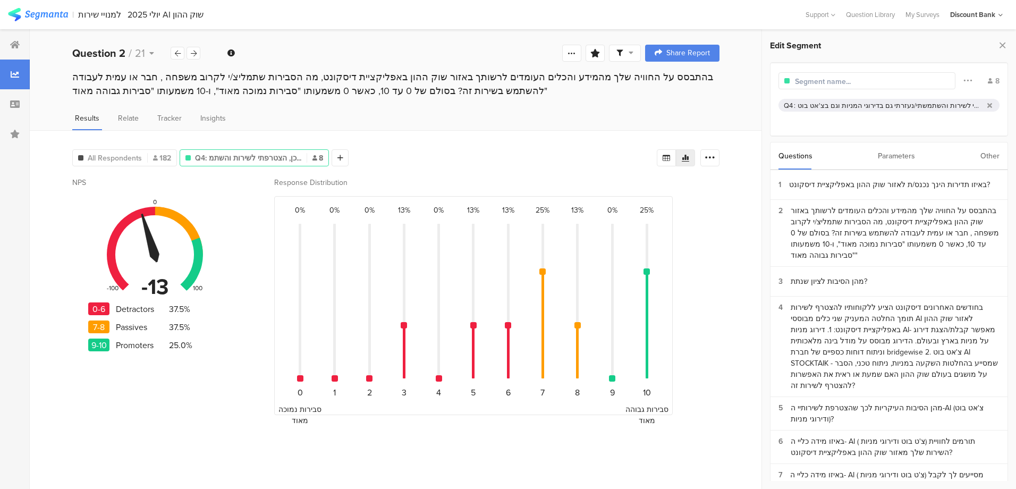
click at [878, 321] on div "בחודשים האחרונים דיסקונט הציע ללקוחותיו להצטרף לשירות תומך החלטה המעניק שני כלי…" at bounding box center [894, 346] width 209 height 89
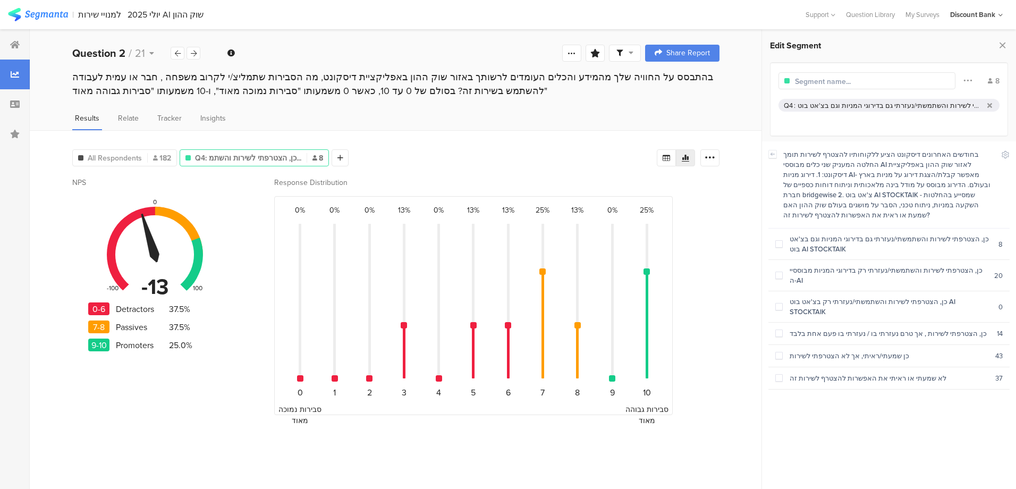
click at [776, 240] on span at bounding box center [778, 243] width 7 height 7
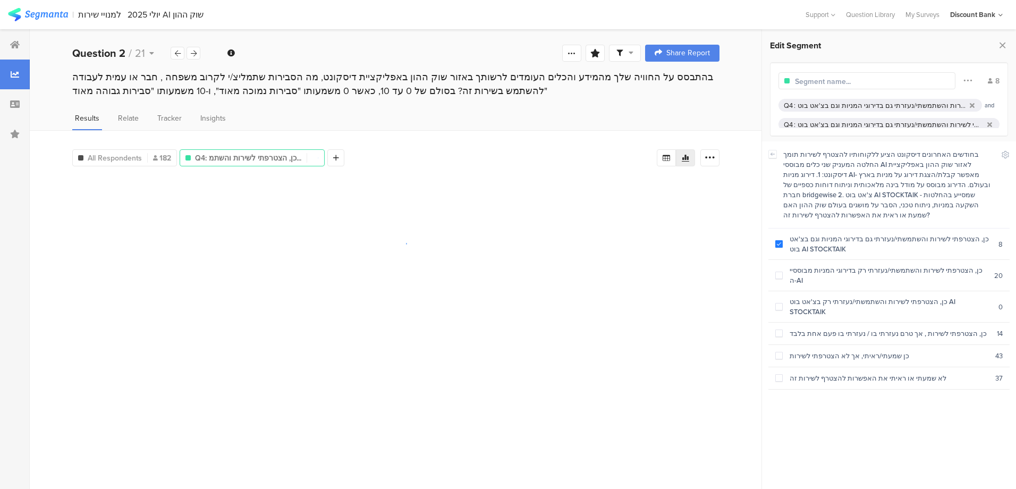
click at [779, 271] on span at bounding box center [778, 274] width 7 height 7
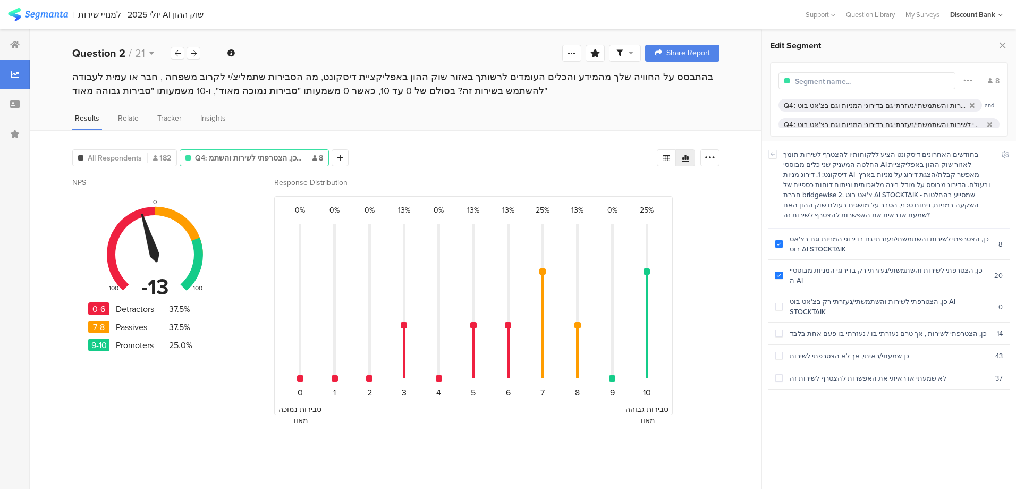
click at [890, 296] on div "כן, הצטרפתי לשירות והשתמשתי/נעזרתי רק בצ'אט בוט AI STOCKTAIK" at bounding box center [891, 306] width 216 height 20
click at [781, 303] on span at bounding box center [778, 306] width 7 height 7
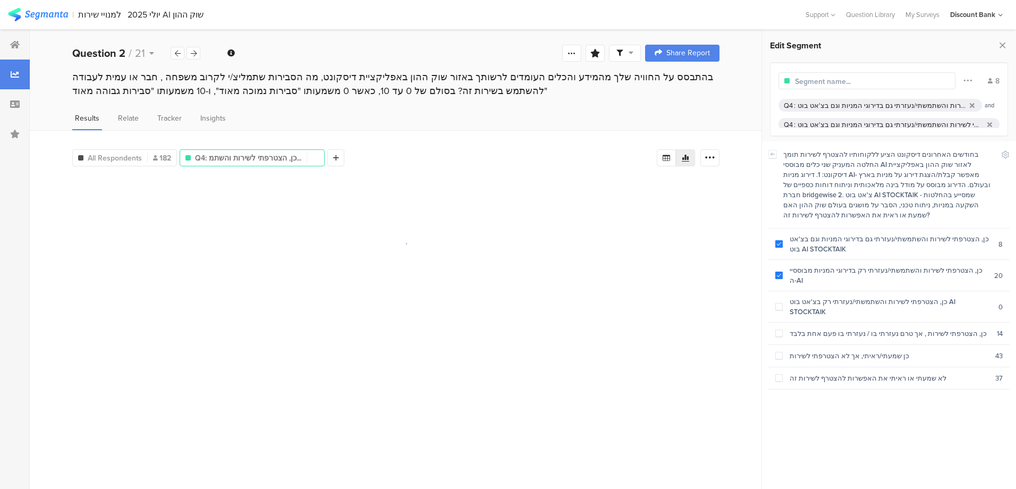
click at [778, 271] on span at bounding box center [778, 274] width 7 height 7
click at [778, 240] on span at bounding box center [778, 243] width 7 height 7
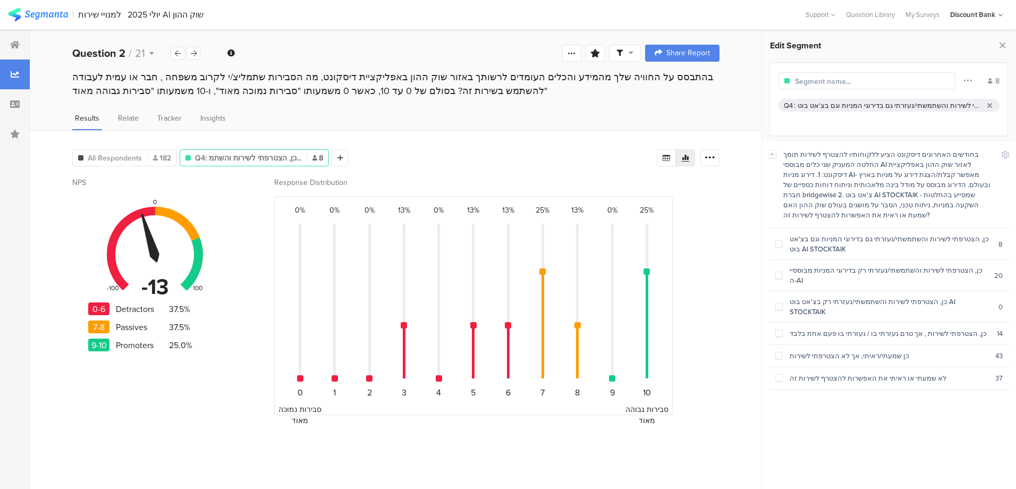
click at [777, 352] on span at bounding box center [778, 355] width 7 height 7
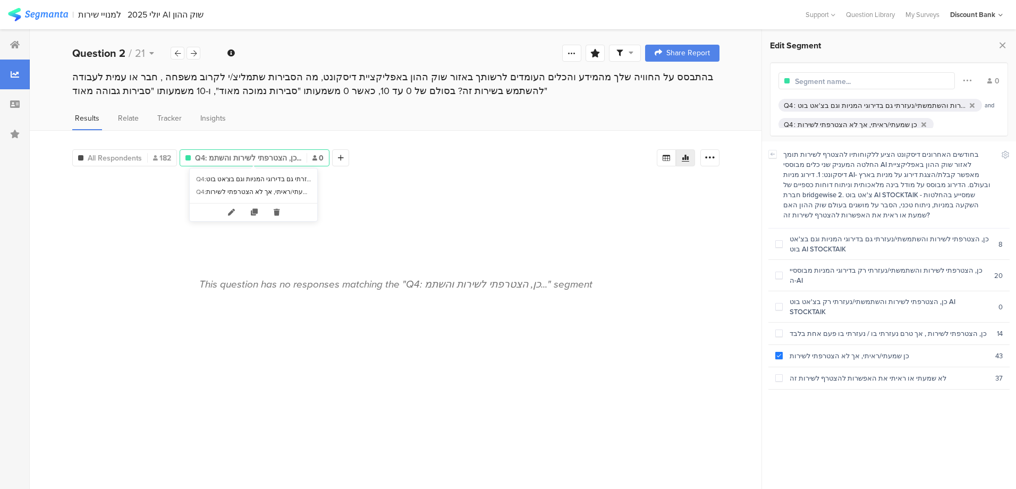
click at [275, 210] on icon at bounding box center [277, 212] width 22 height 18
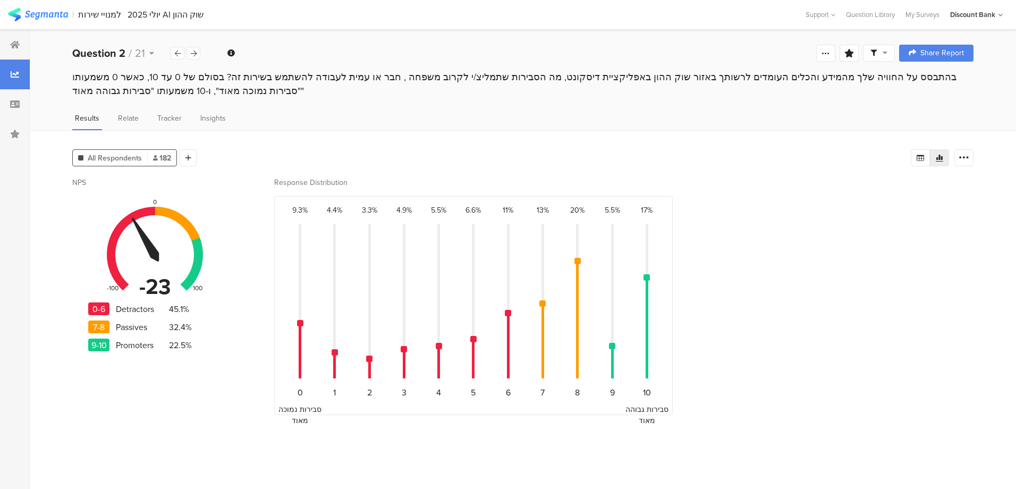
click at [192, 155] on div at bounding box center [188, 157] width 17 height 17
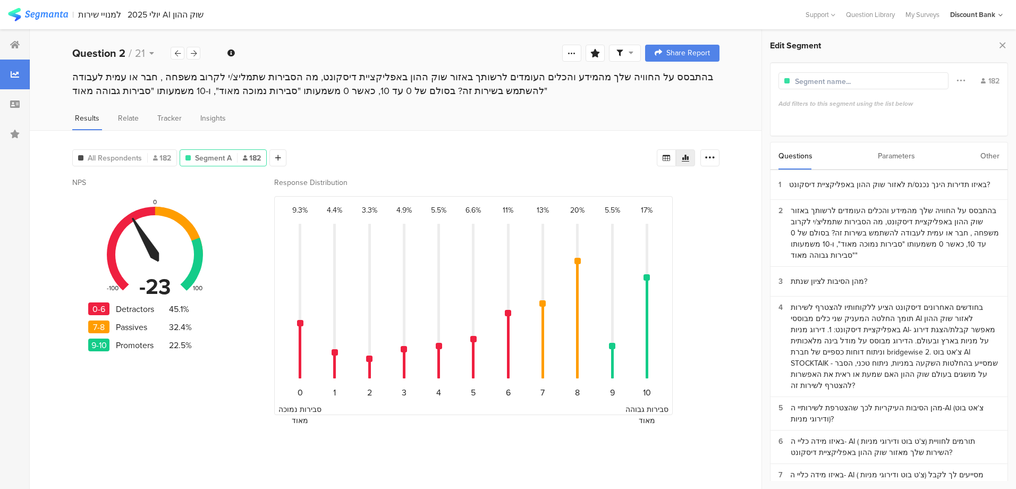
click at [885, 305] on div "בחודשים האחרונים דיסקונט הציע ללקוחותיו להצטרף לשירות תומך החלטה המעניק שני כלי…" at bounding box center [894, 346] width 209 height 89
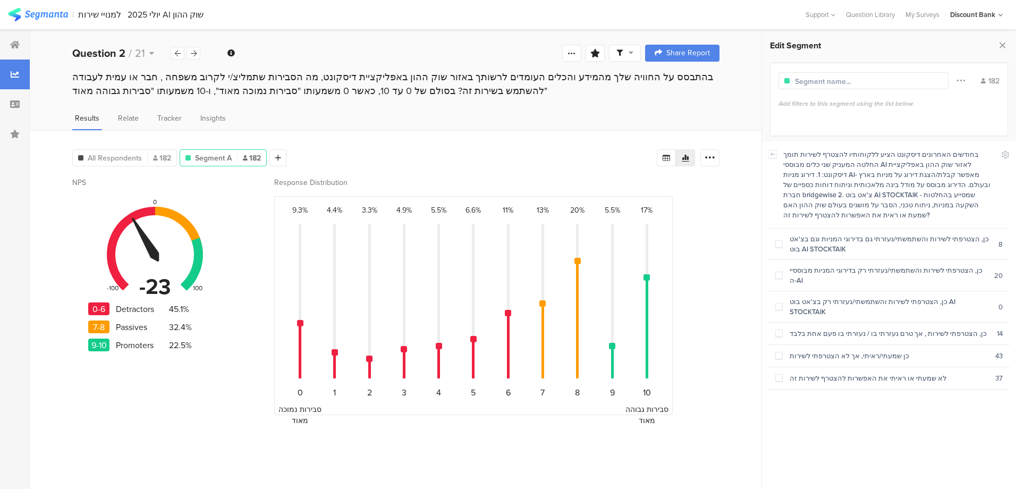
click at [779, 271] on span at bounding box center [778, 274] width 7 height 7
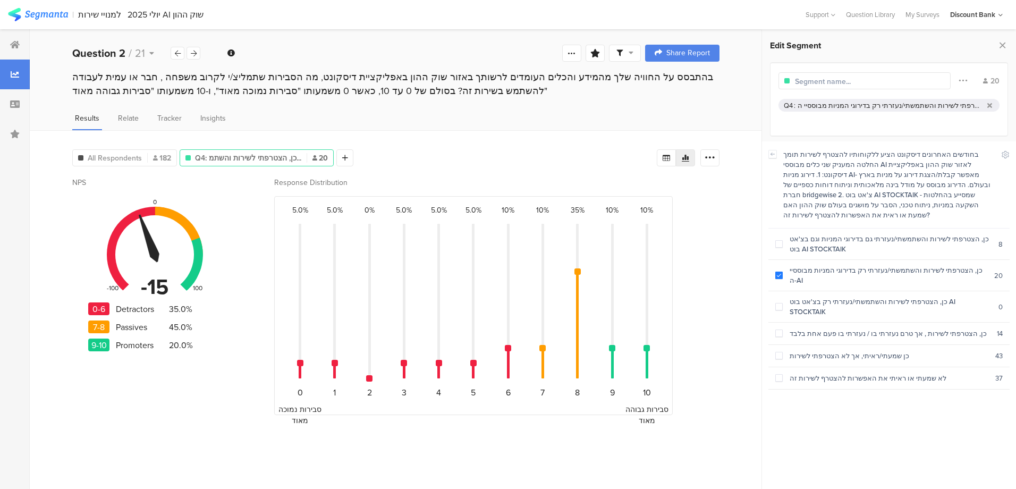
click at [779, 271] on span at bounding box center [778, 274] width 7 height 7
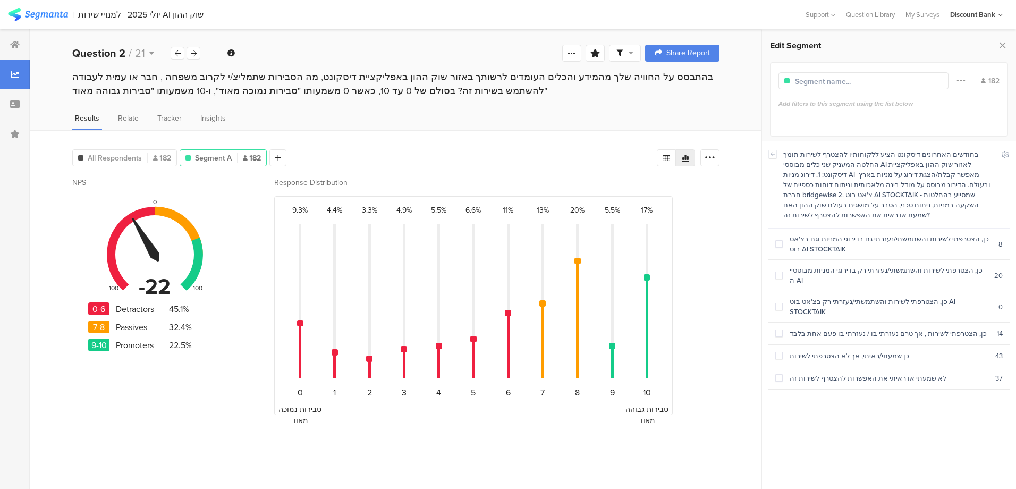
click at [779, 239] on label at bounding box center [778, 244] width 7 height 11
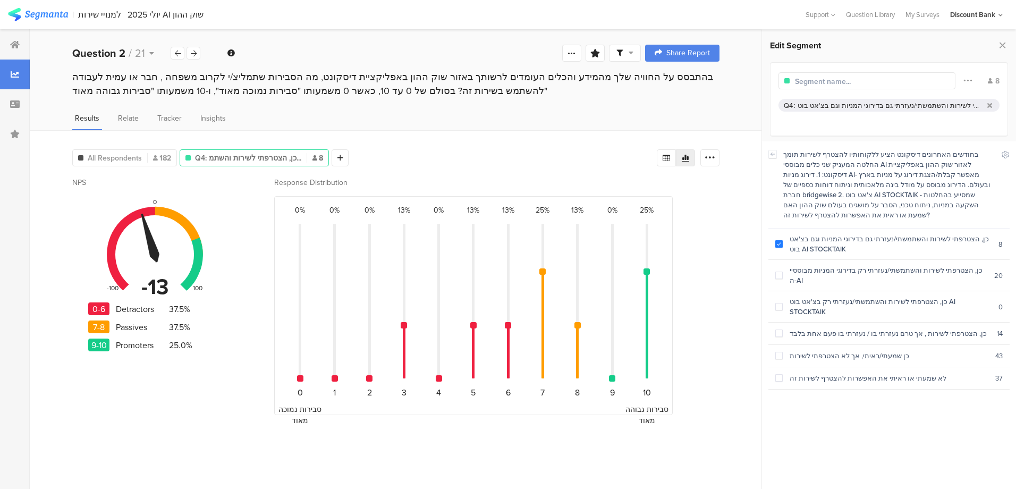
click at [779, 240] on span at bounding box center [778, 243] width 7 height 7
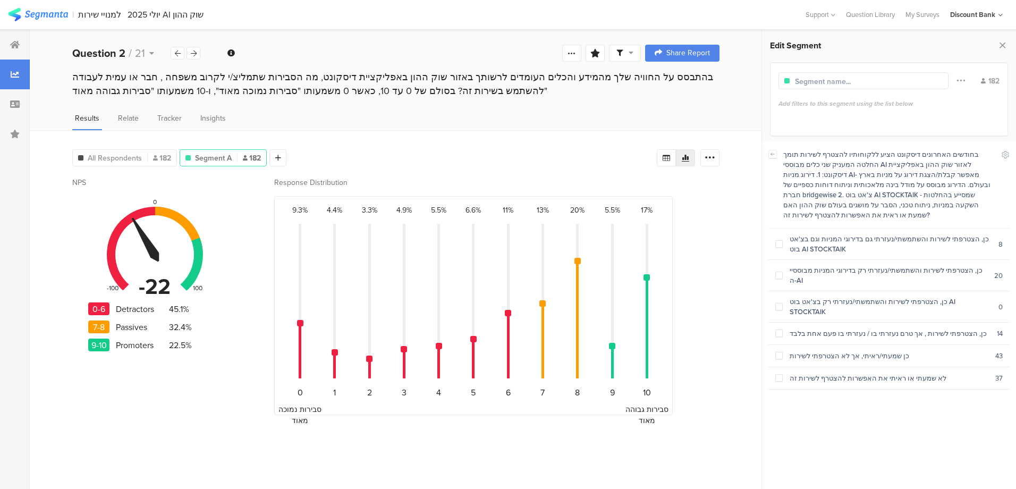
click at [777, 303] on span at bounding box center [778, 306] width 7 height 7
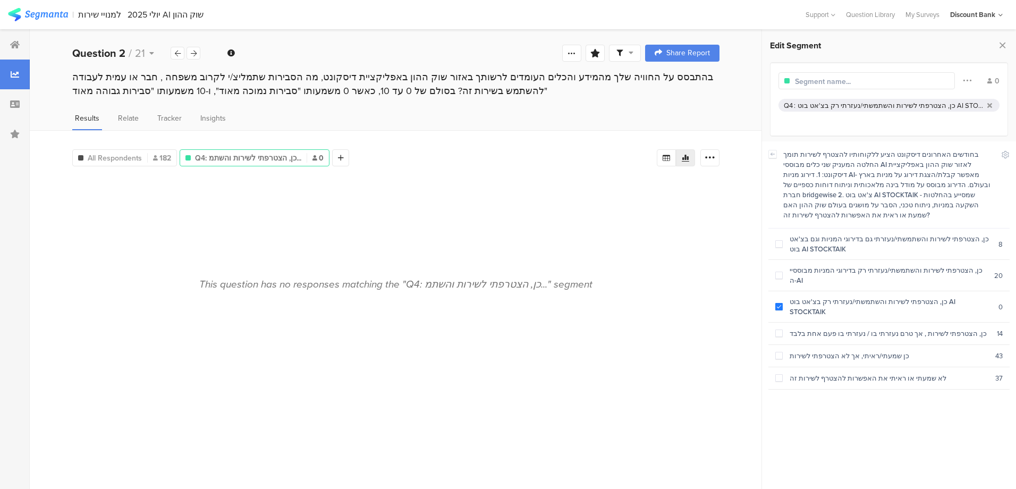
click at [780, 303] on span at bounding box center [778, 306] width 7 height 7
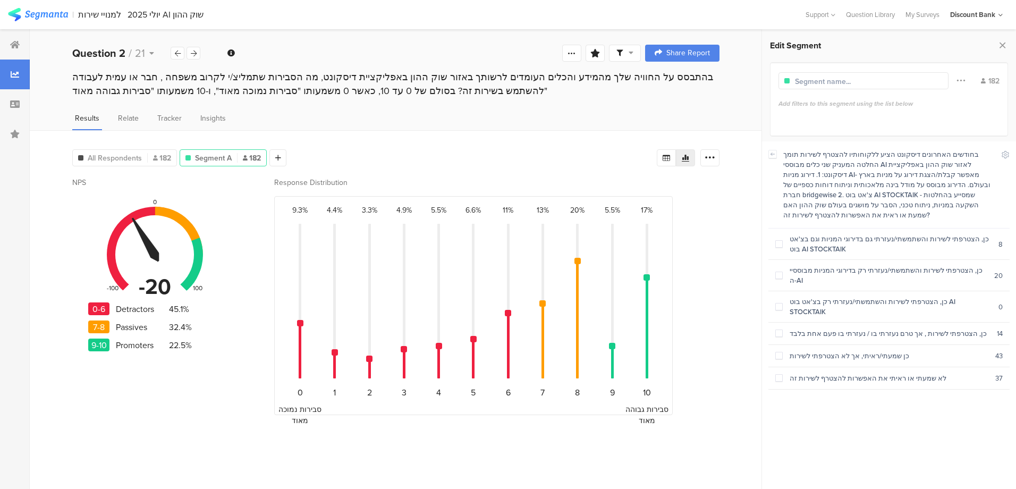
click at [780, 328] on label at bounding box center [778, 333] width 7 height 11
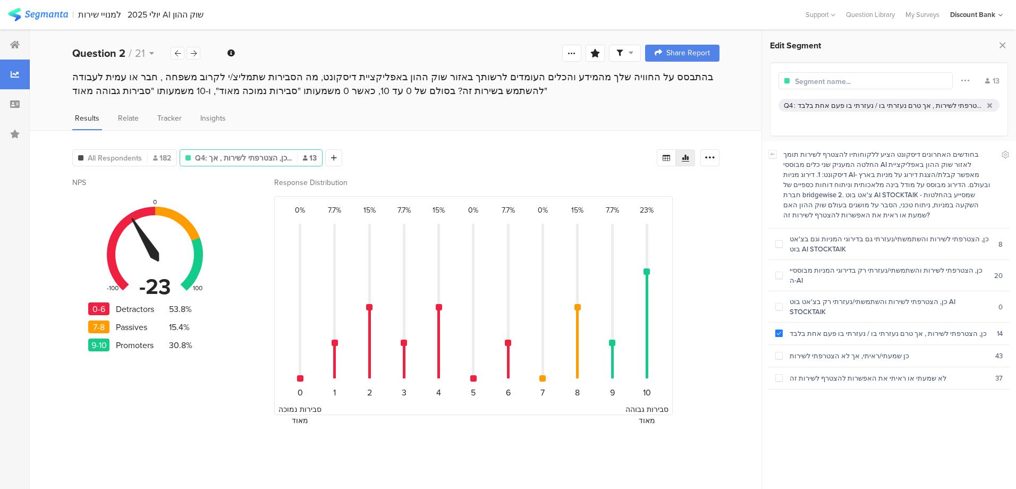
click at [779, 329] on span at bounding box center [778, 332] width 7 height 7
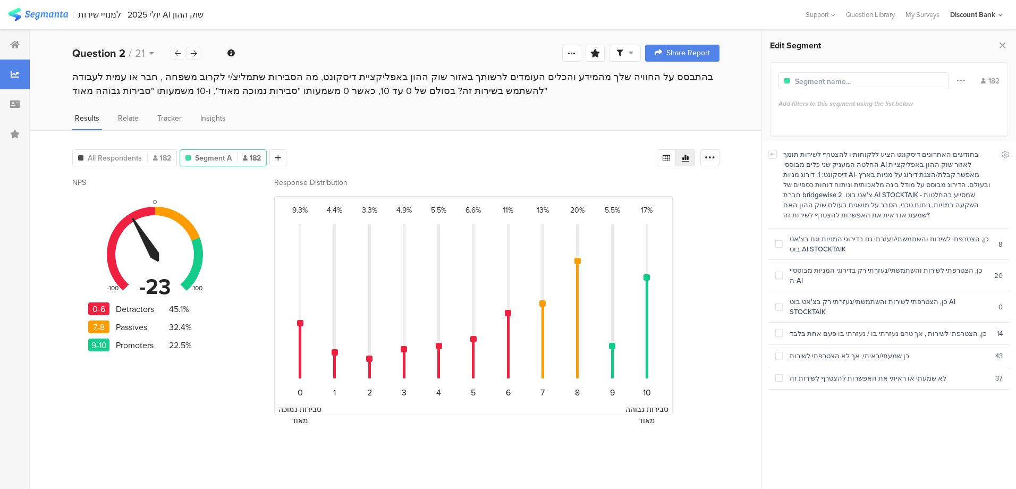
click at [780, 345] on section "כן שמעתי/ראיתי, אך לא הצטרפתי לשירות 43" at bounding box center [888, 356] width 241 height 22
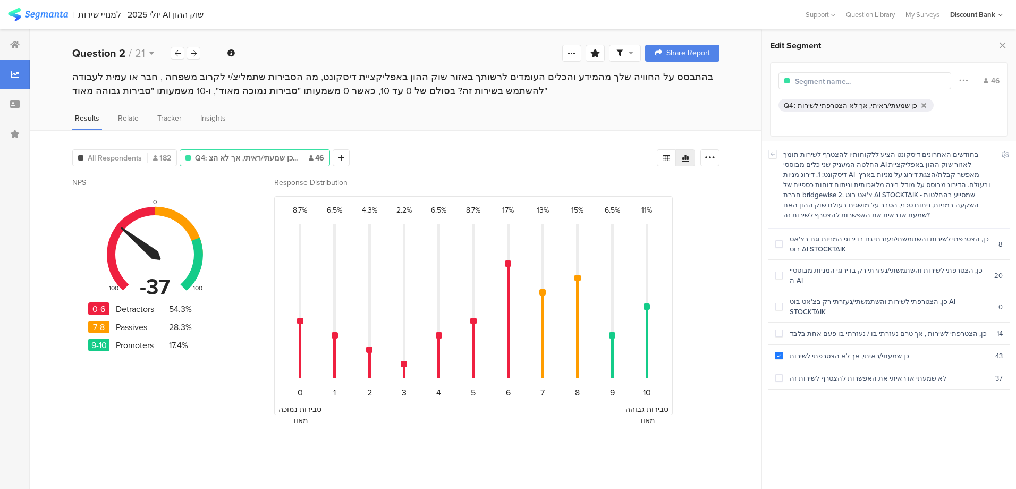
click at [778, 352] on span at bounding box center [778, 355] width 7 height 7
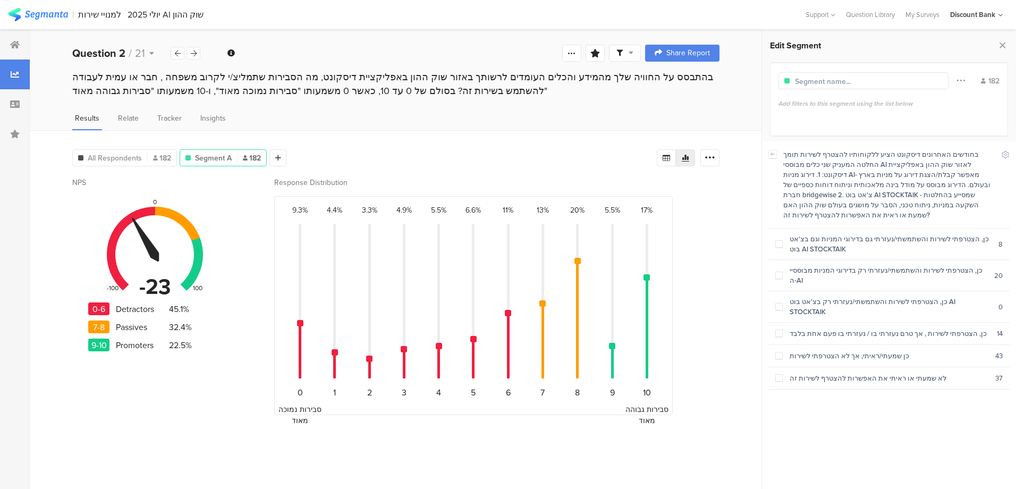
click at [777, 374] on span at bounding box center [778, 377] width 7 height 7
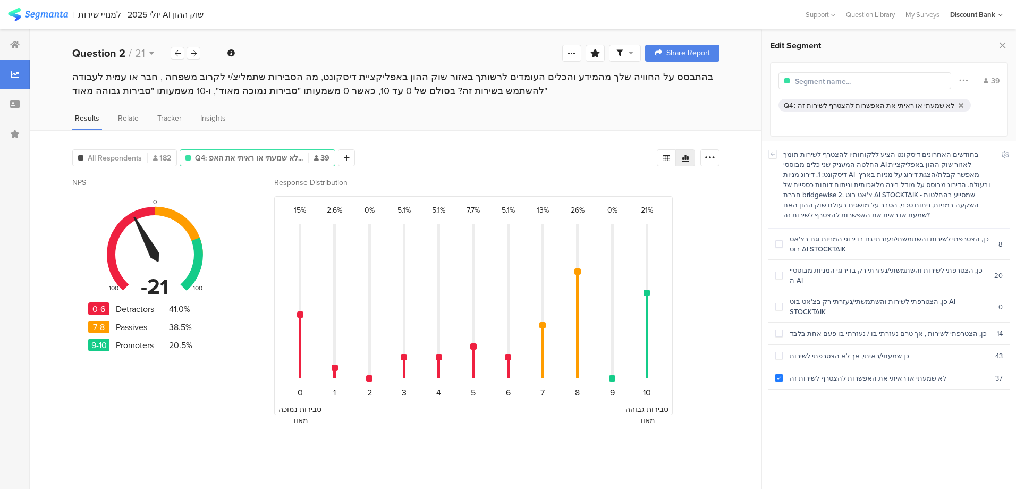
click at [779, 374] on span at bounding box center [778, 377] width 7 height 7
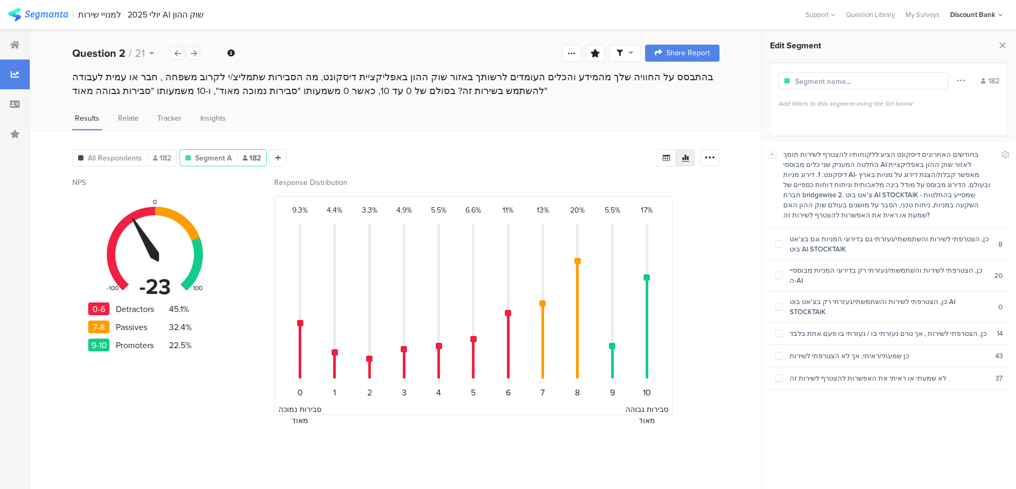
click at [13, 45] on icon at bounding box center [15, 44] width 10 height 8
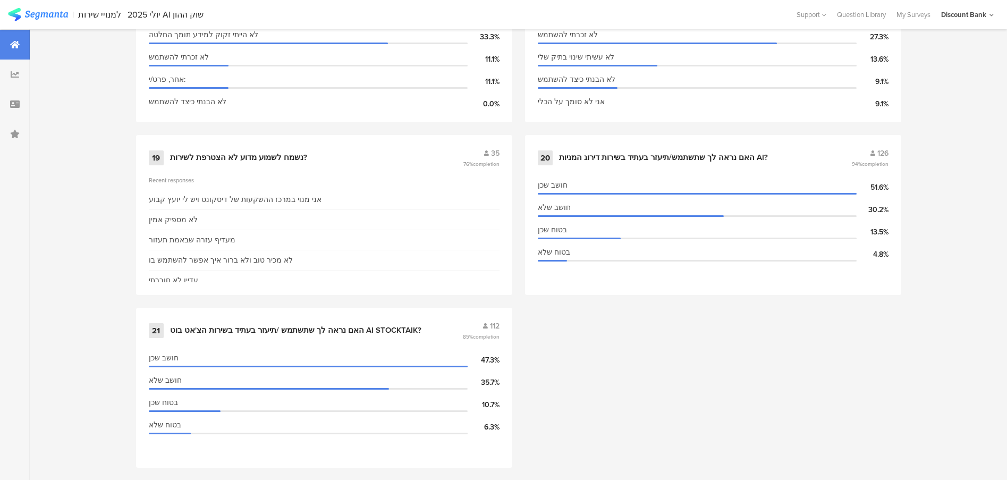
scroll to position [1934, 0]
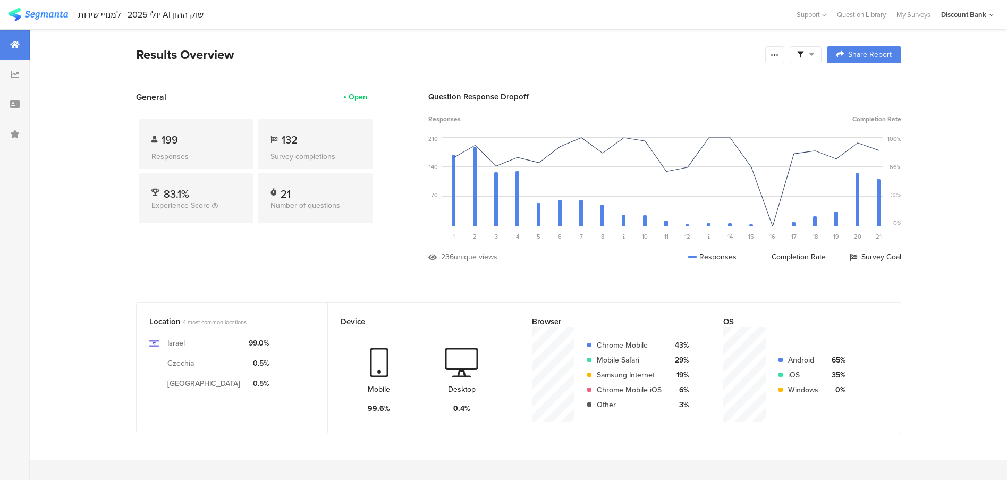
click at [777, 53] on icon at bounding box center [774, 54] width 8 height 8
click at [660, 164] on span "Export Results" at bounding box center [664, 161] width 48 height 11
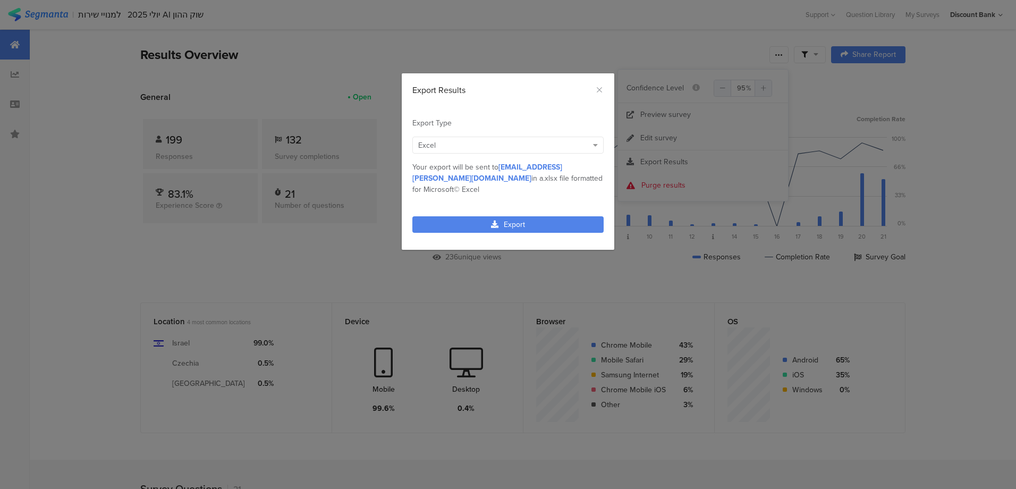
click at [501, 216] on link "Export" at bounding box center [507, 224] width 191 height 16
